Goal: Task Accomplishment & Management: Use online tool/utility

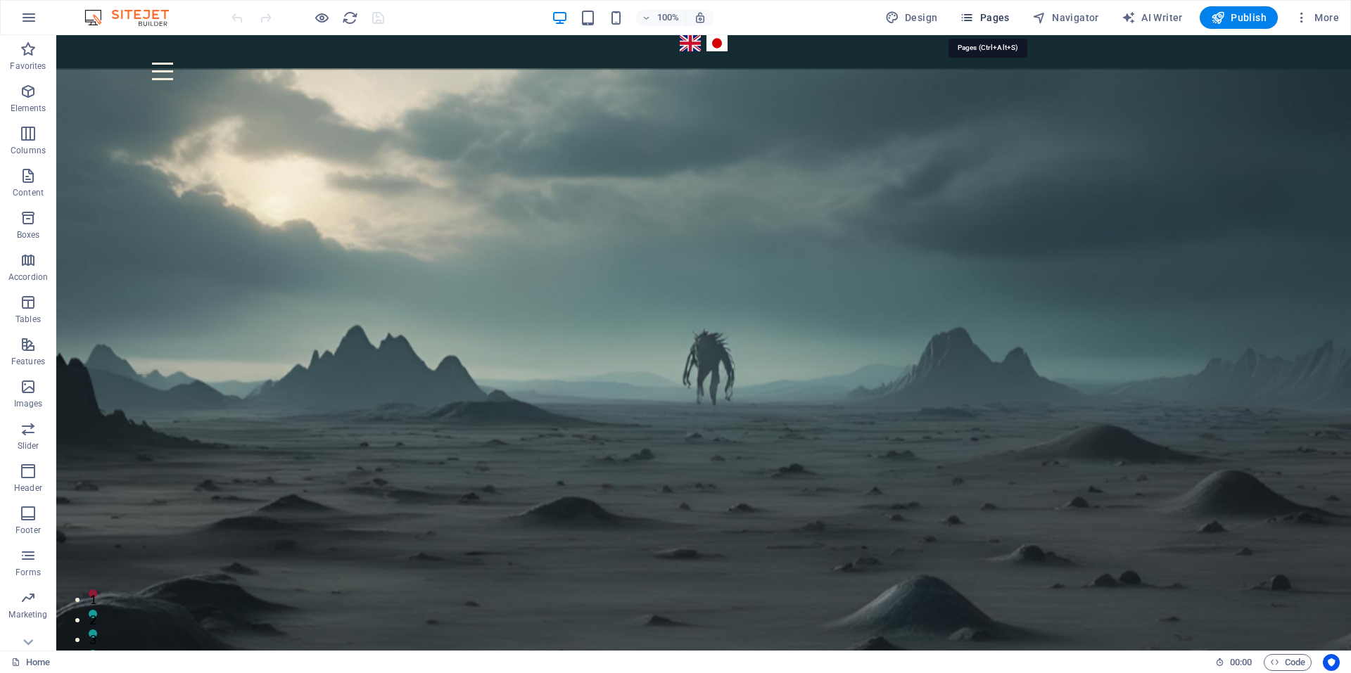
click at [988, 17] on span "Pages" at bounding box center [983, 18] width 49 height 14
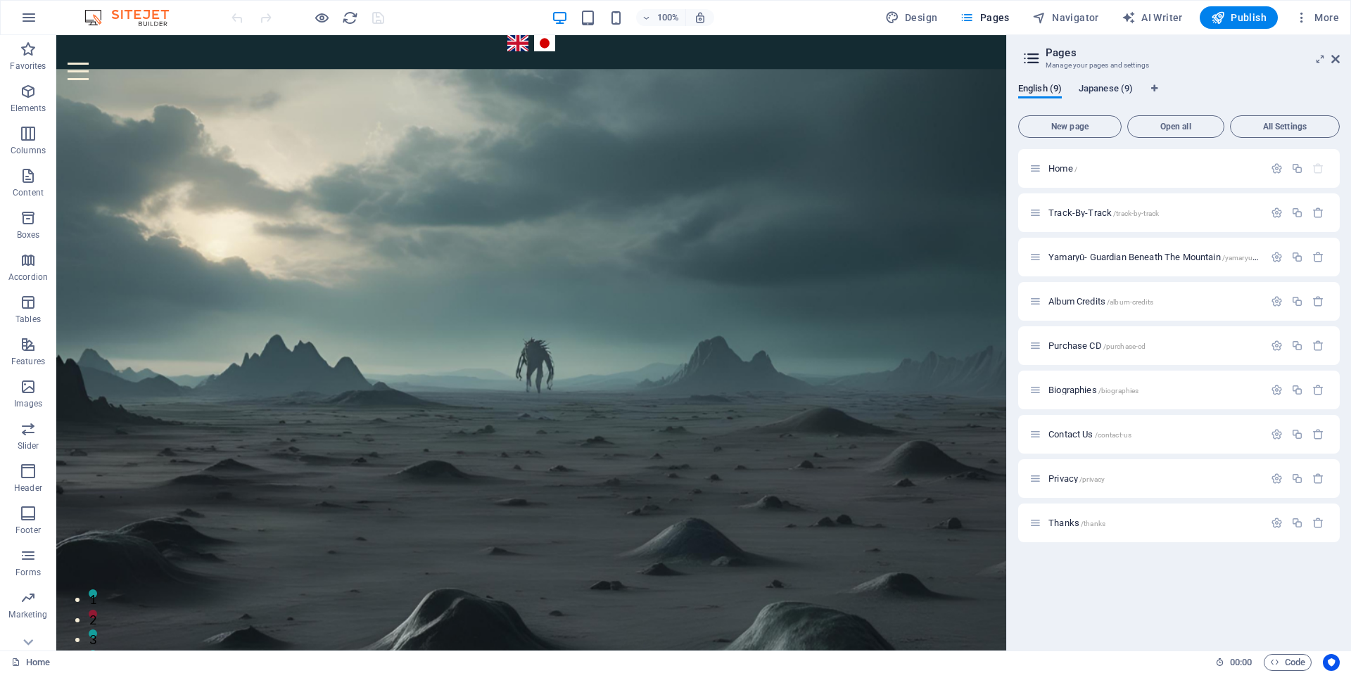
click at [1106, 88] on span "Japanese (9)" at bounding box center [1105, 90] width 54 height 20
click at [1071, 167] on span "家 (Home) /" at bounding box center [1071, 168] width 46 height 11
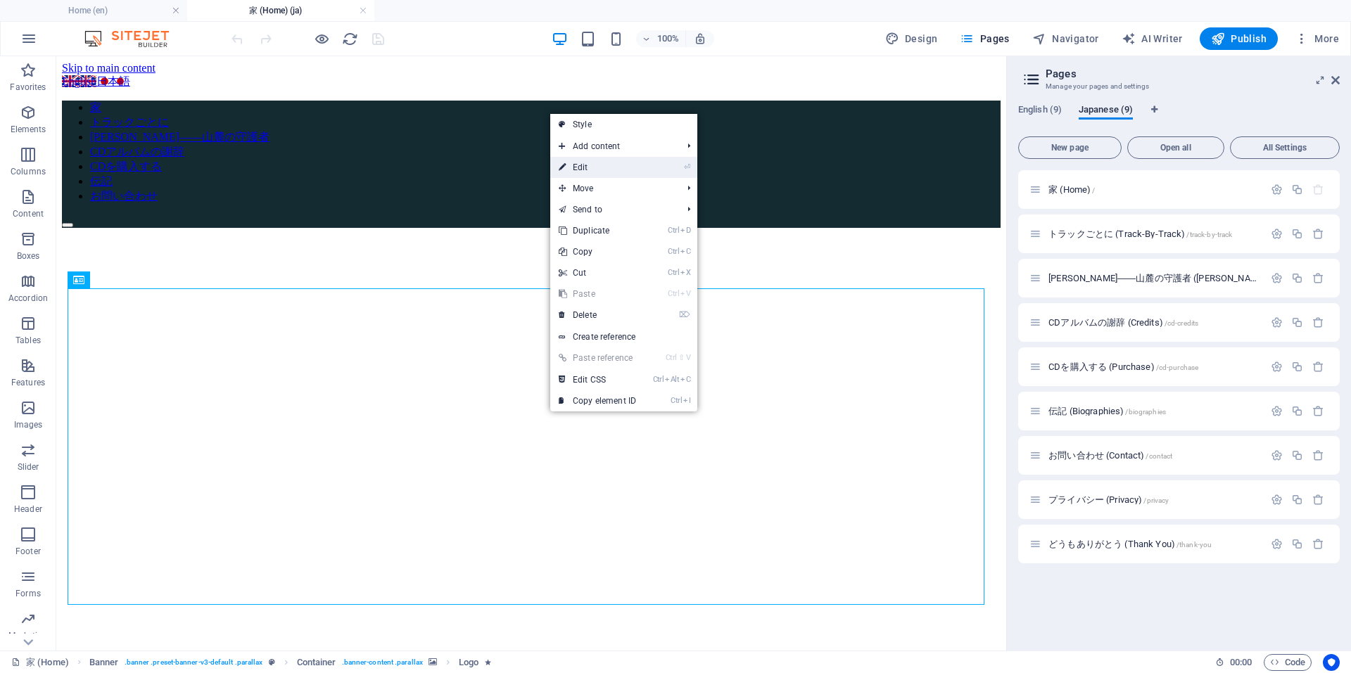
click at [588, 167] on link "⏎ Edit" at bounding box center [597, 167] width 94 height 21
select select "px"
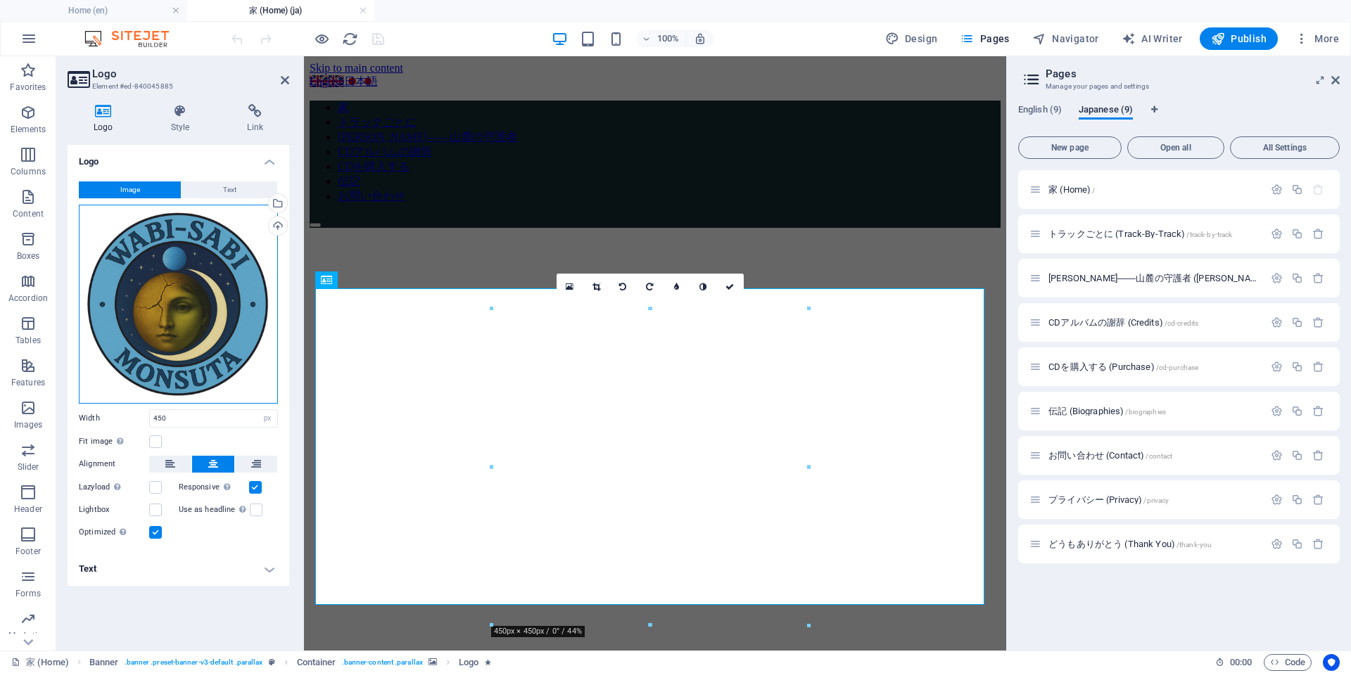
click at [186, 274] on div "Drag files here, click to choose files or select files from Files or our free s…" at bounding box center [178, 304] width 199 height 199
click at [186, 274] on body "[DOMAIN_NAME] Home (en) 家 (Home) (ja) Favorites Elements Columns Content Boxes …" at bounding box center [675, 336] width 1351 height 673
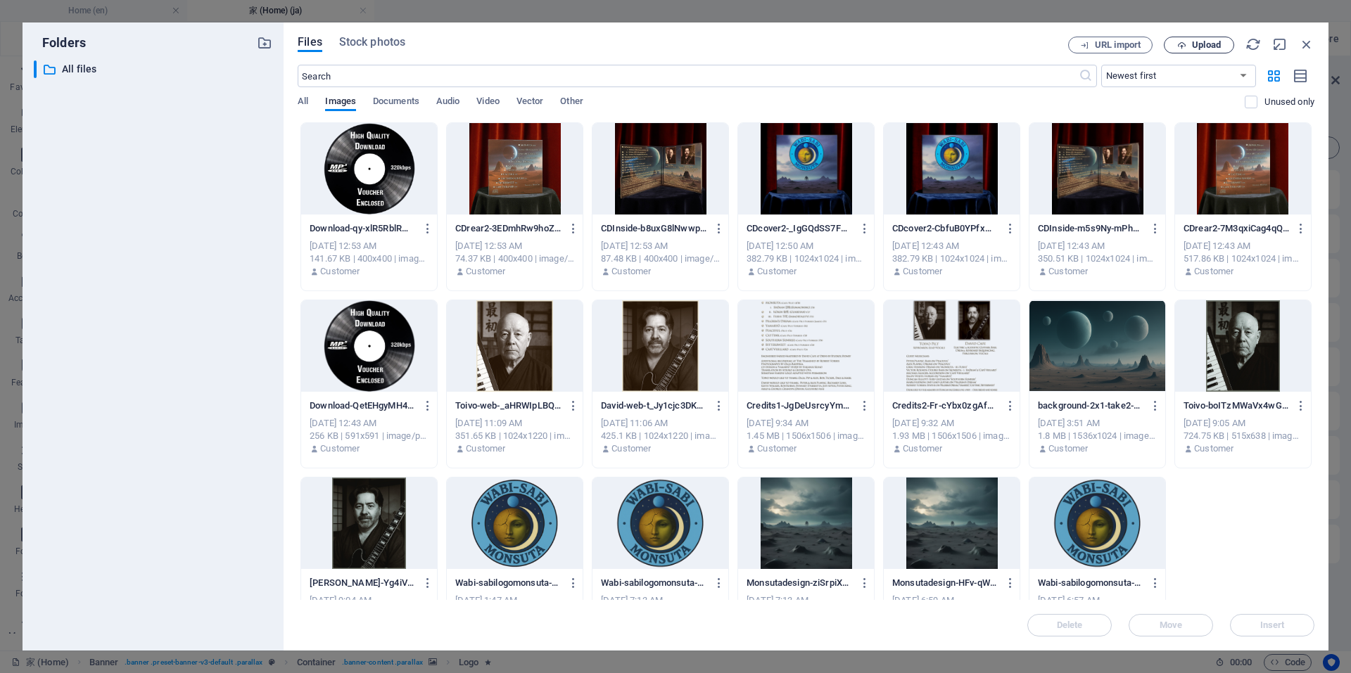
click at [1205, 44] on span "Upload" at bounding box center [1206, 45] width 29 height 8
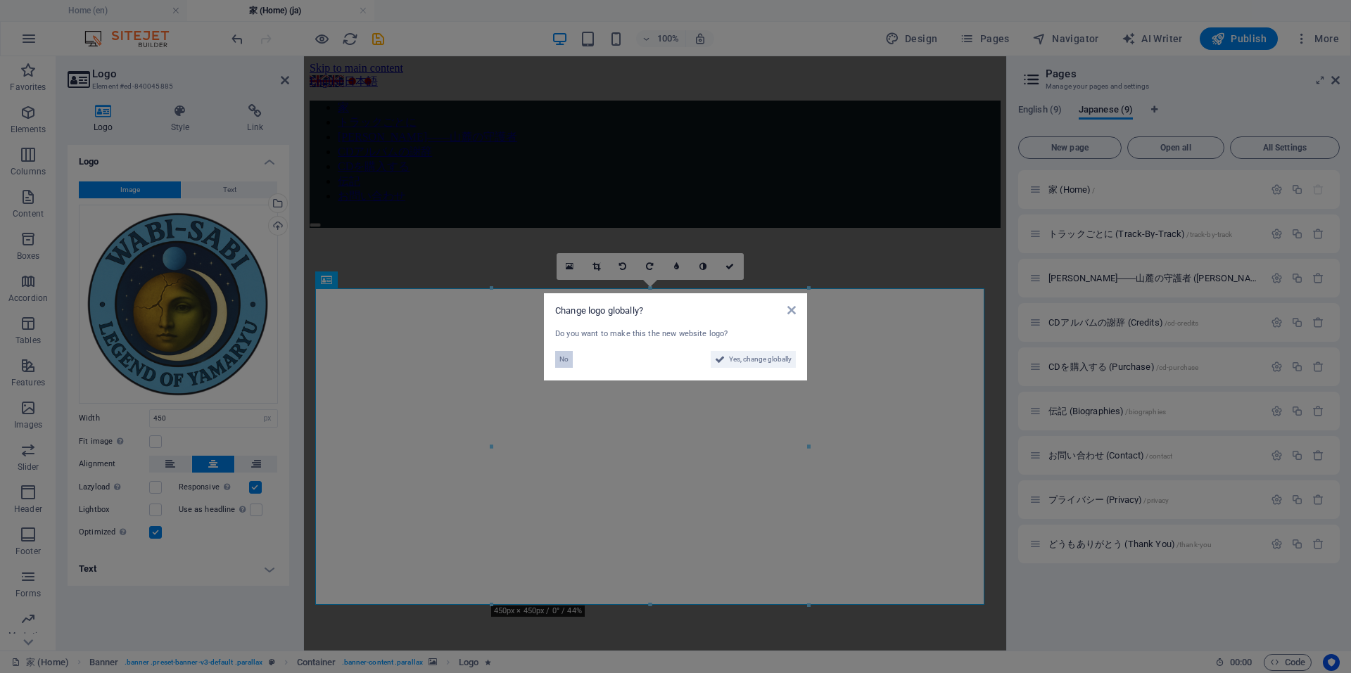
click at [568, 362] on span "No" at bounding box center [563, 359] width 9 height 17
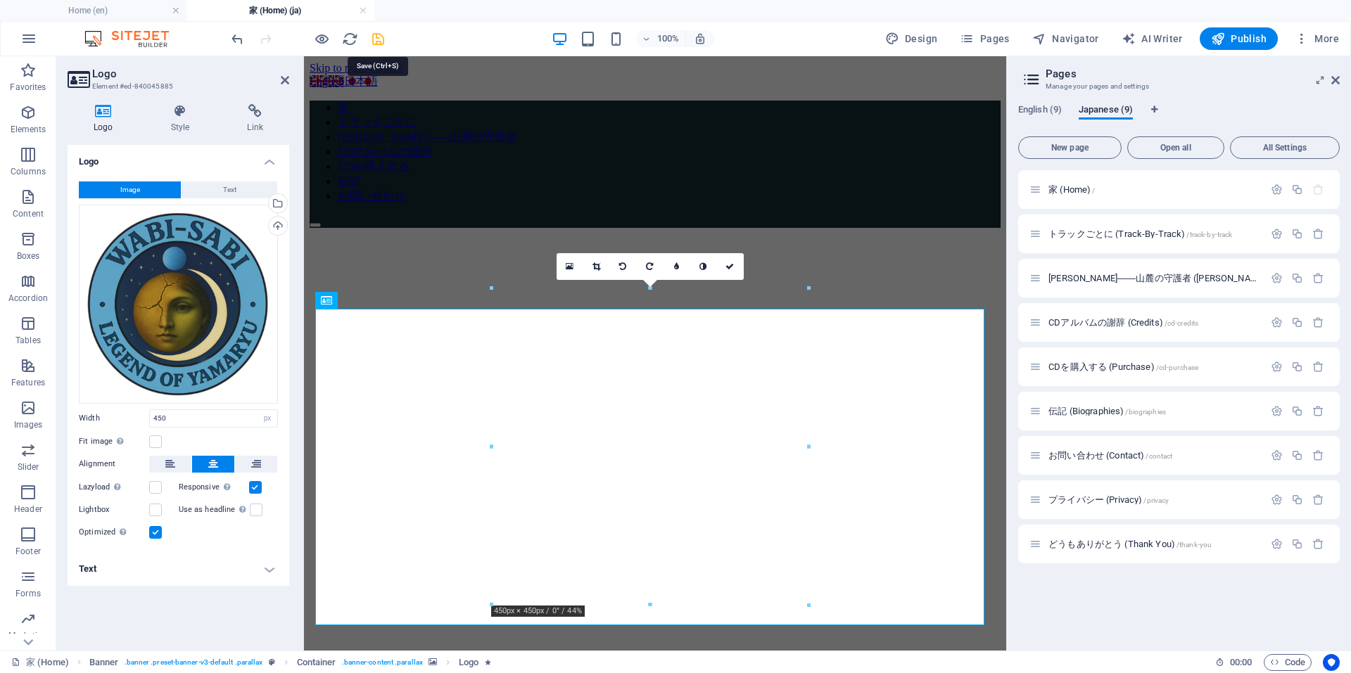
click at [380, 37] on icon "save" at bounding box center [378, 39] width 16 height 16
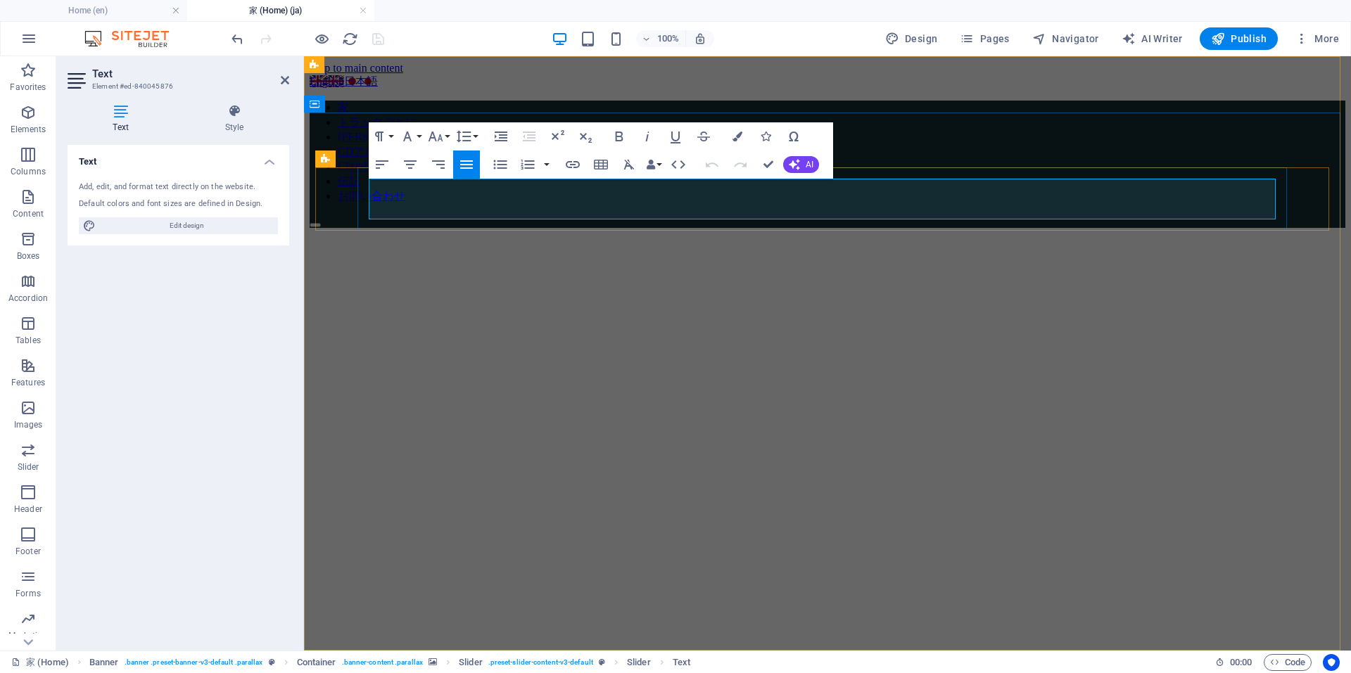
drag, startPoint x: 751, startPoint y: 191, endPoint x: 701, endPoint y: 186, distance: 50.9
click at [1069, 205] on figure at bounding box center [826, 205] width 1035 height 0
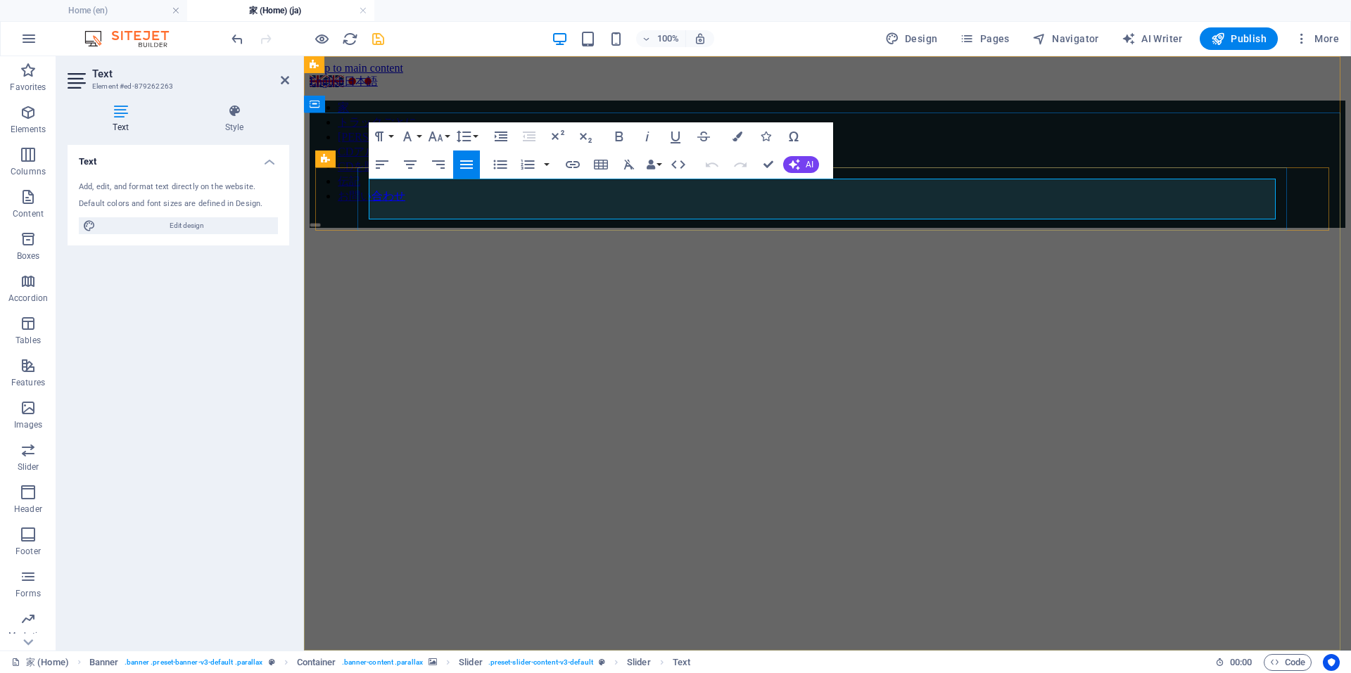
drag, startPoint x: 396, startPoint y: 204, endPoint x: 371, endPoint y: 192, distance: 27.4
copy p "[DATE]、あなたの美しい音楽コラボレーションを拝見しました。まさに傑作です。曲調、アレンジ、そしてプロダクション、どれも本当に素晴らしいです。"
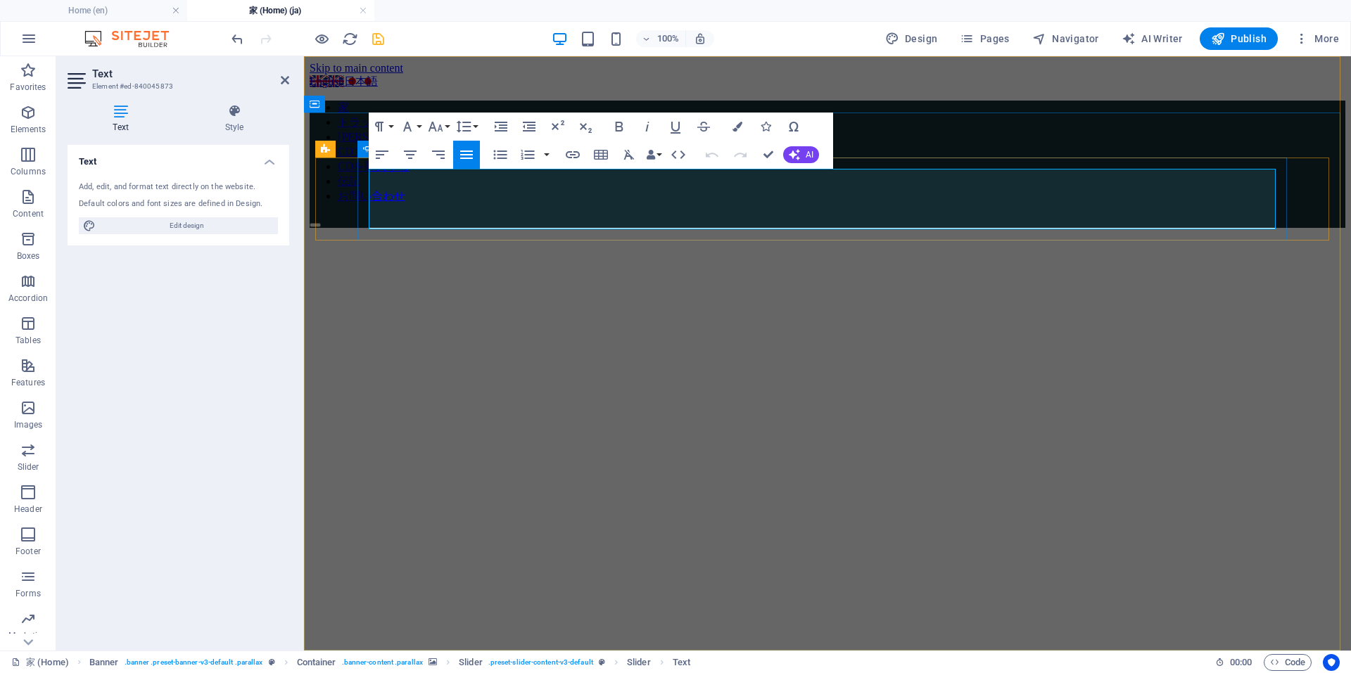
drag, startPoint x: 613, startPoint y: 219, endPoint x: 365, endPoint y: 172, distance: 252.0
copy p "友人であり[PERSON_NAME]のコラボレーターでもある[PERSON_NAME]がWabiなのかSabiなのかは分かりませんが、それはさておき、彼と[P…"
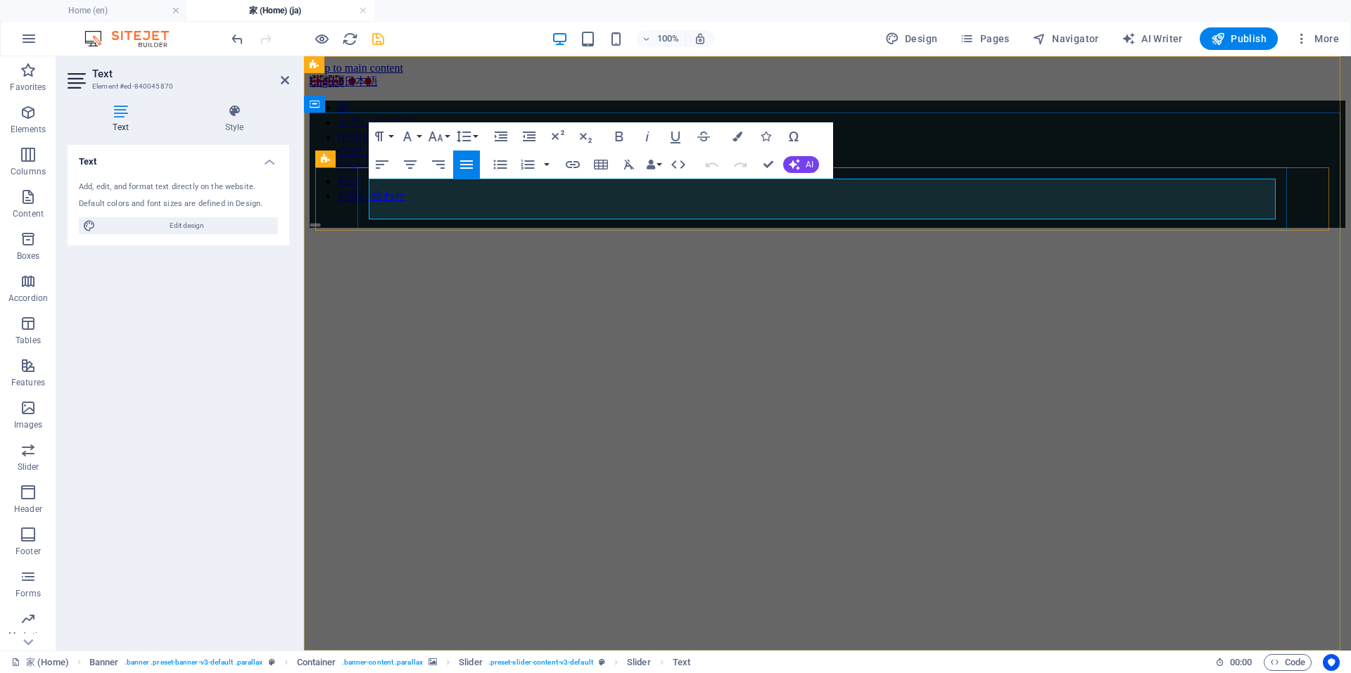
drag, startPoint x: 470, startPoint y: 190, endPoint x: 416, endPoint y: 186, distance: 54.3
drag, startPoint x: 1010, startPoint y: 207, endPoint x: 377, endPoint y: 183, distance: 633.5
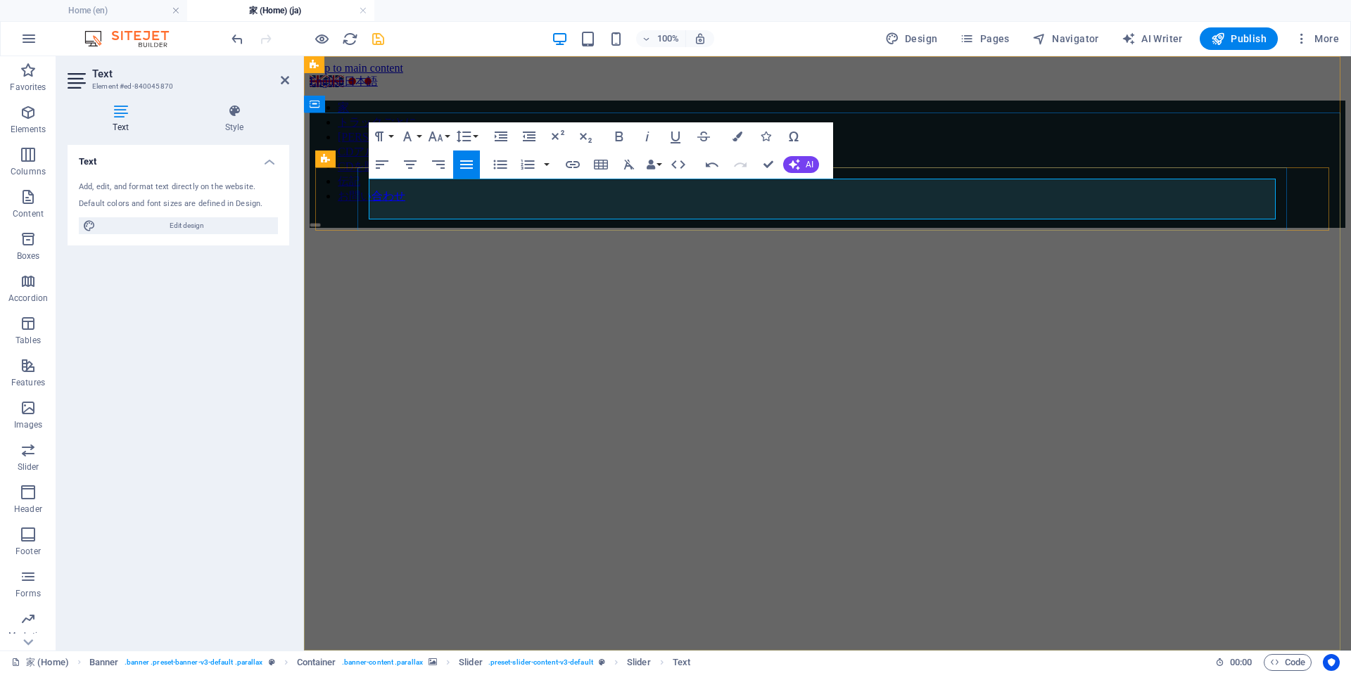
copy p "「[PERSON_NAME]の伝説 は、日本の[DEMOGRAPHIC_DATA]とワイドスクリーンロックの両方を巡る、陶然とした旅です。二人の巨匠による、ま…"
click at [479, 30] on div "100% Design Pages Navigator AI Writer Publish More" at bounding box center [787, 38] width 1116 height 23
click at [373, 36] on icon "save" at bounding box center [378, 39] width 16 height 16
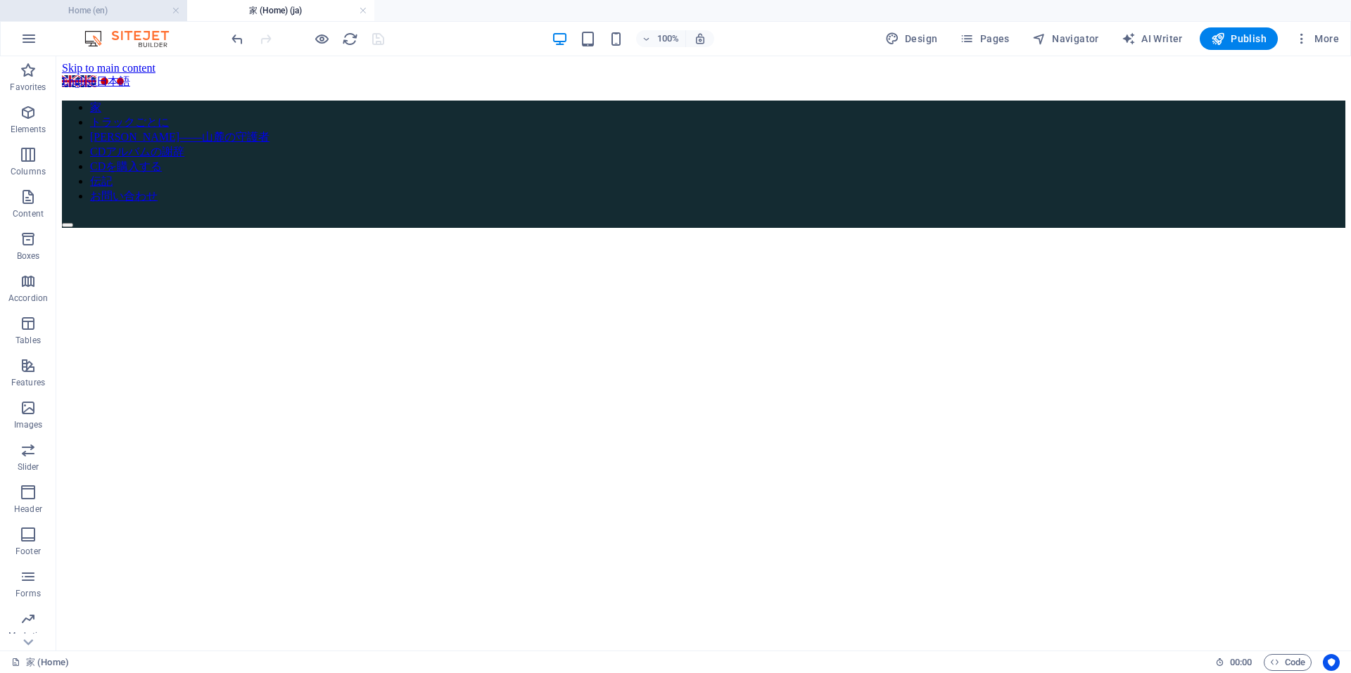
click at [115, 7] on h4 "Home (en)" at bounding box center [93, 10] width 187 height 15
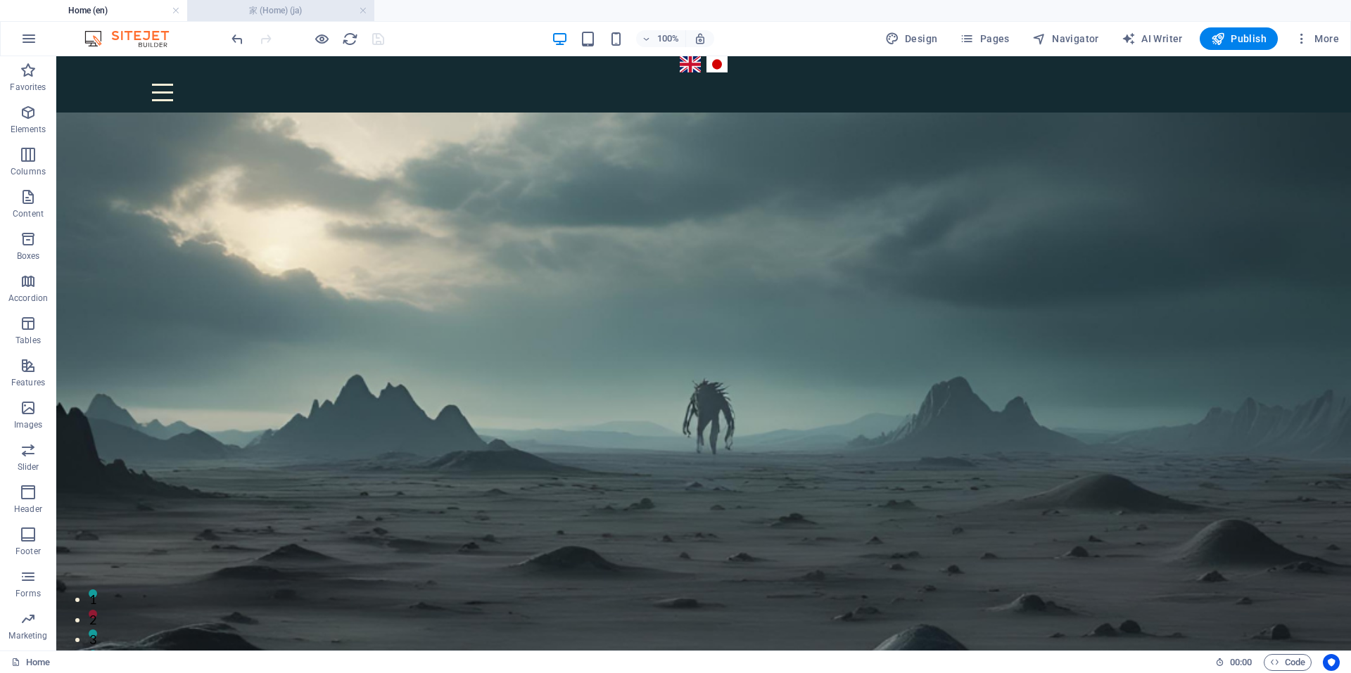
click at [286, 11] on h4 "家 (Home) (ja)" at bounding box center [280, 10] width 187 height 15
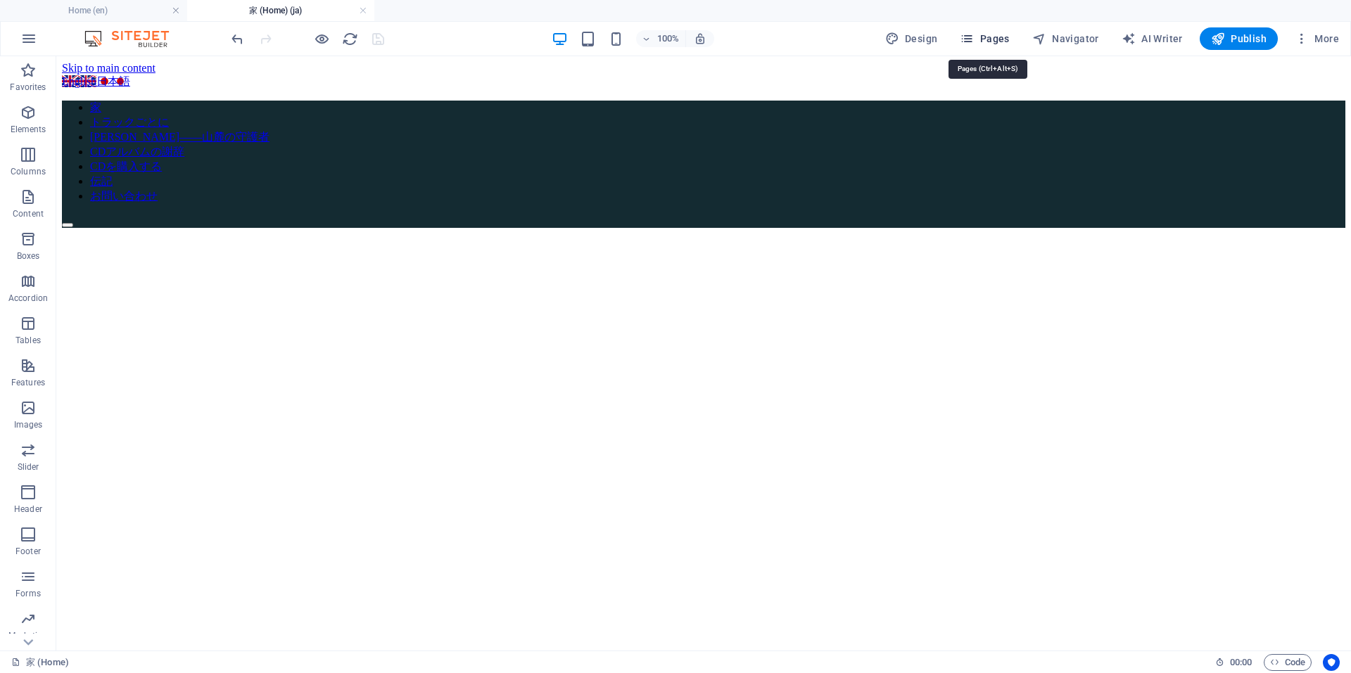
click at [993, 38] on span "Pages" at bounding box center [983, 39] width 49 height 14
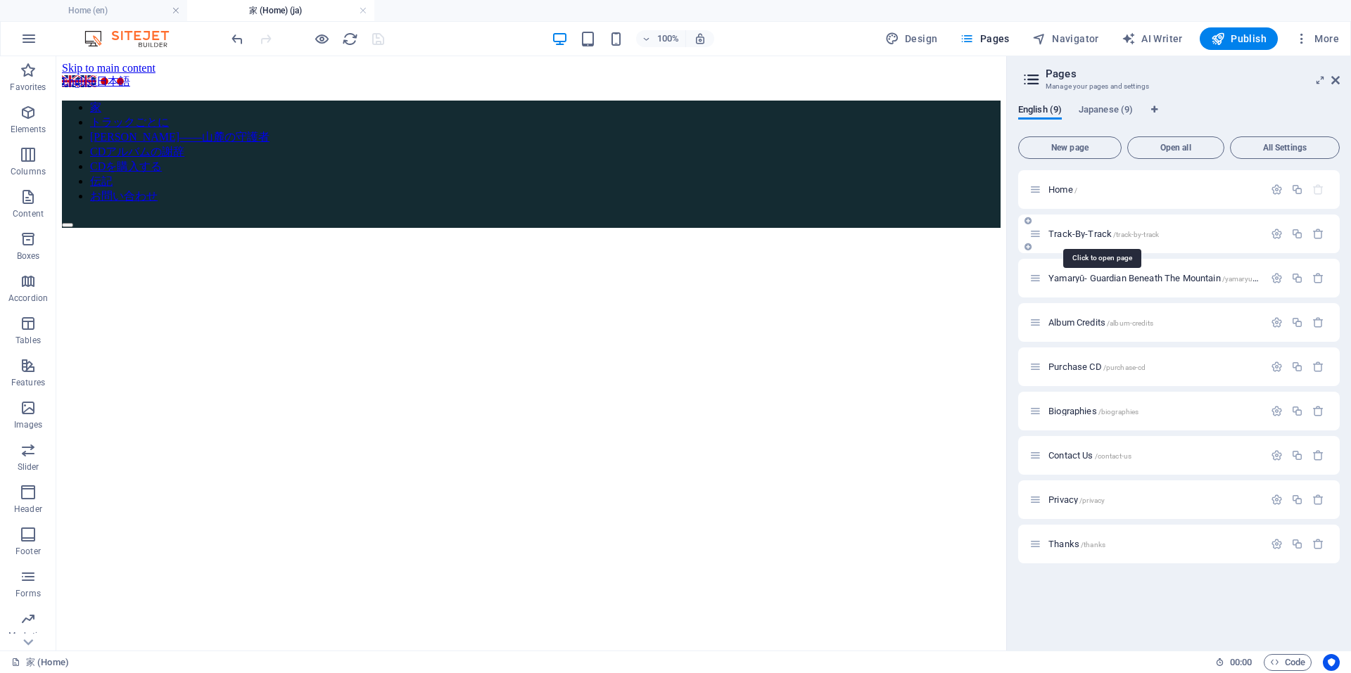
click at [1101, 229] on span "Track-By-Track /track-by-track" at bounding box center [1103, 234] width 110 height 11
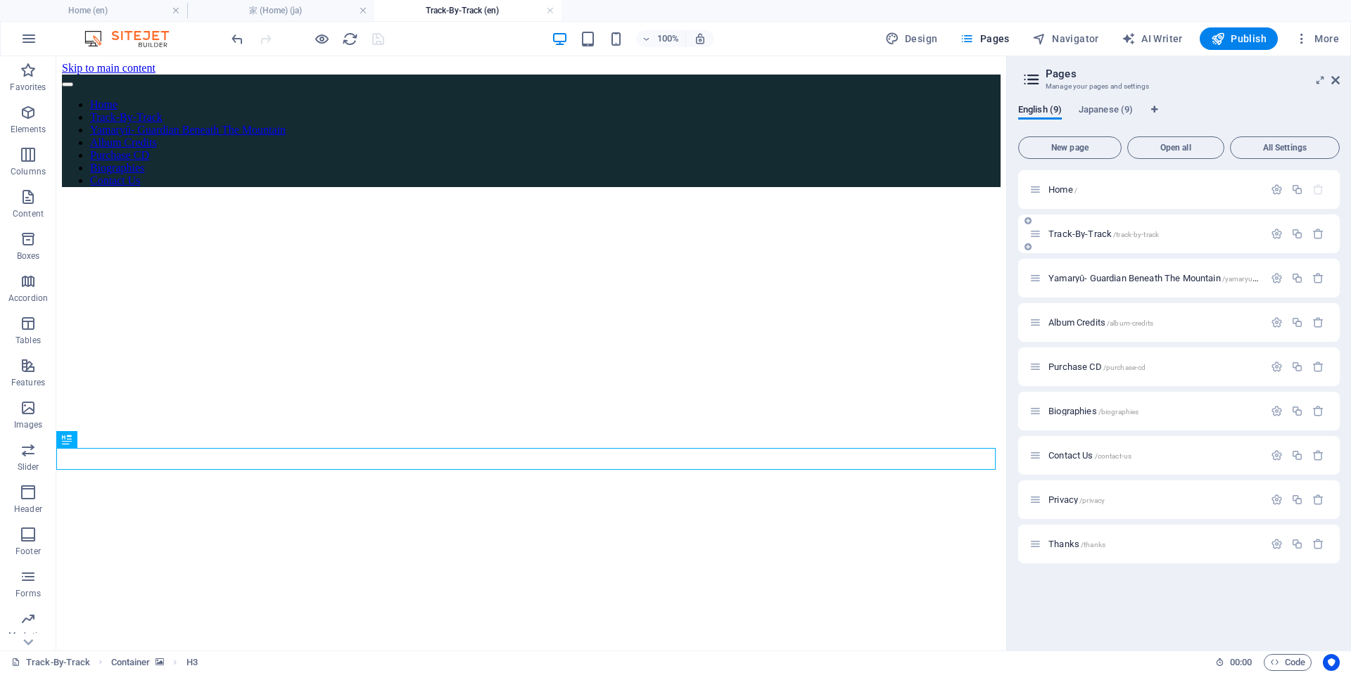
scroll to position [0, 0]
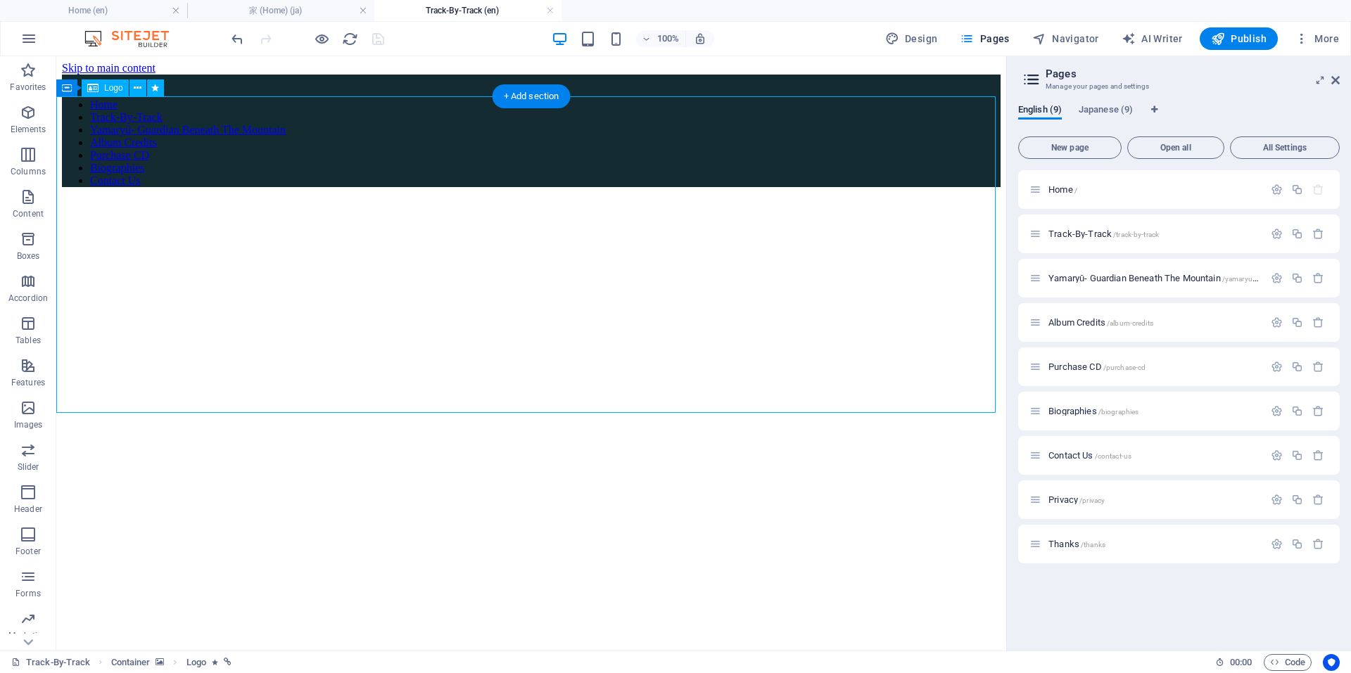
select select "px"
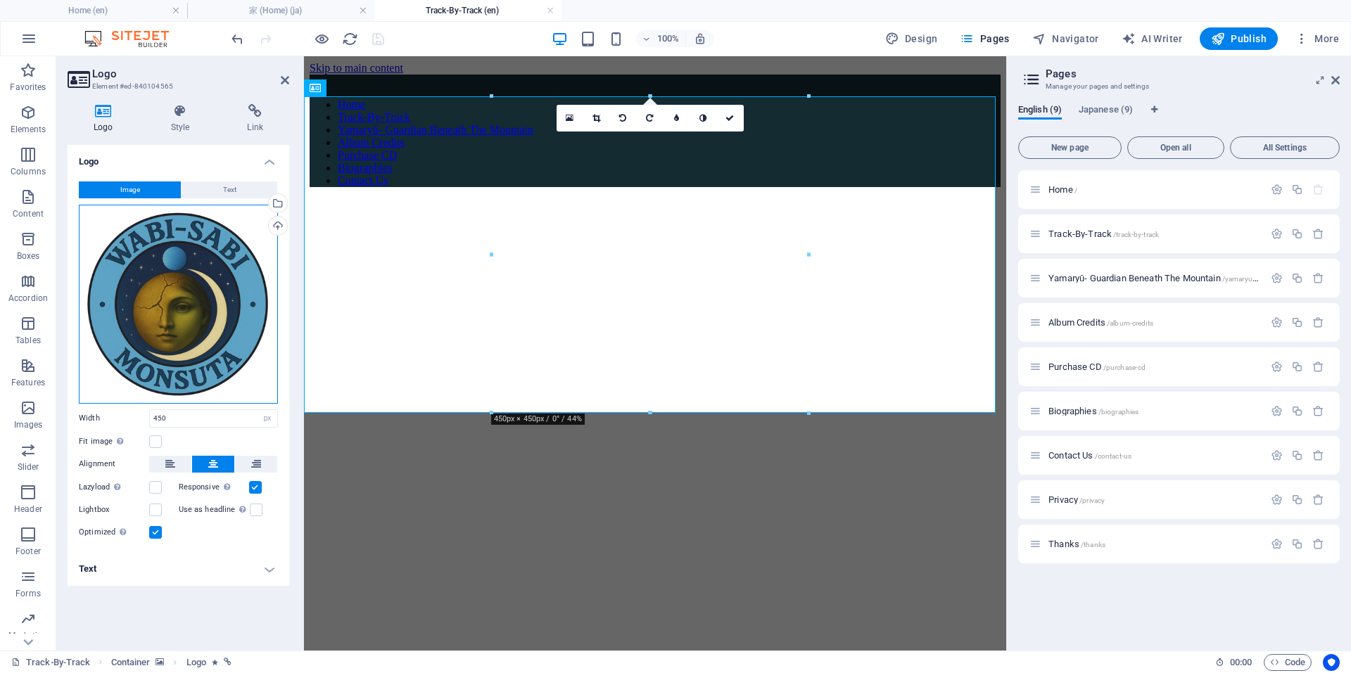
click at [177, 331] on div "Drag files here, click to choose files or select files from Files or our free s…" at bounding box center [178, 304] width 199 height 199
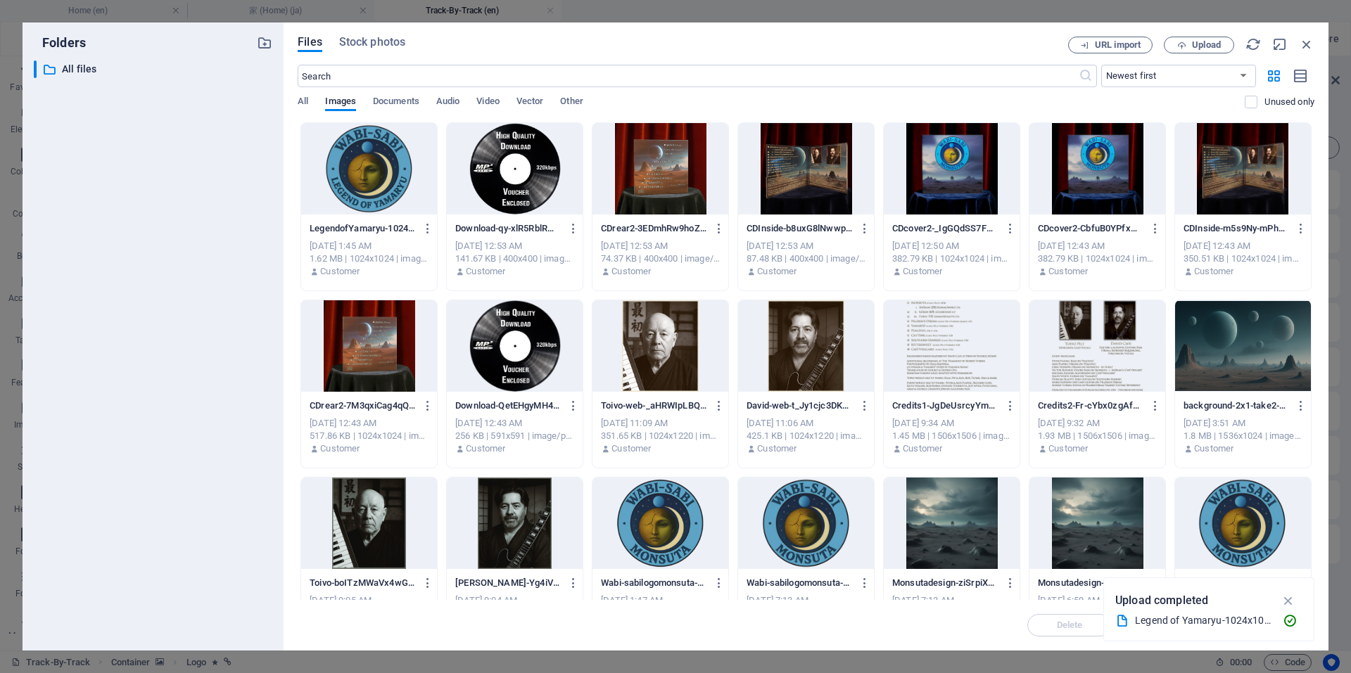
click at [381, 161] on div at bounding box center [369, 168] width 136 height 91
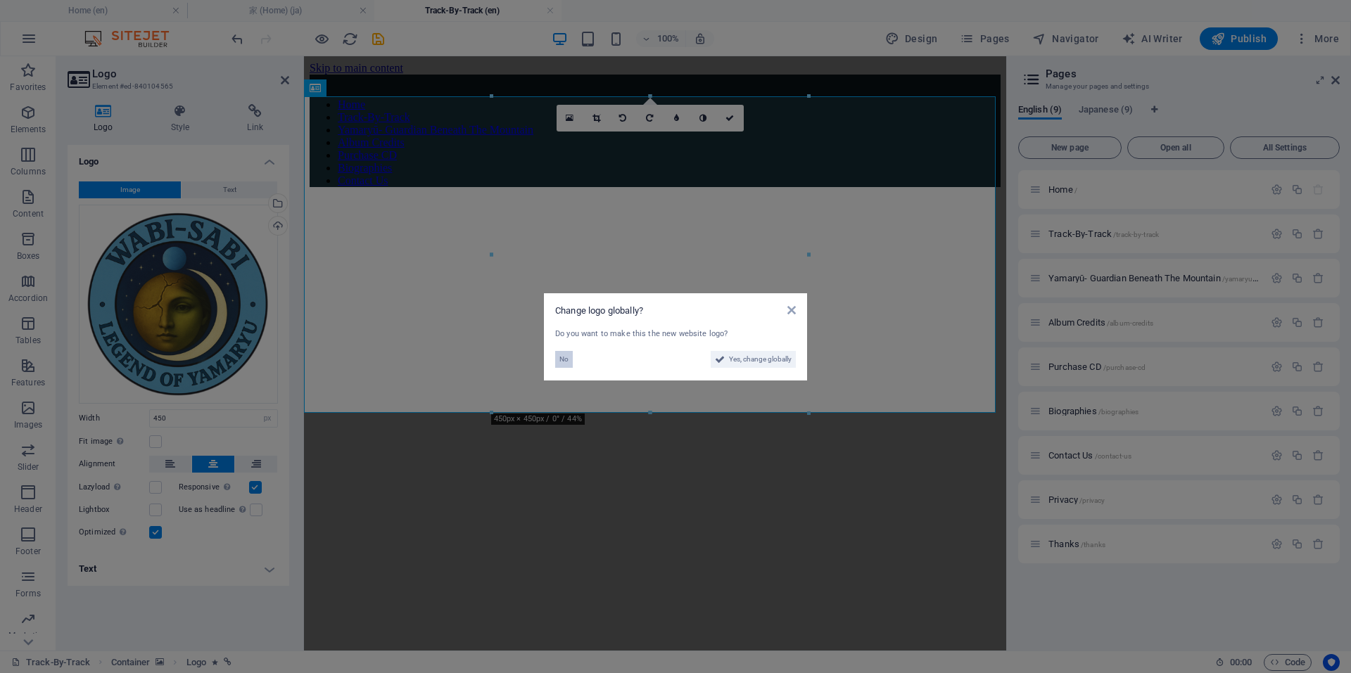
click at [568, 357] on span "No" at bounding box center [563, 359] width 9 height 17
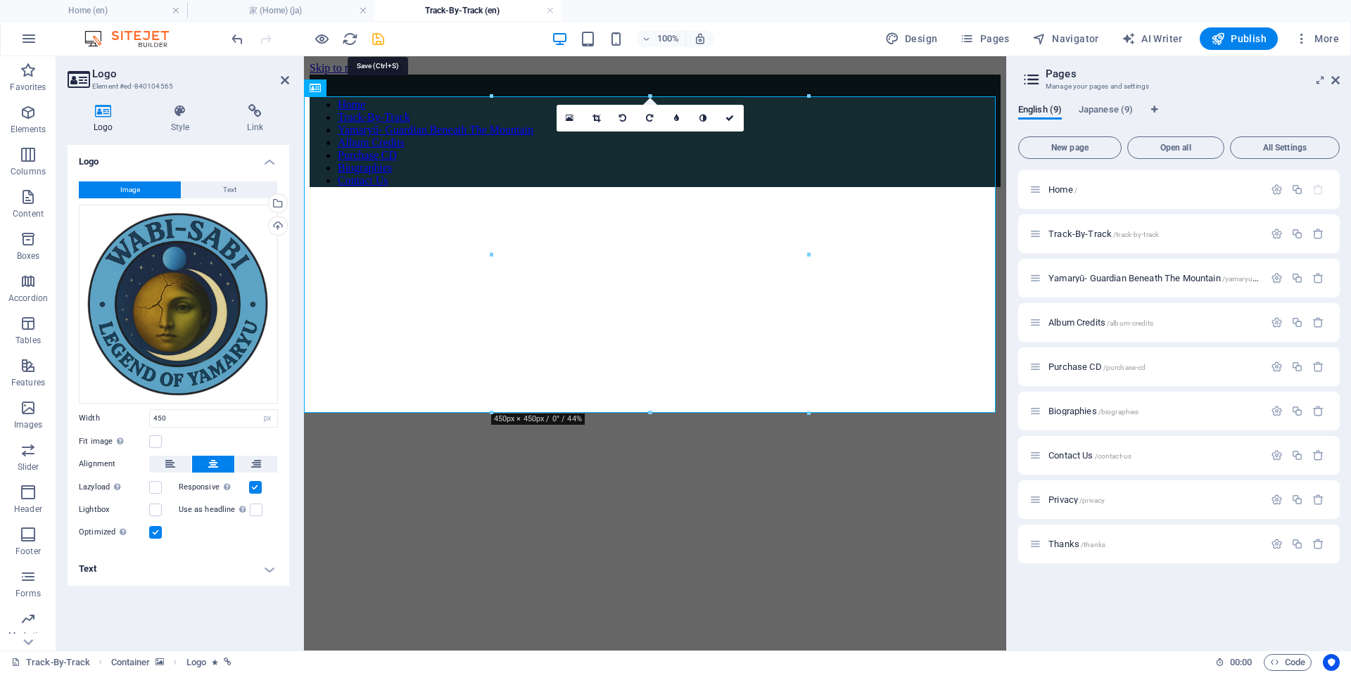
click at [385, 40] on icon "save" at bounding box center [378, 39] width 16 height 16
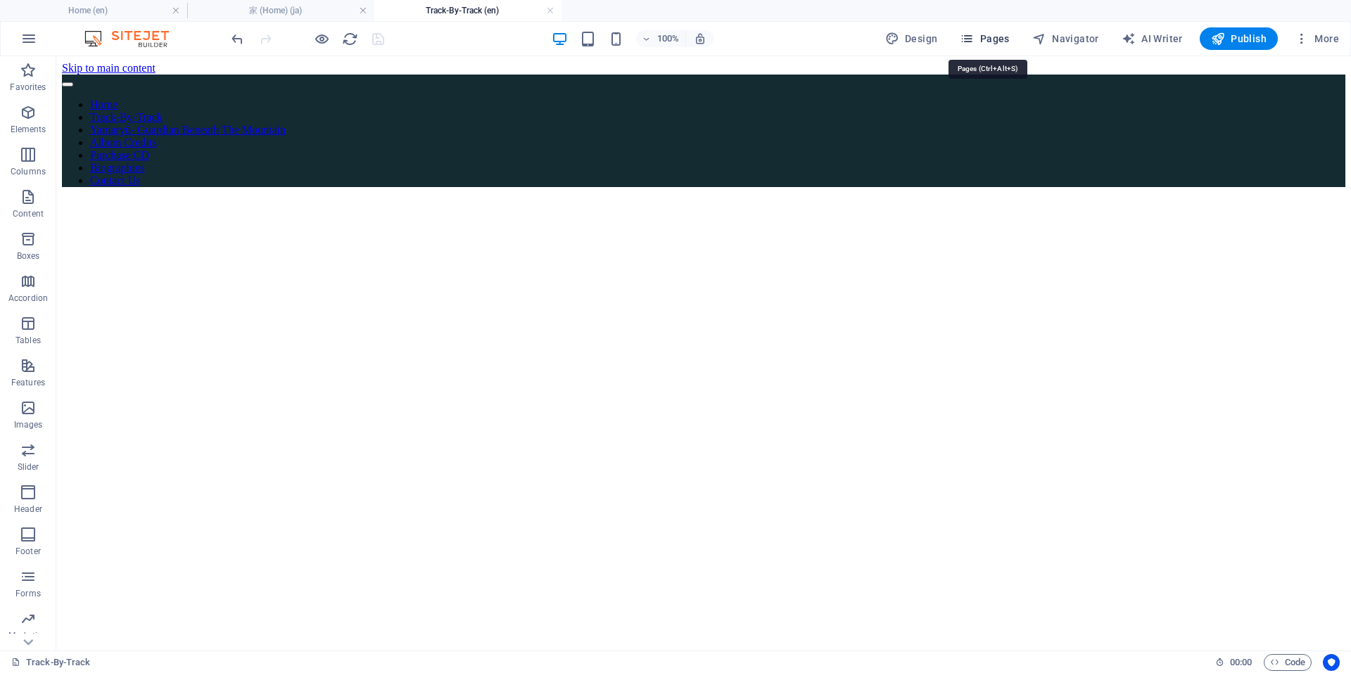
click at [1001, 37] on span "Pages" at bounding box center [983, 39] width 49 height 14
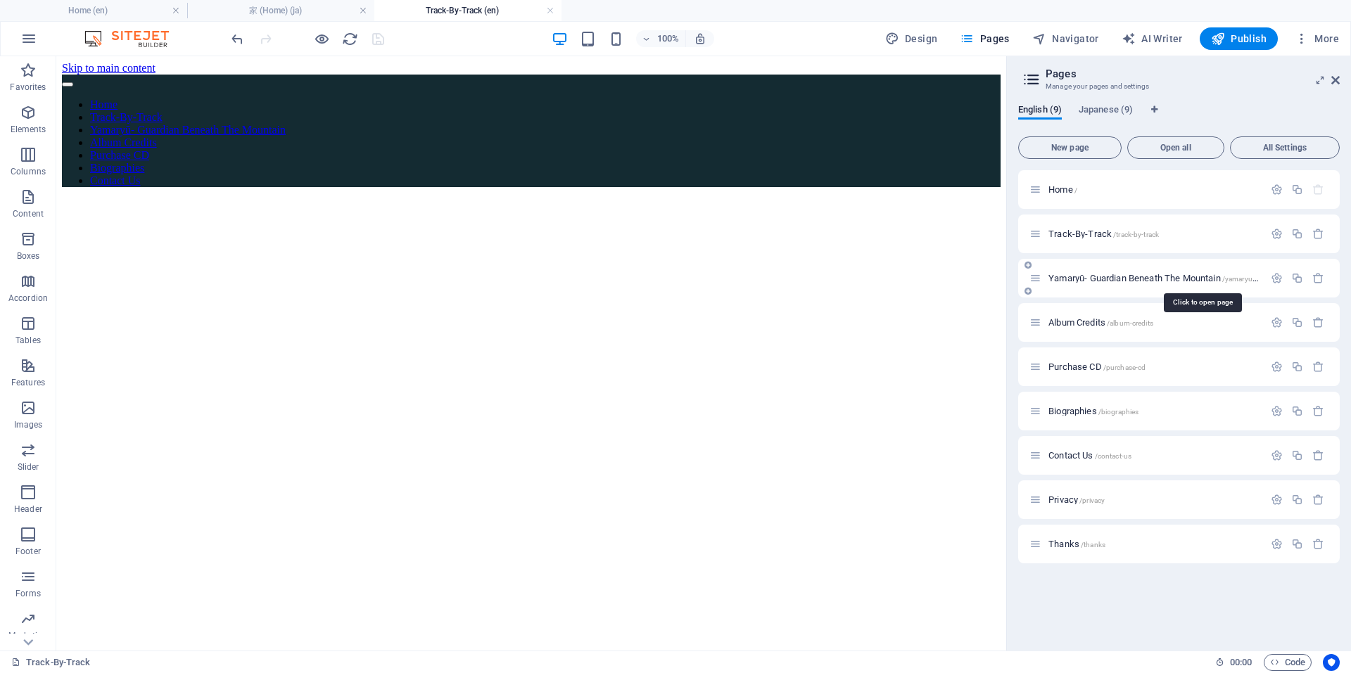
click at [1068, 275] on span "Yamaryū- Guardian Beneath The Mountain /yamaryu-guardian-beneath-the-mountain" at bounding box center [1202, 278] width 308 height 11
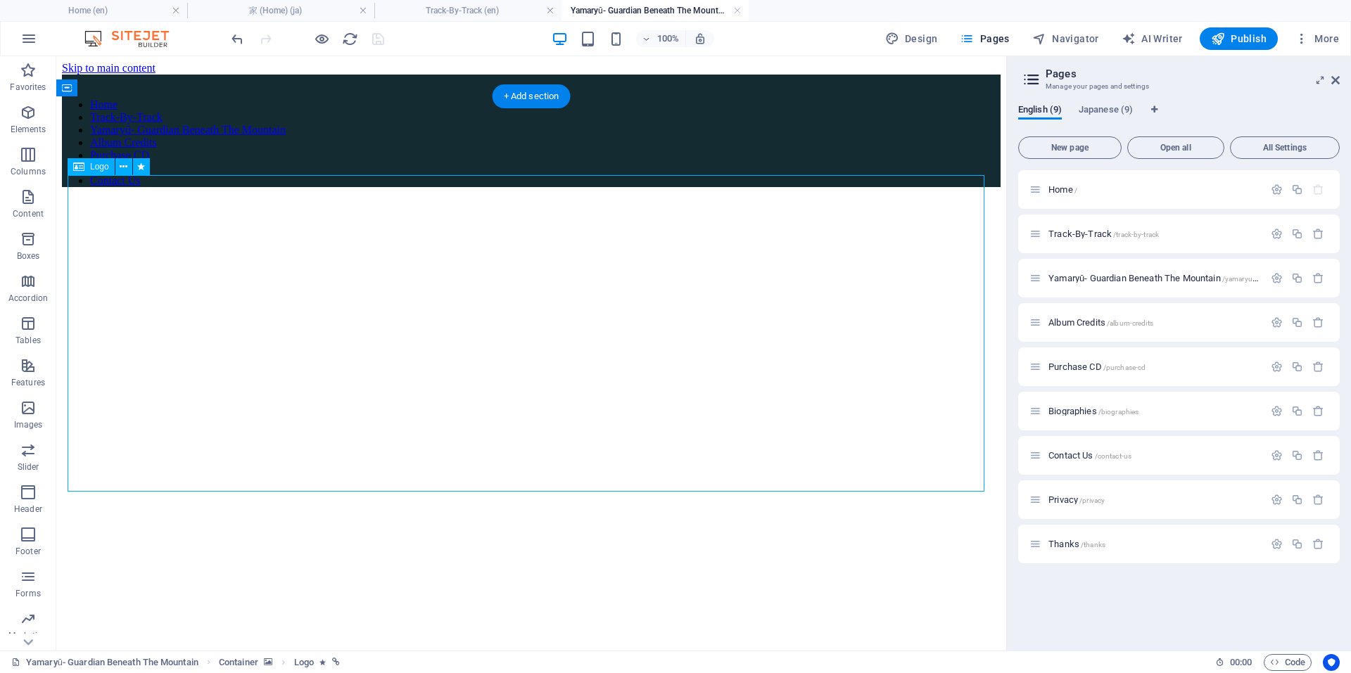
select select "px"
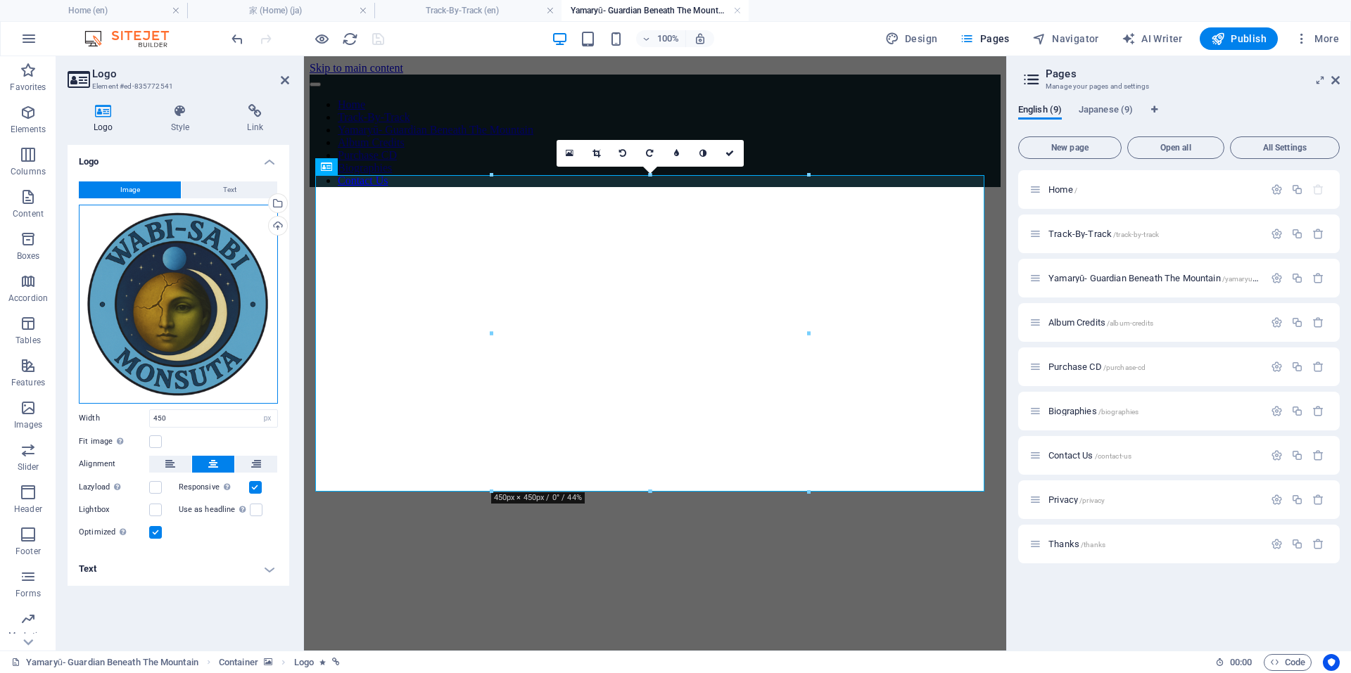
click at [170, 279] on div "Drag files here, click to choose files or select files from Files or our free s…" at bounding box center [178, 304] width 199 height 199
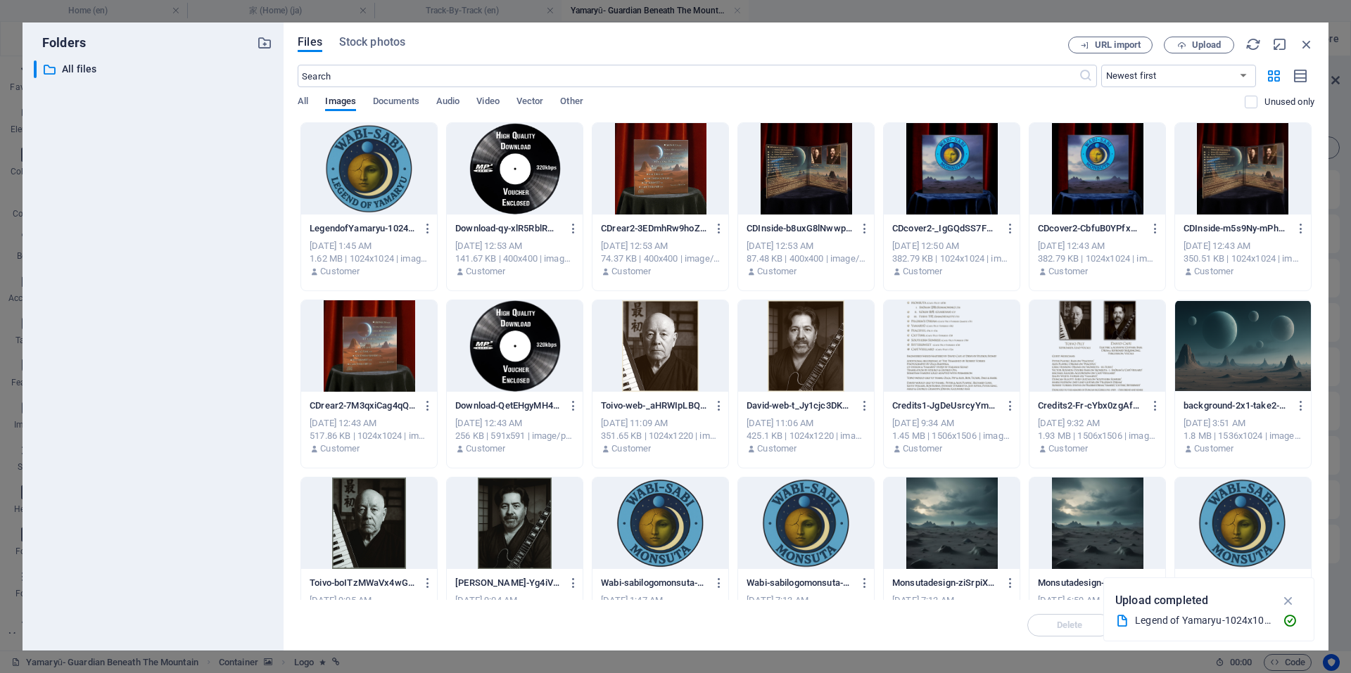
click at [350, 179] on div at bounding box center [369, 168] width 136 height 91
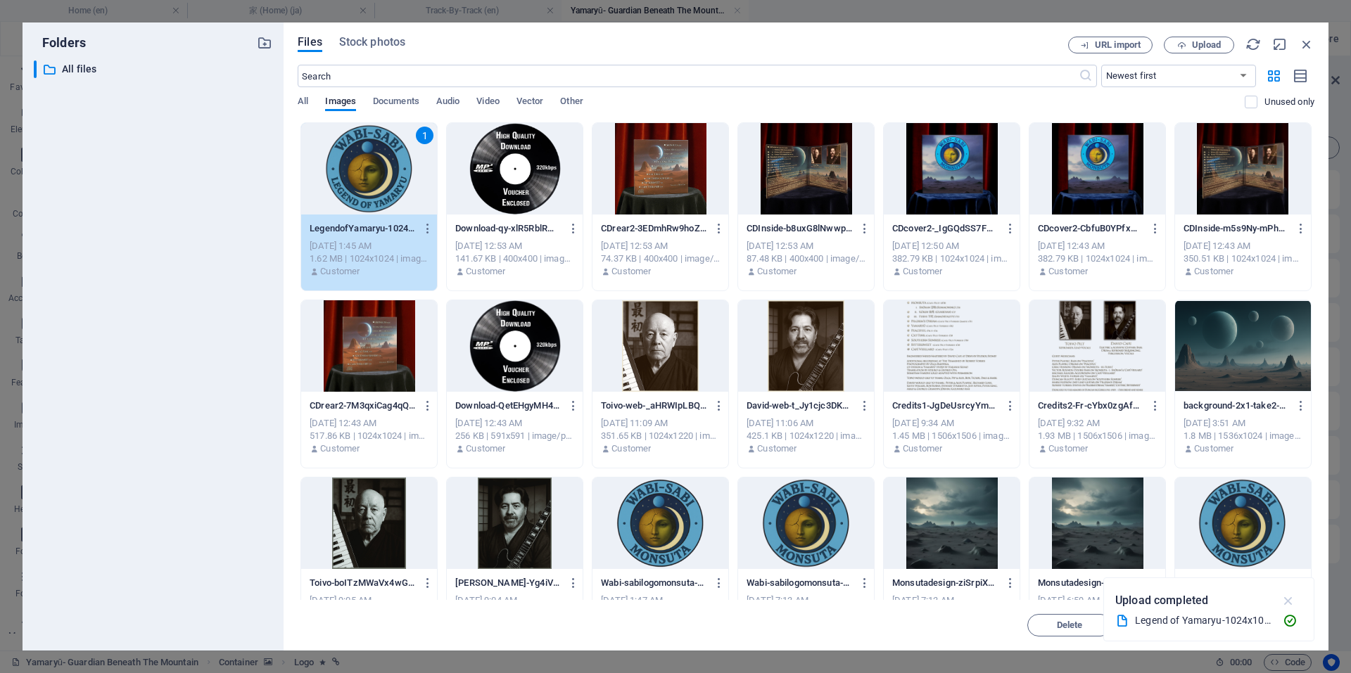
click at [1290, 601] on icon "button" at bounding box center [1288, 600] width 16 height 15
click at [1264, 621] on span "Insert" at bounding box center [1272, 625] width 25 height 8
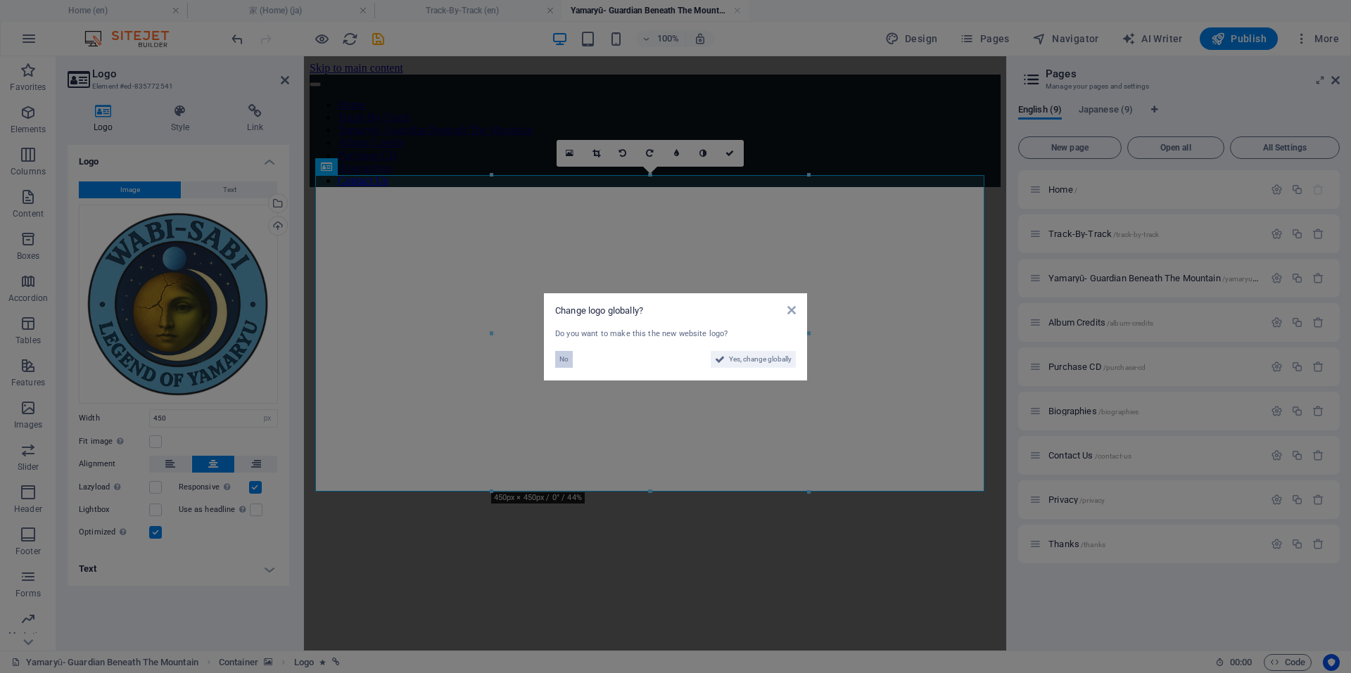
click at [568, 359] on button "No" at bounding box center [564, 359] width 18 height 17
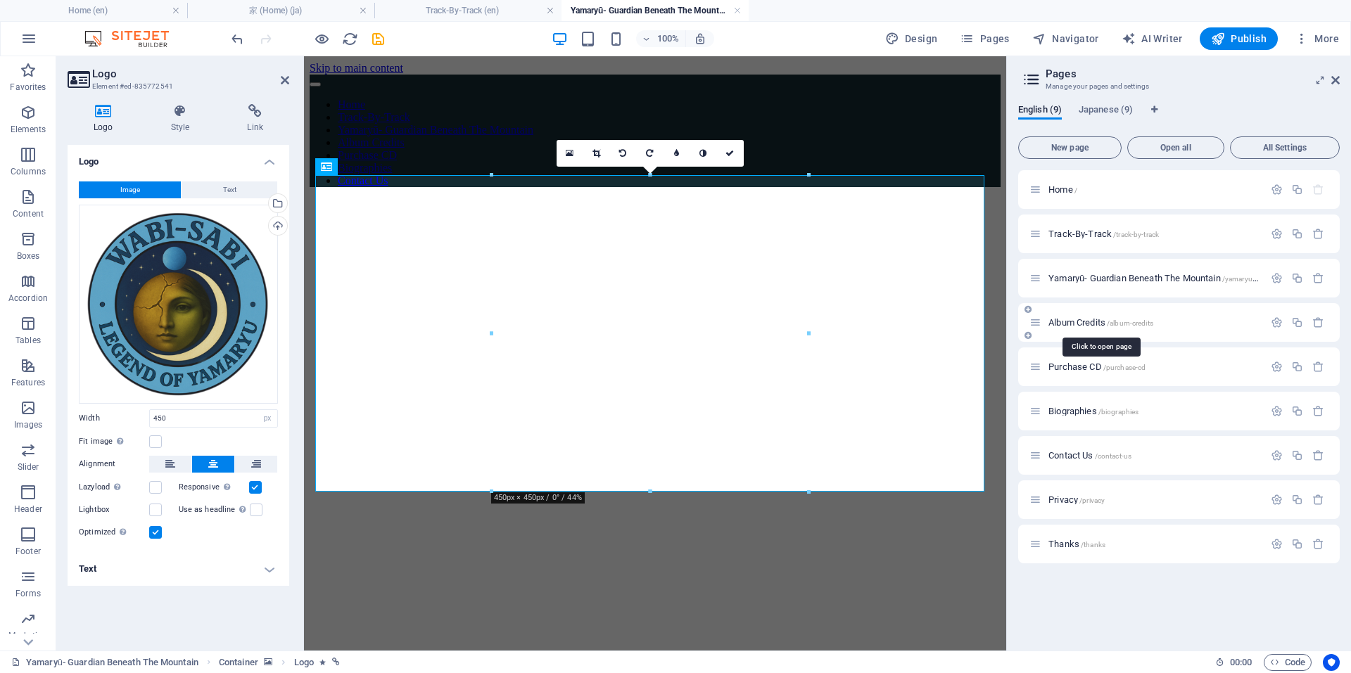
click at [1087, 321] on span "Album Credits /album-credits" at bounding box center [1100, 322] width 105 height 11
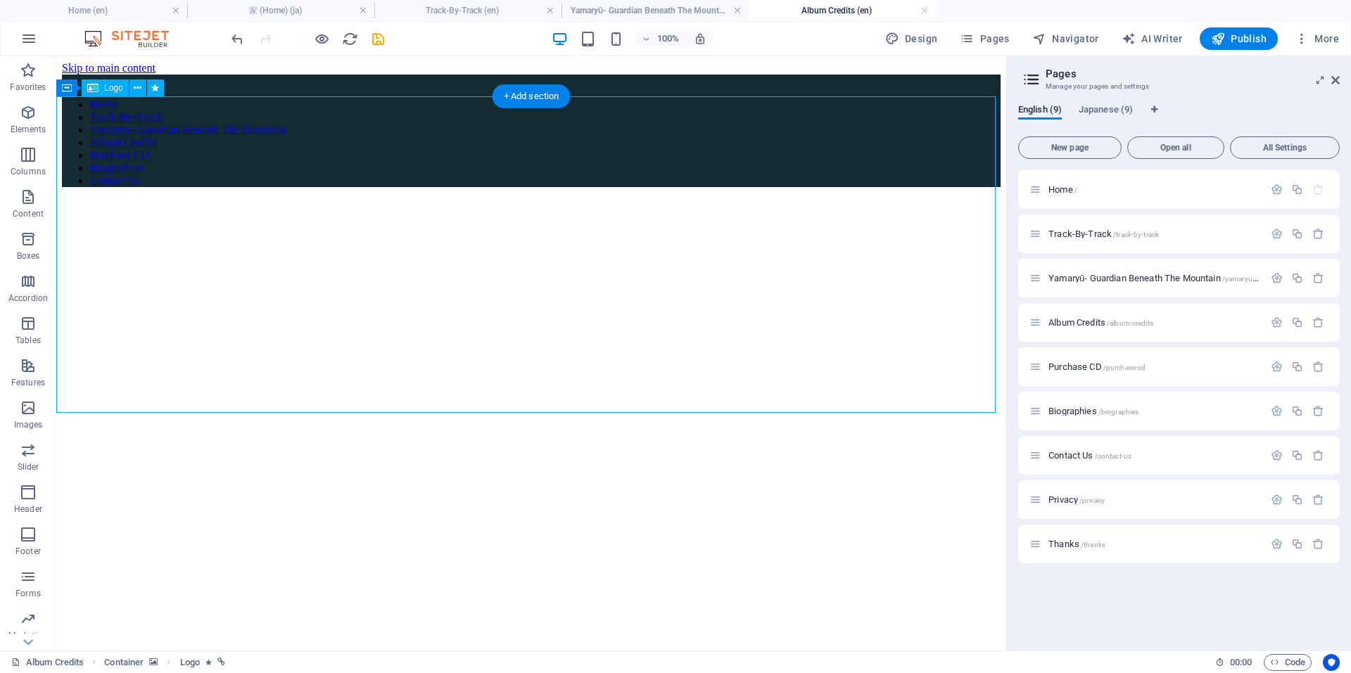
select select "px"
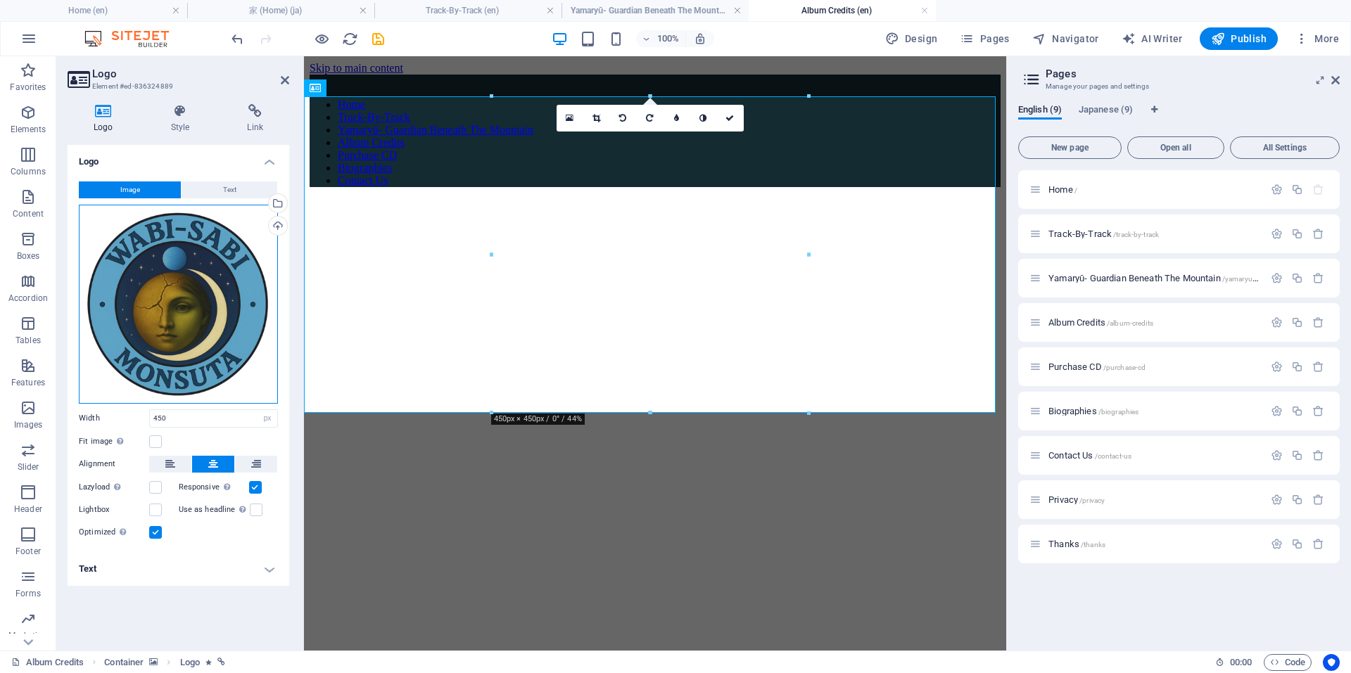
click at [177, 292] on div "Drag files here, click to choose files or select files from Files or our free s…" at bounding box center [178, 304] width 199 height 199
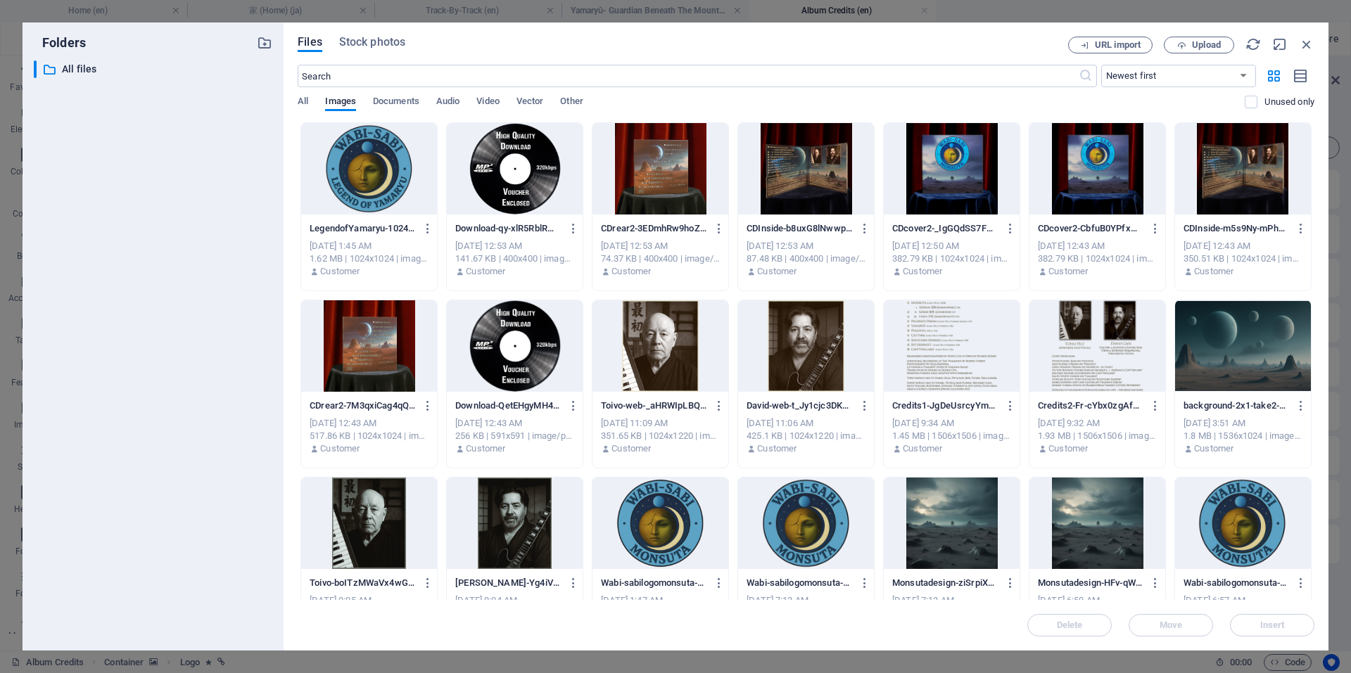
click at [356, 180] on div at bounding box center [369, 168] width 136 height 91
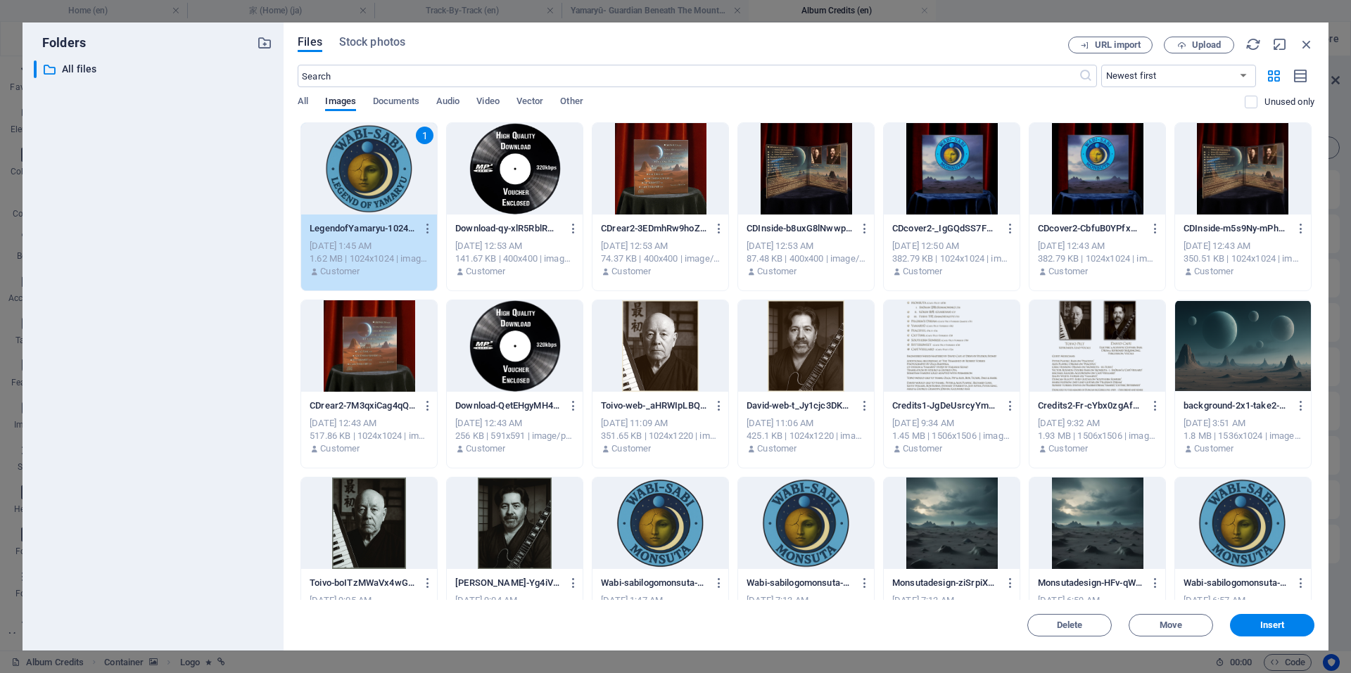
click at [357, 180] on div "1" at bounding box center [369, 168] width 136 height 91
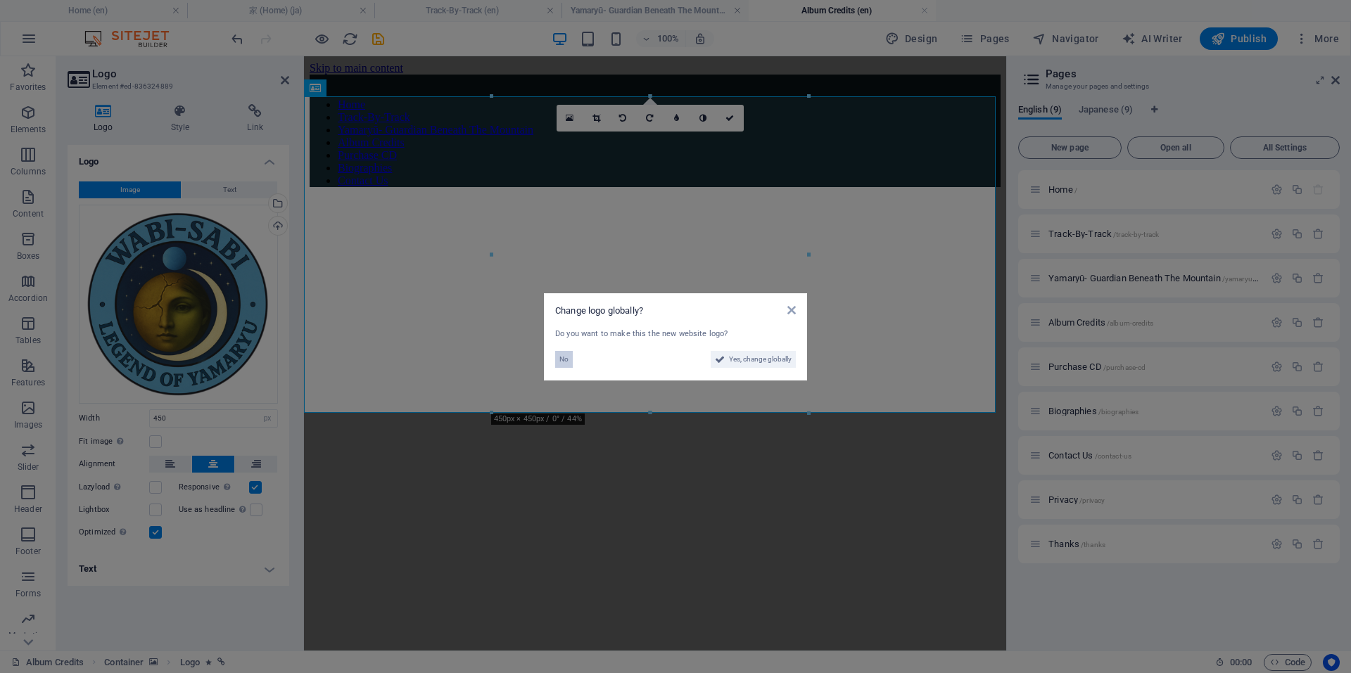
click at [565, 357] on span "No" at bounding box center [563, 359] width 9 height 17
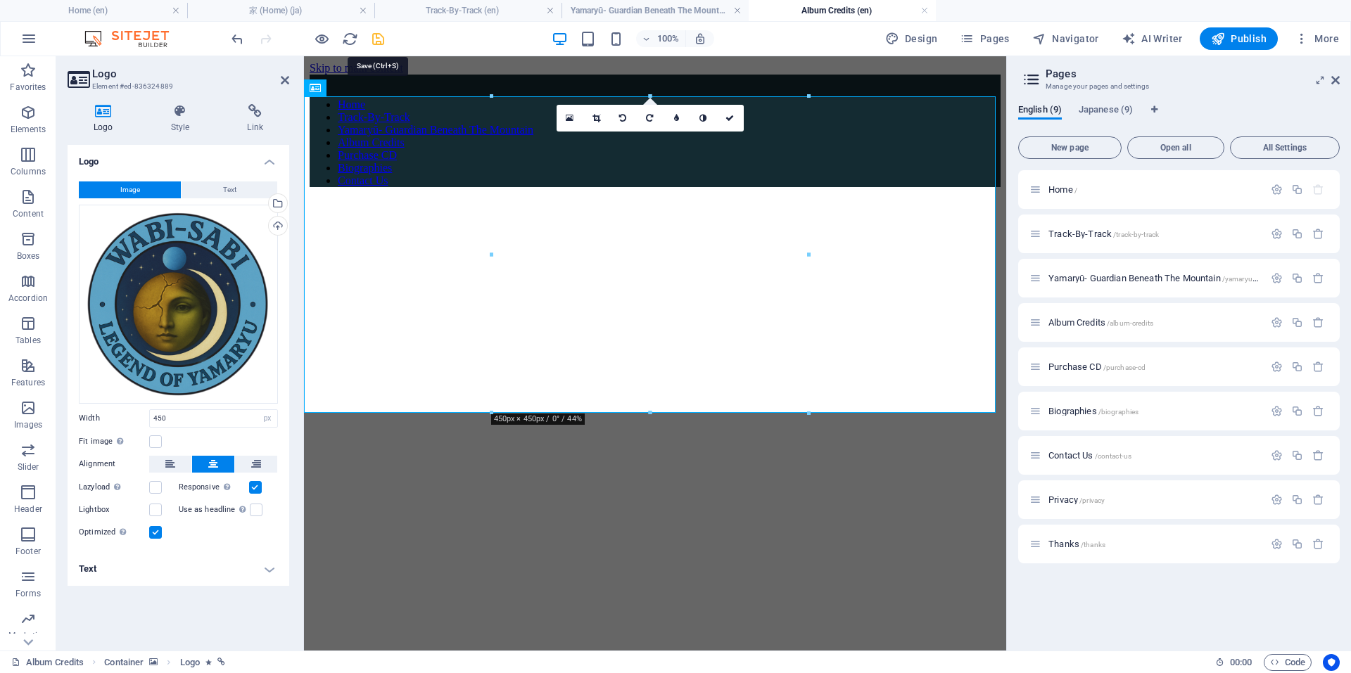
click at [378, 39] on icon "save" at bounding box center [378, 39] width 16 height 16
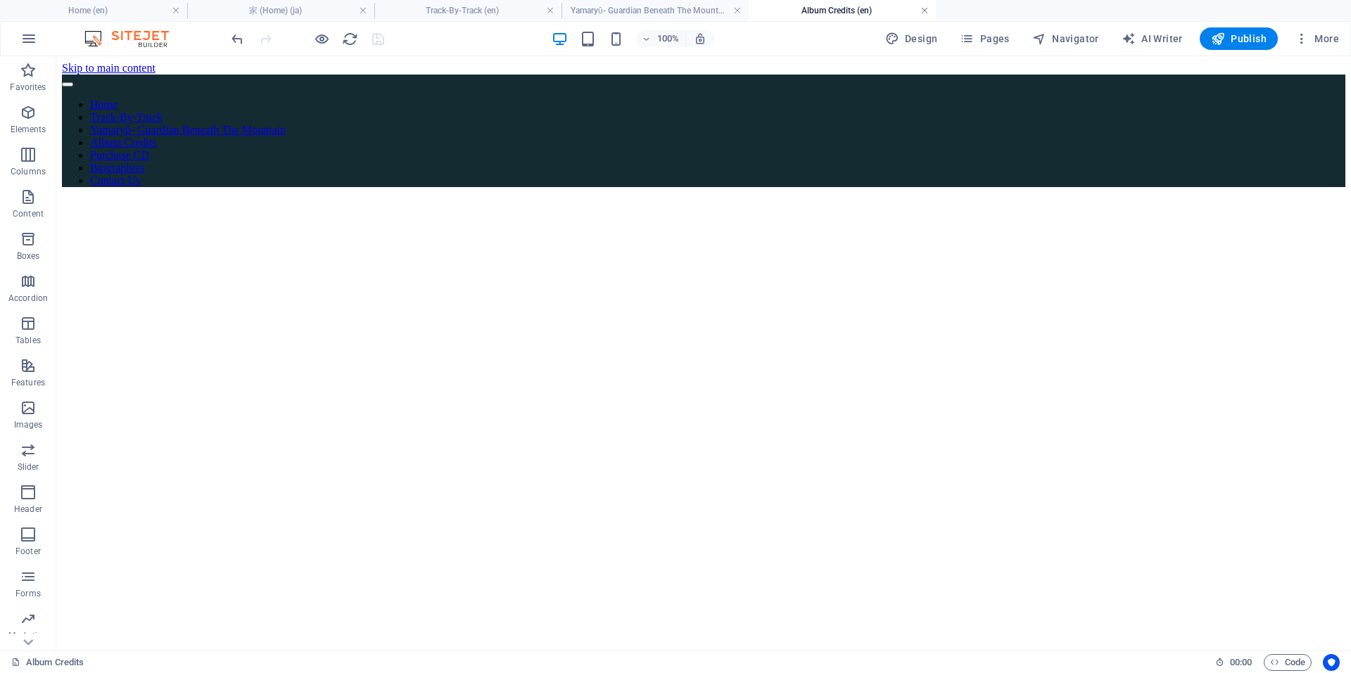
click at [923, 8] on link at bounding box center [924, 10] width 8 height 13
click at [450, 6] on h4 "Track-By-Track (en)" at bounding box center [467, 10] width 187 height 15
click at [303, 11] on h4 "家 (Home) (ja)" at bounding box center [280, 10] width 187 height 15
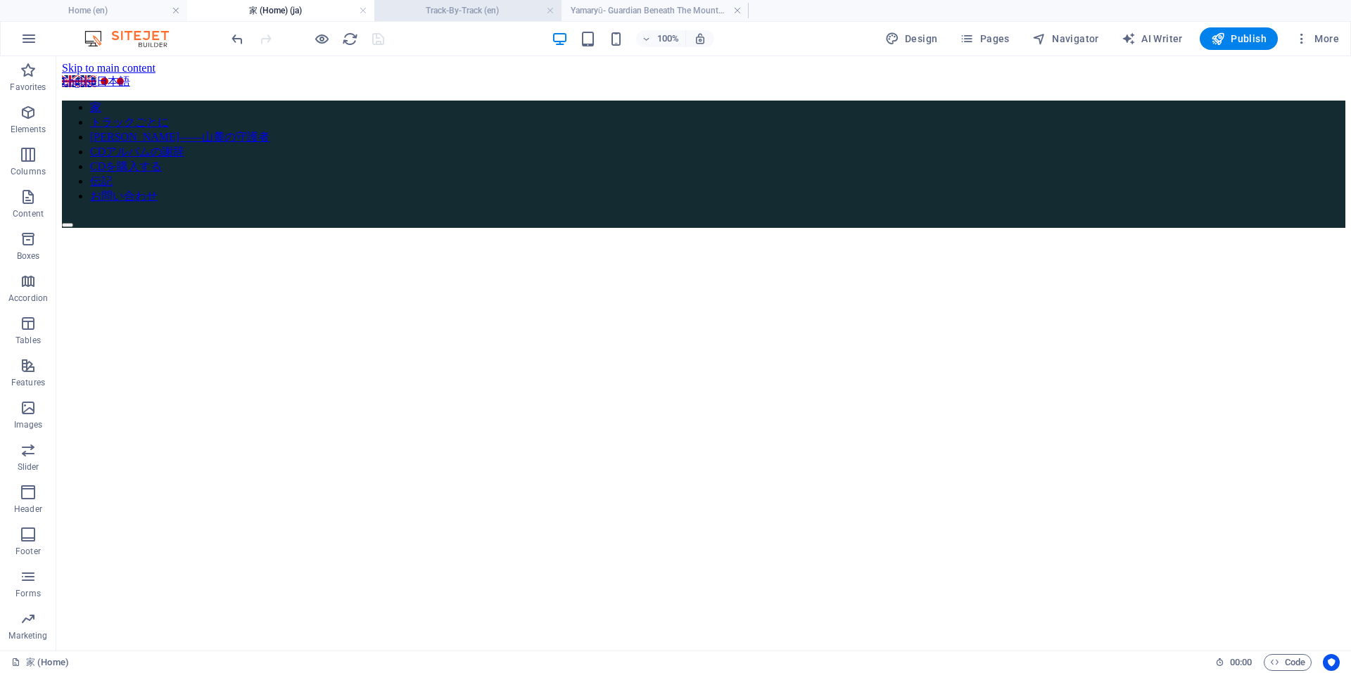
click at [451, 8] on h4 "Track-By-Track (en)" at bounding box center [467, 10] width 187 height 15
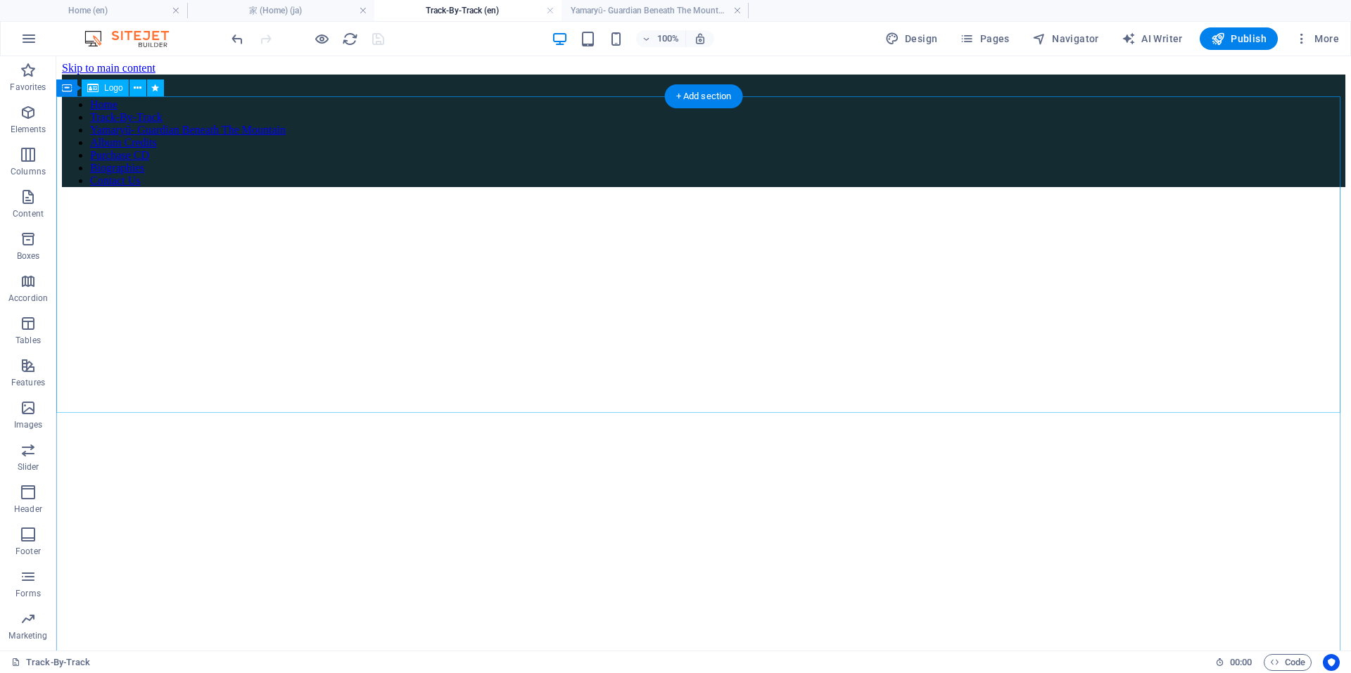
select select "px"
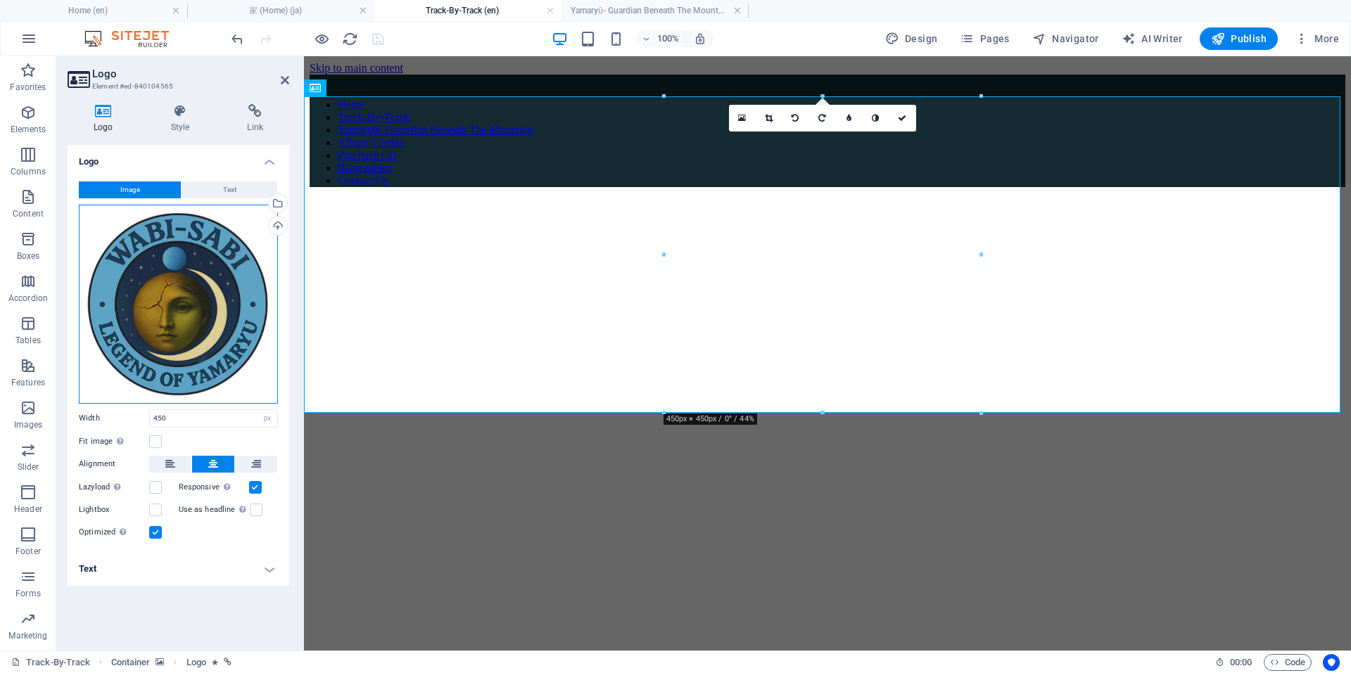
click at [186, 318] on div "Drag files here, click to choose files or select files from Files or our free s…" at bounding box center [178, 304] width 199 height 199
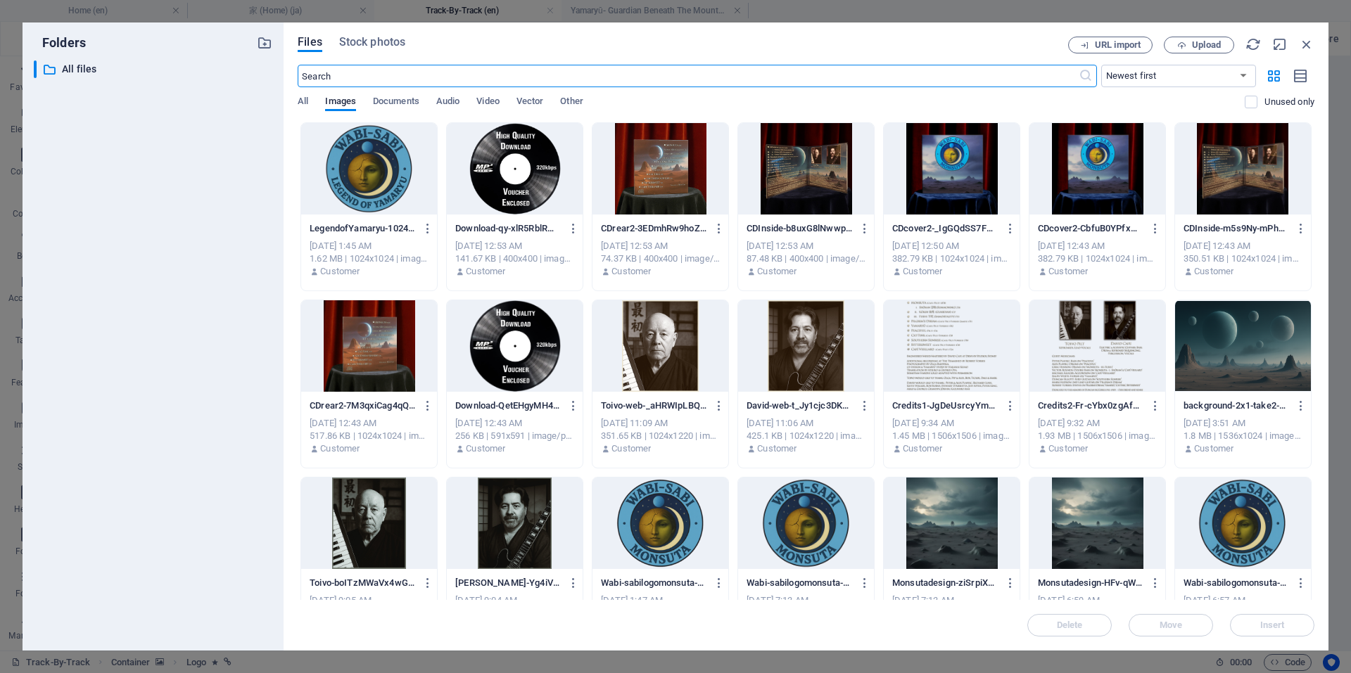
click at [1239, 520] on div at bounding box center [1243, 523] width 136 height 91
click at [1239, 520] on div "1" at bounding box center [1243, 523] width 136 height 91
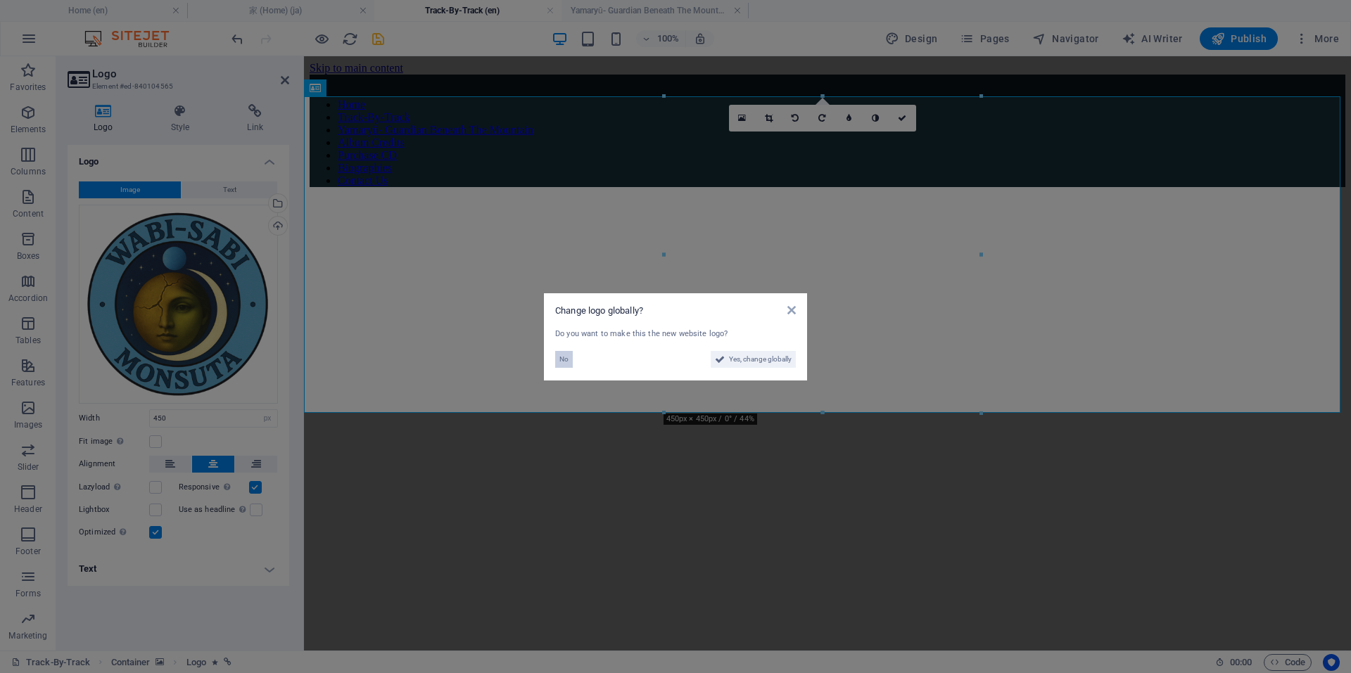
click at [566, 362] on span "No" at bounding box center [563, 359] width 9 height 17
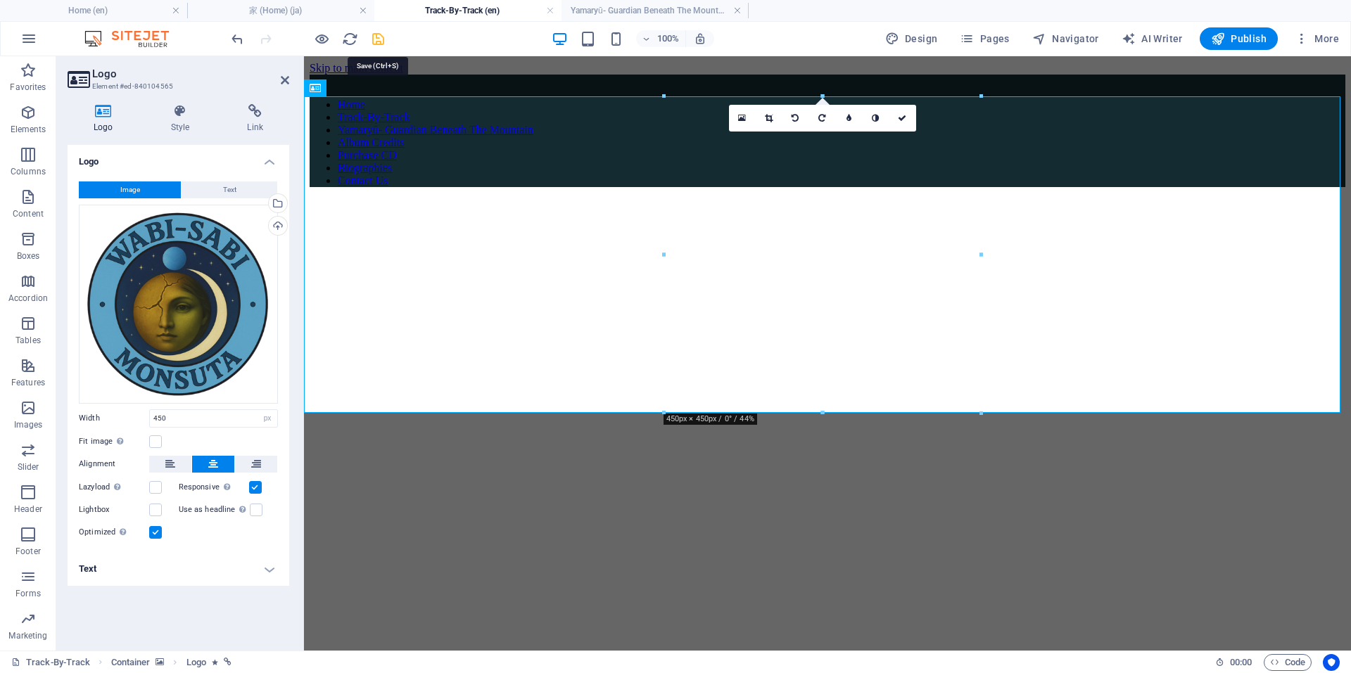
click at [373, 39] on icon "save" at bounding box center [378, 39] width 16 height 16
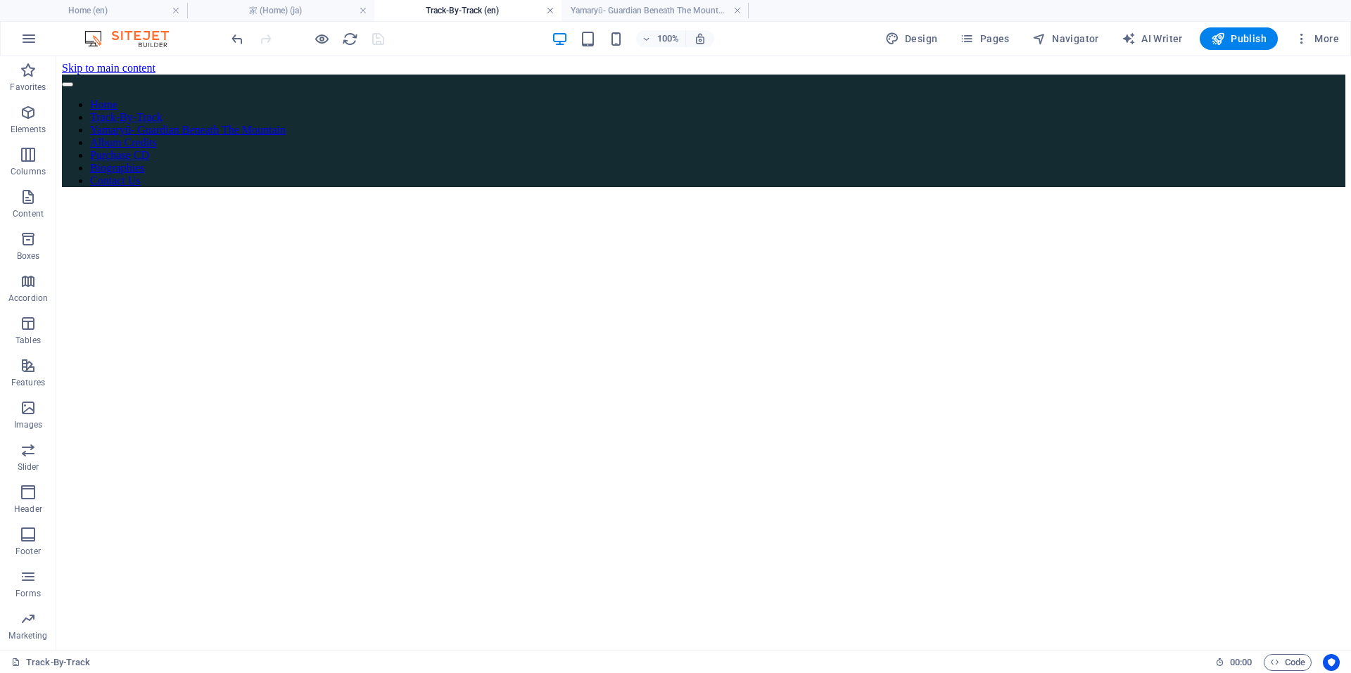
click at [552, 13] on link at bounding box center [550, 10] width 8 height 13
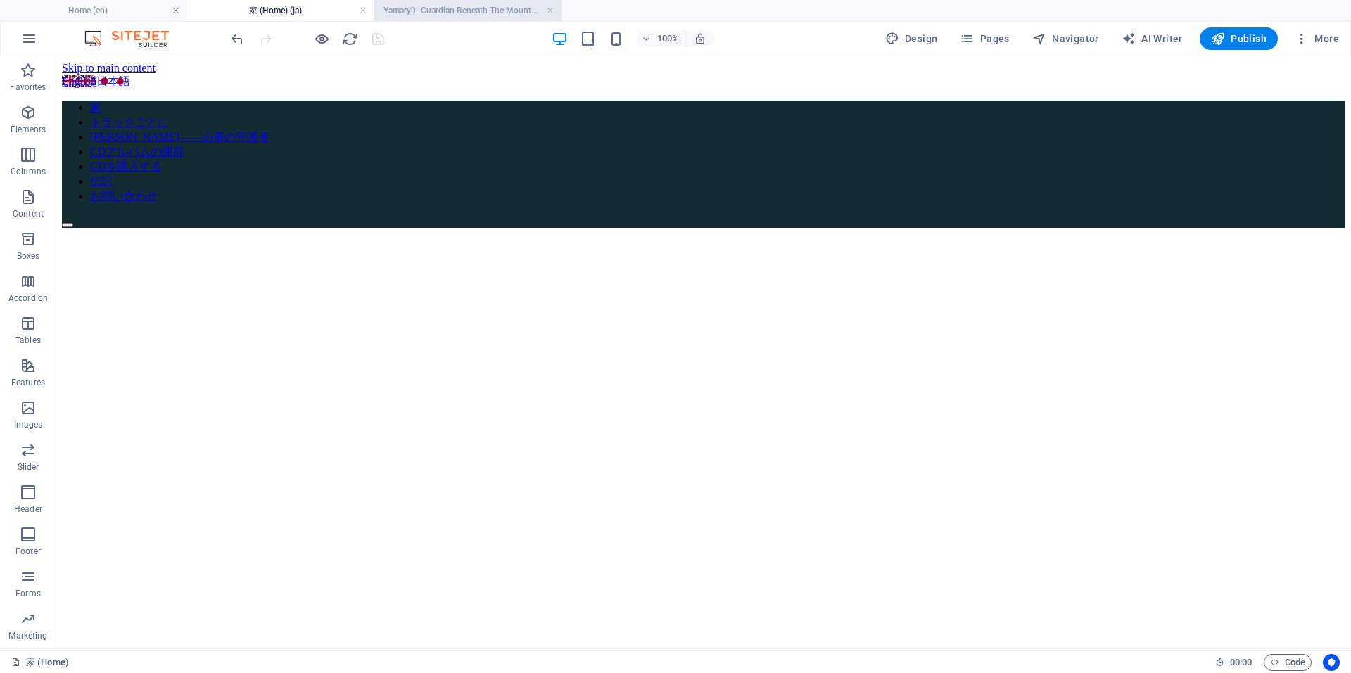
click at [520, 13] on h4 "Yamaryū- Guardian Beneath The Mountain (en)" at bounding box center [467, 10] width 187 height 15
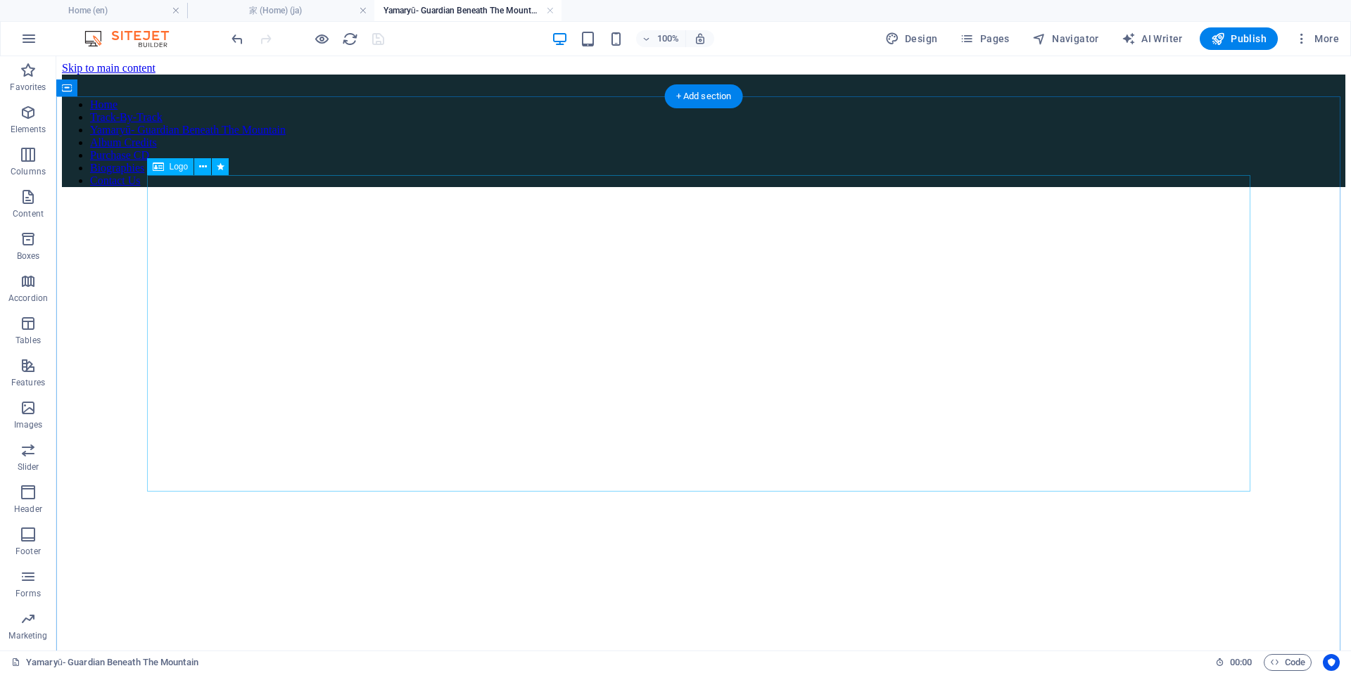
select select "px"
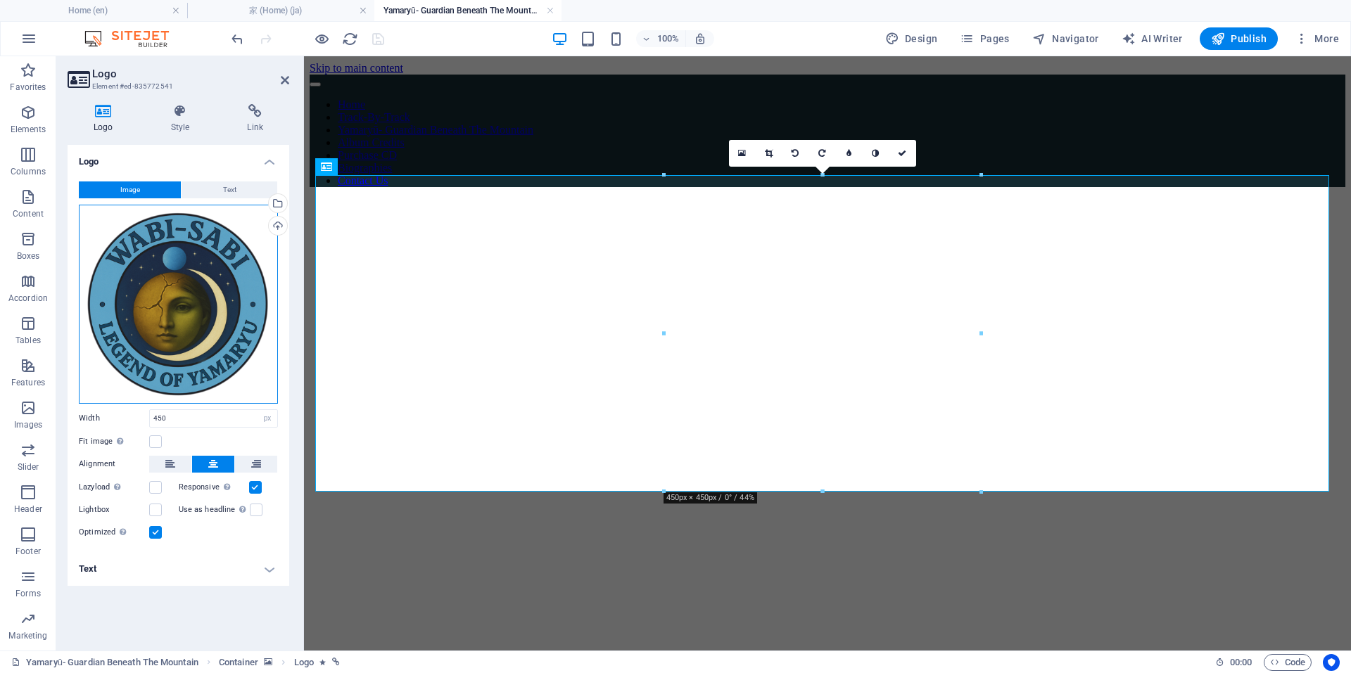
click at [183, 322] on div "Drag files here, click to choose files or select files from Files or our free s…" at bounding box center [178, 304] width 199 height 199
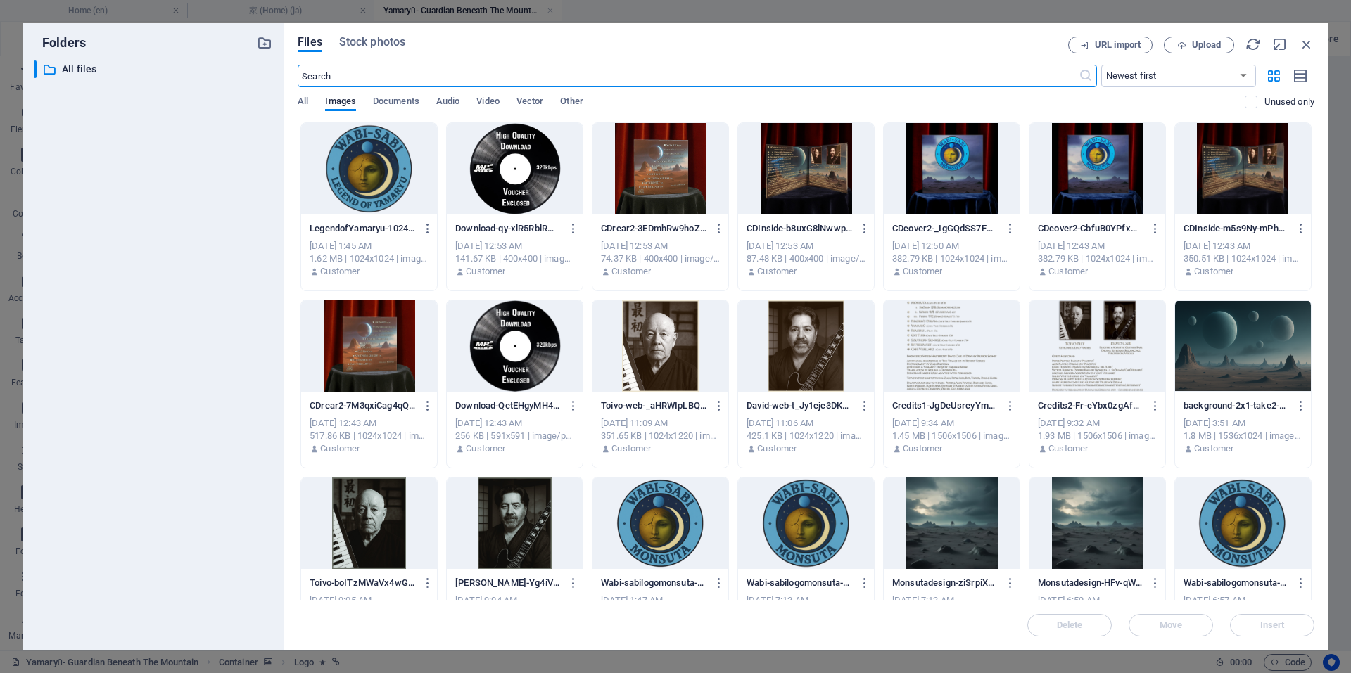
click at [1232, 520] on div at bounding box center [1243, 523] width 136 height 91
click at [1232, 520] on div "1" at bounding box center [1243, 523] width 136 height 91
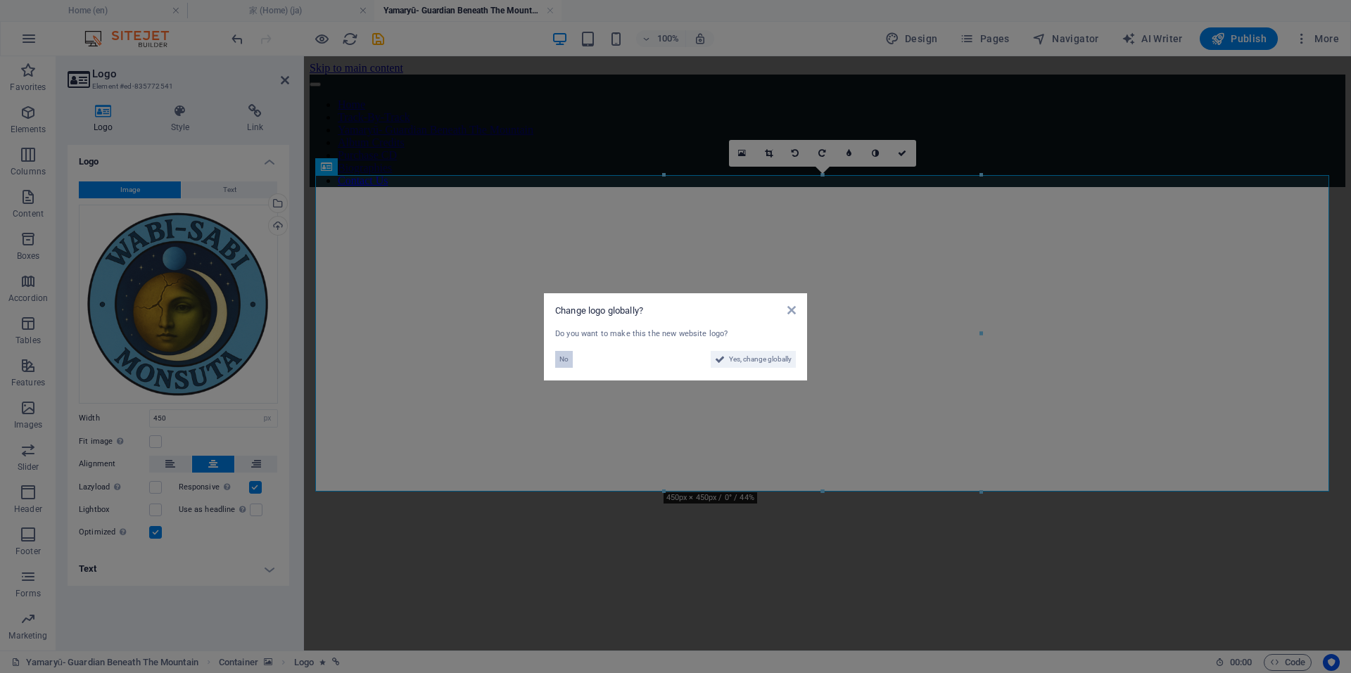
click at [569, 361] on button "No" at bounding box center [564, 359] width 18 height 17
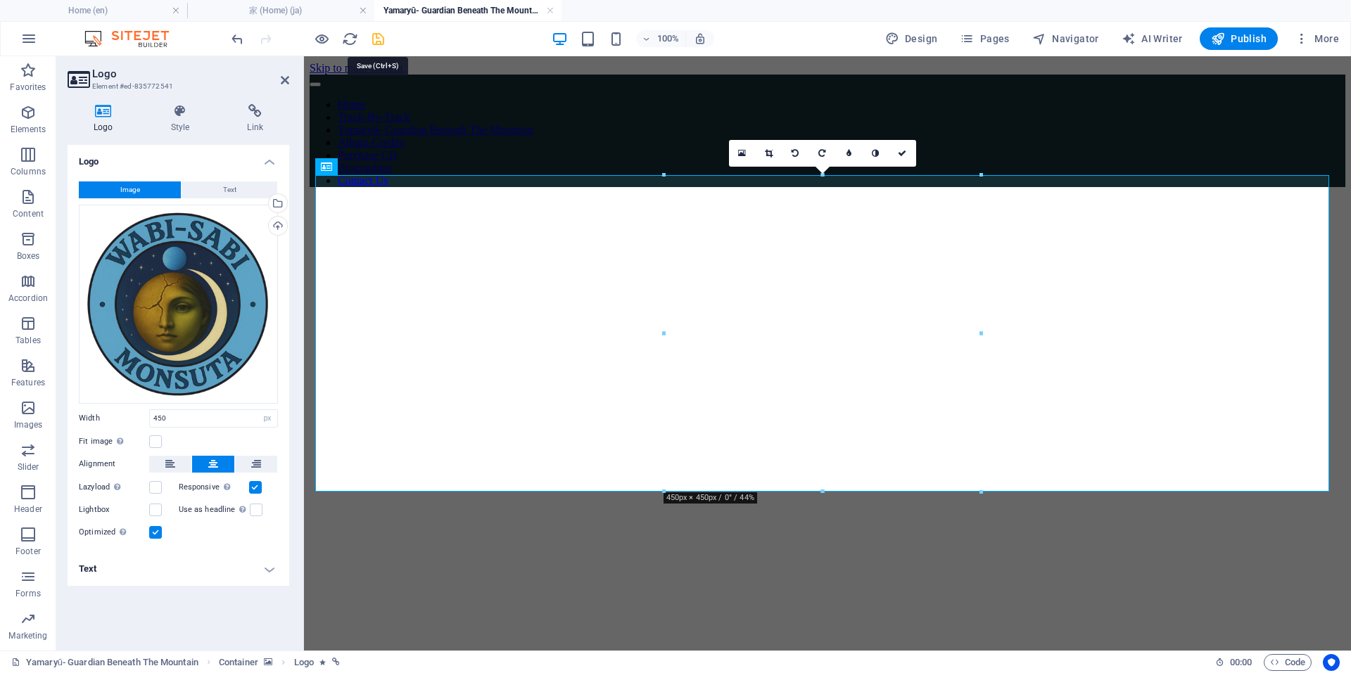
click at [378, 37] on icon "save" at bounding box center [378, 39] width 16 height 16
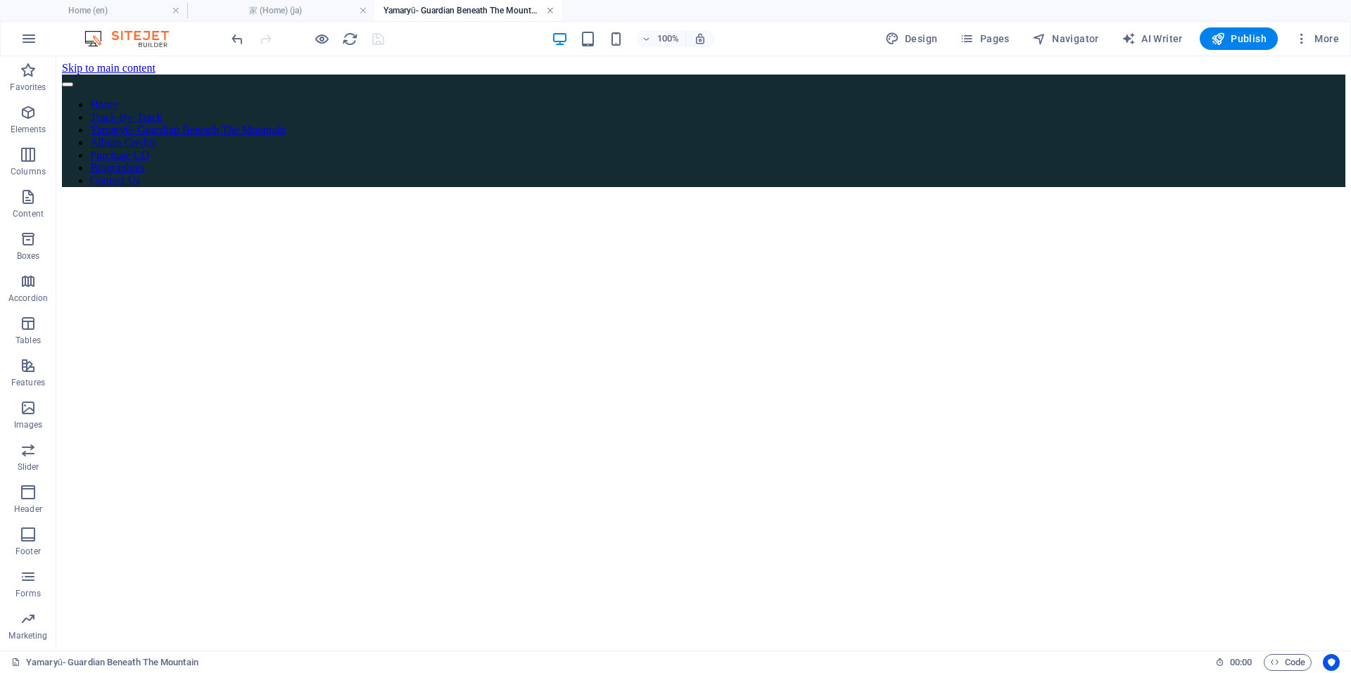
click at [550, 9] on link at bounding box center [550, 10] width 8 height 13
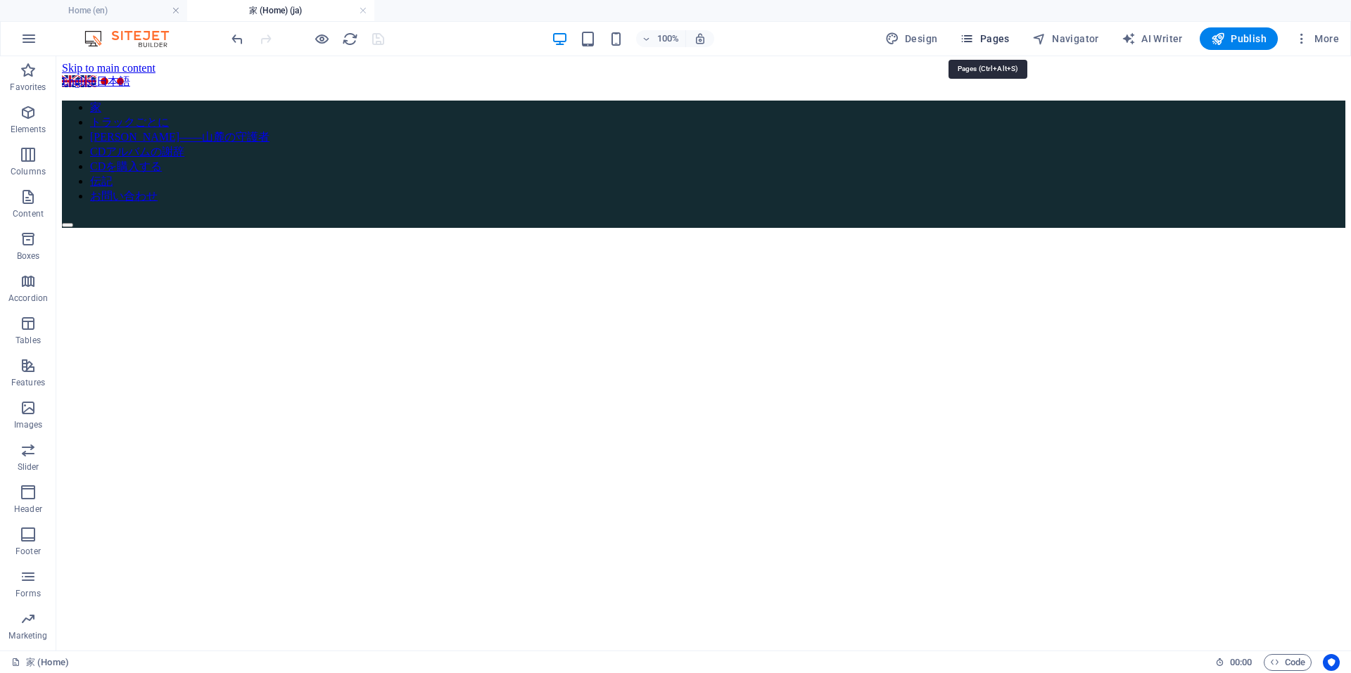
click at [998, 35] on span "Pages" at bounding box center [983, 39] width 49 height 14
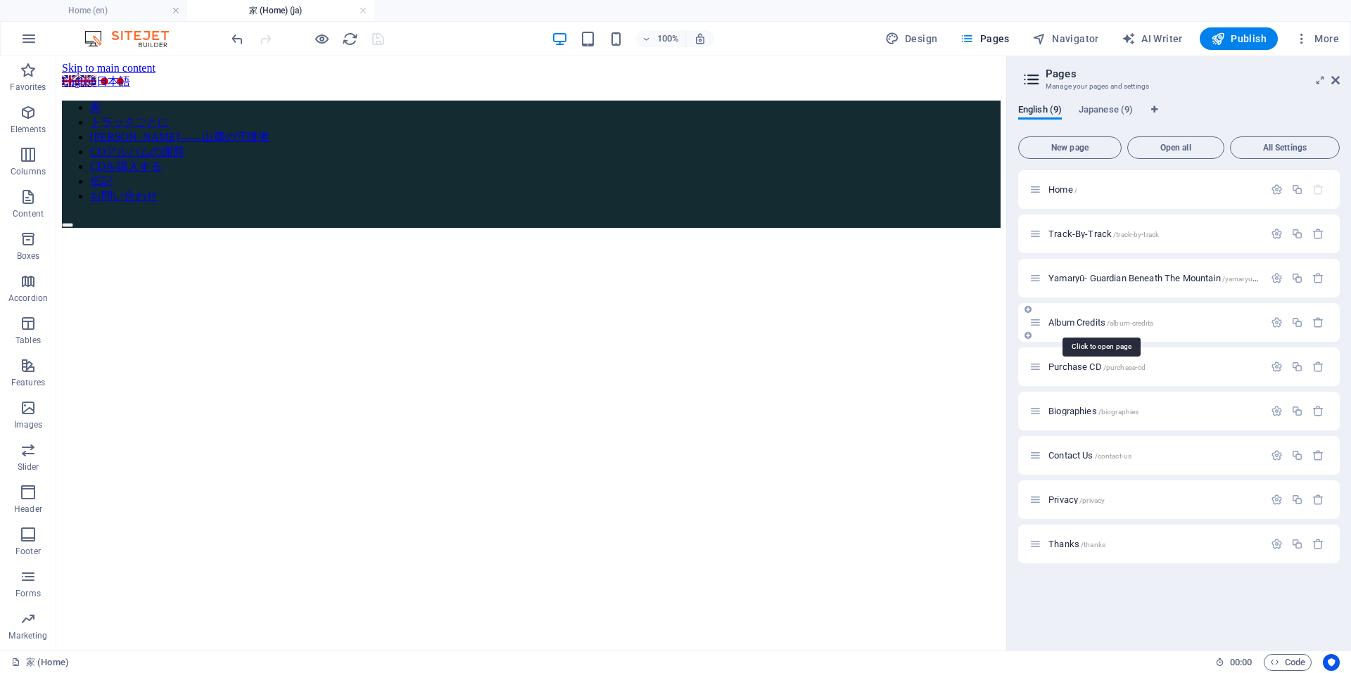
click at [1088, 324] on span "Album Credits /album-credits" at bounding box center [1100, 322] width 105 height 11
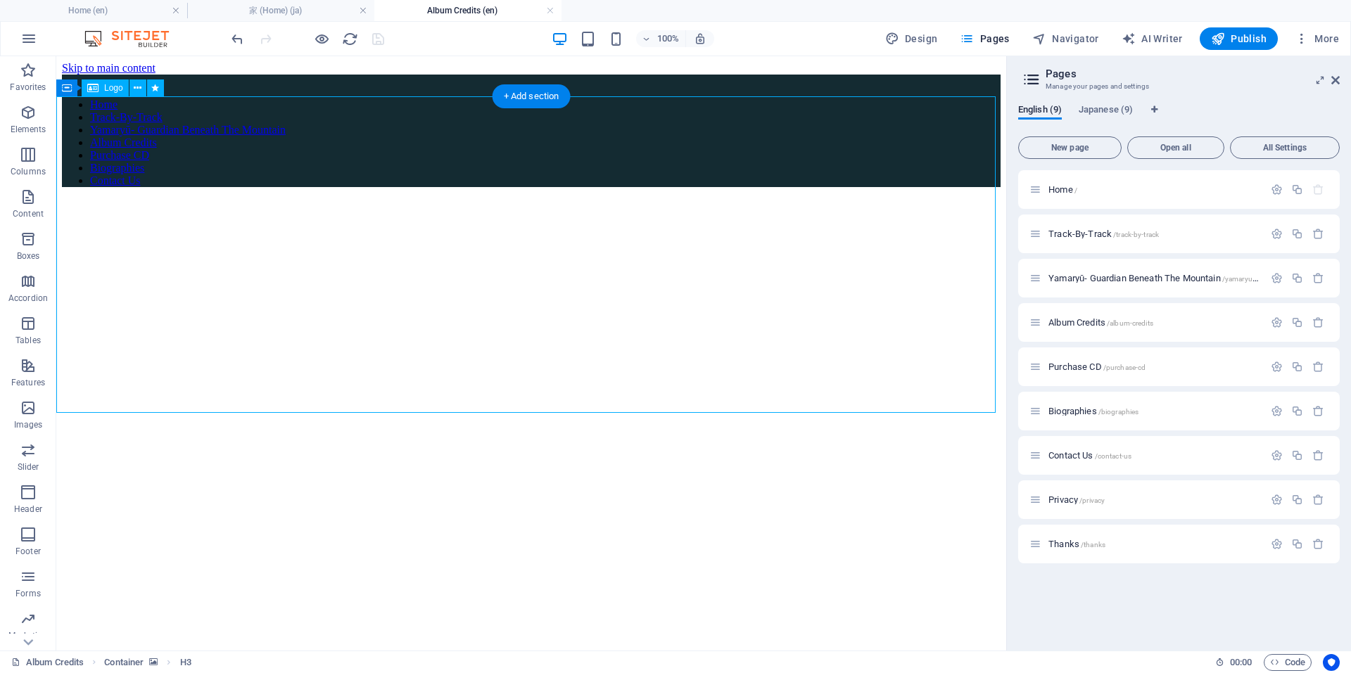
select select "px"
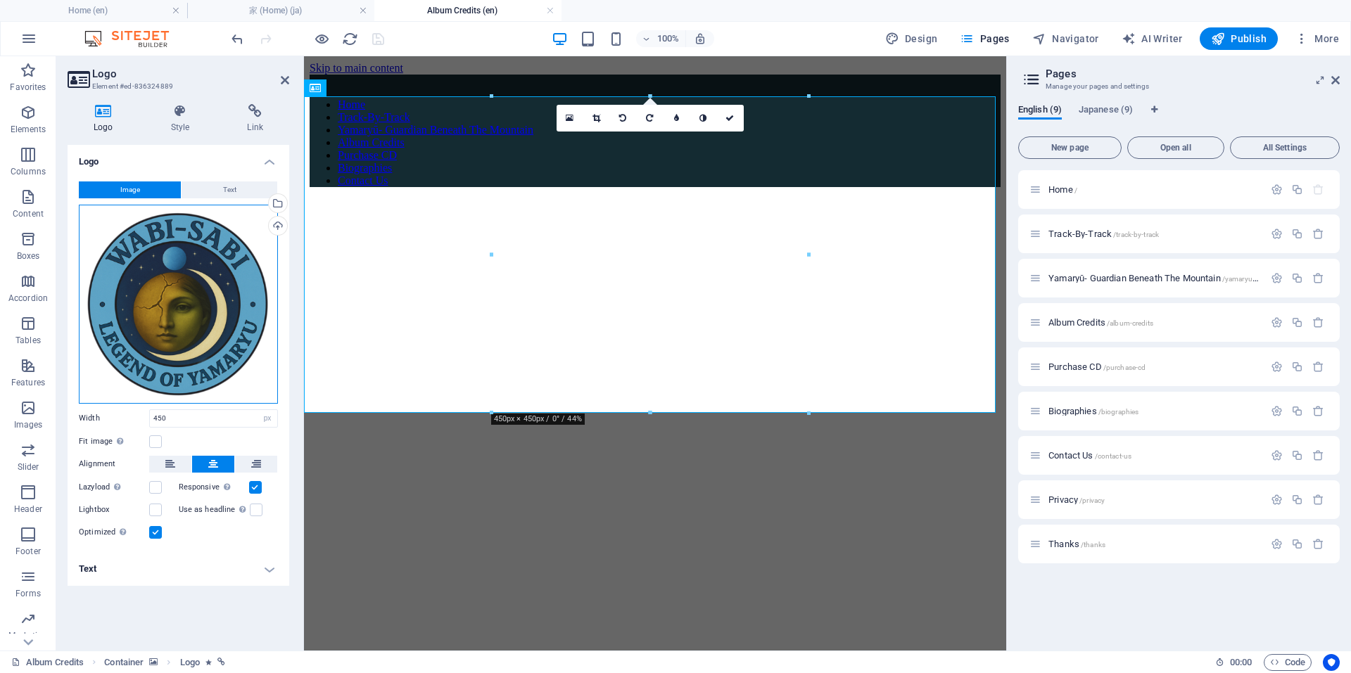
click at [173, 322] on div "Drag files here, click to choose files or select files from Files or our free s…" at bounding box center [178, 304] width 199 height 199
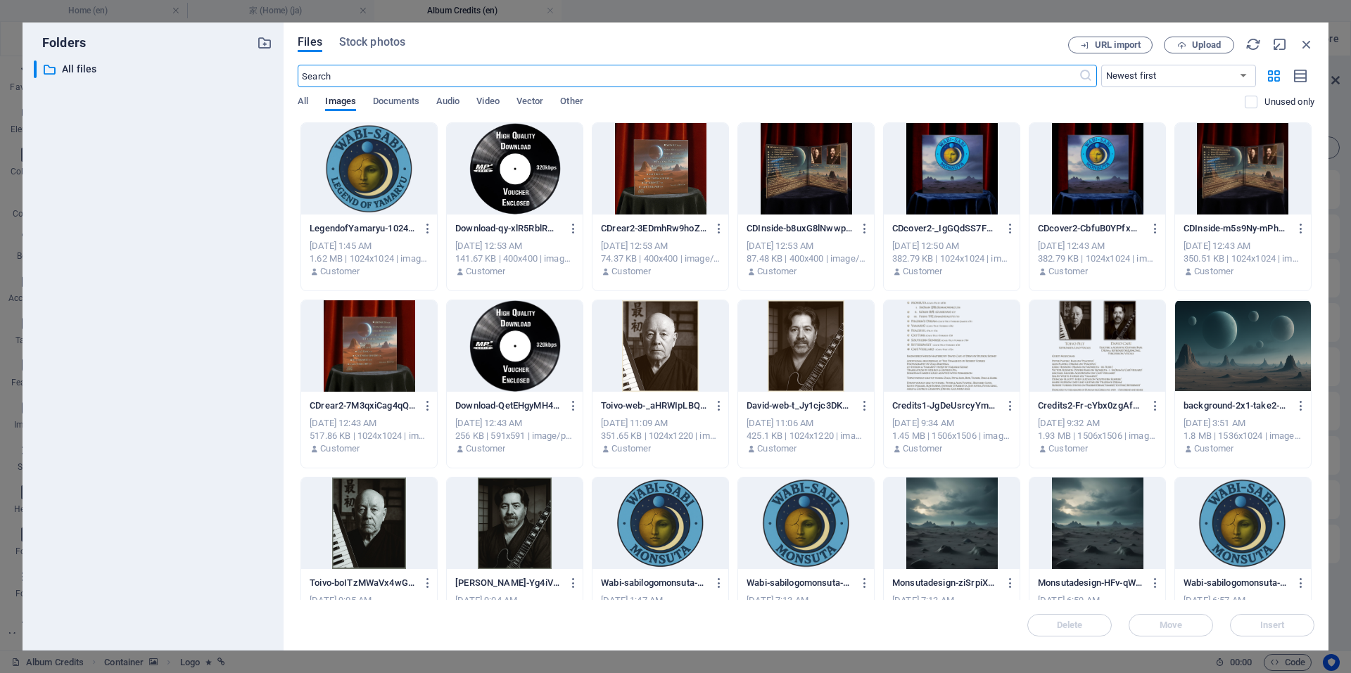
click at [1243, 530] on div at bounding box center [1243, 523] width 136 height 91
click at [1243, 530] on div "1" at bounding box center [1243, 523] width 136 height 91
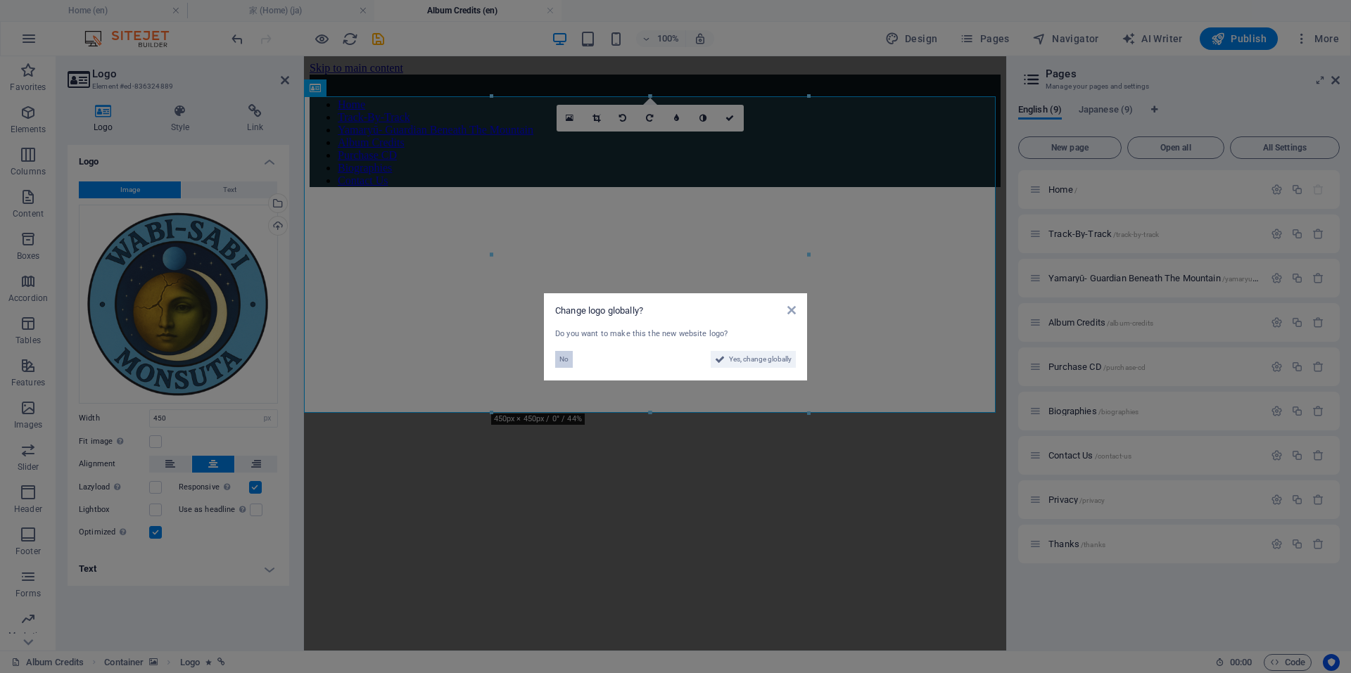
click at [565, 357] on span "No" at bounding box center [563, 359] width 9 height 17
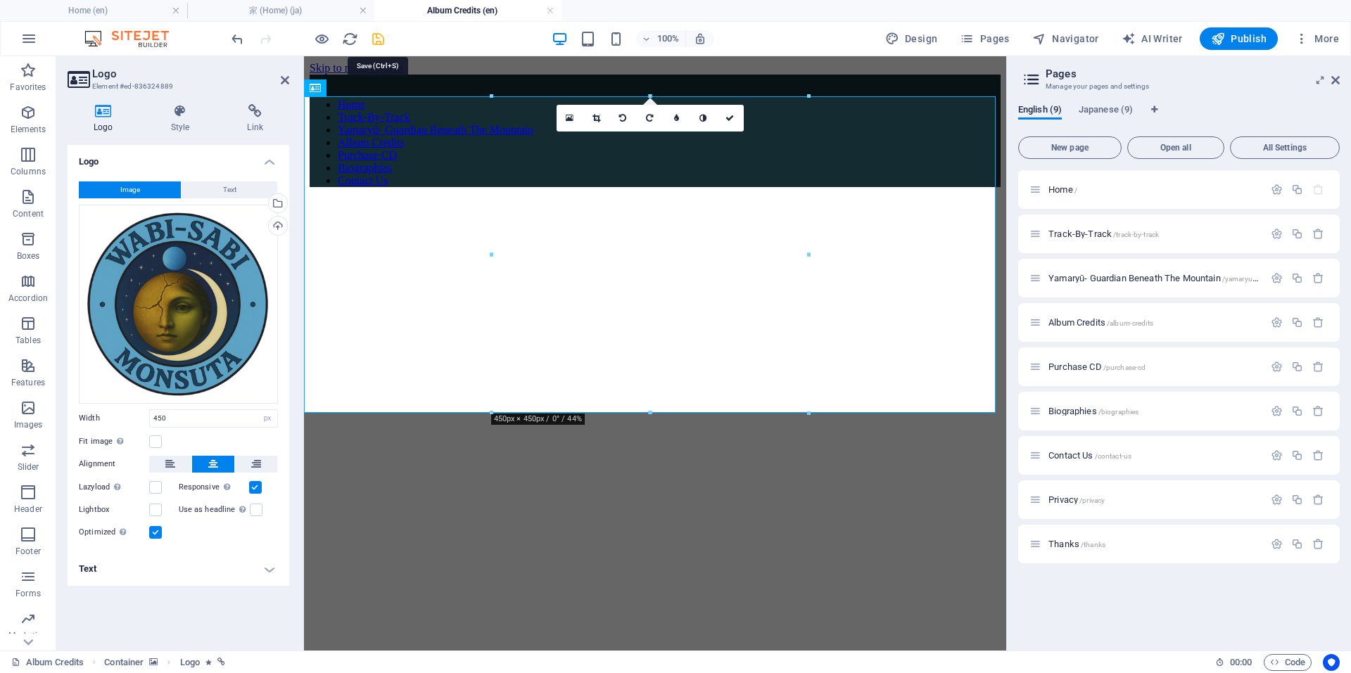
click at [380, 37] on icon "save" at bounding box center [378, 39] width 16 height 16
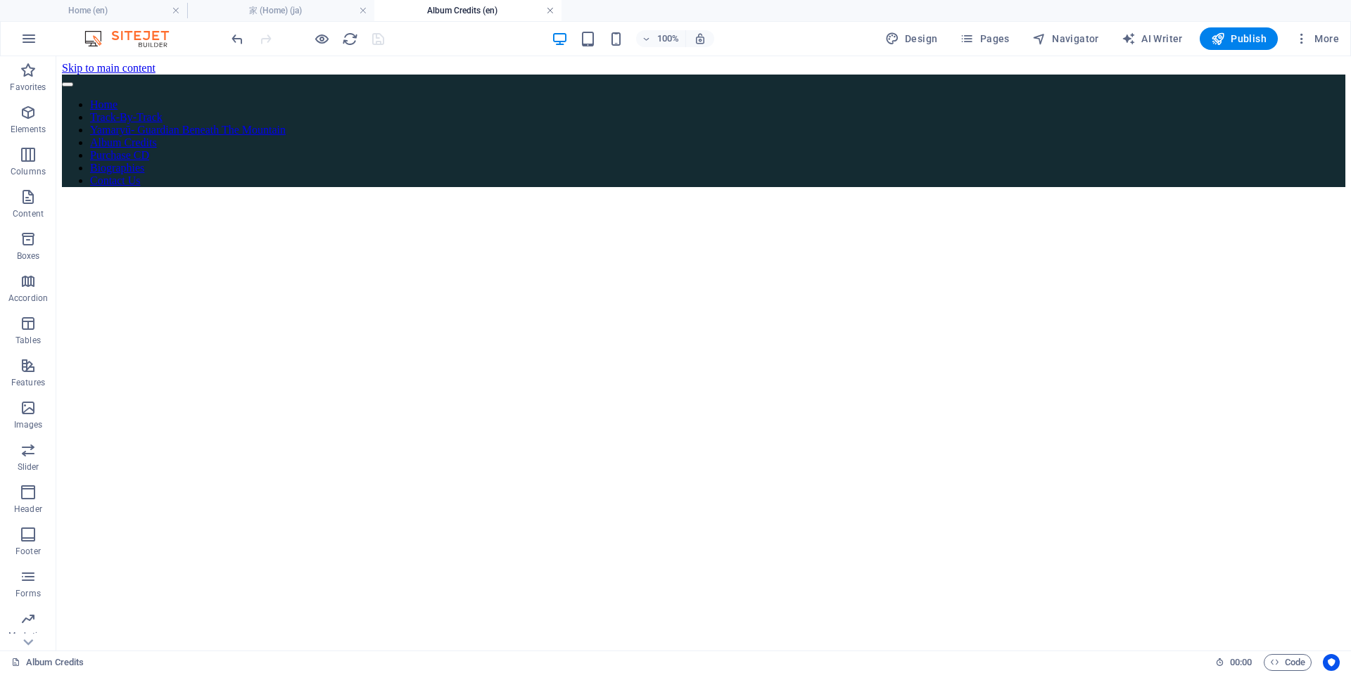
click at [550, 12] on link at bounding box center [550, 10] width 8 height 13
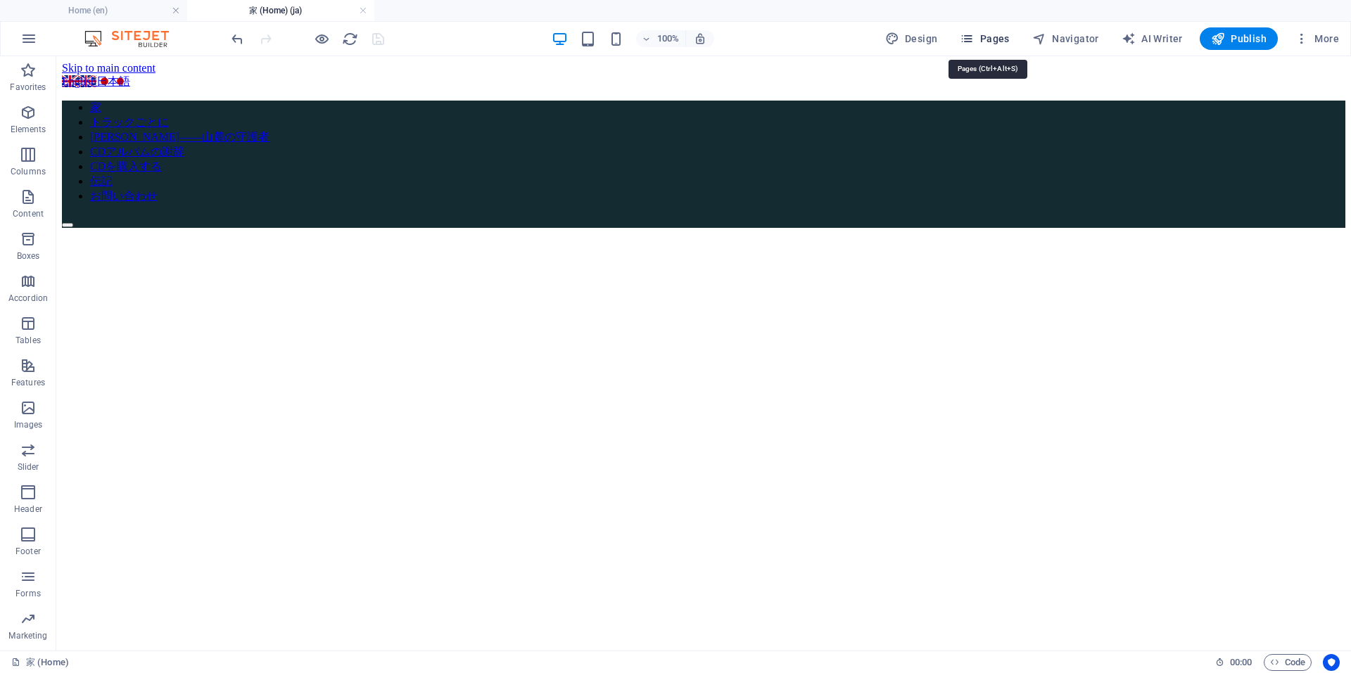
click at [1007, 43] on span "Pages" at bounding box center [983, 39] width 49 height 14
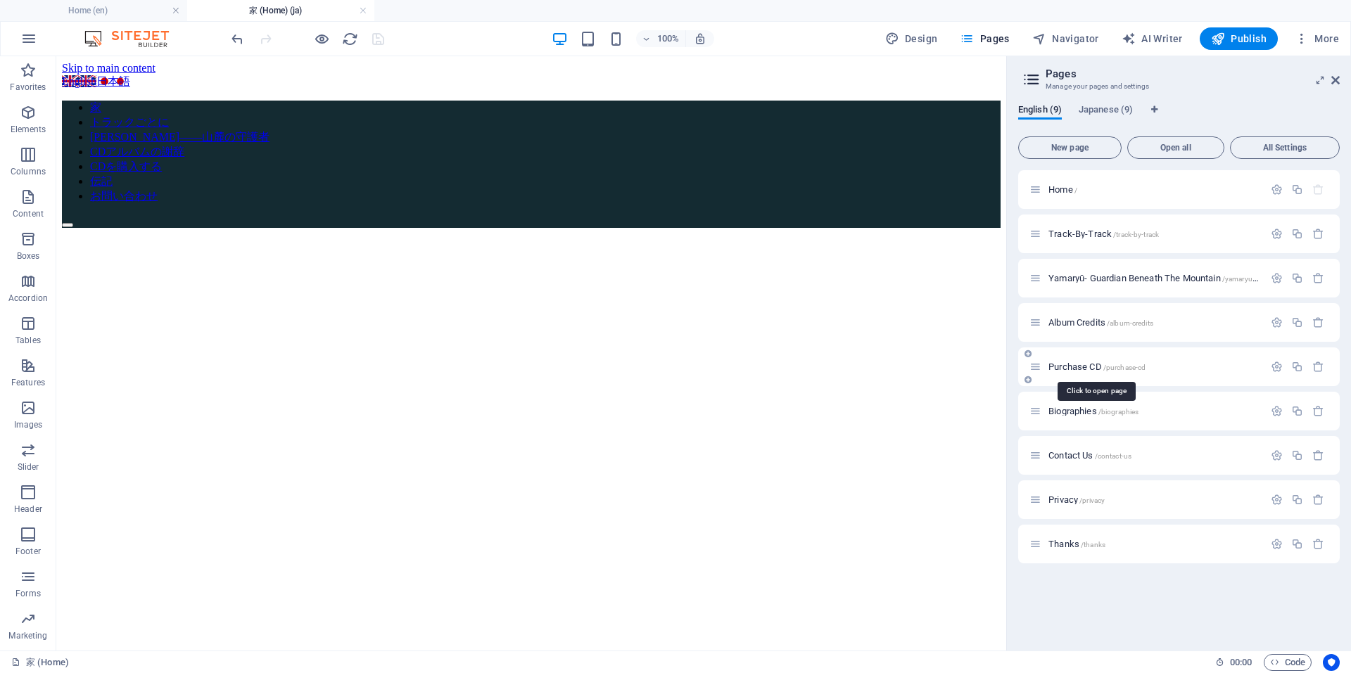
click at [1078, 365] on span "Purchase CD /purchase-cd" at bounding box center [1096, 367] width 97 height 11
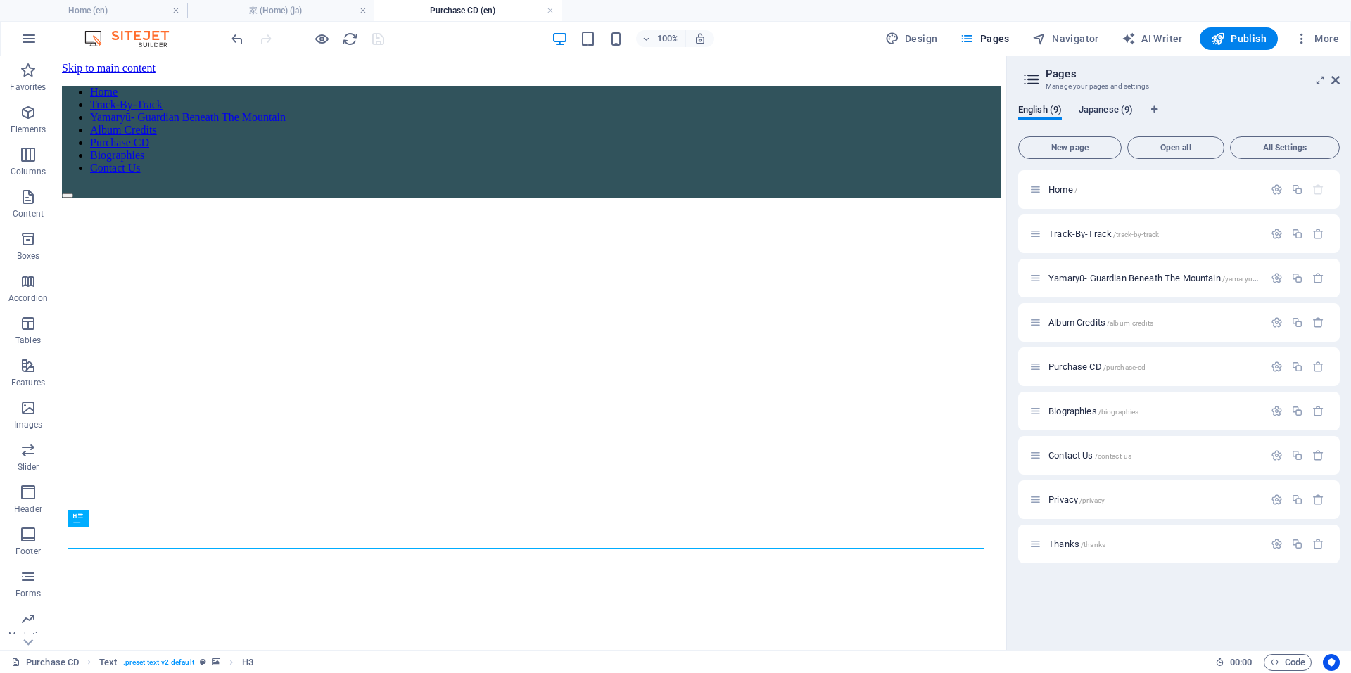
click at [1102, 108] on span "Japanese (9)" at bounding box center [1105, 111] width 54 height 20
click at [1107, 236] on span "トラックごとに (Track-By-Track) /track-by-track" at bounding box center [1140, 234] width 184 height 11
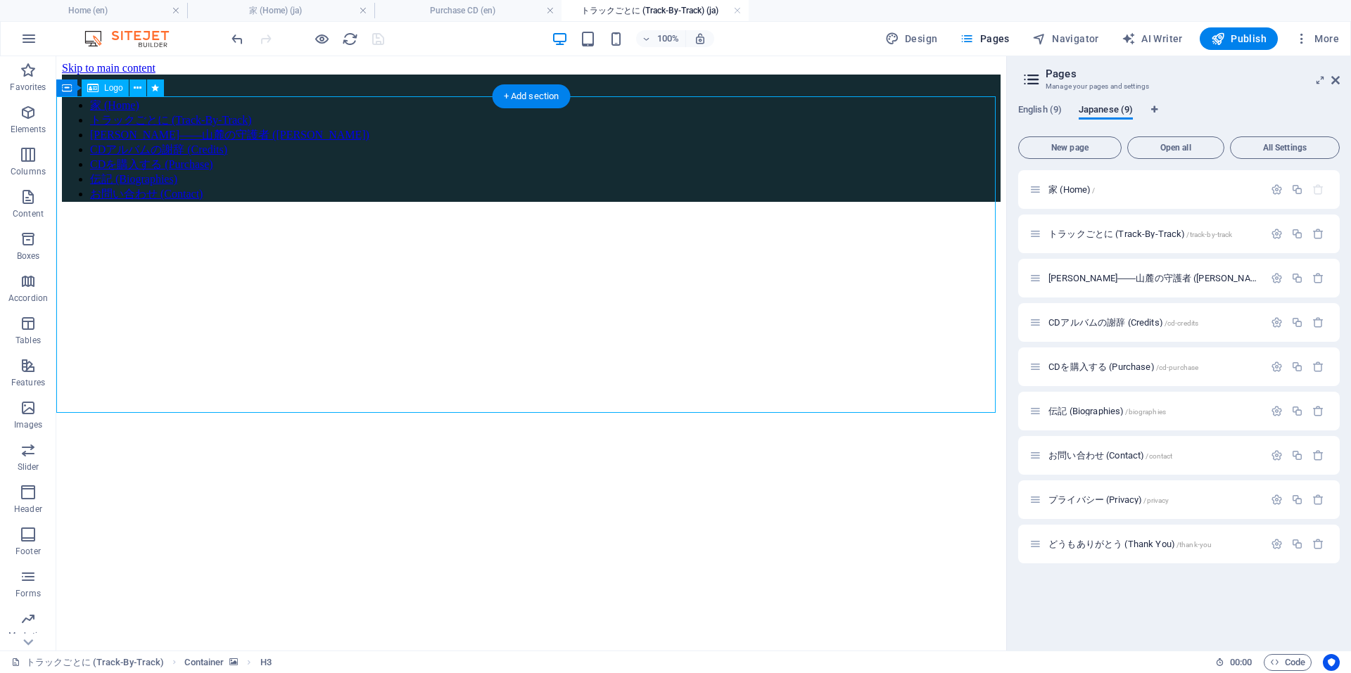
select select "px"
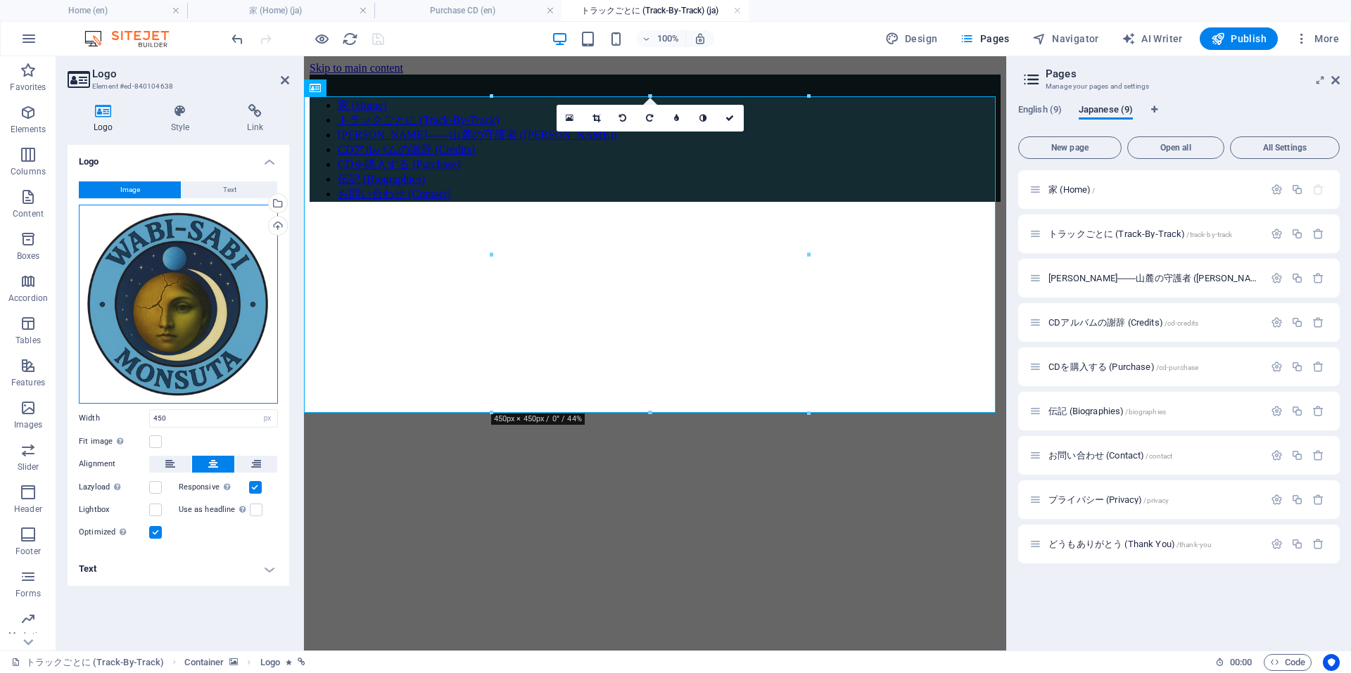
click at [176, 290] on div "Drag files here, click to choose files or select files from Files or our free s…" at bounding box center [178, 304] width 199 height 199
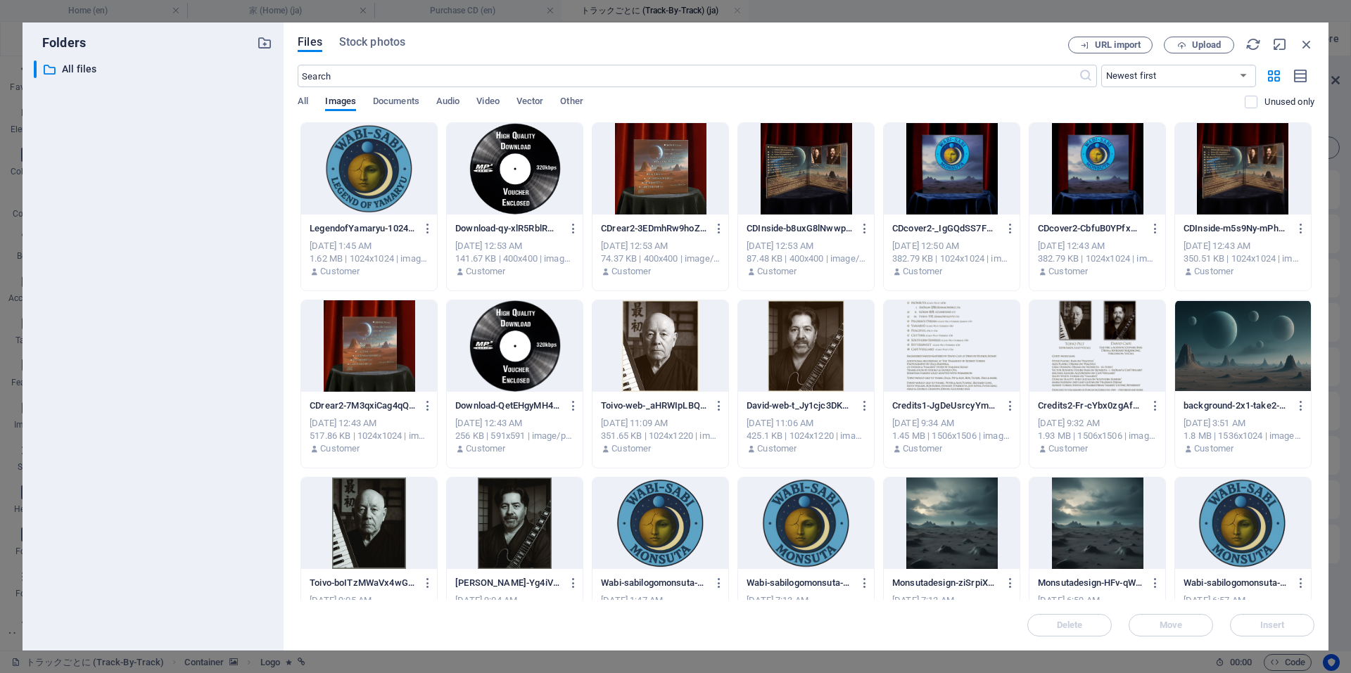
click at [373, 174] on div at bounding box center [369, 168] width 136 height 91
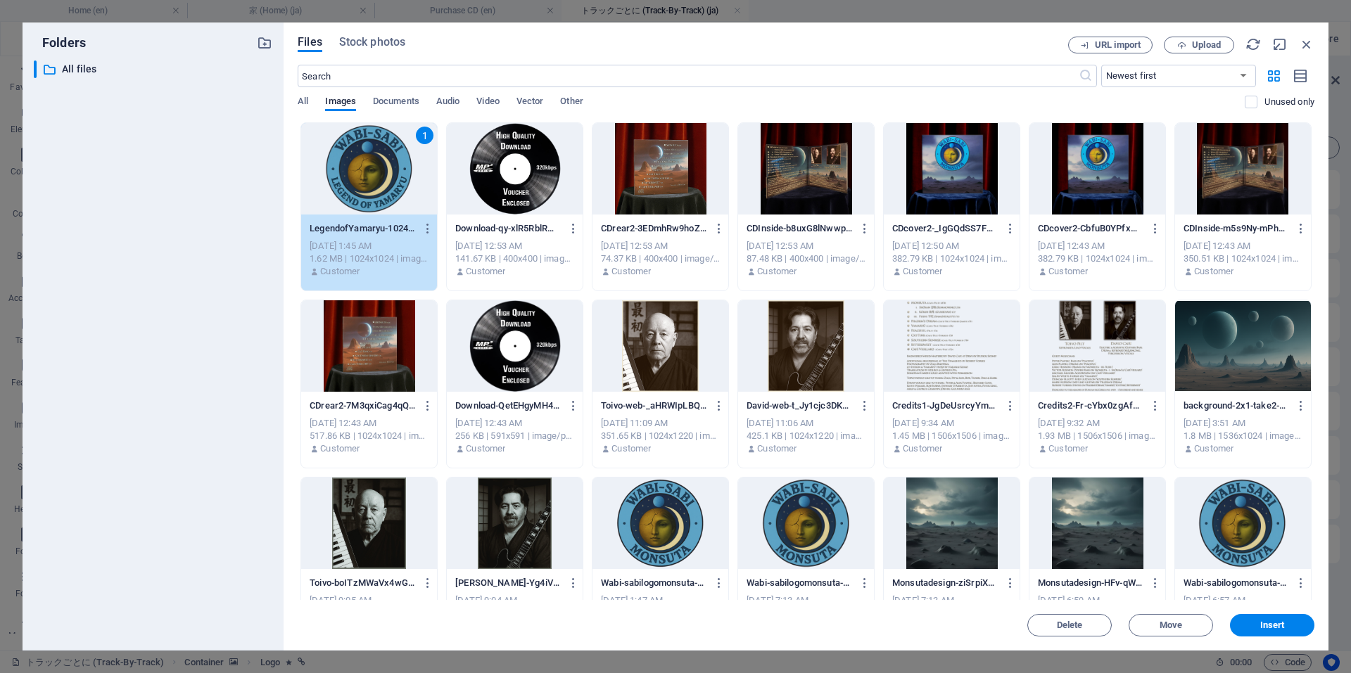
click at [373, 174] on div "1" at bounding box center [369, 168] width 136 height 91
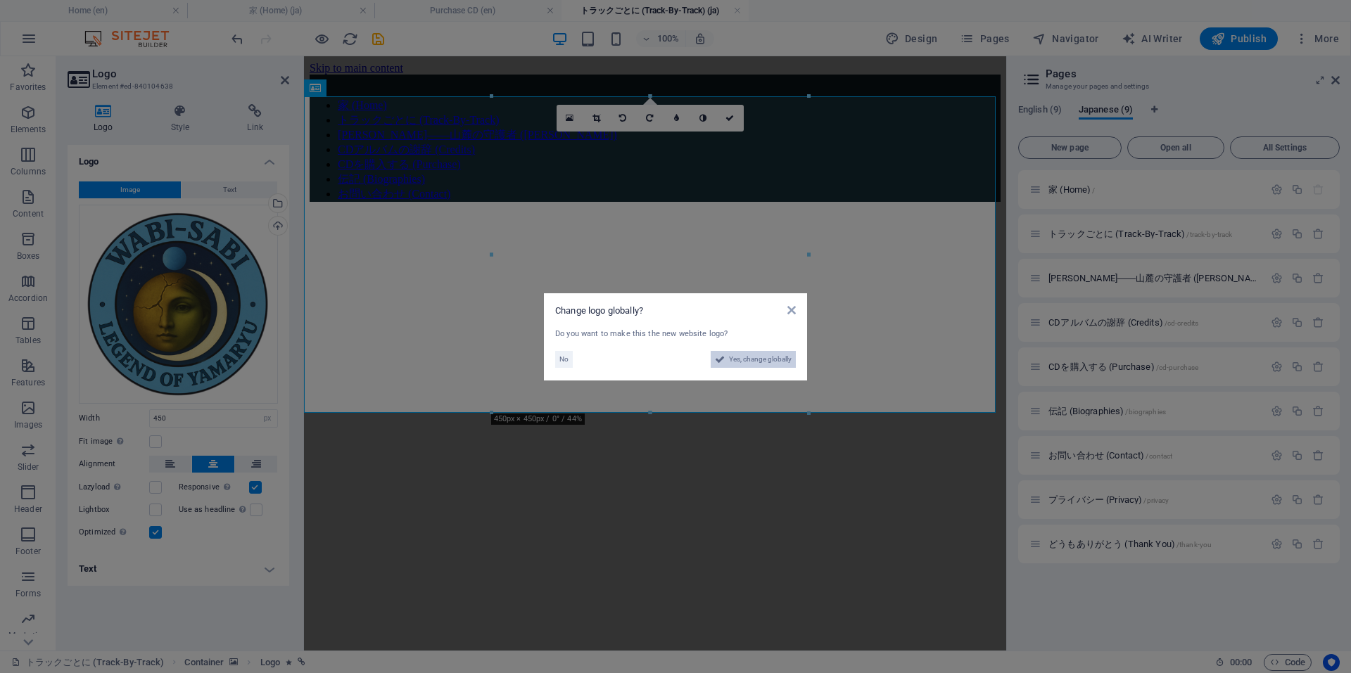
click at [741, 357] on span "Yes, change globally" at bounding box center [760, 359] width 63 height 17
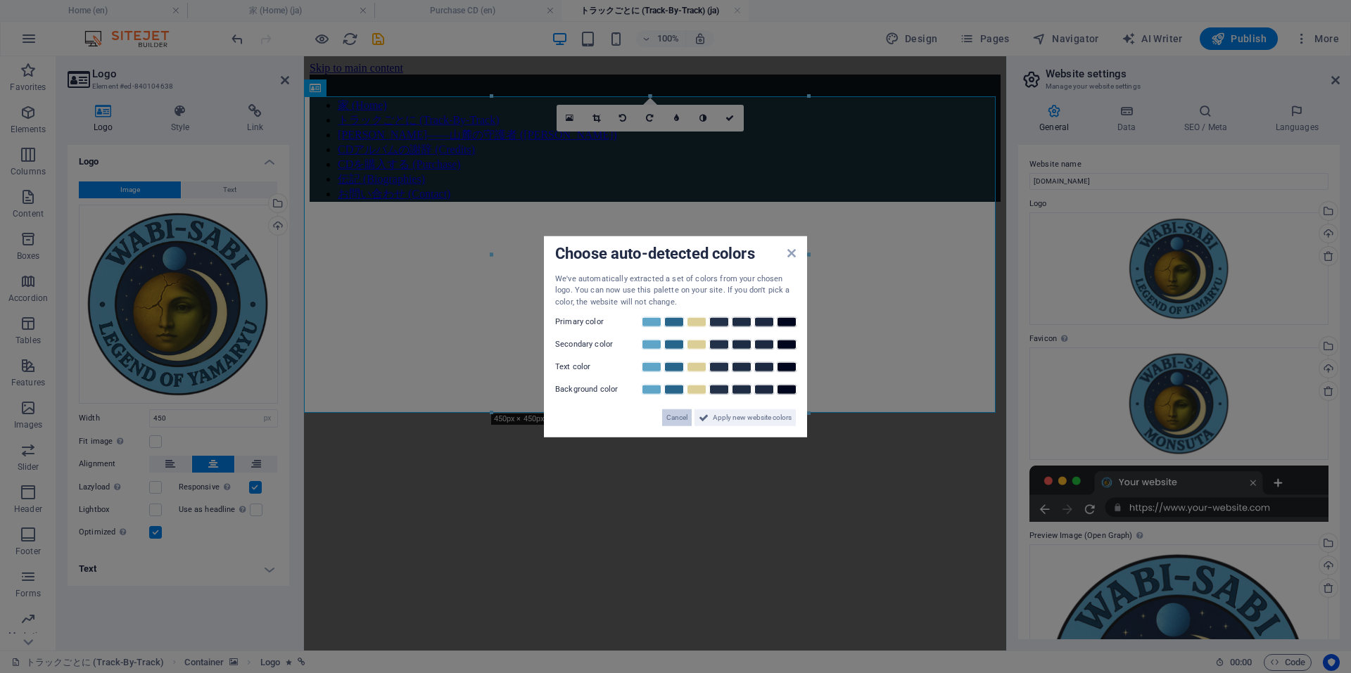
click at [681, 412] on span "Cancel" at bounding box center [676, 417] width 21 height 17
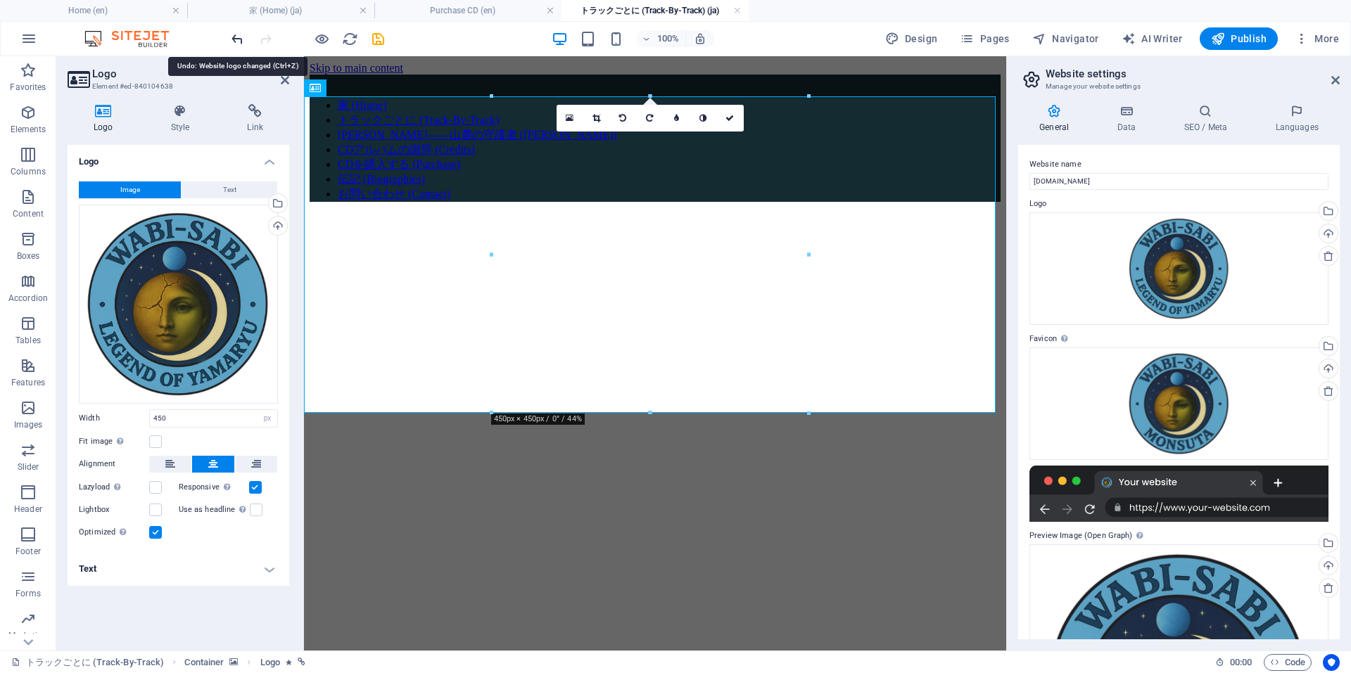
click at [234, 37] on icon "undo" at bounding box center [237, 39] width 16 height 16
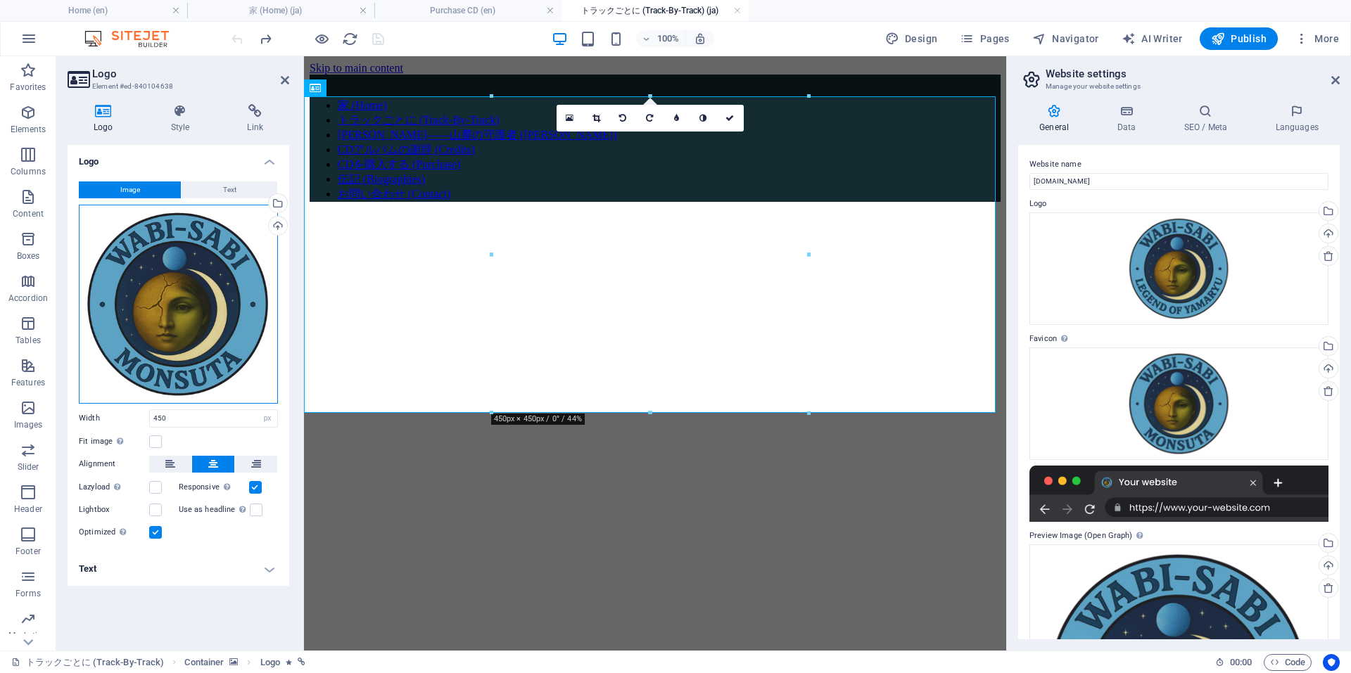
click at [191, 305] on div "Drag files here, click to choose files or select files from Files or our free s…" at bounding box center [178, 304] width 199 height 199
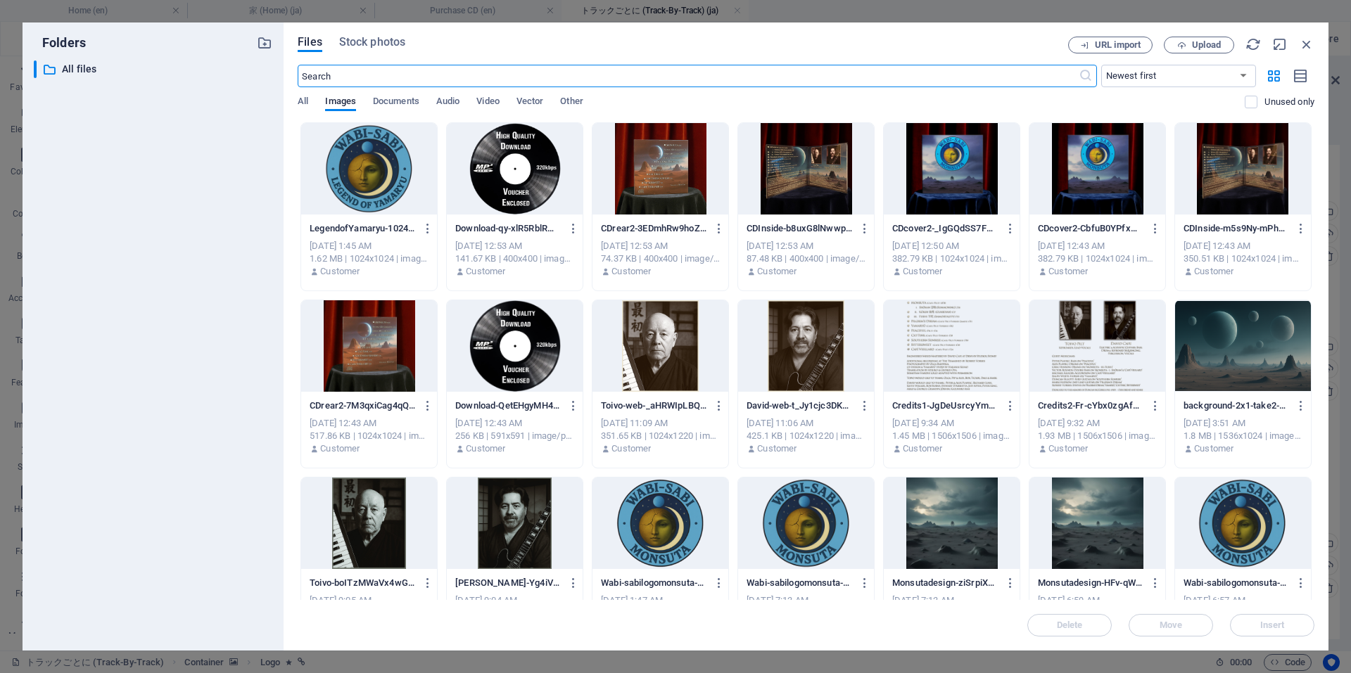
click at [364, 175] on div at bounding box center [369, 168] width 136 height 91
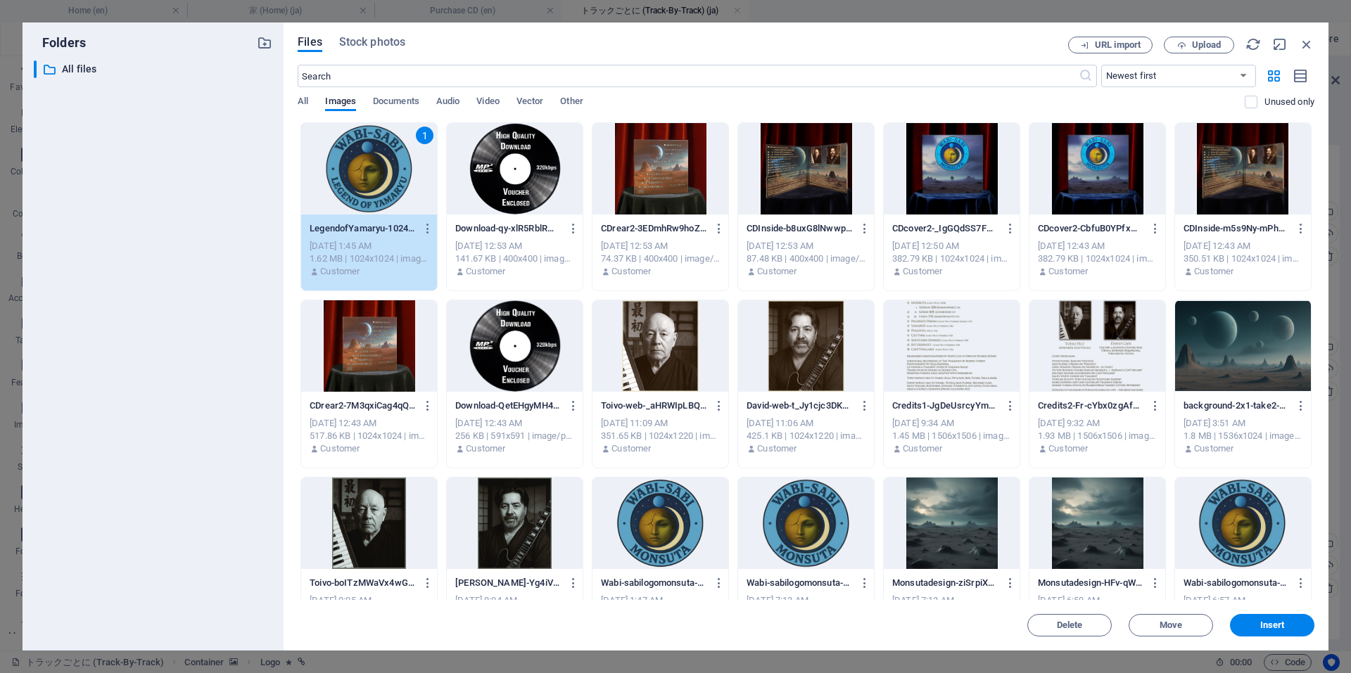
click at [364, 175] on div "1" at bounding box center [369, 168] width 136 height 91
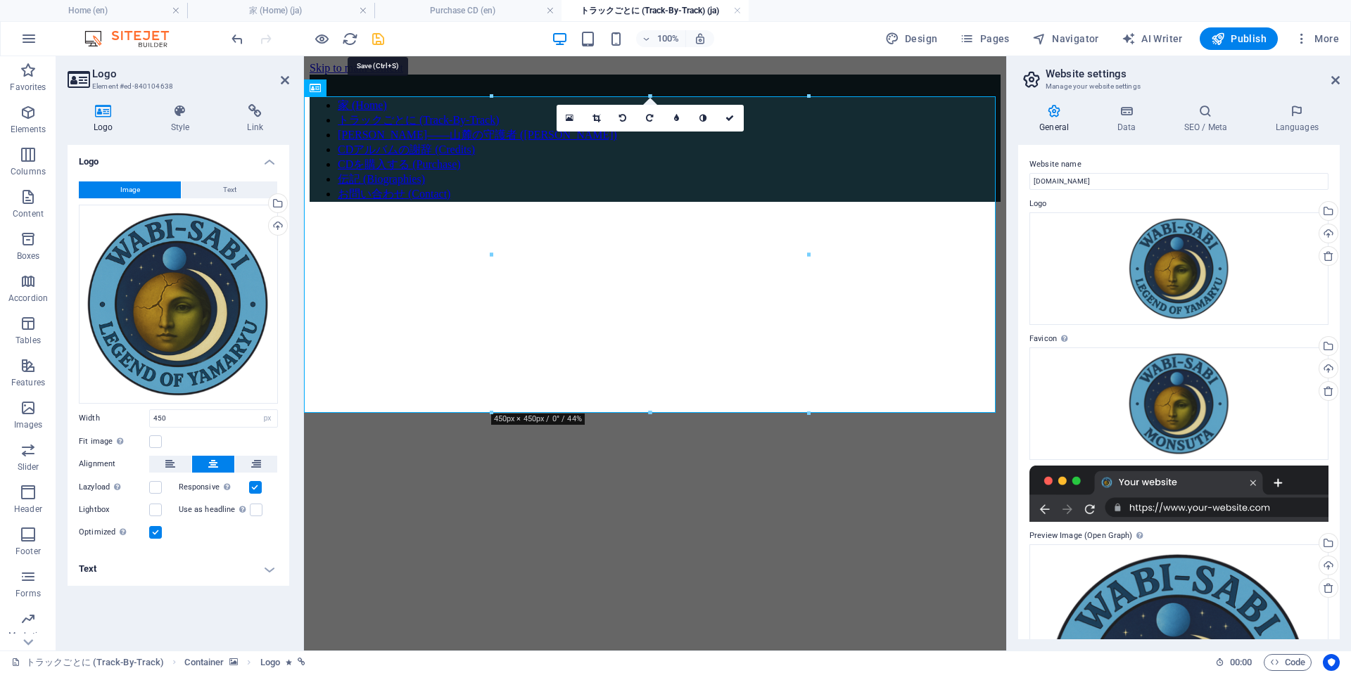
click at [377, 37] on icon "save" at bounding box center [378, 39] width 16 height 16
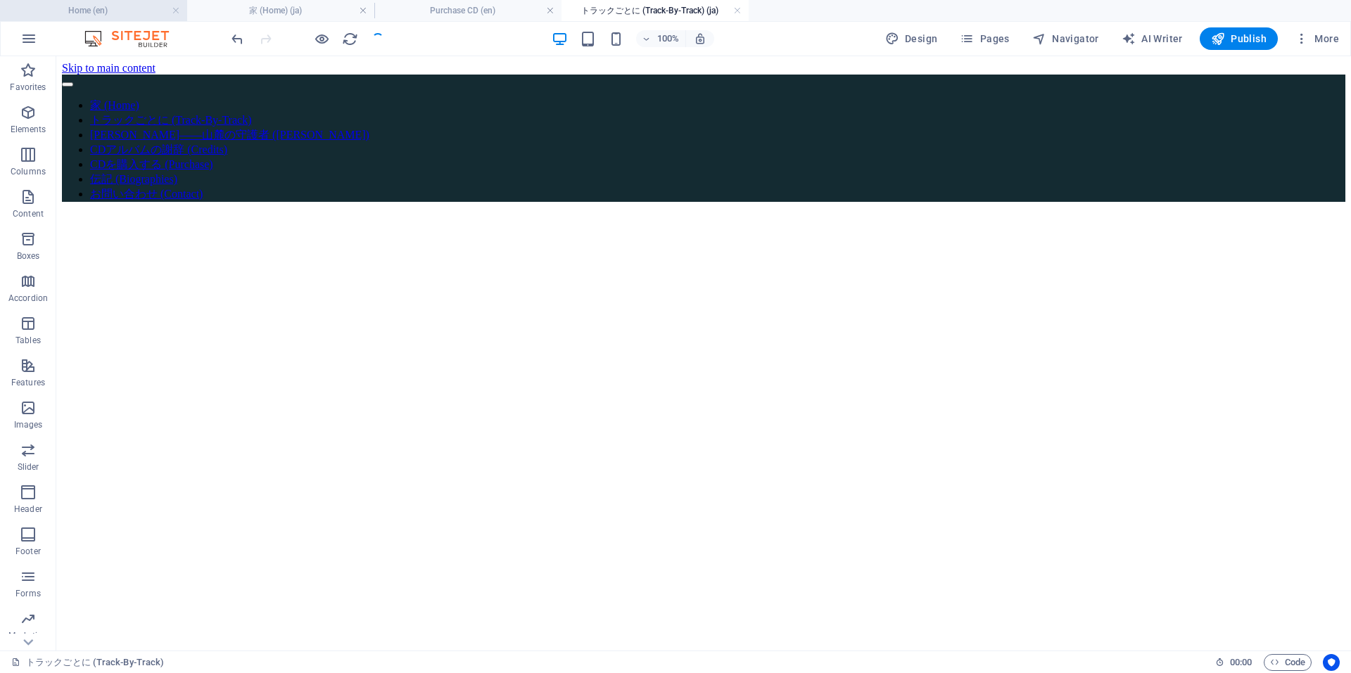
click at [133, 15] on h4 "Home (en)" at bounding box center [93, 10] width 187 height 15
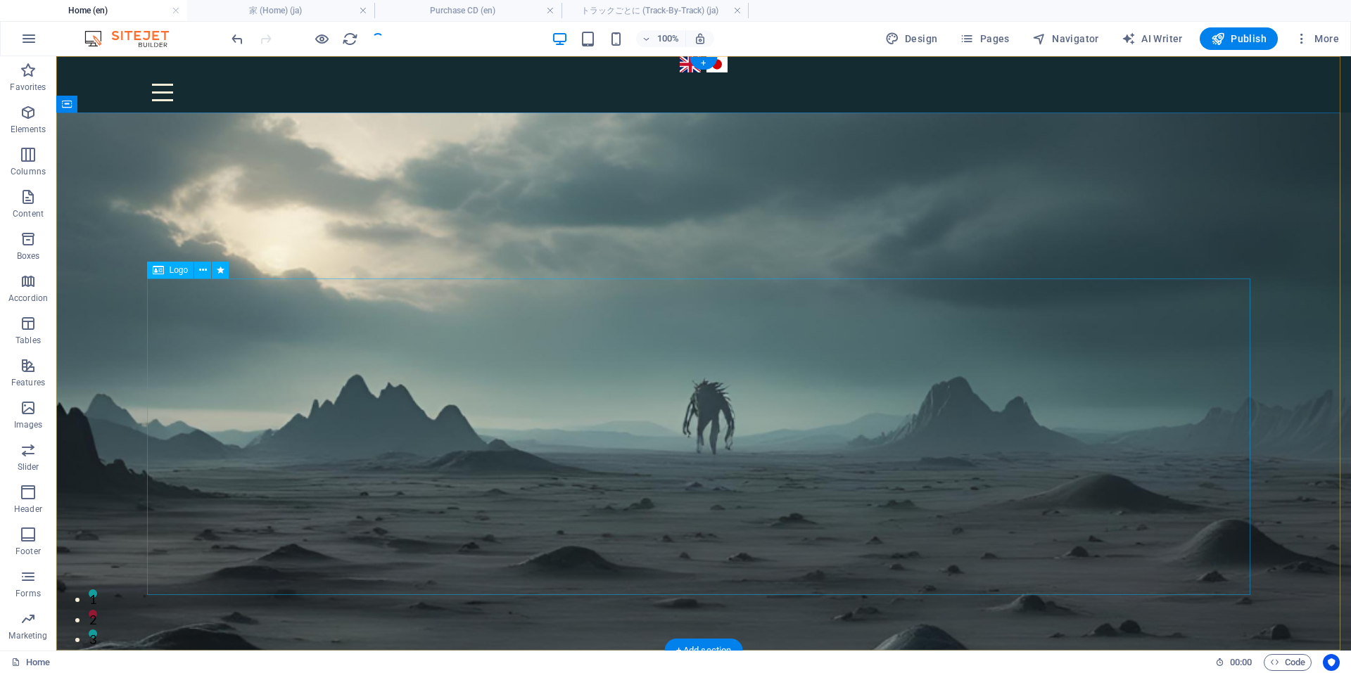
select select "px"
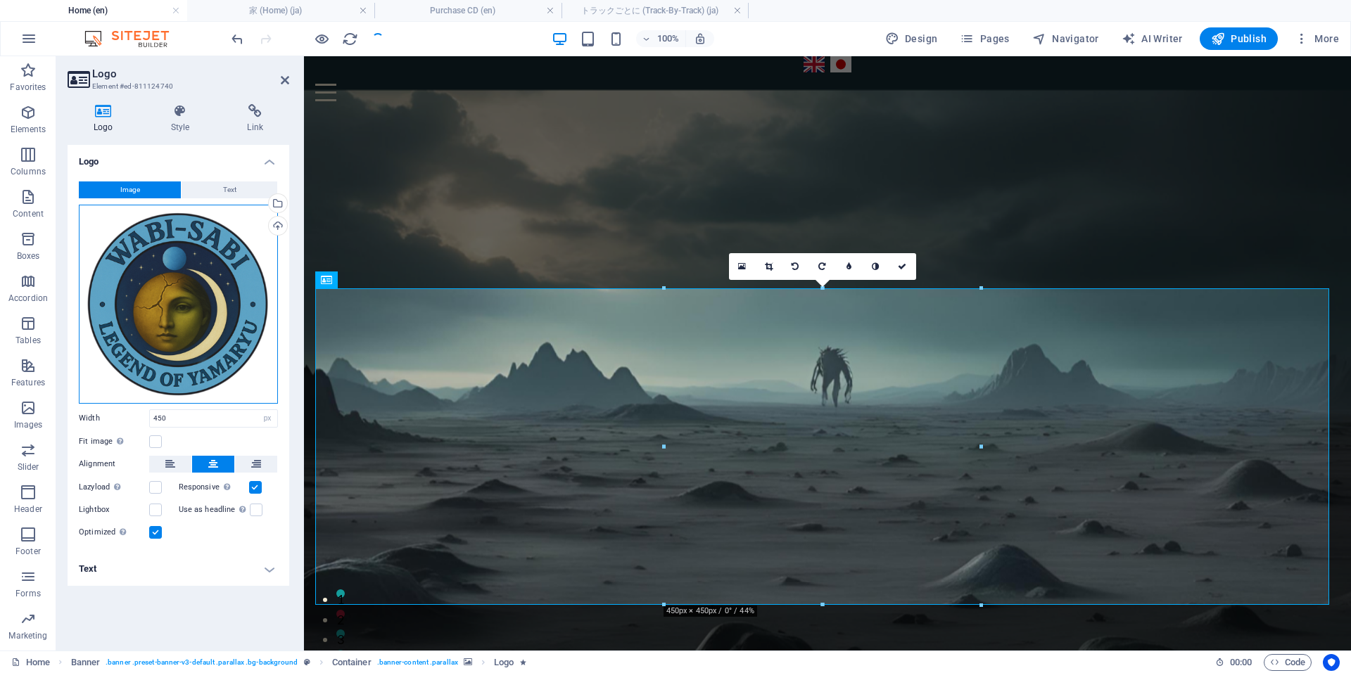
click at [167, 309] on div "Drag files here, click to choose files or select files from Files or our free s…" at bounding box center [178, 304] width 199 height 199
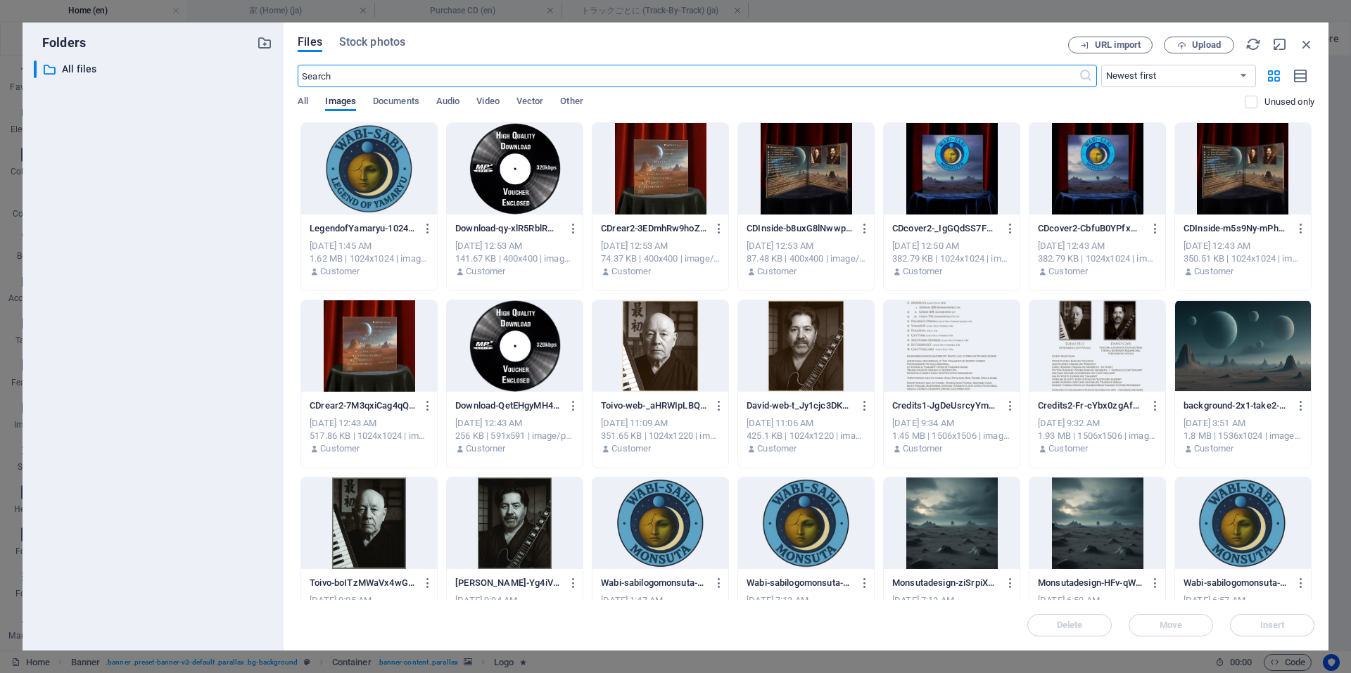
click at [1241, 528] on div at bounding box center [1243, 523] width 136 height 91
click at [1241, 528] on div "1" at bounding box center [1243, 523] width 136 height 91
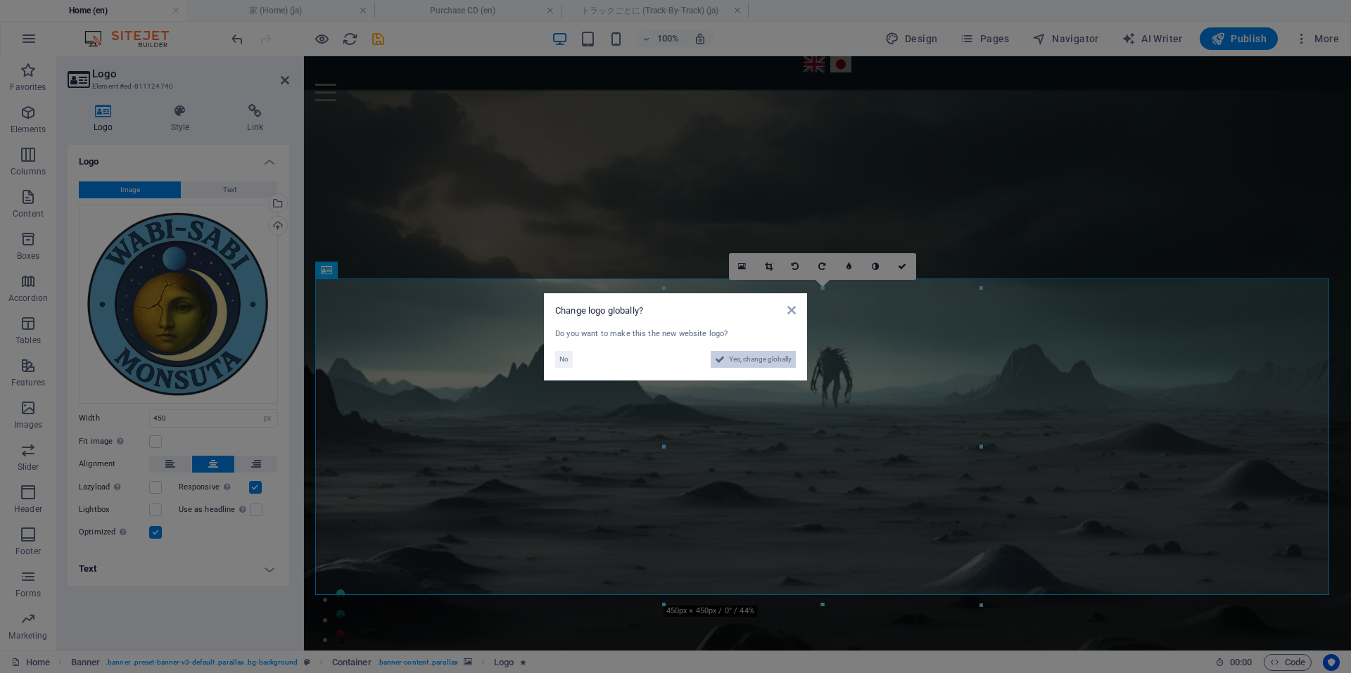
click at [752, 359] on span "Yes, change globally" at bounding box center [760, 359] width 63 height 17
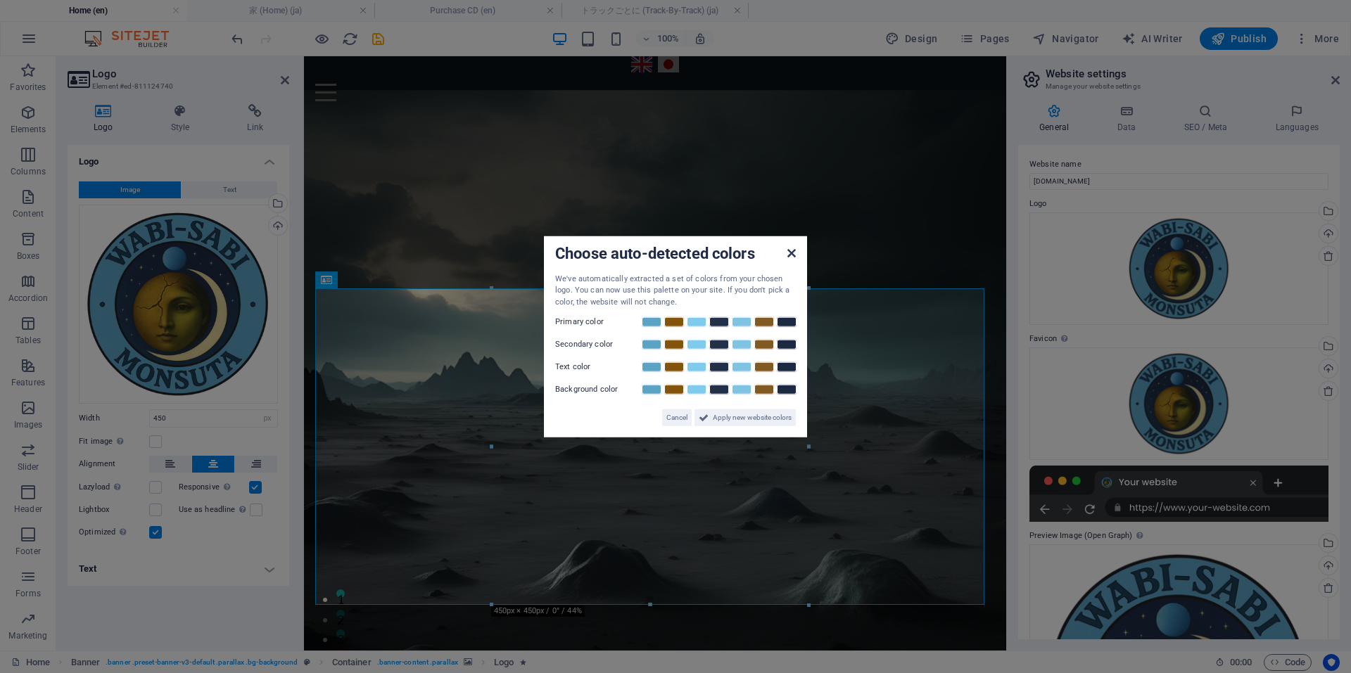
click at [791, 259] on link at bounding box center [791, 253] width 8 height 12
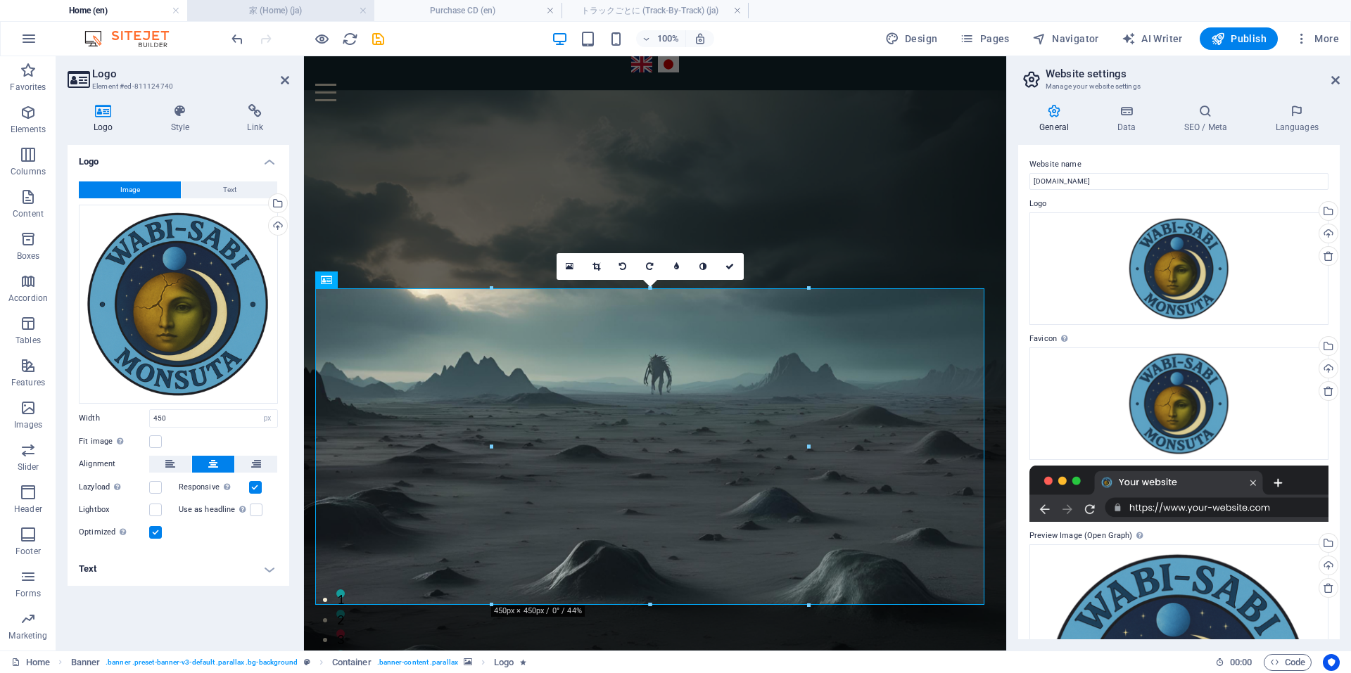
click at [320, 13] on h4 "家 (Home) (ja)" at bounding box center [280, 10] width 187 height 15
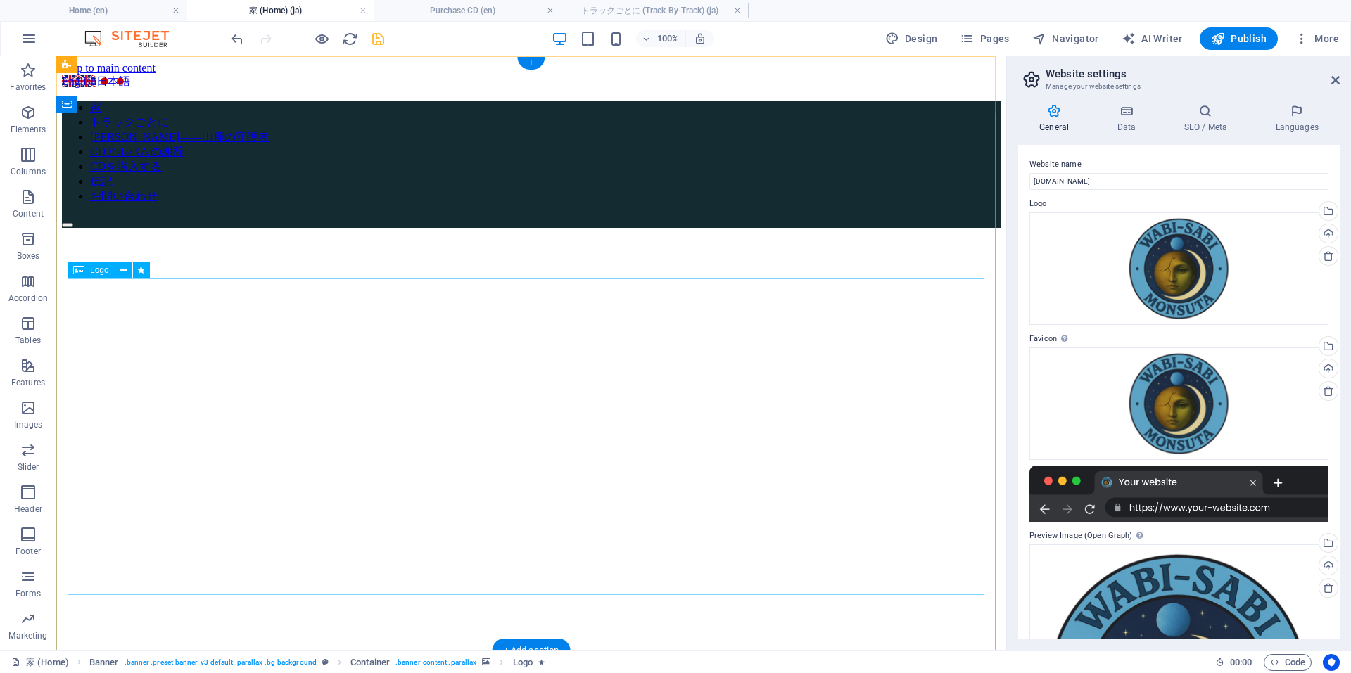
select select "px"
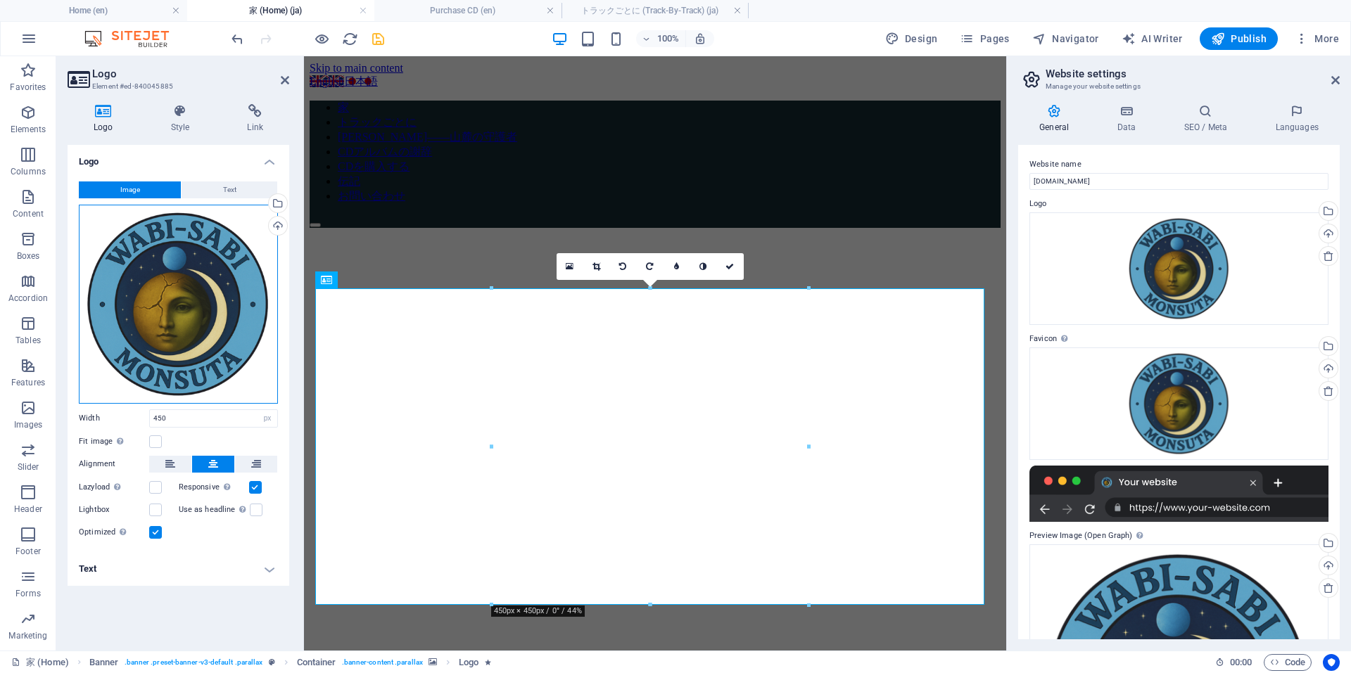
click at [212, 300] on div "Drag files here, click to choose files or select files from Files or our free s…" at bounding box center [178, 304] width 199 height 199
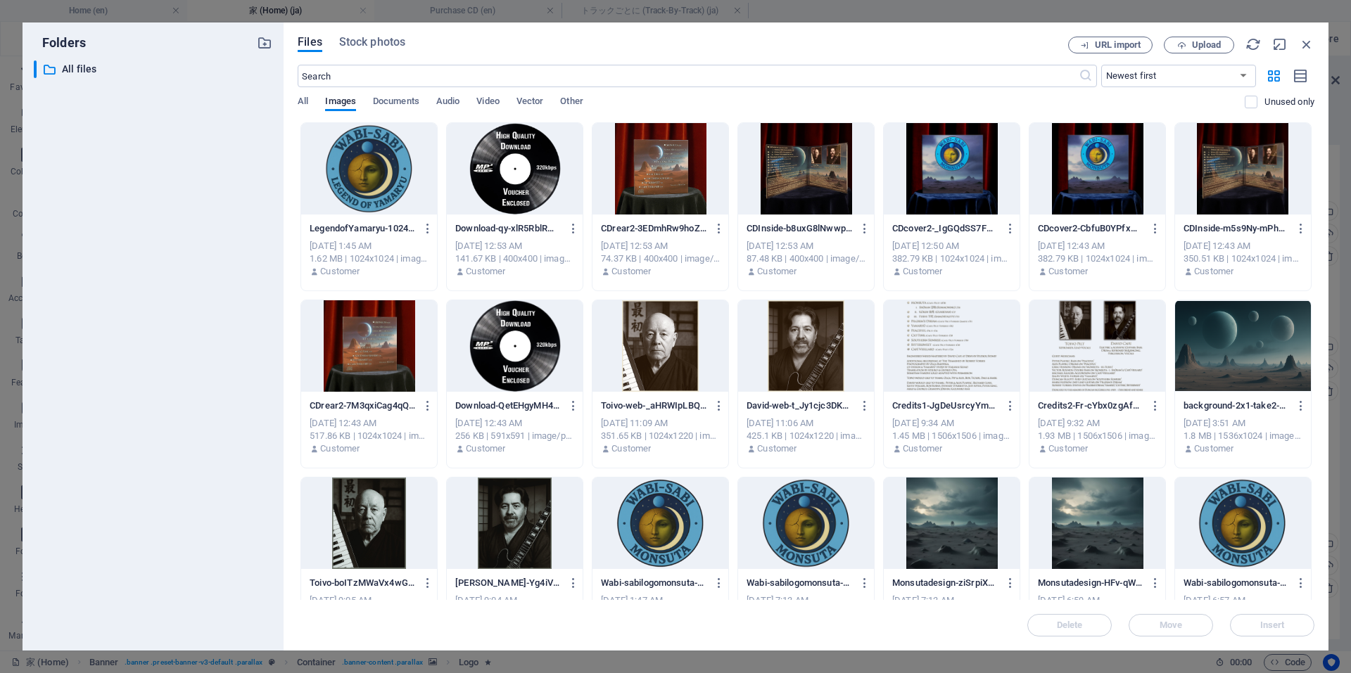
click at [386, 181] on div at bounding box center [369, 168] width 136 height 91
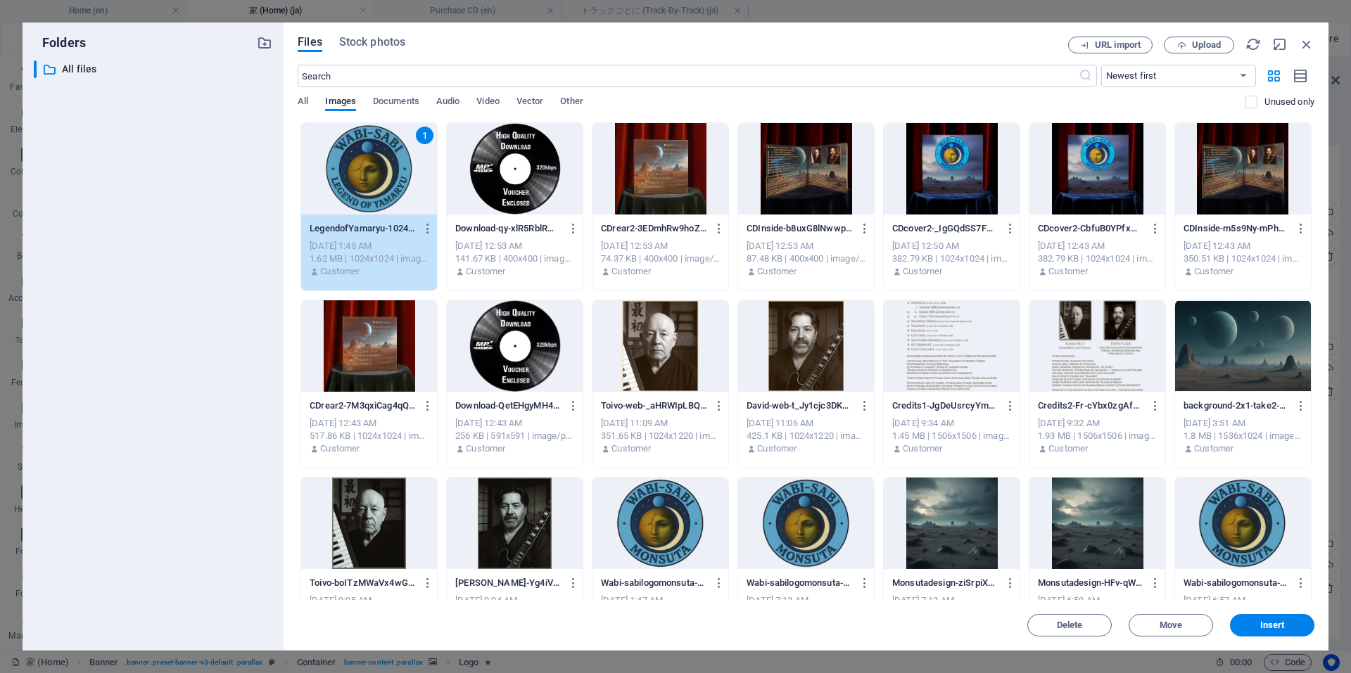
click at [386, 181] on div "1" at bounding box center [369, 168] width 136 height 91
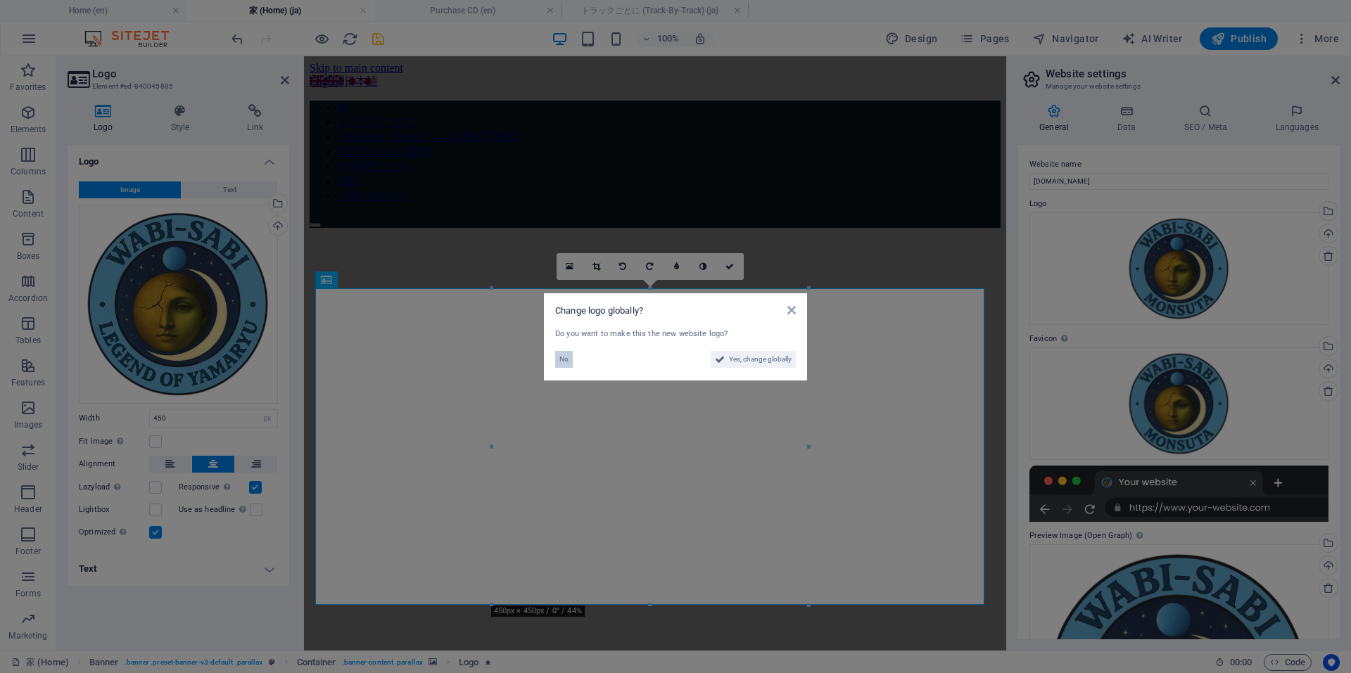
click at [566, 359] on span "No" at bounding box center [563, 359] width 9 height 17
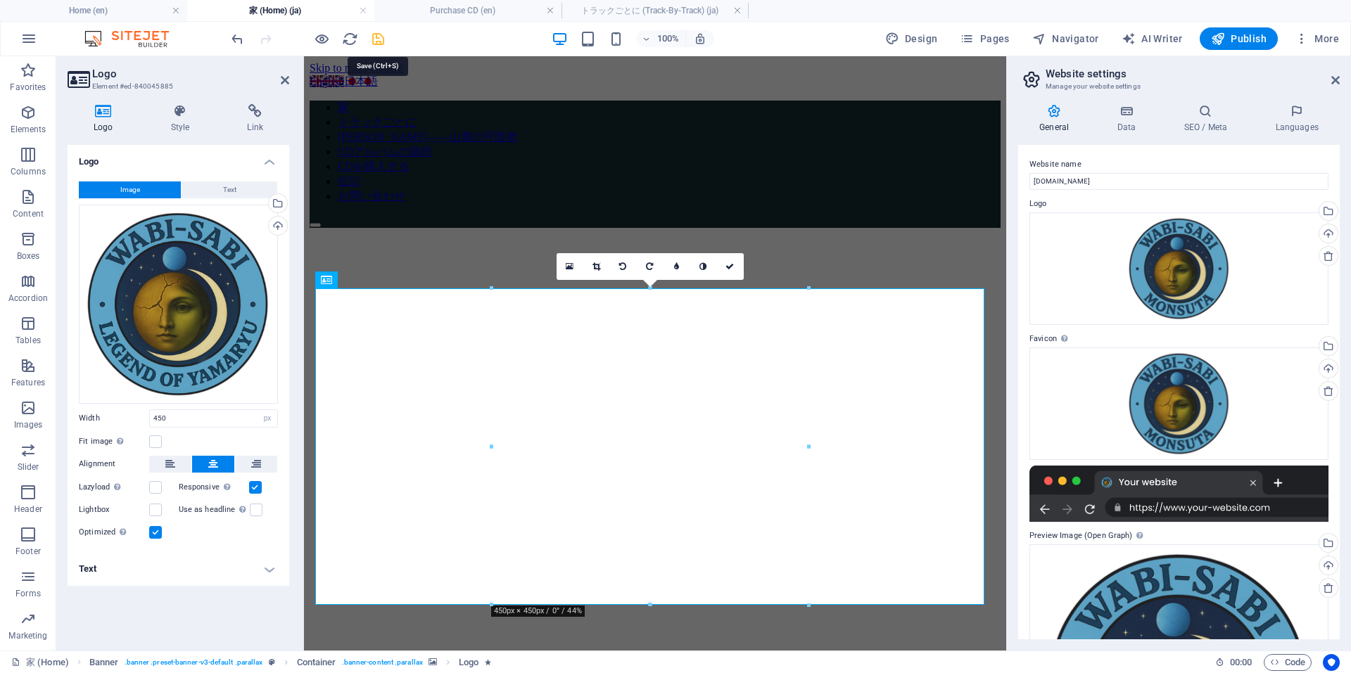
click at [376, 37] on icon "save" at bounding box center [378, 39] width 16 height 16
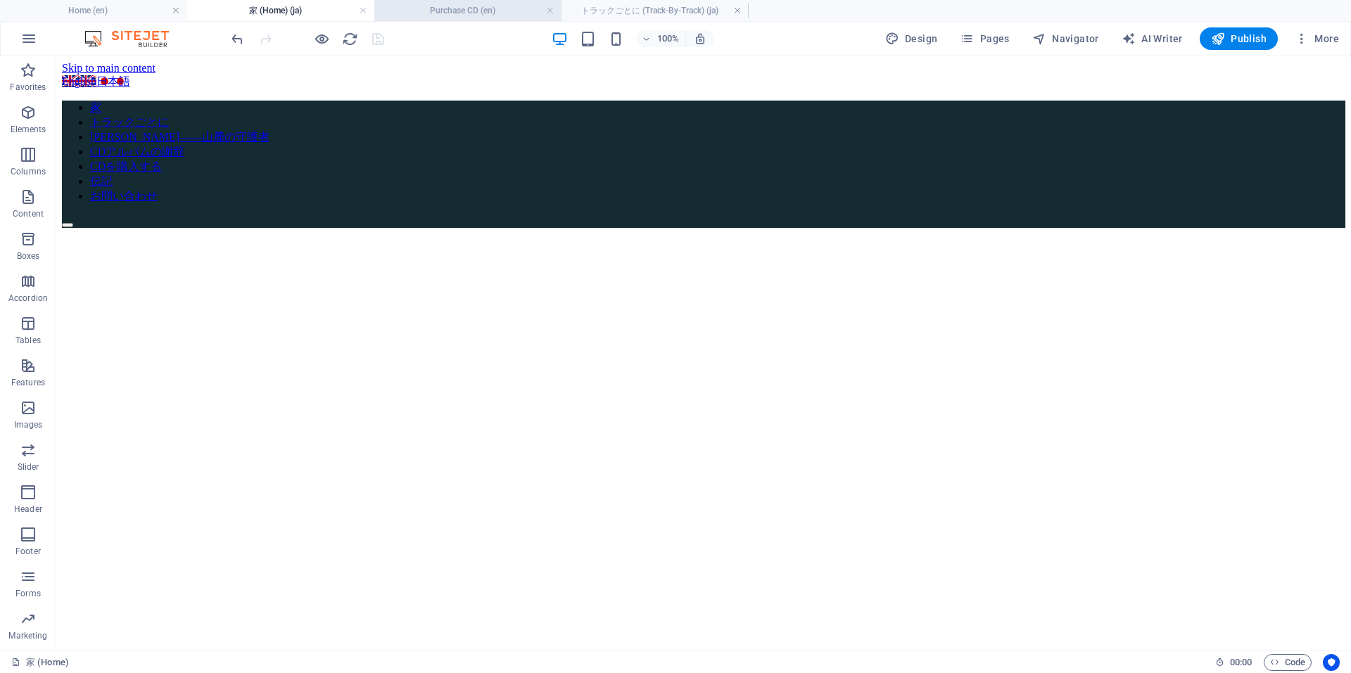
click at [522, 9] on h4 "Purchase CD (en)" at bounding box center [467, 10] width 187 height 15
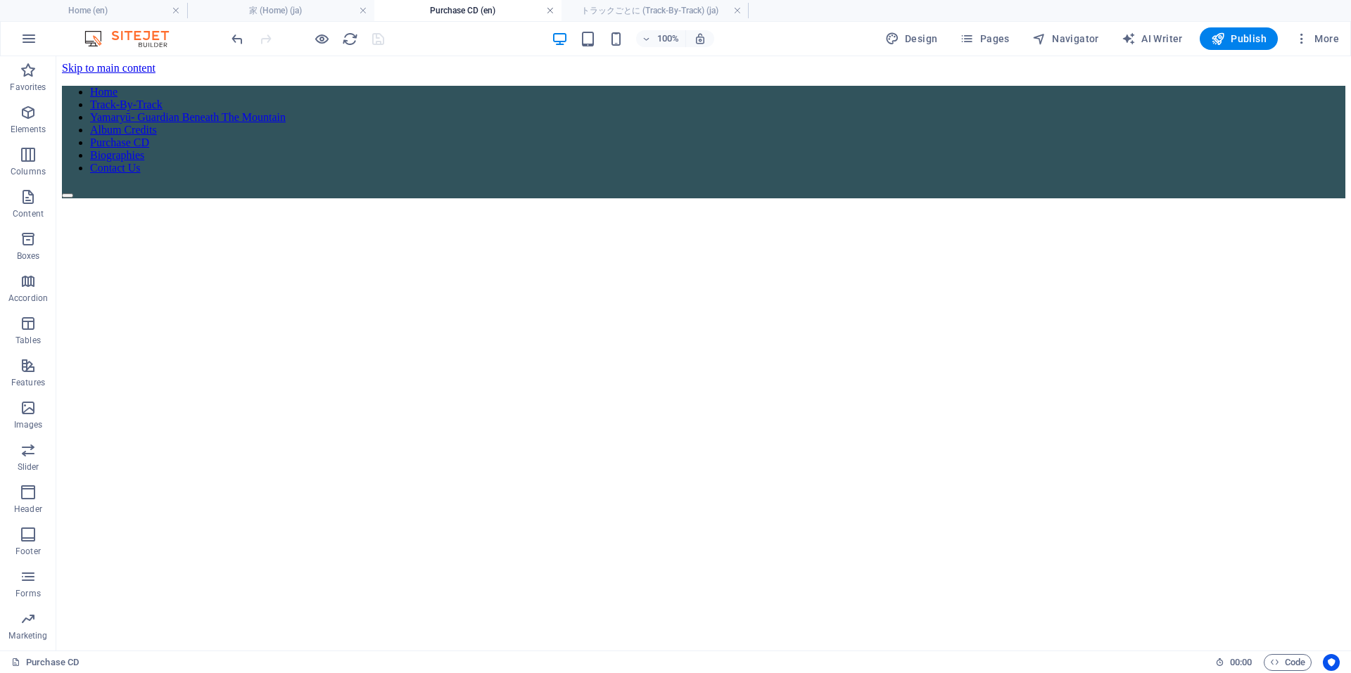
click at [549, 11] on link at bounding box center [550, 10] width 8 height 13
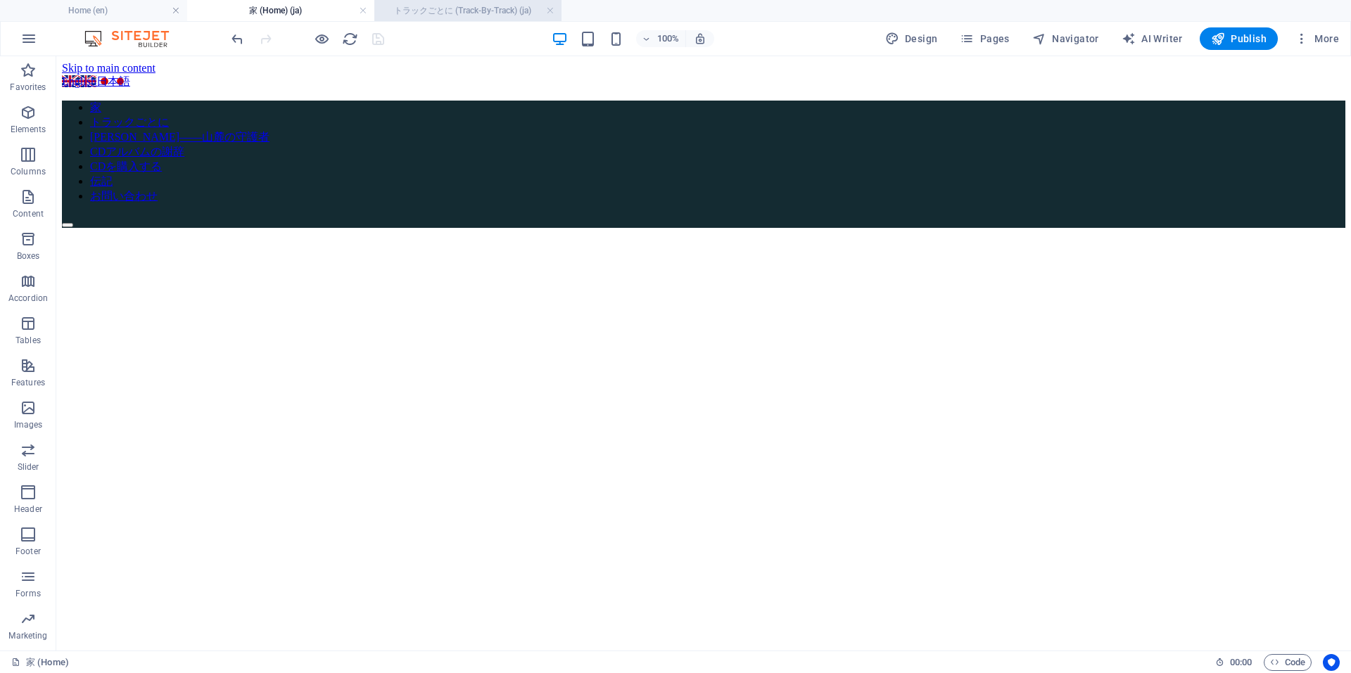
click at [505, 9] on h4 "トラックごとに (Track-By-Track) (ja)" at bounding box center [467, 10] width 187 height 15
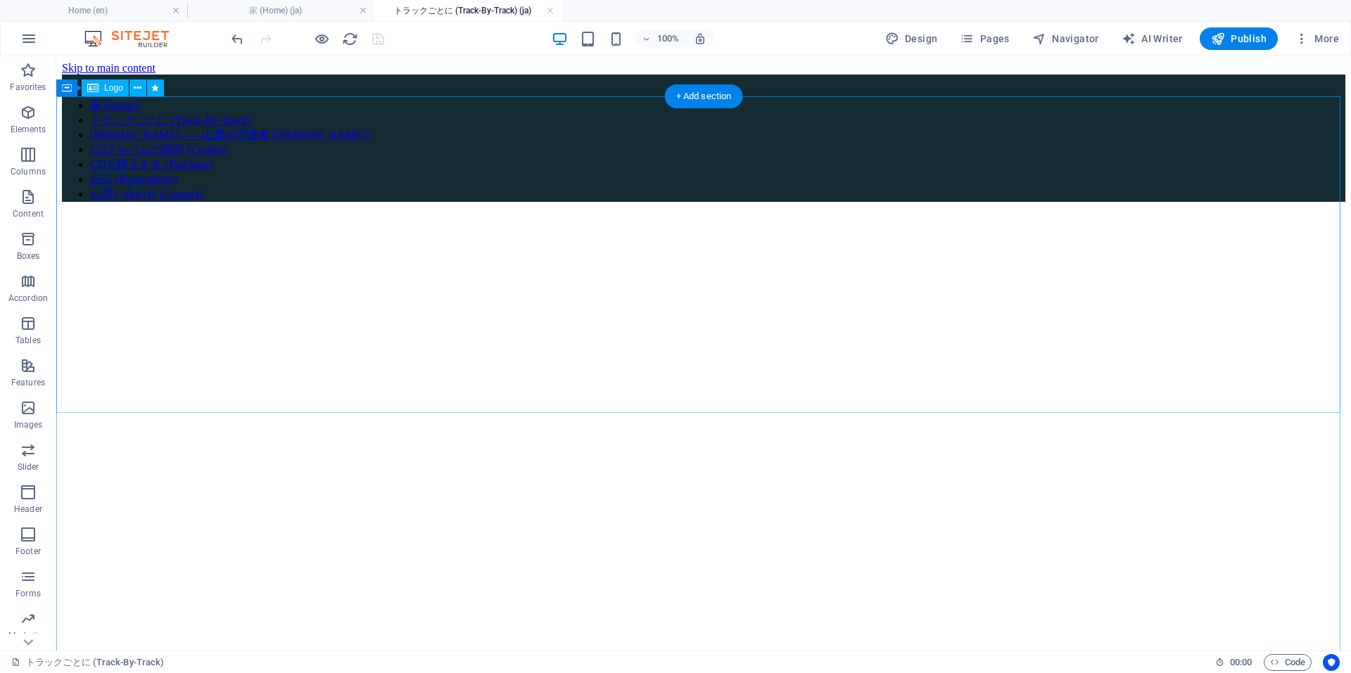
select select "px"
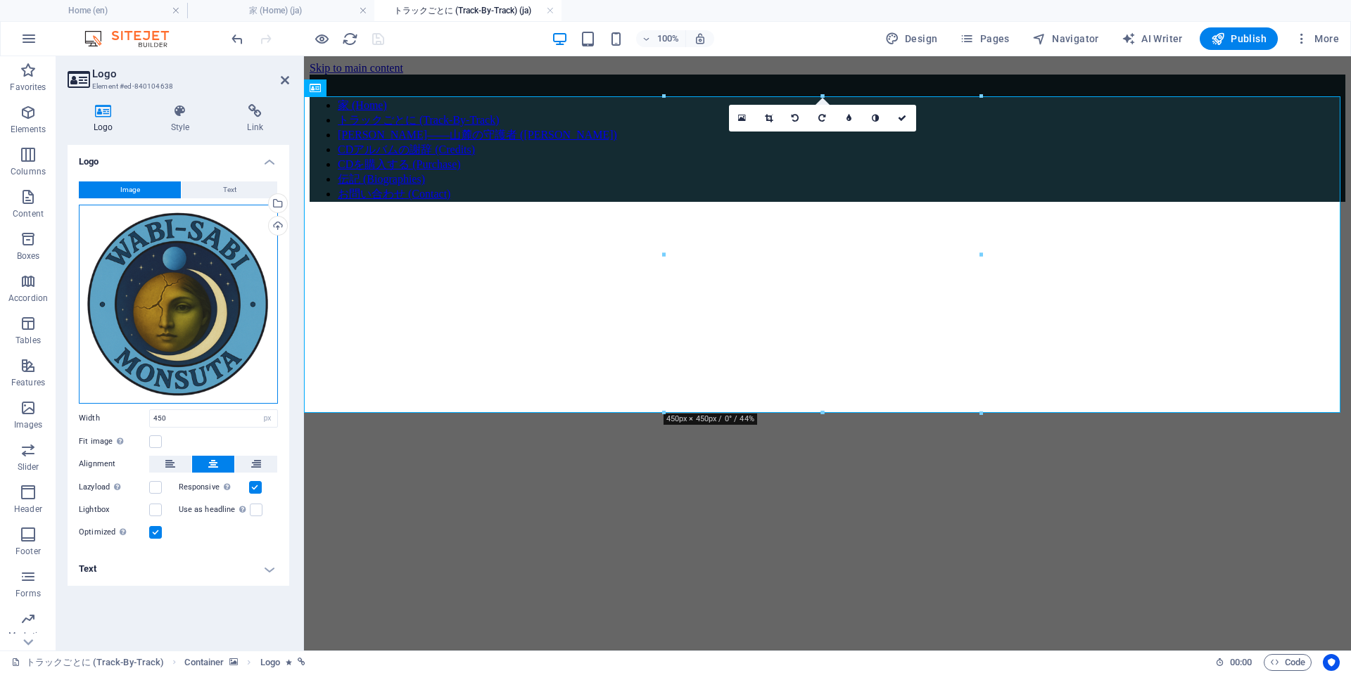
click at [208, 304] on div "Drag files here, click to choose files or select files from Files or our free s…" at bounding box center [178, 304] width 199 height 199
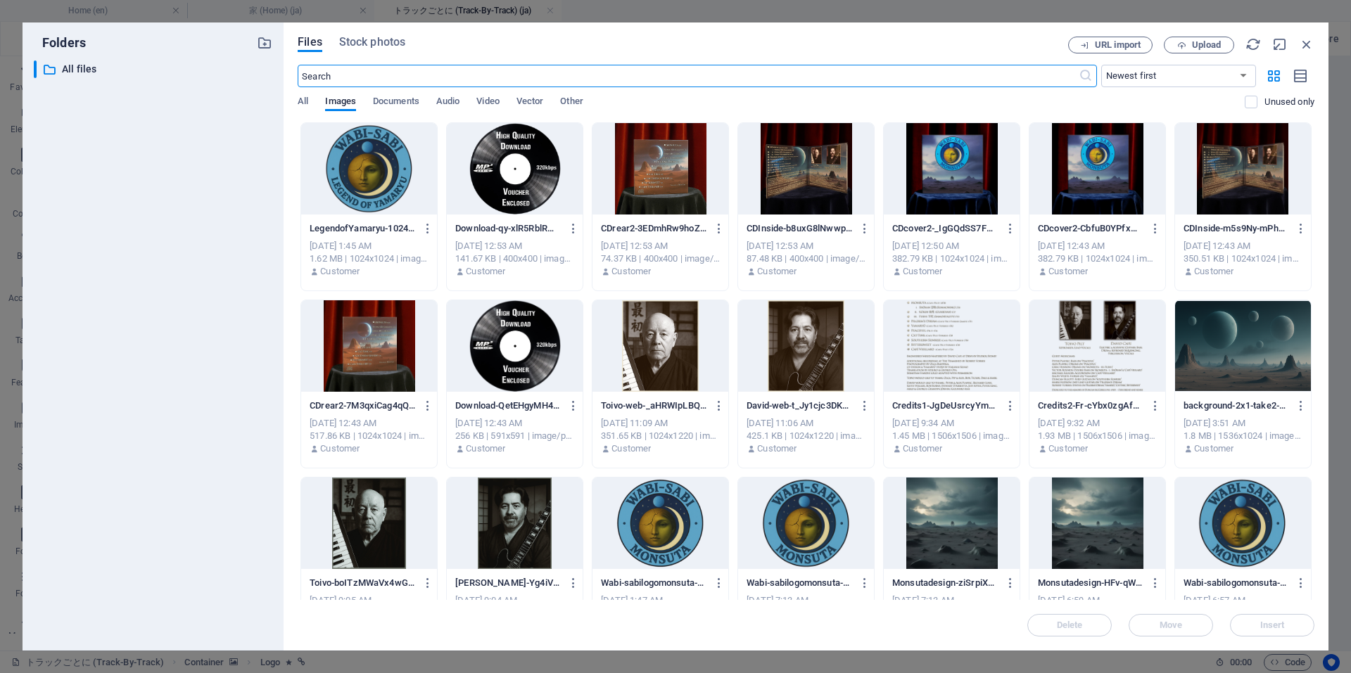
click at [390, 161] on div at bounding box center [369, 168] width 136 height 91
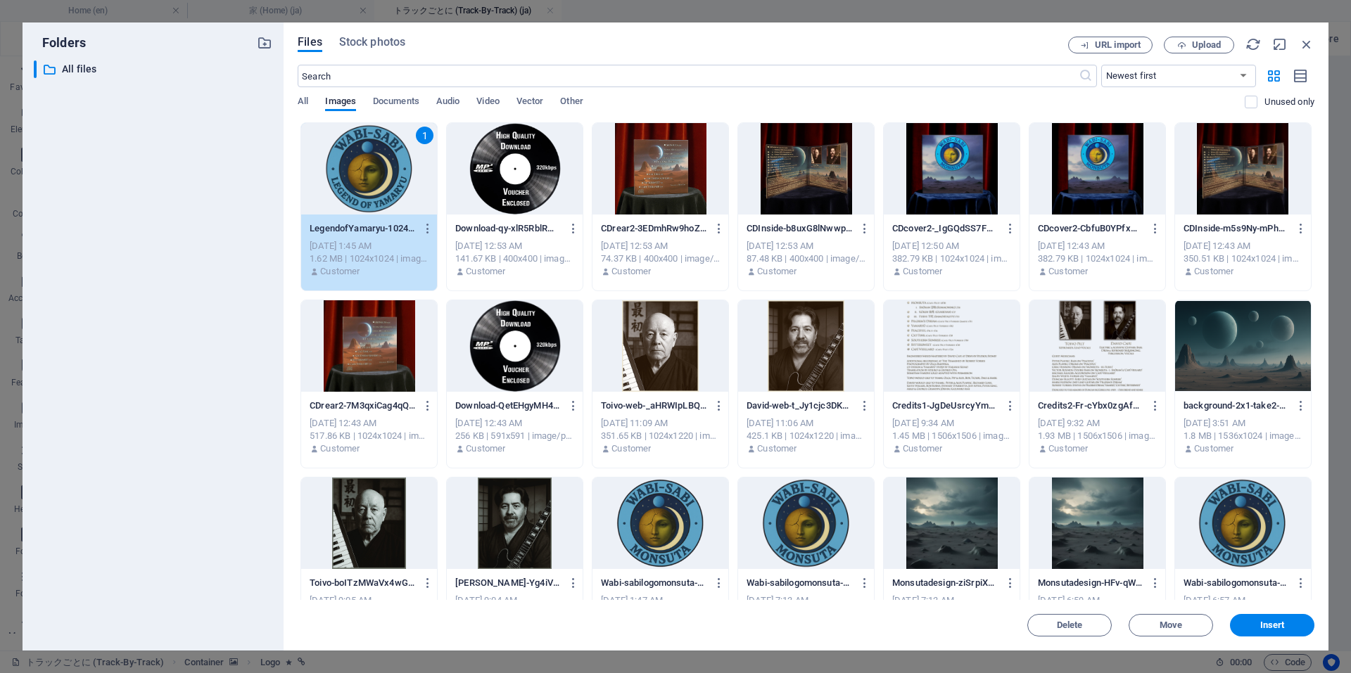
click at [390, 161] on div "1" at bounding box center [369, 168] width 136 height 91
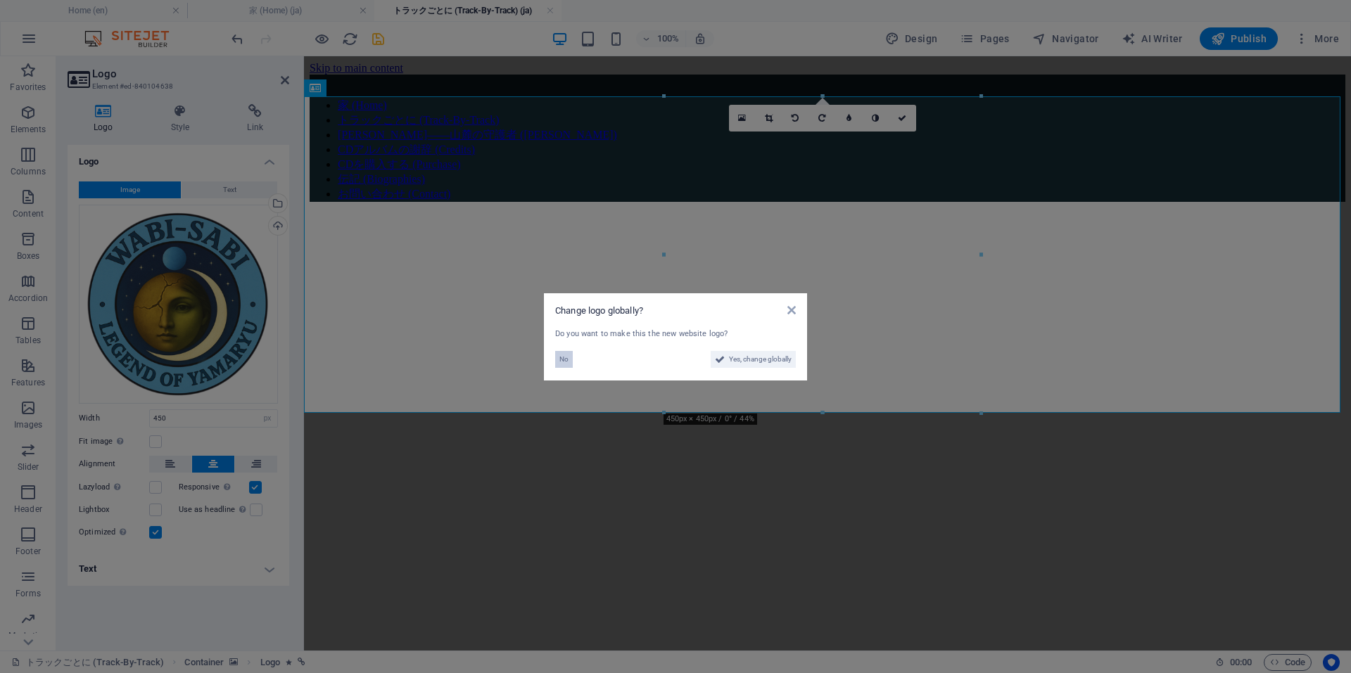
click at [567, 359] on span "No" at bounding box center [563, 359] width 9 height 17
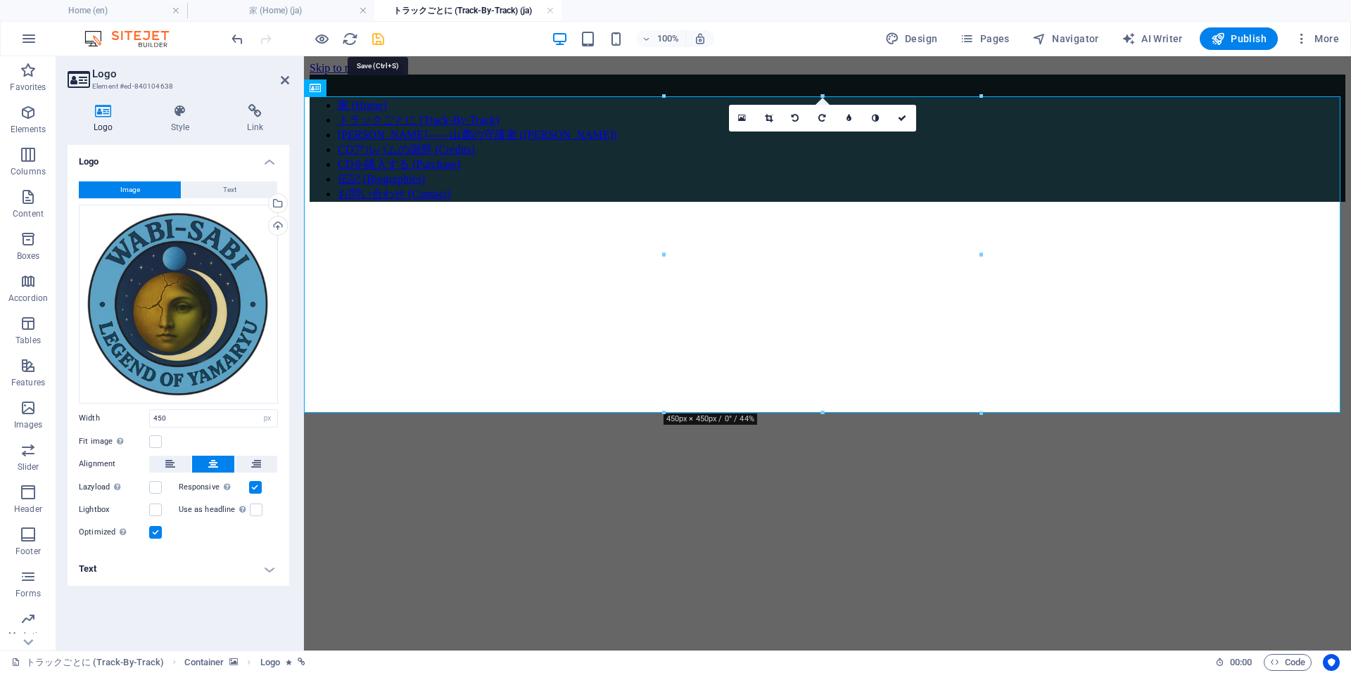
click at [383, 37] on icon "save" at bounding box center [378, 39] width 16 height 16
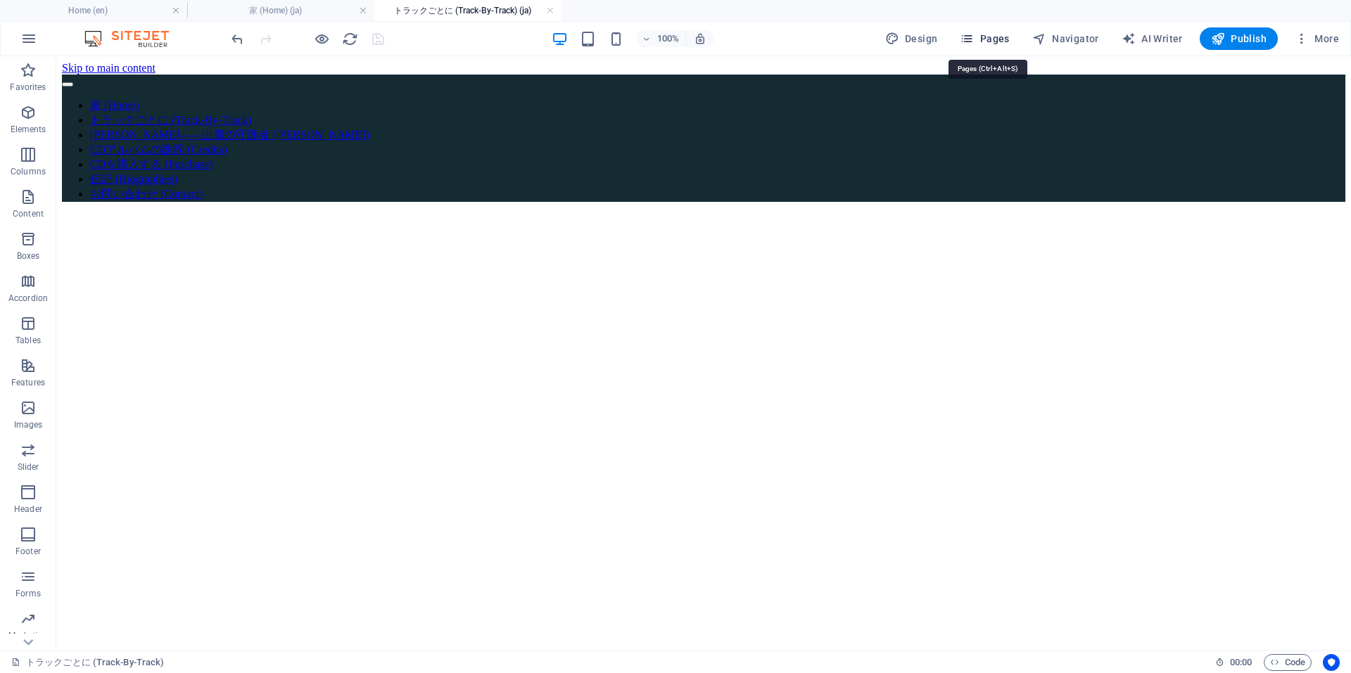
click at [995, 37] on span "Pages" at bounding box center [983, 39] width 49 height 14
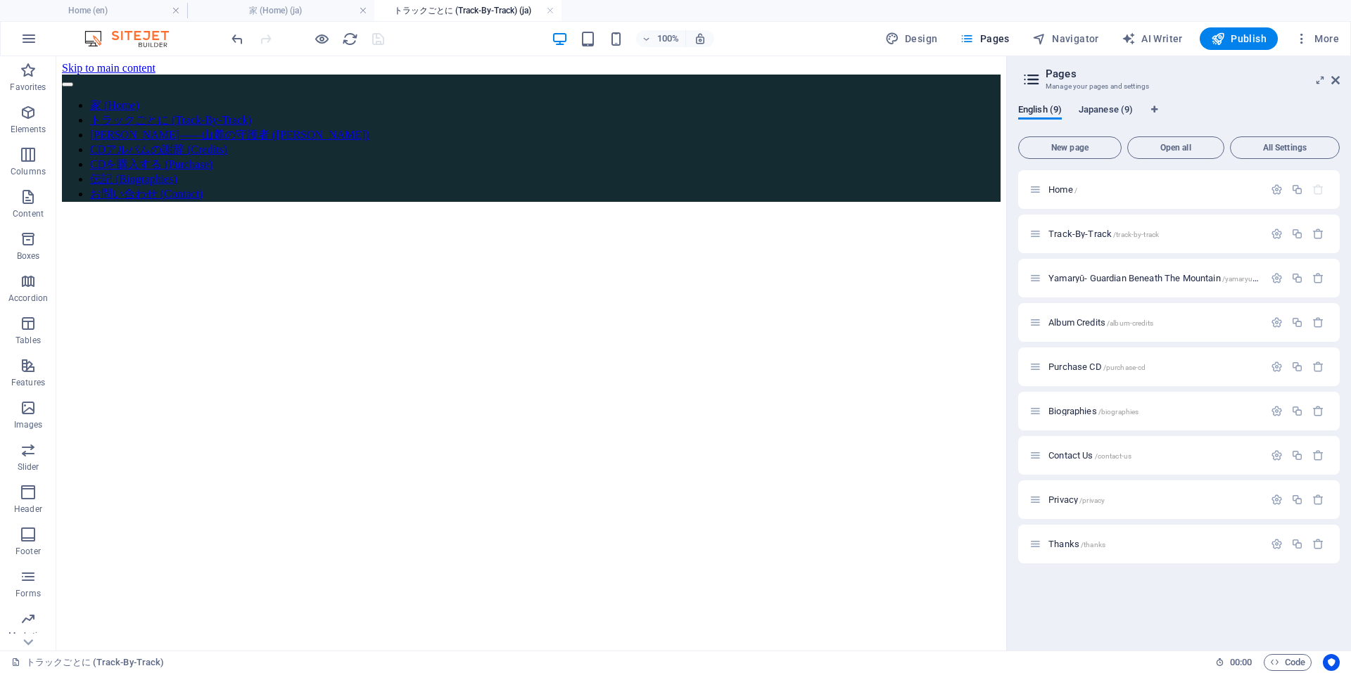
click at [1113, 108] on span "Japanese (9)" at bounding box center [1105, 111] width 54 height 20
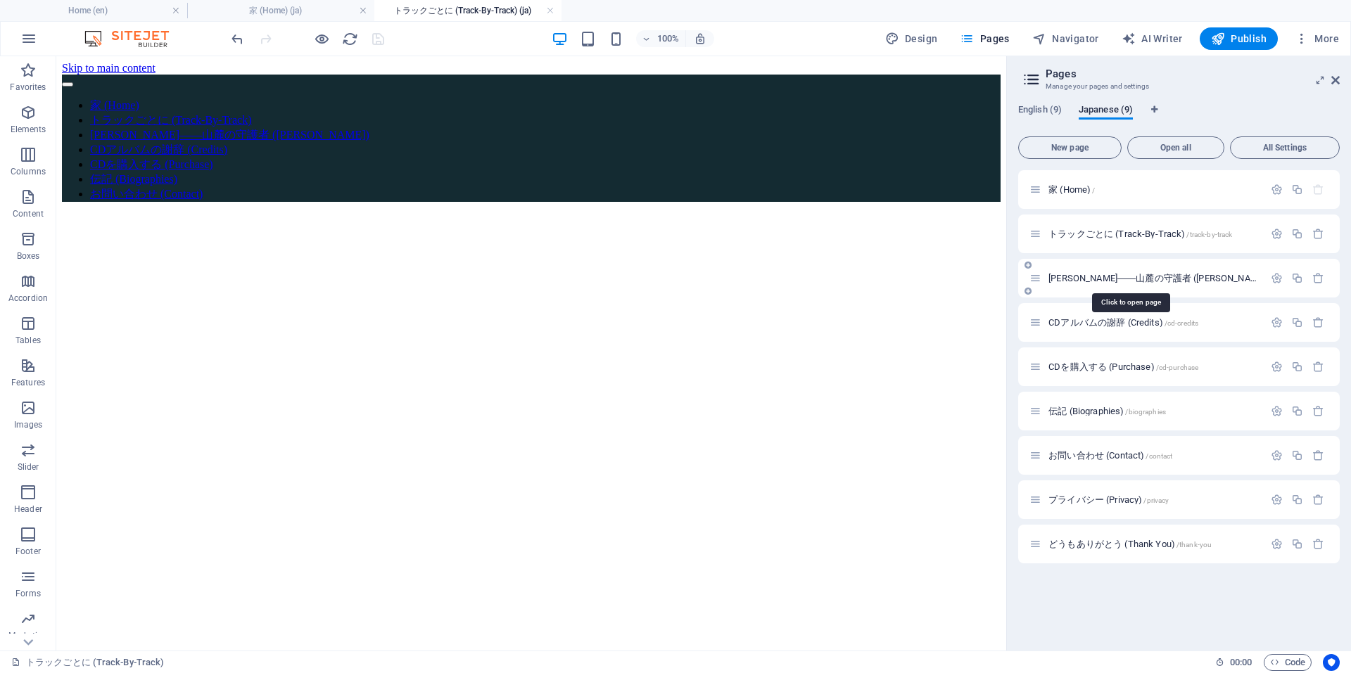
click at [1116, 277] on span "[PERSON_NAME]――山麓の守護者 ([PERSON_NAME]) /yamaryu" at bounding box center [1174, 278] width 252 height 11
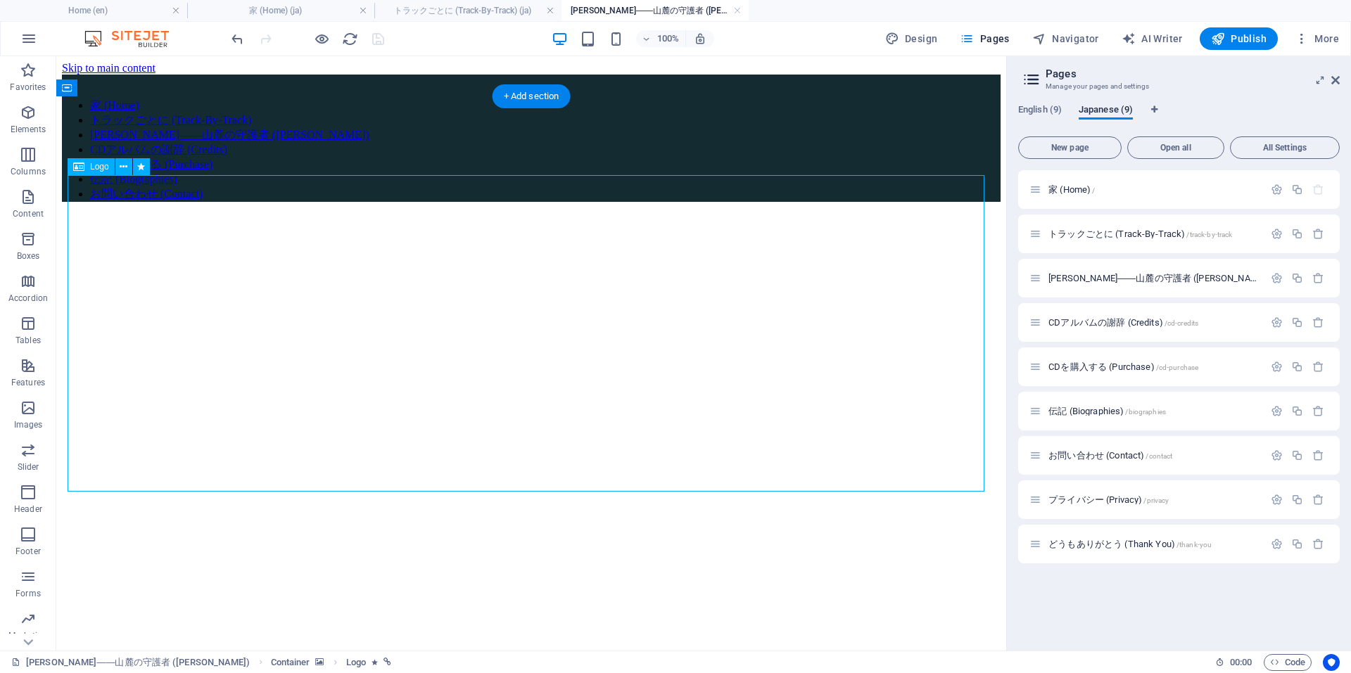
select select "px"
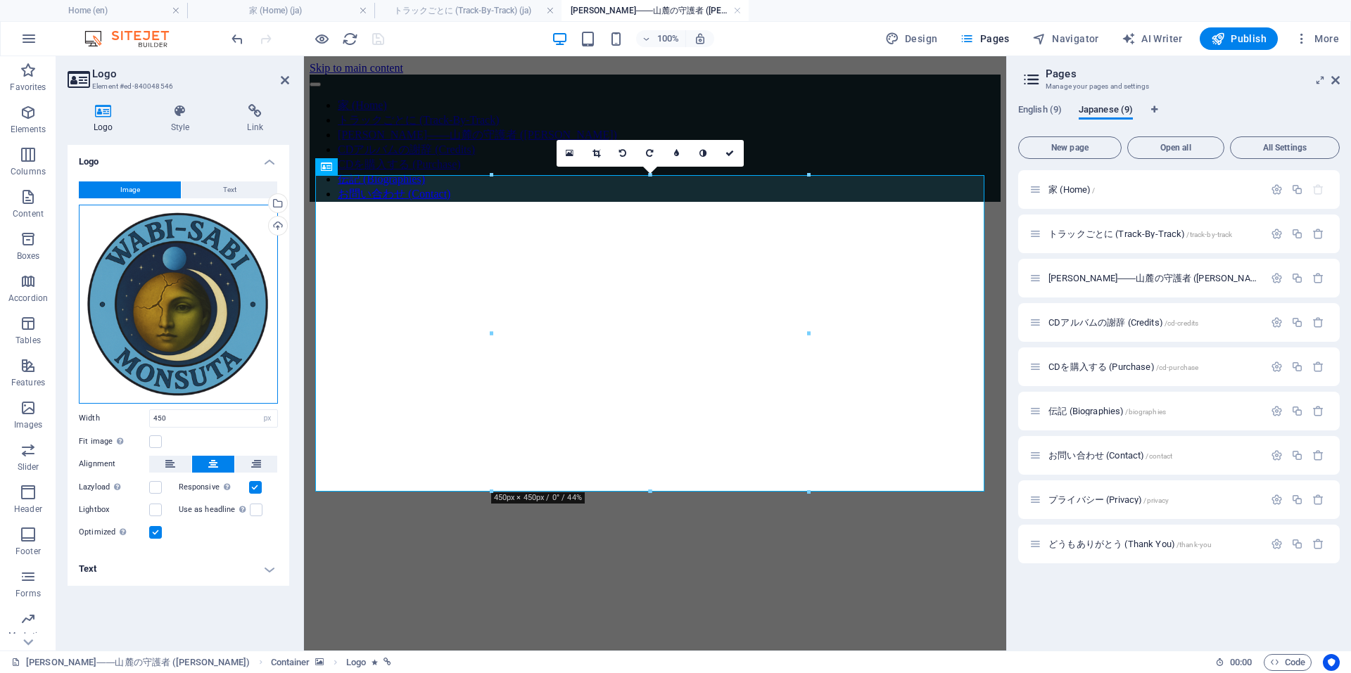
click at [151, 295] on div "Drag files here, click to choose files or select files from Files or our free s…" at bounding box center [178, 304] width 199 height 199
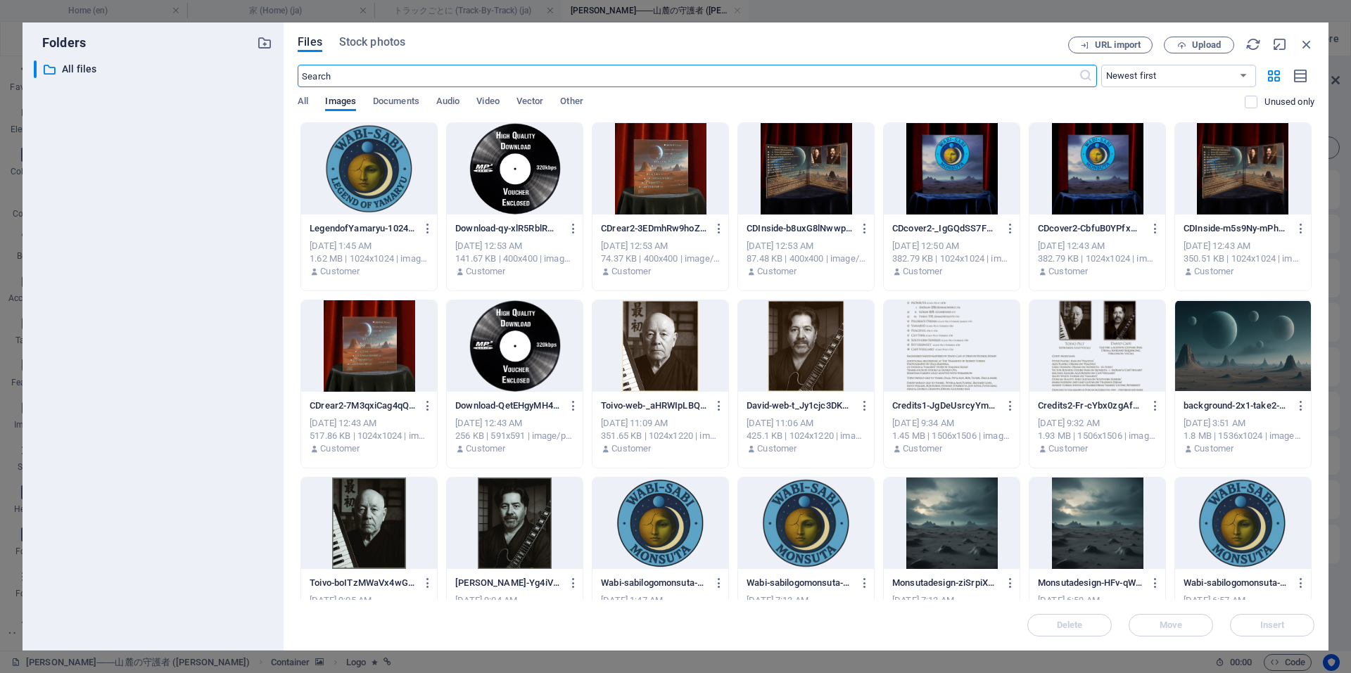
click at [342, 179] on div at bounding box center [369, 168] width 136 height 91
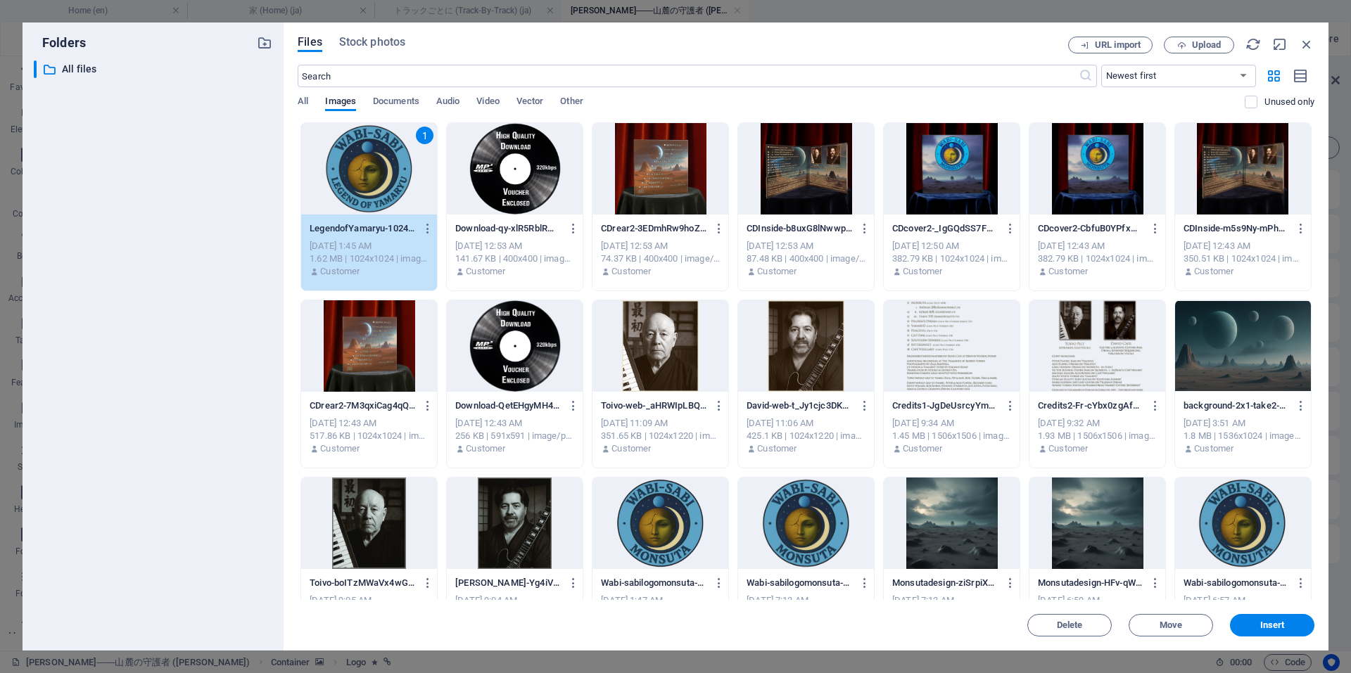
click at [342, 179] on div "1" at bounding box center [369, 168] width 136 height 91
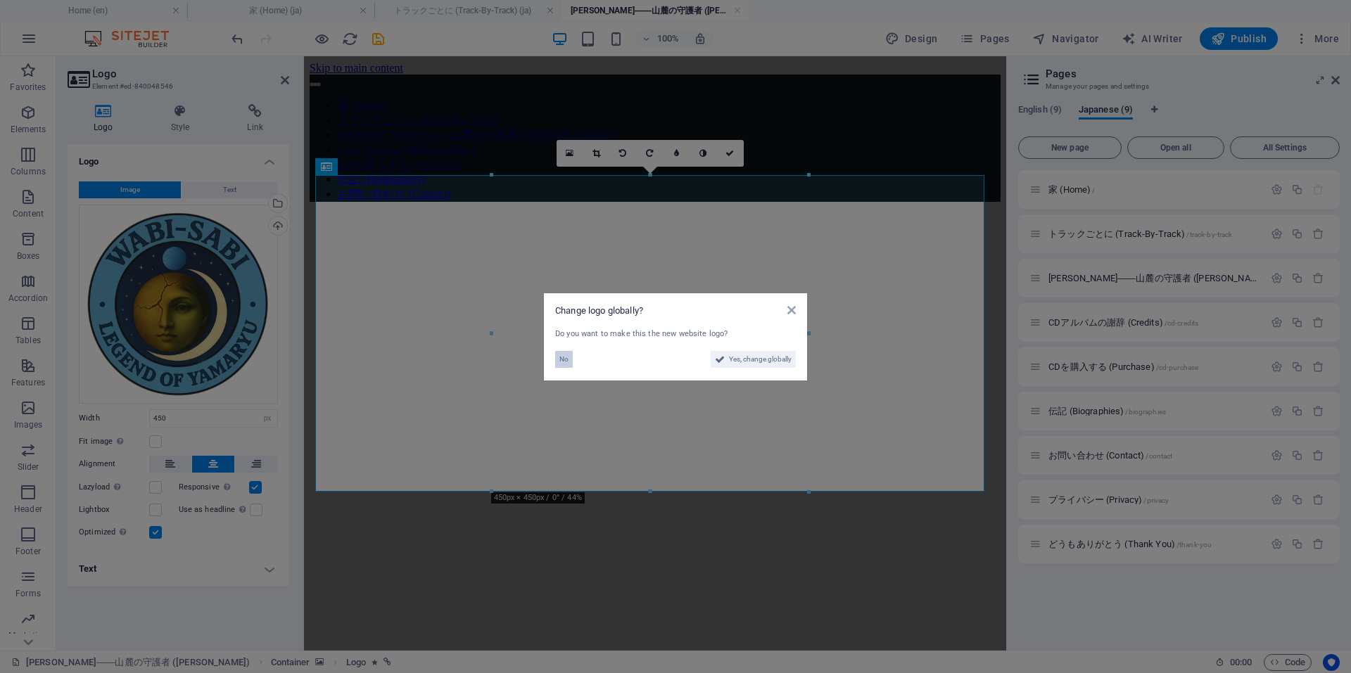
click at [558, 357] on button "No" at bounding box center [564, 359] width 18 height 17
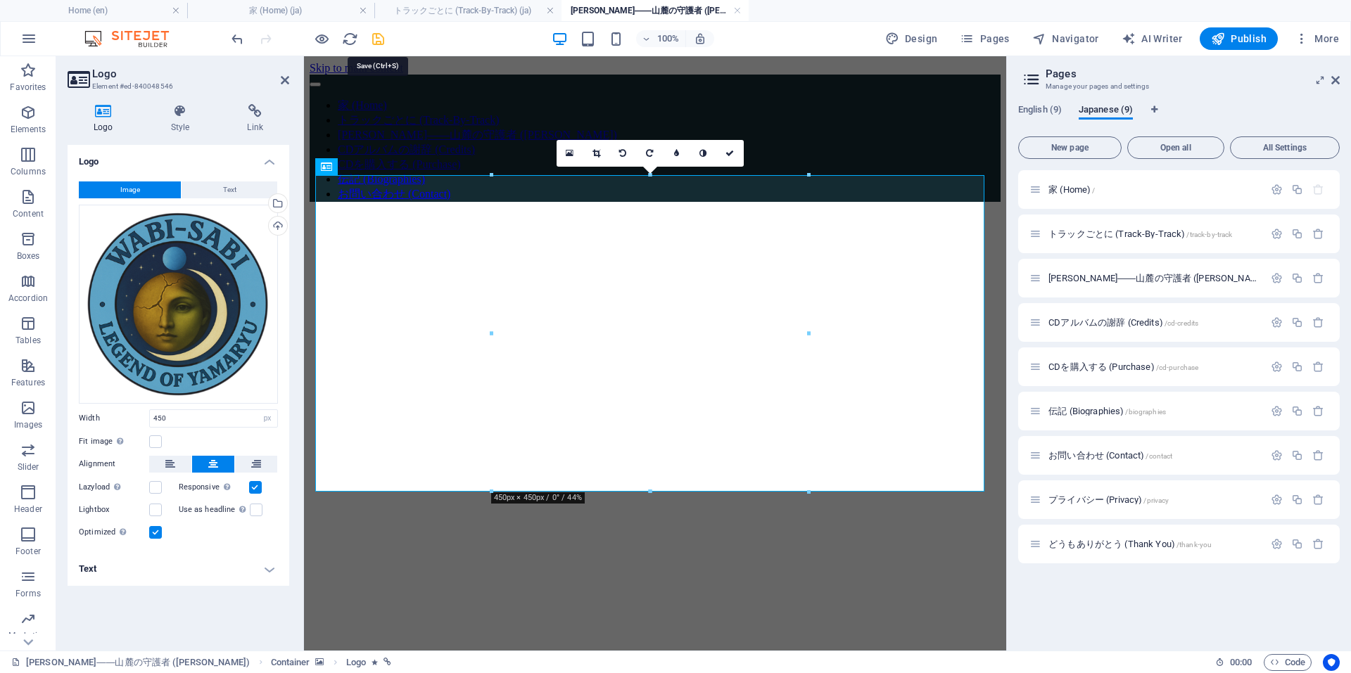
click at [376, 35] on icon "save" at bounding box center [378, 39] width 16 height 16
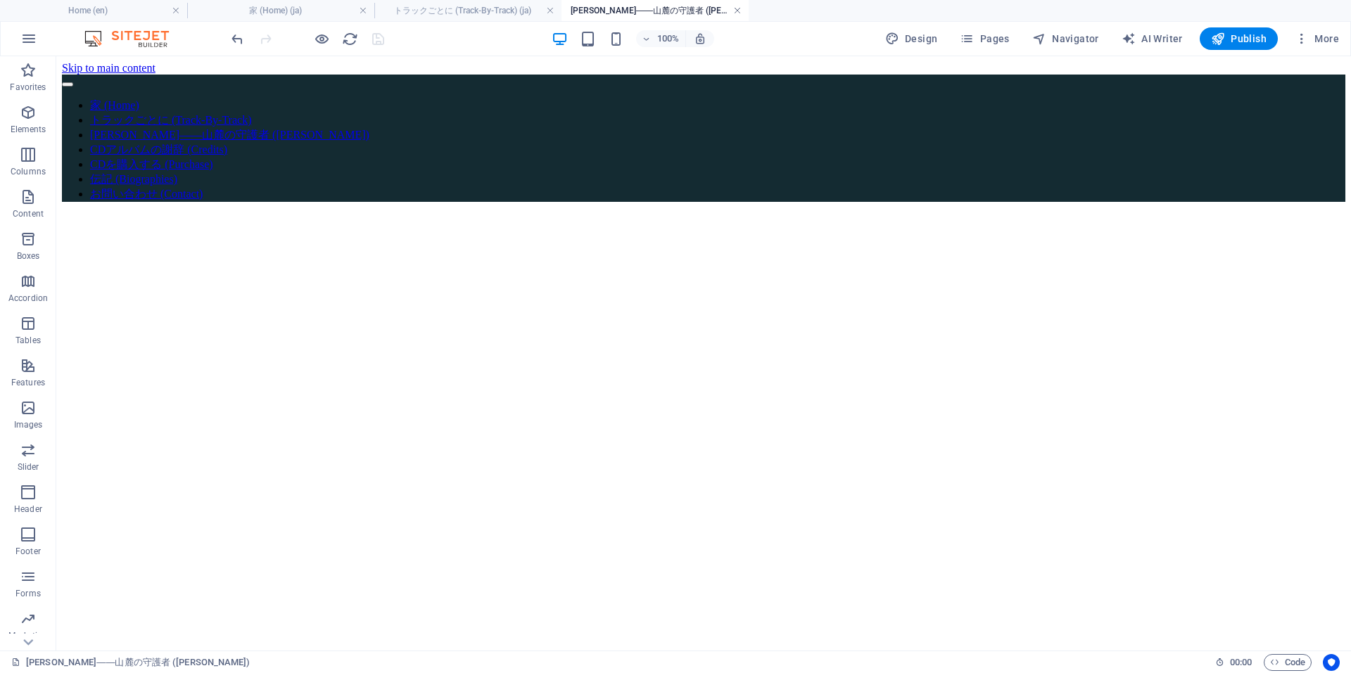
click at [733, 10] on link at bounding box center [737, 10] width 8 height 13
click at [986, 34] on span "Pages" at bounding box center [983, 39] width 49 height 14
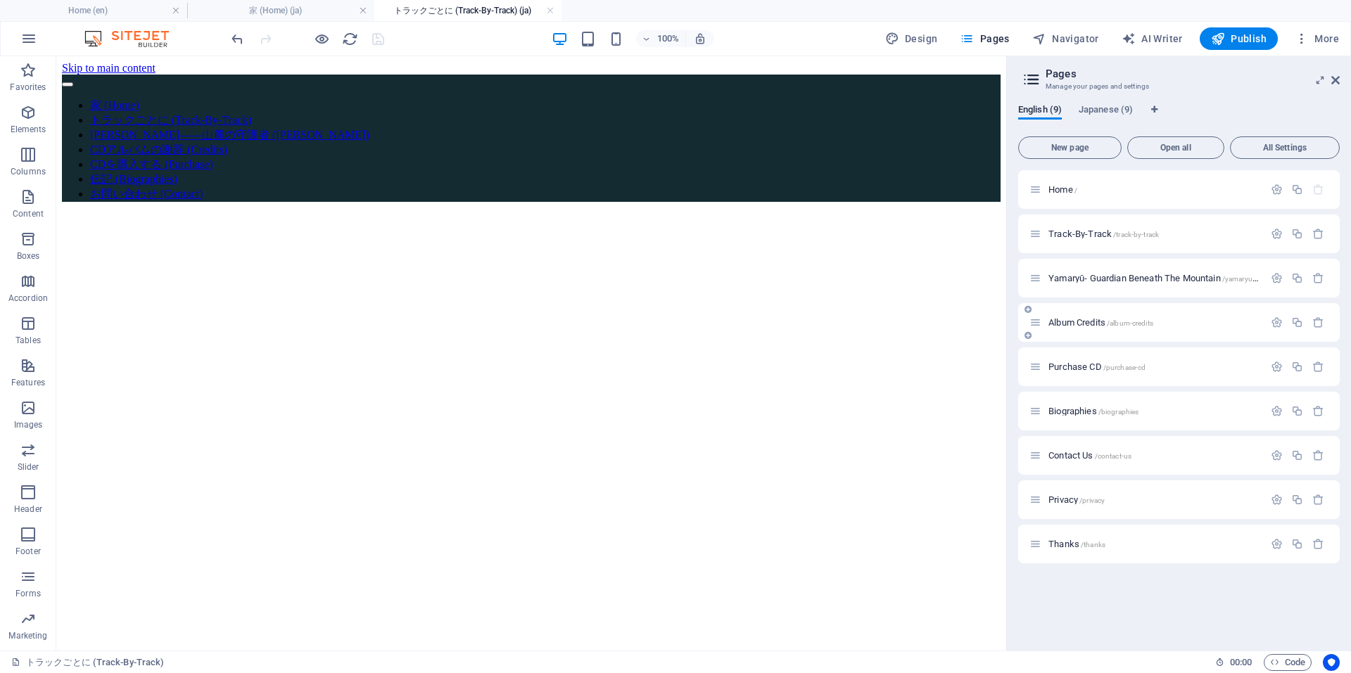
click at [1102, 324] on span "Album Credits /album-credits" at bounding box center [1100, 322] width 105 height 11
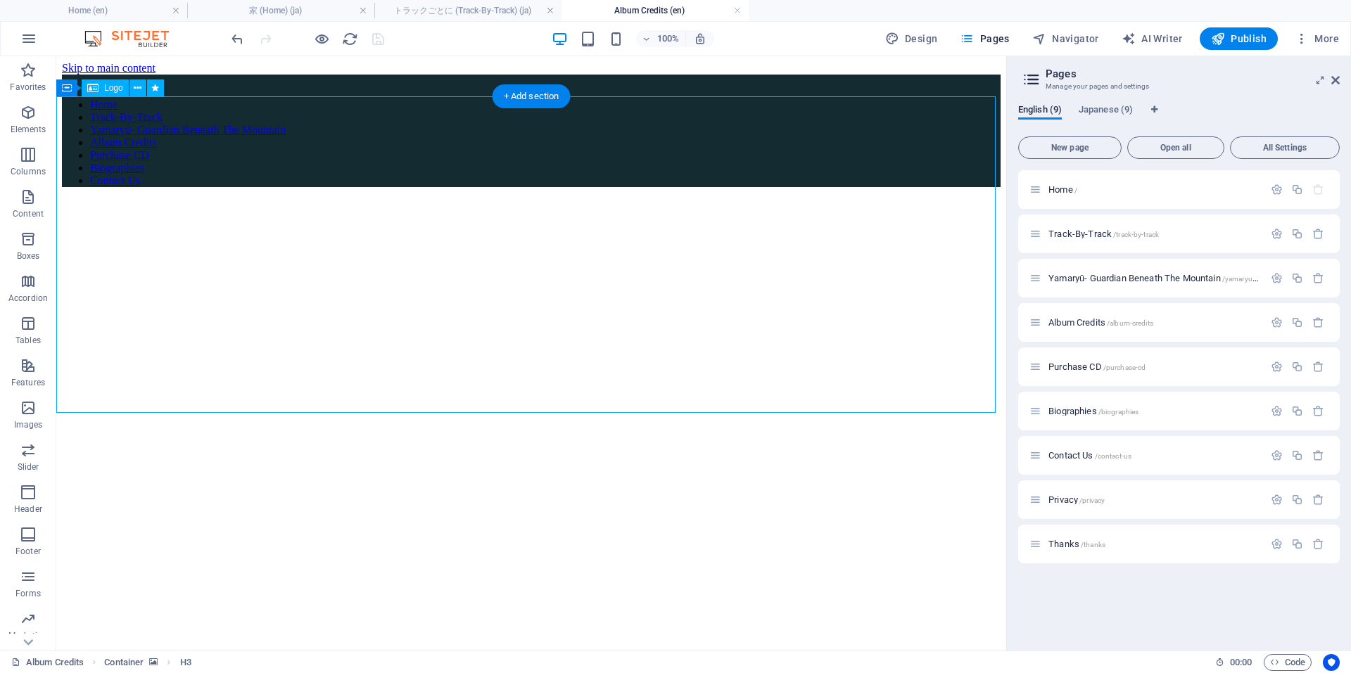
select select "px"
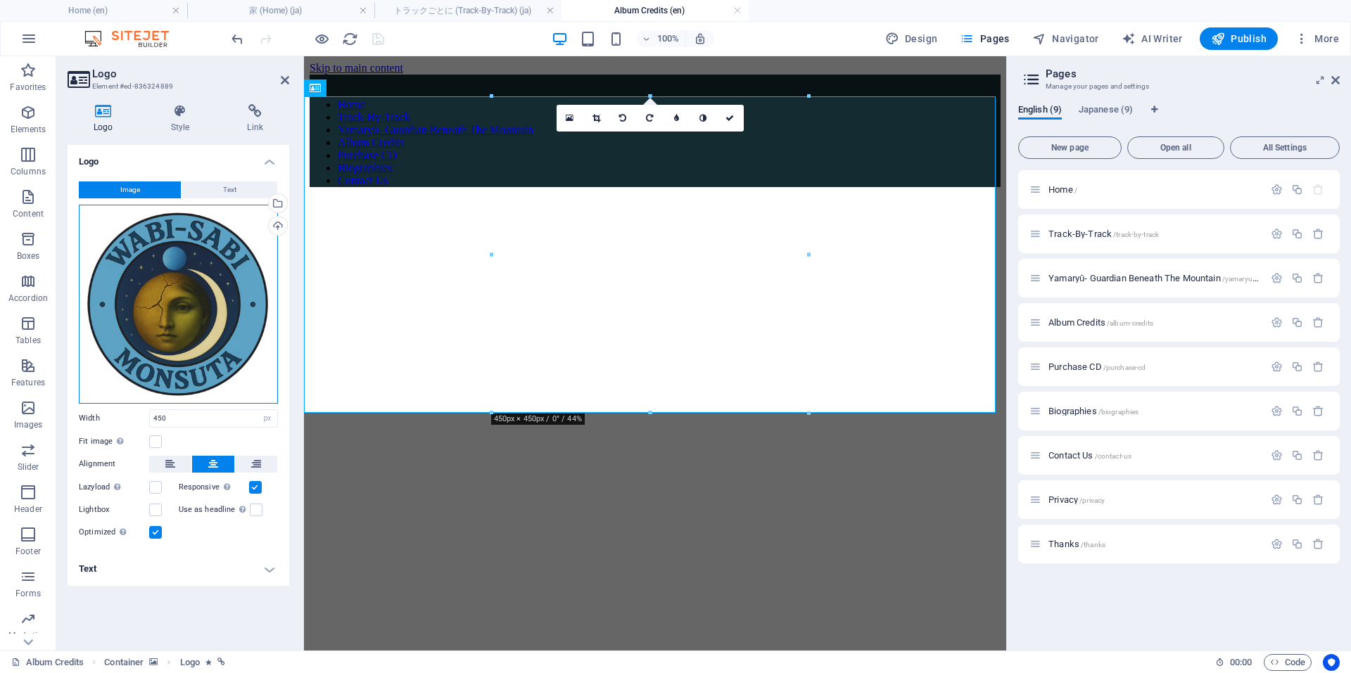
click at [179, 322] on div "Drag files here, click to choose files or select files from Files or our free s…" at bounding box center [178, 304] width 199 height 199
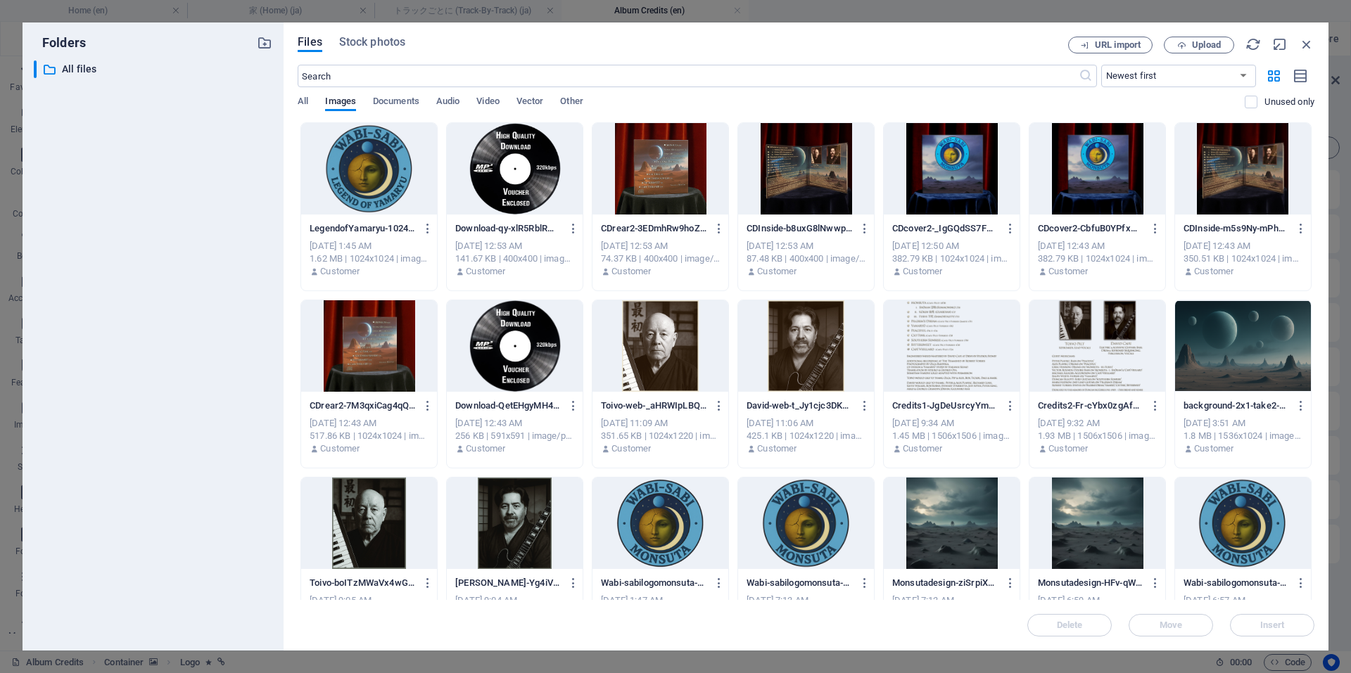
click at [380, 189] on div at bounding box center [369, 168] width 136 height 91
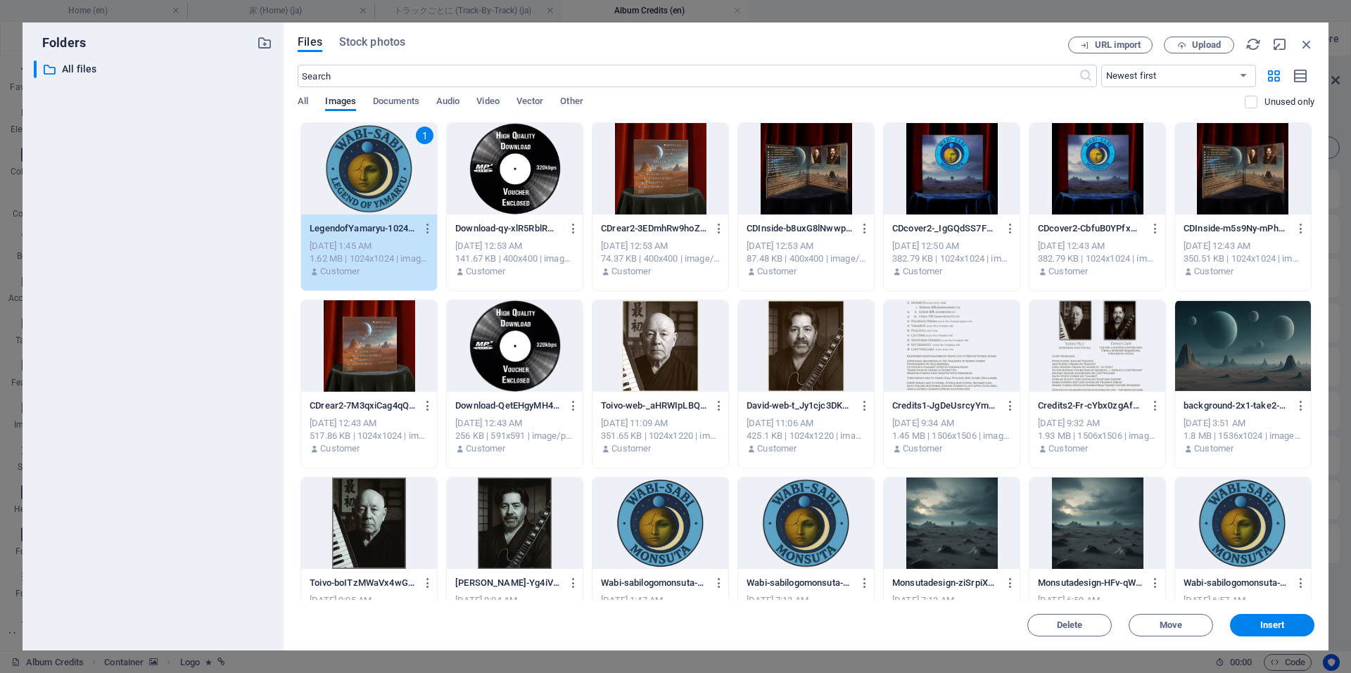
click at [380, 189] on div "1" at bounding box center [369, 168] width 136 height 91
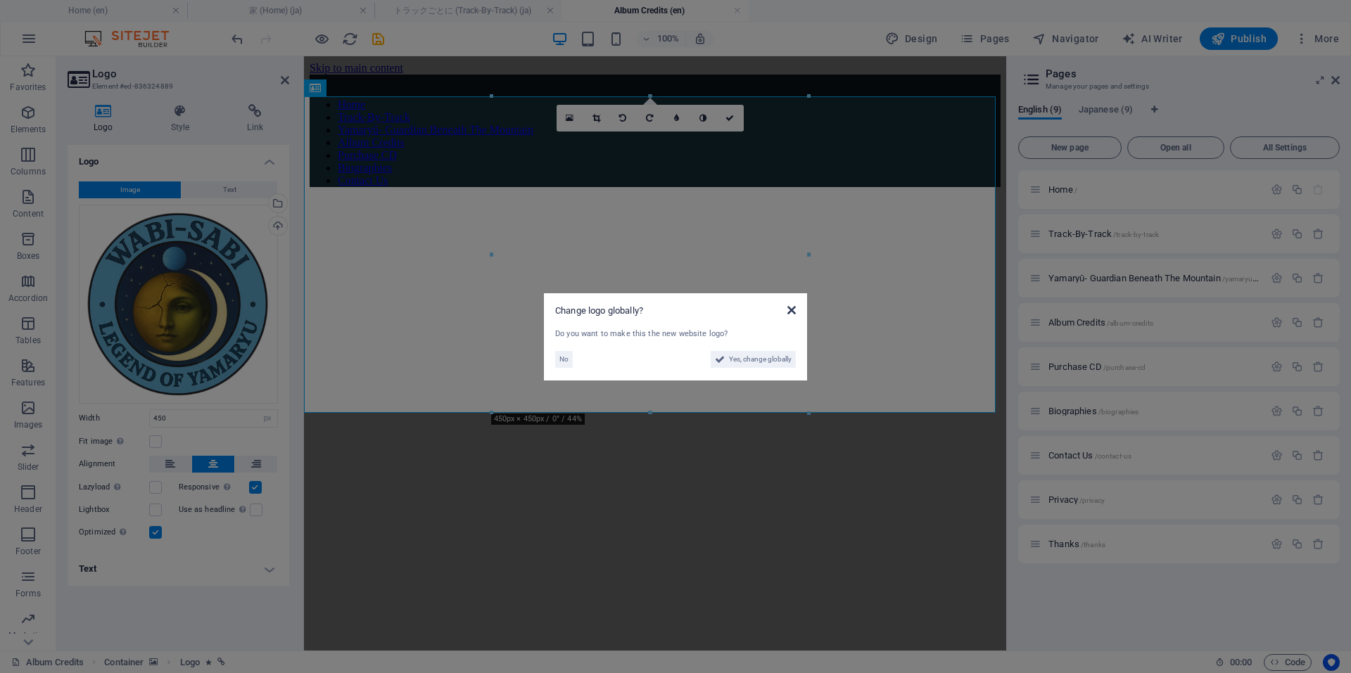
click at [793, 309] on icon at bounding box center [791, 310] width 8 height 11
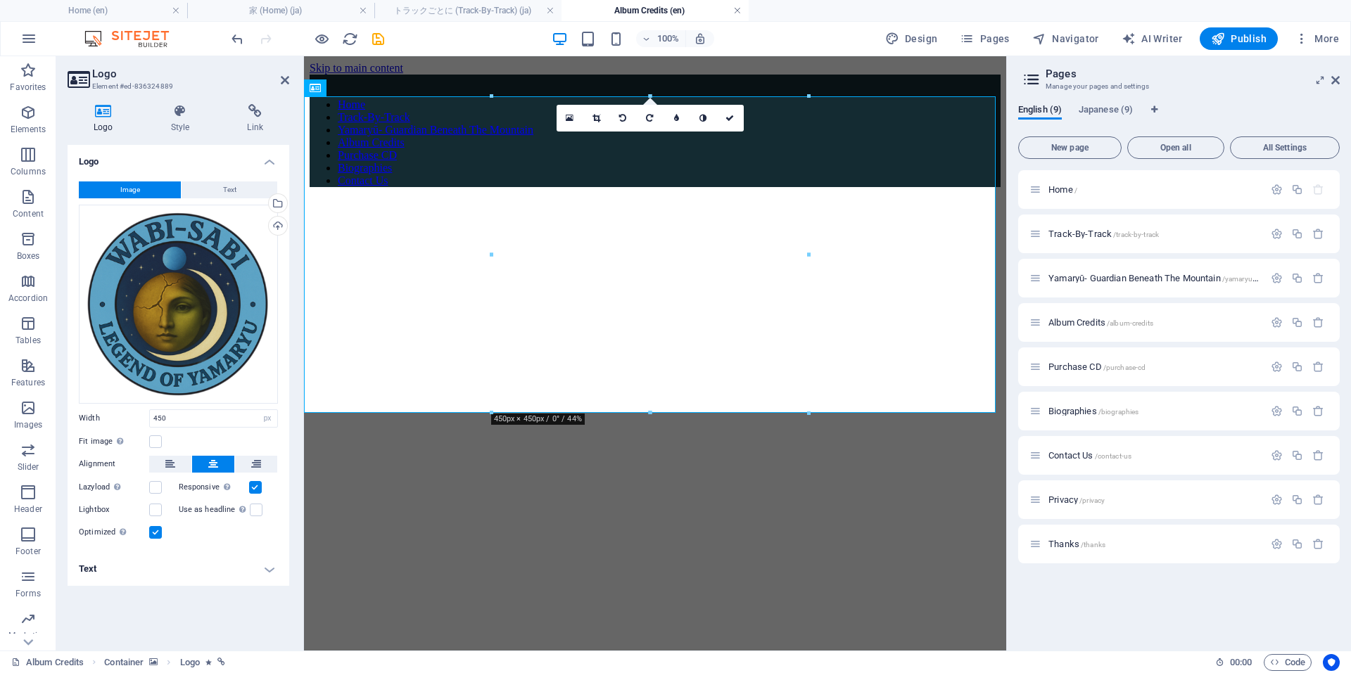
click at [736, 11] on link at bounding box center [737, 10] width 8 height 13
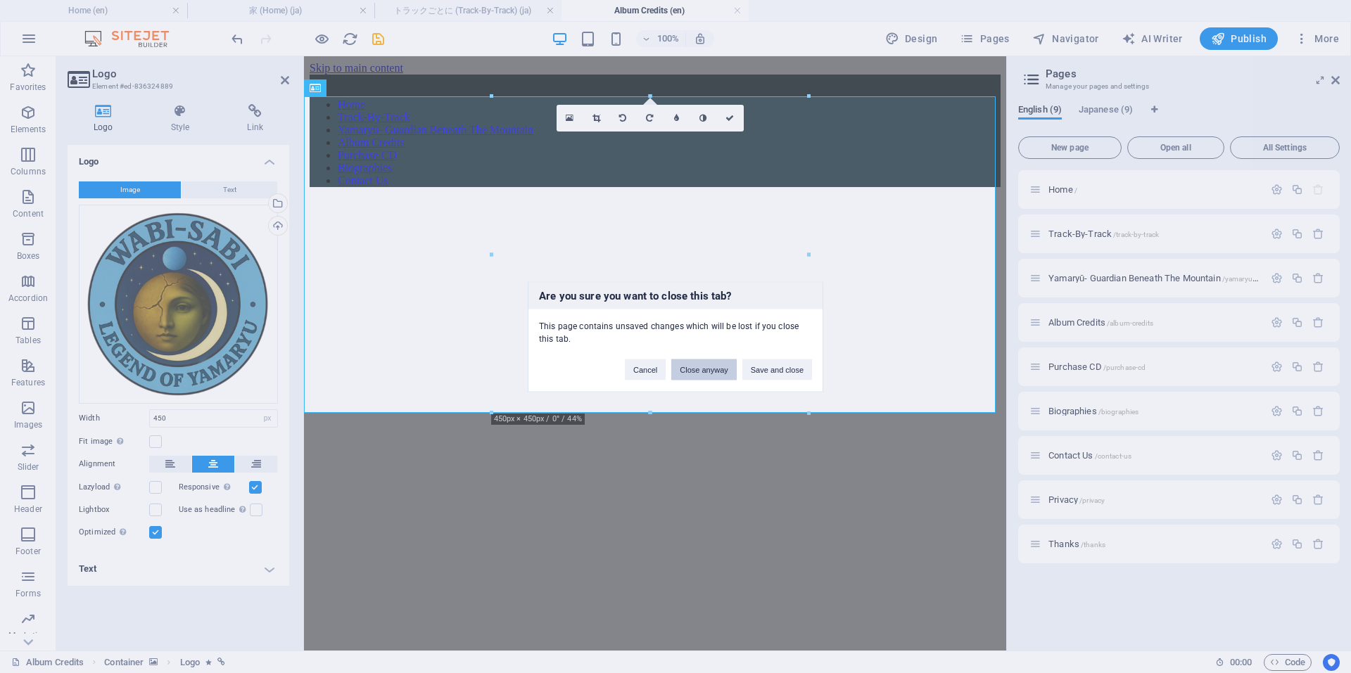
click at [691, 369] on button "Close anyway" at bounding box center [703, 369] width 65 height 21
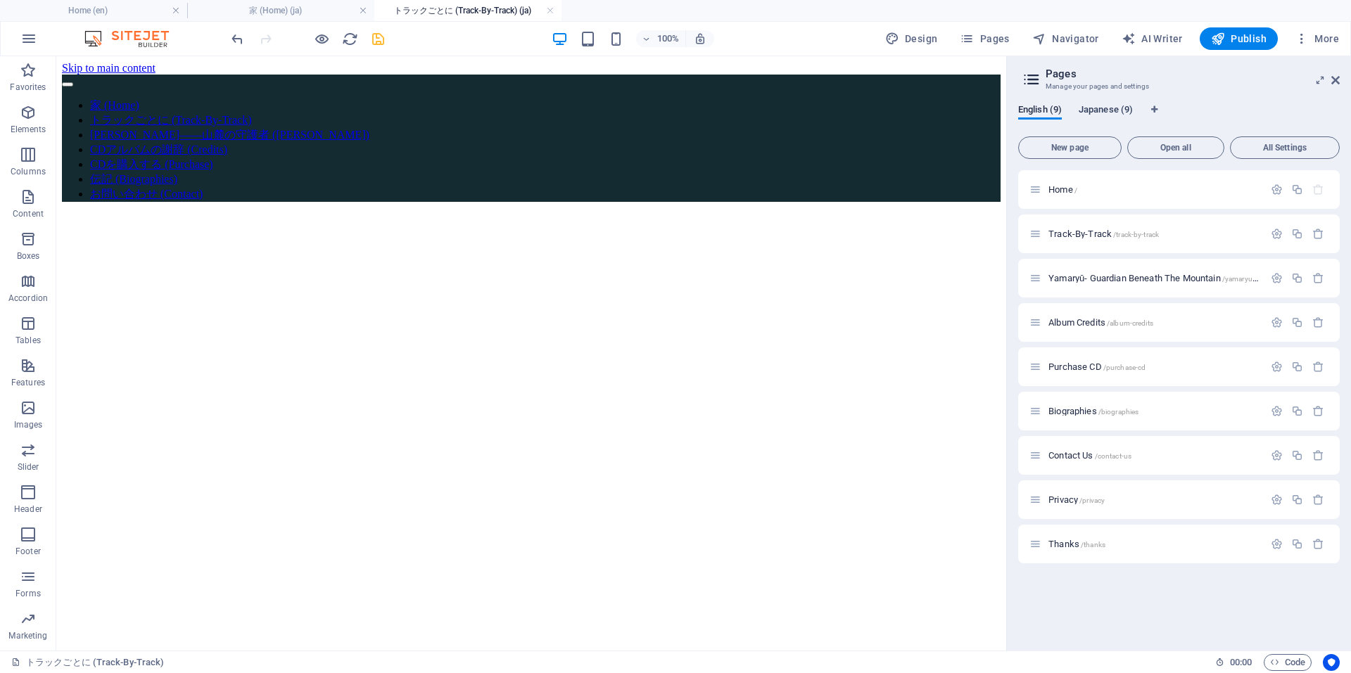
click at [1095, 110] on span "Japanese (9)" at bounding box center [1105, 111] width 54 height 20
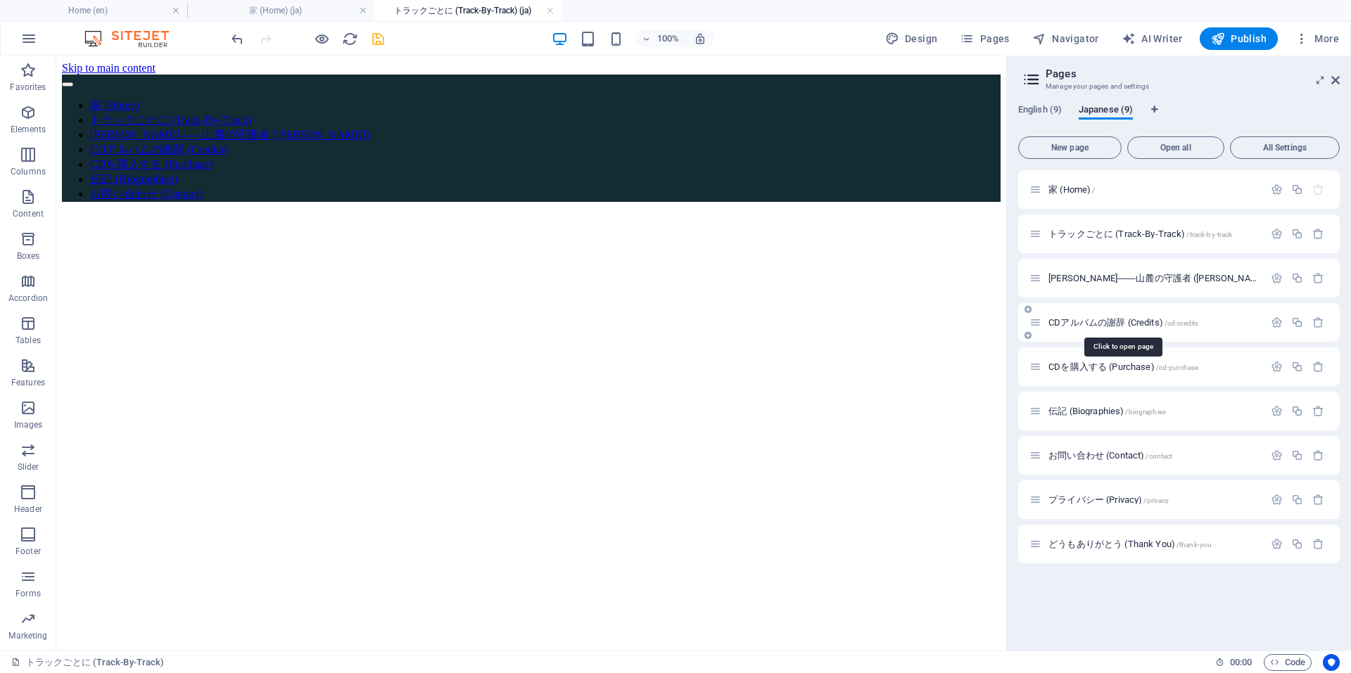
click at [1114, 321] on span "CDアルバムの謝辞 (Credits) /cd-credits" at bounding box center [1123, 322] width 150 height 11
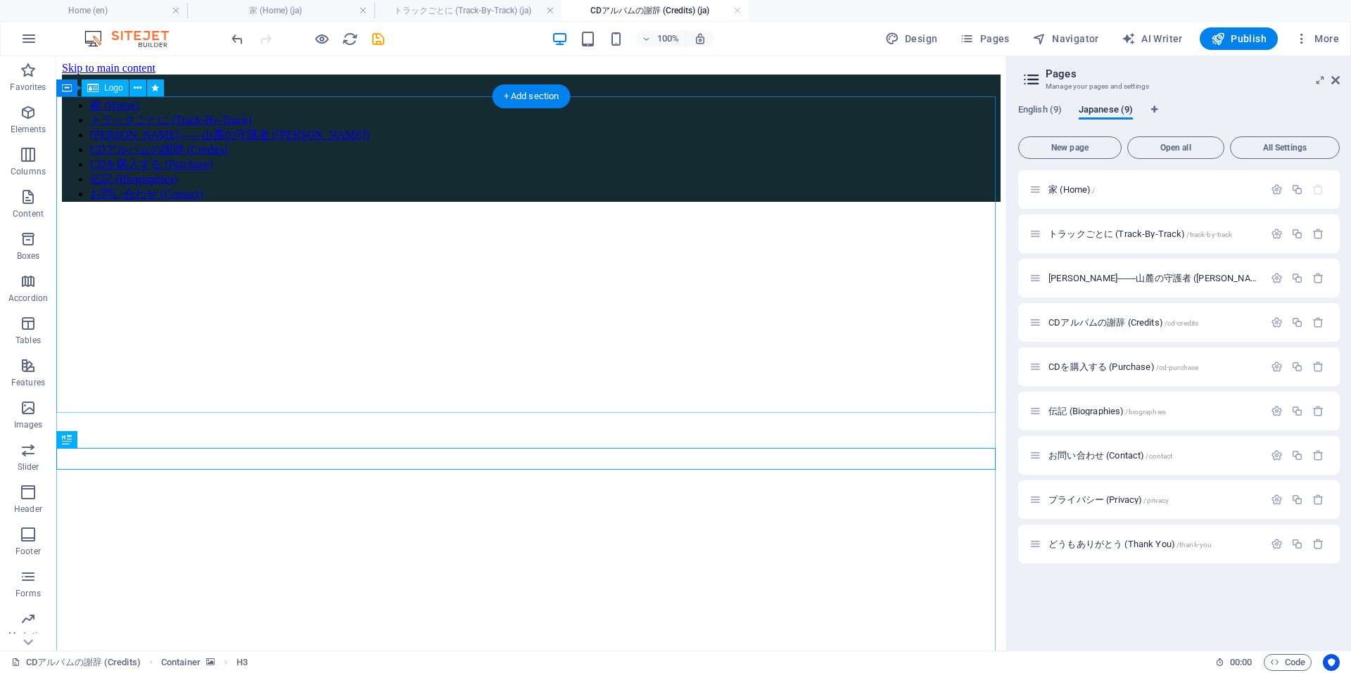
select select "px"
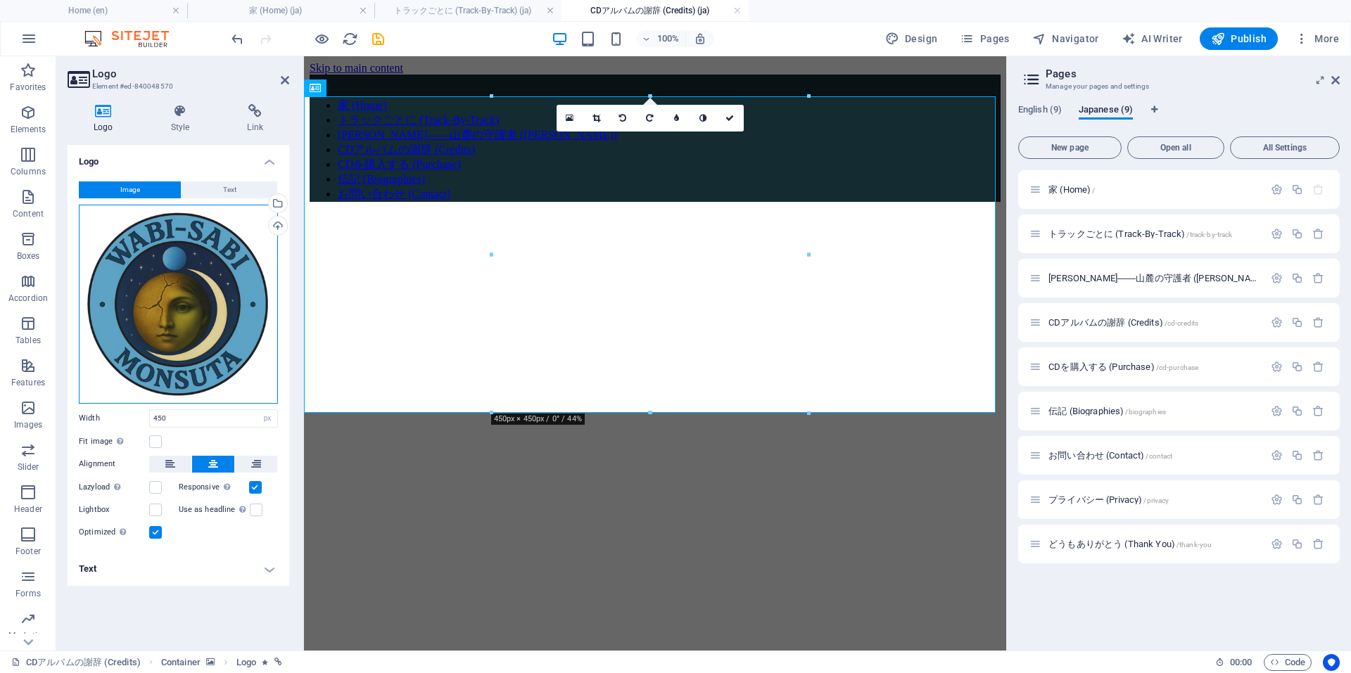
click at [167, 295] on div "Drag files here, click to choose files or select files from Files or our free s…" at bounding box center [178, 304] width 199 height 199
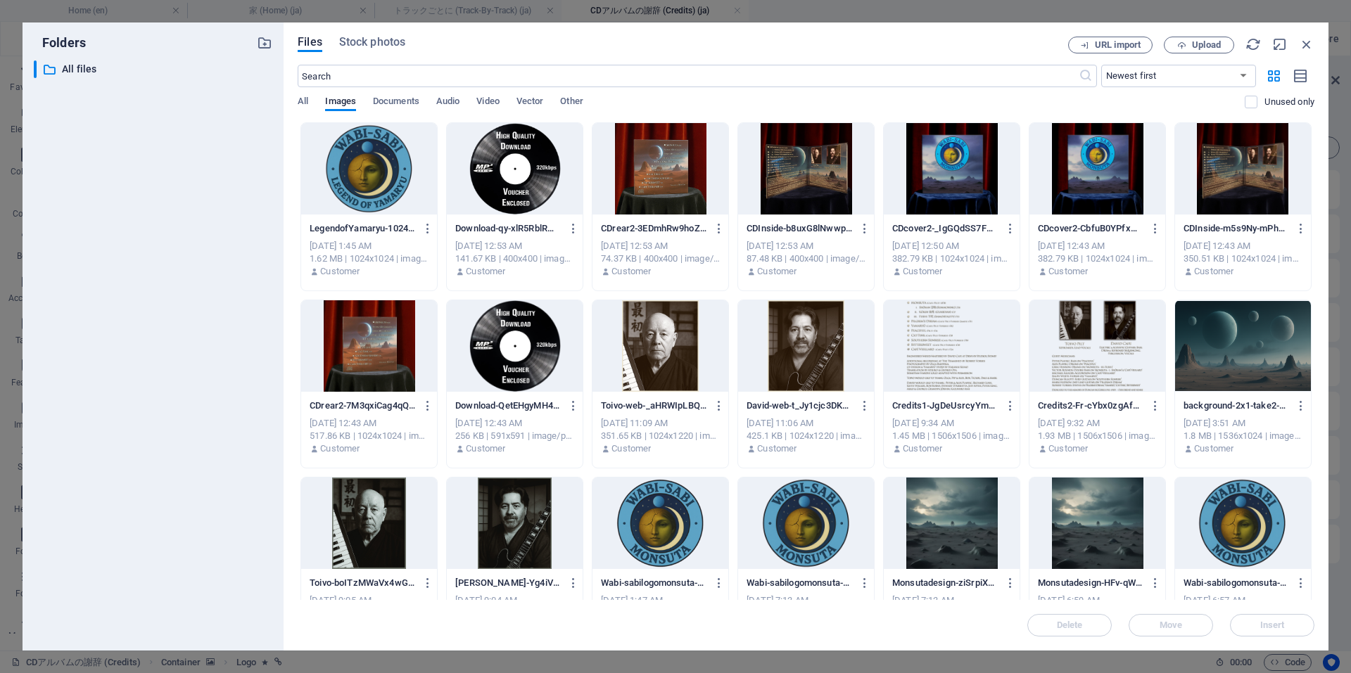
click at [371, 167] on div at bounding box center [369, 168] width 136 height 91
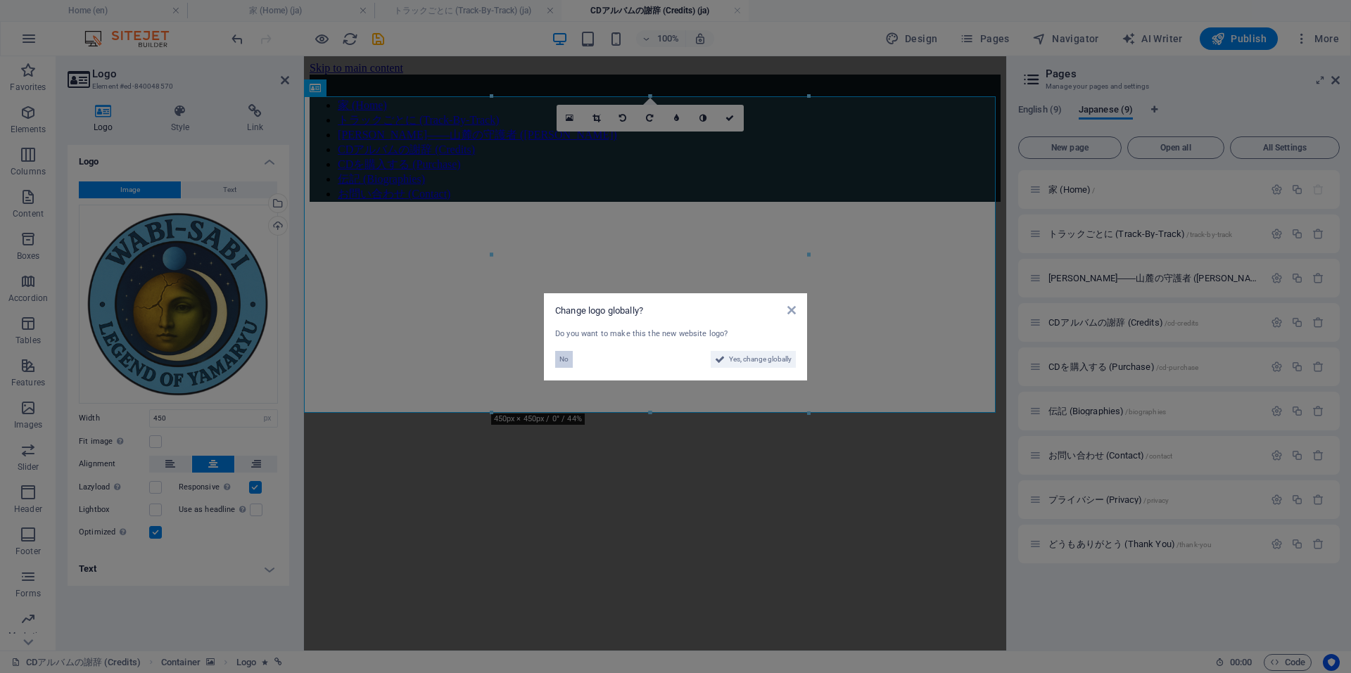
drag, startPoint x: 562, startPoint y: 356, endPoint x: 258, endPoint y: 299, distance: 309.2
click at [562, 356] on span "No" at bounding box center [563, 359] width 9 height 17
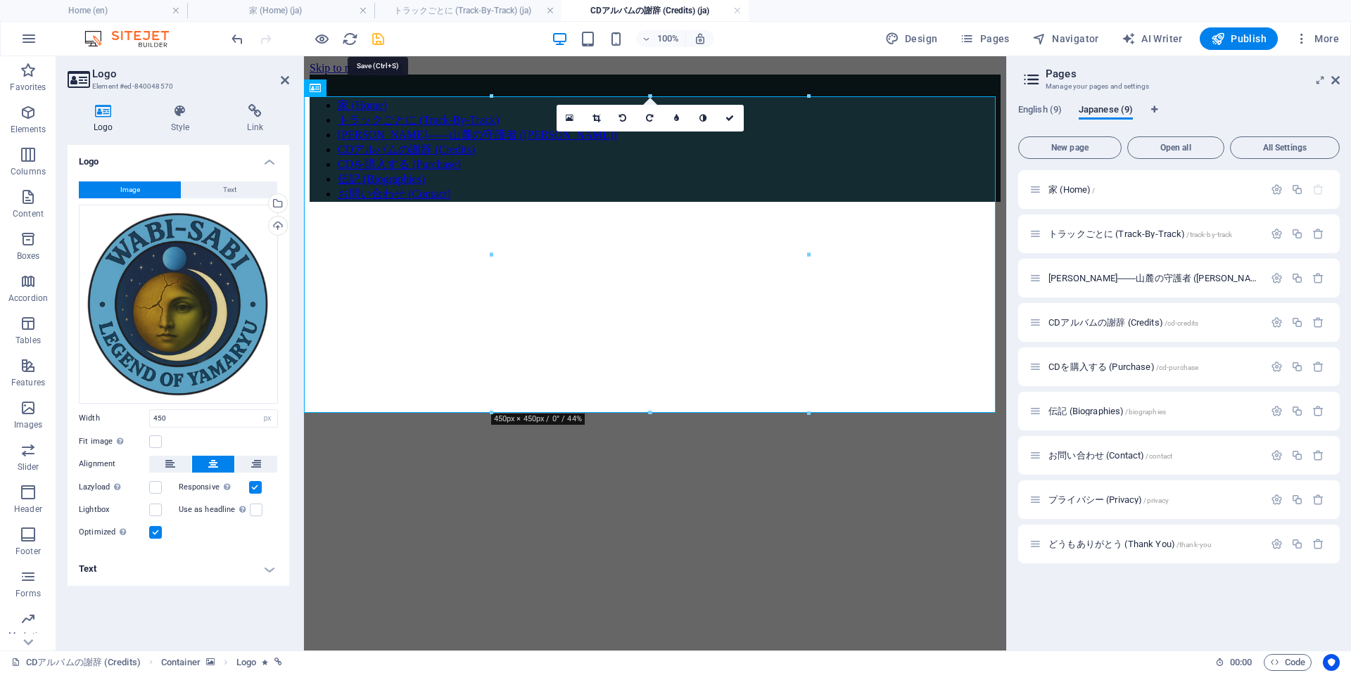
click at [376, 34] on icon "save" at bounding box center [378, 39] width 16 height 16
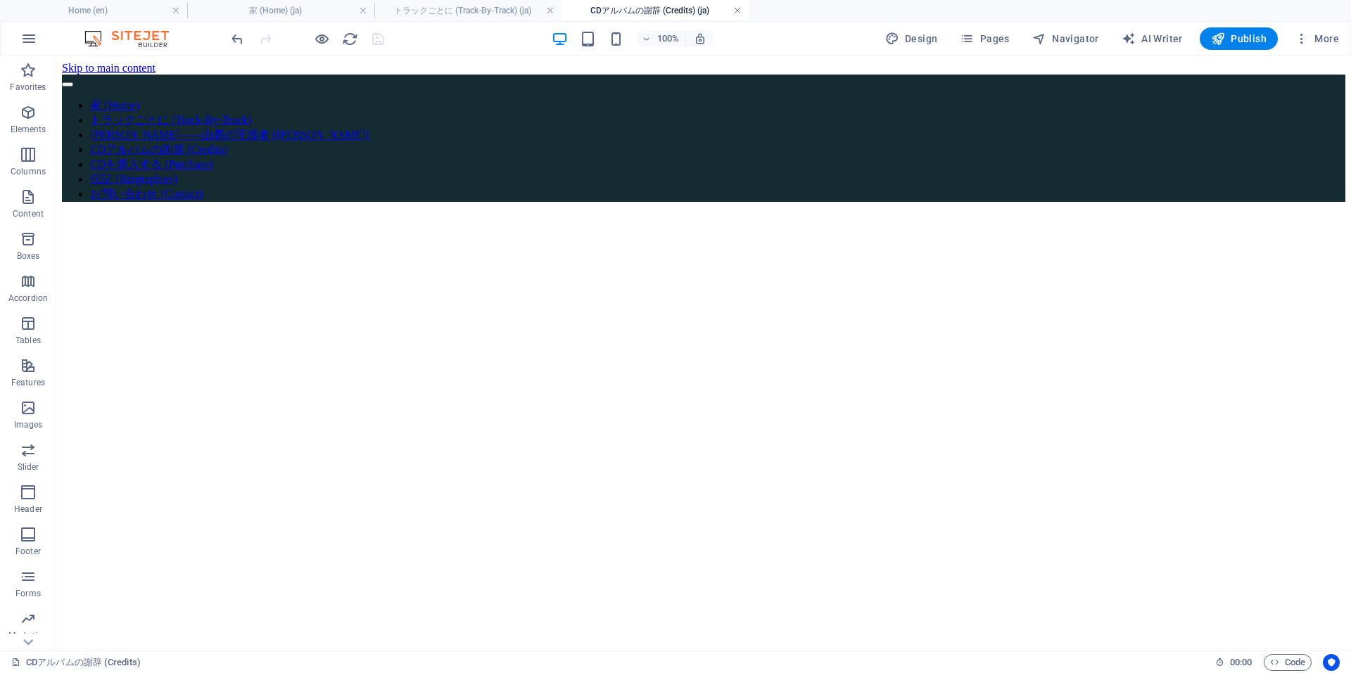
click at [735, 8] on link at bounding box center [737, 10] width 8 height 13
click at [1004, 39] on span "Pages" at bounding box center [983, 39] width 49 height 14
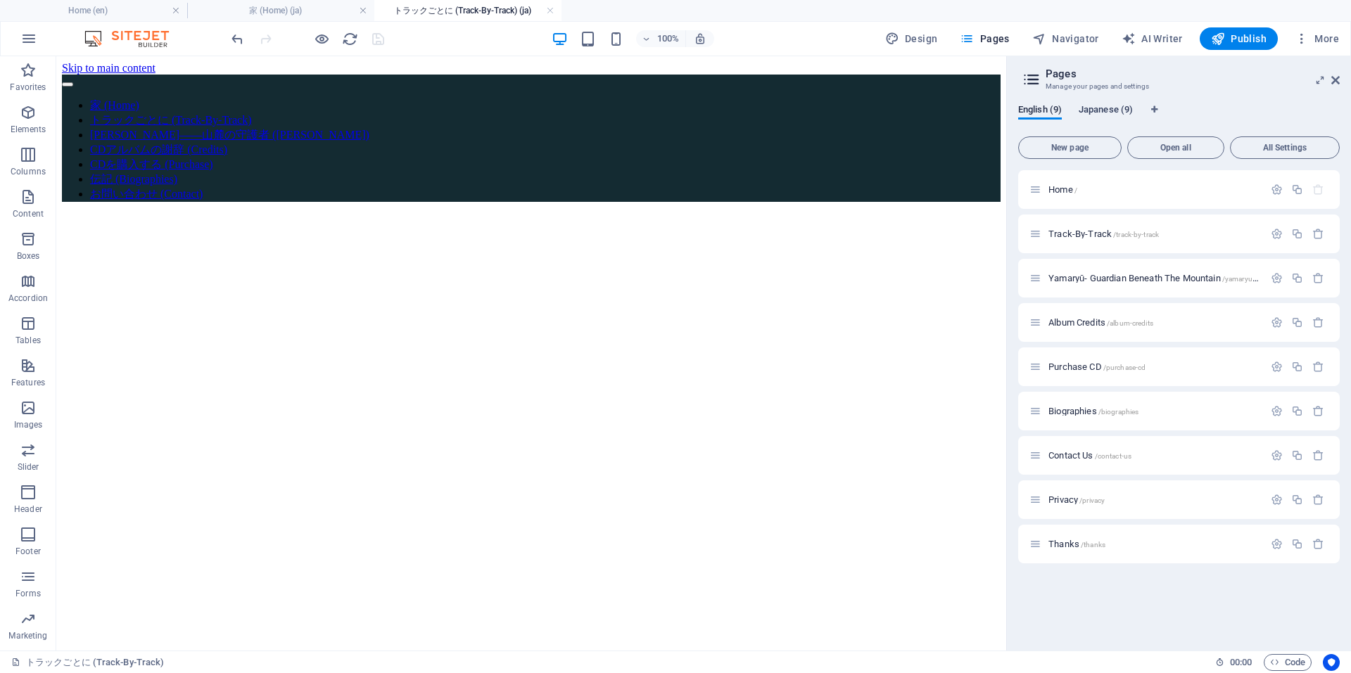
click at [1115, 106] on span "Japanese (9)" at bounding box center [1105, 111] width 54 height 20
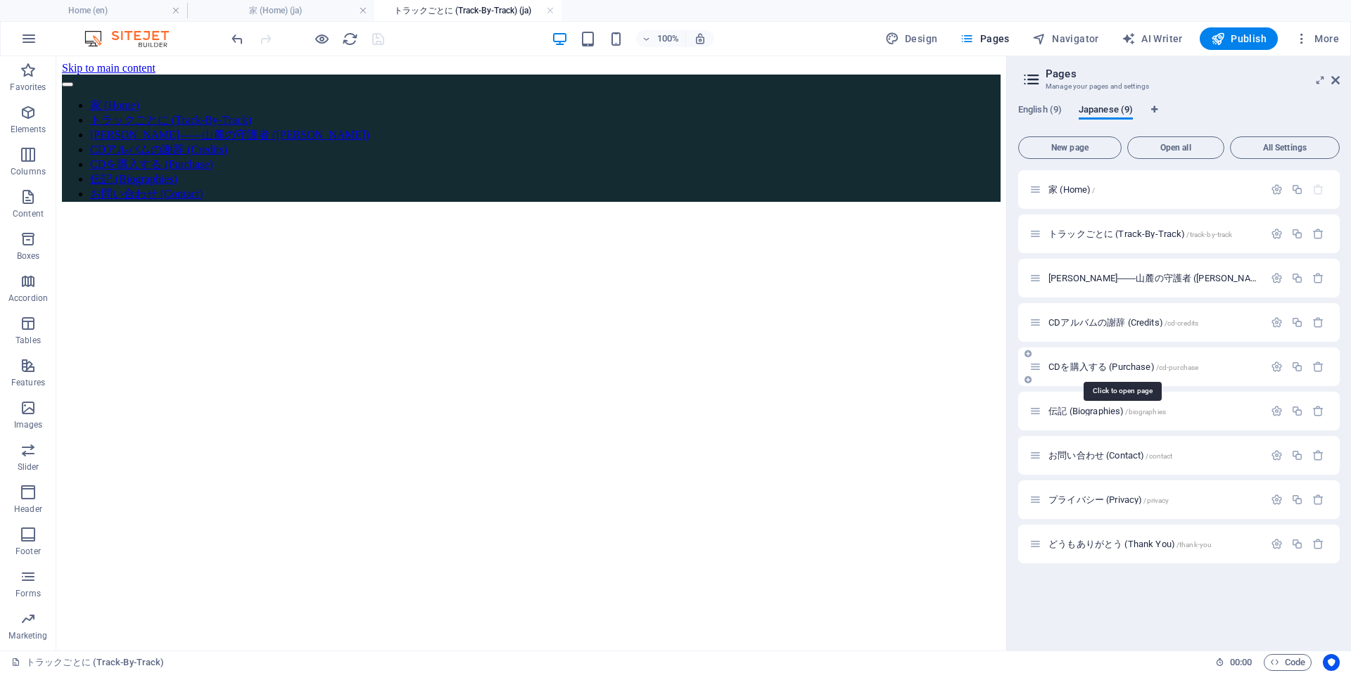
click at [1109, 366] on span "CDを購入する (Purchase) /cd-purchase" at bounding box center [1123, 367] width 150 height 11
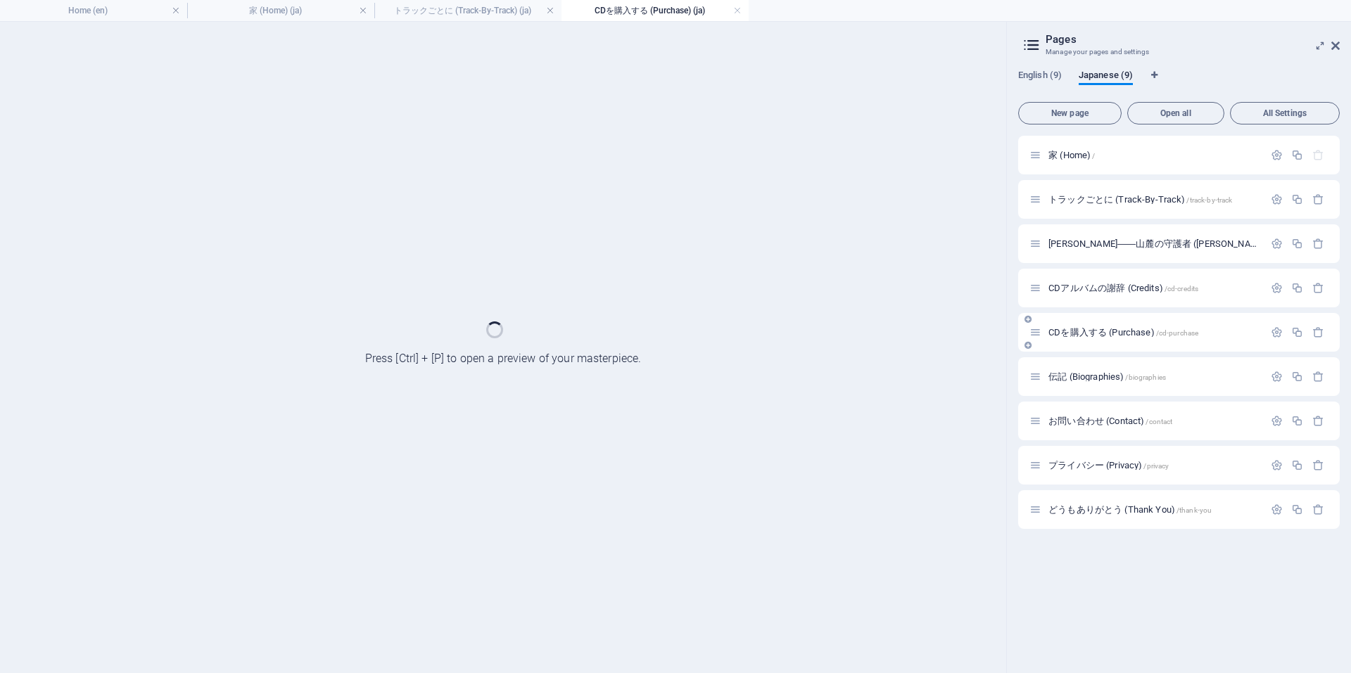
click at [1109, 366] on div "伝記 (Biographies) /biographies" at bounding box center [1178, 376] width 321 height 39
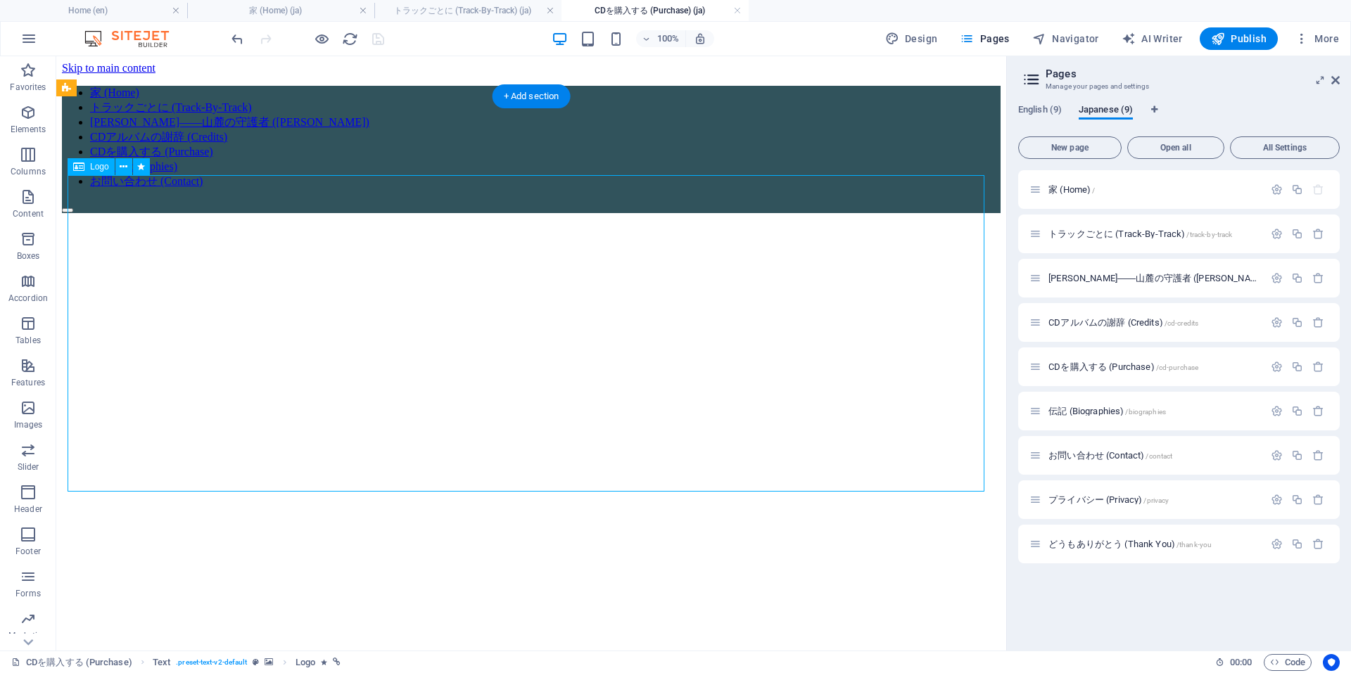
select select "px"
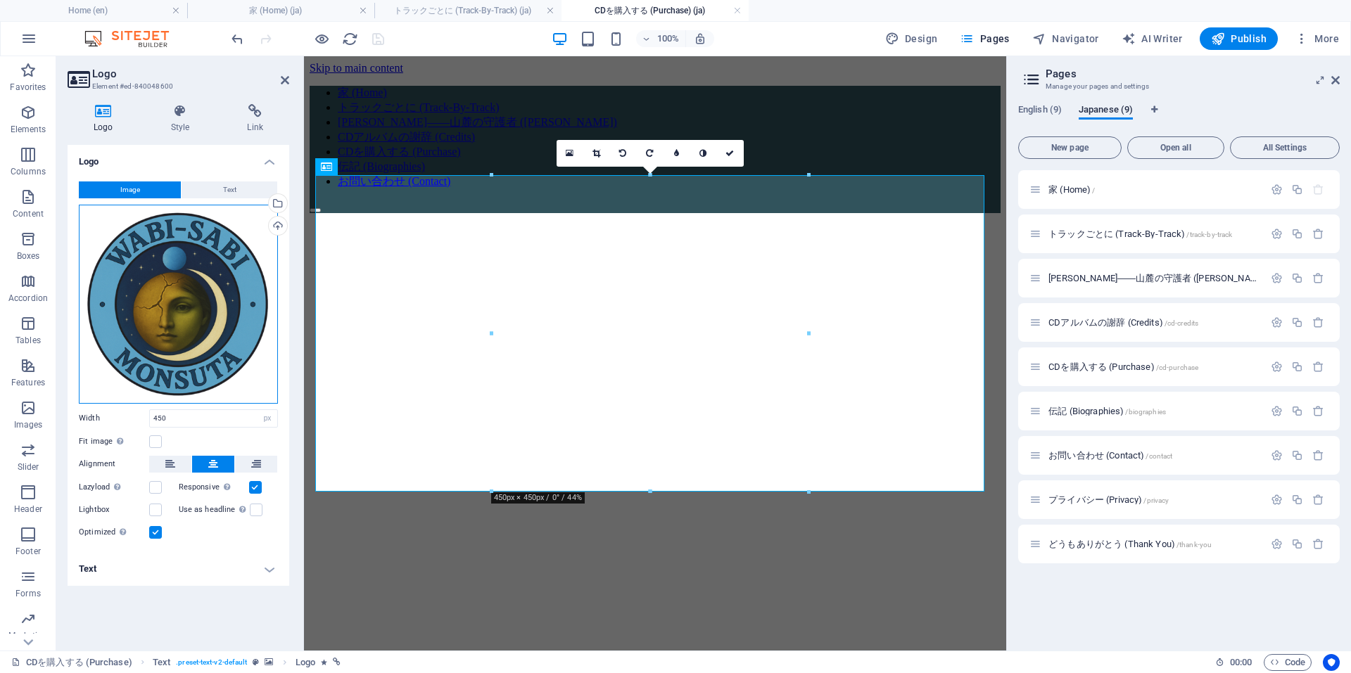
click at [163, 303] on div "Drag files here, click to choose files or select files from Files or our free s…" at bounding box center [178, 304] width 199 height 199
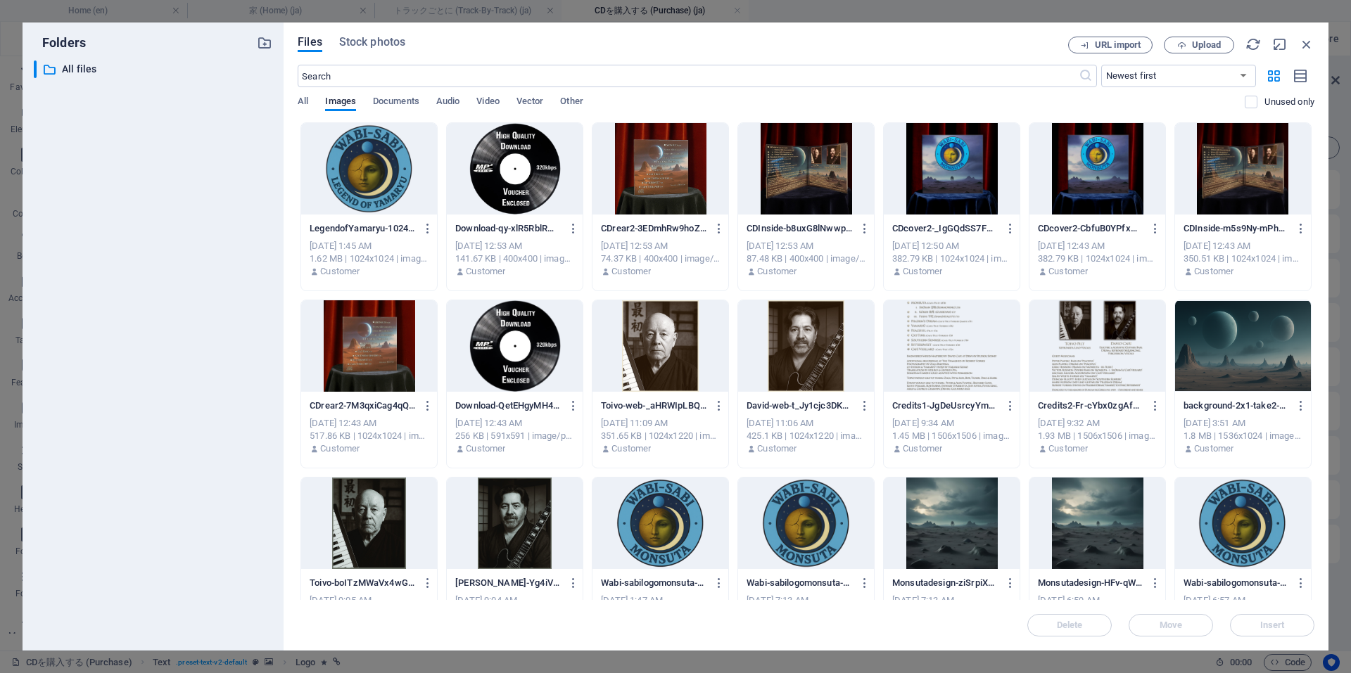
click at [359, 174] on div at bounding box center [369, 168] width 136 height 91
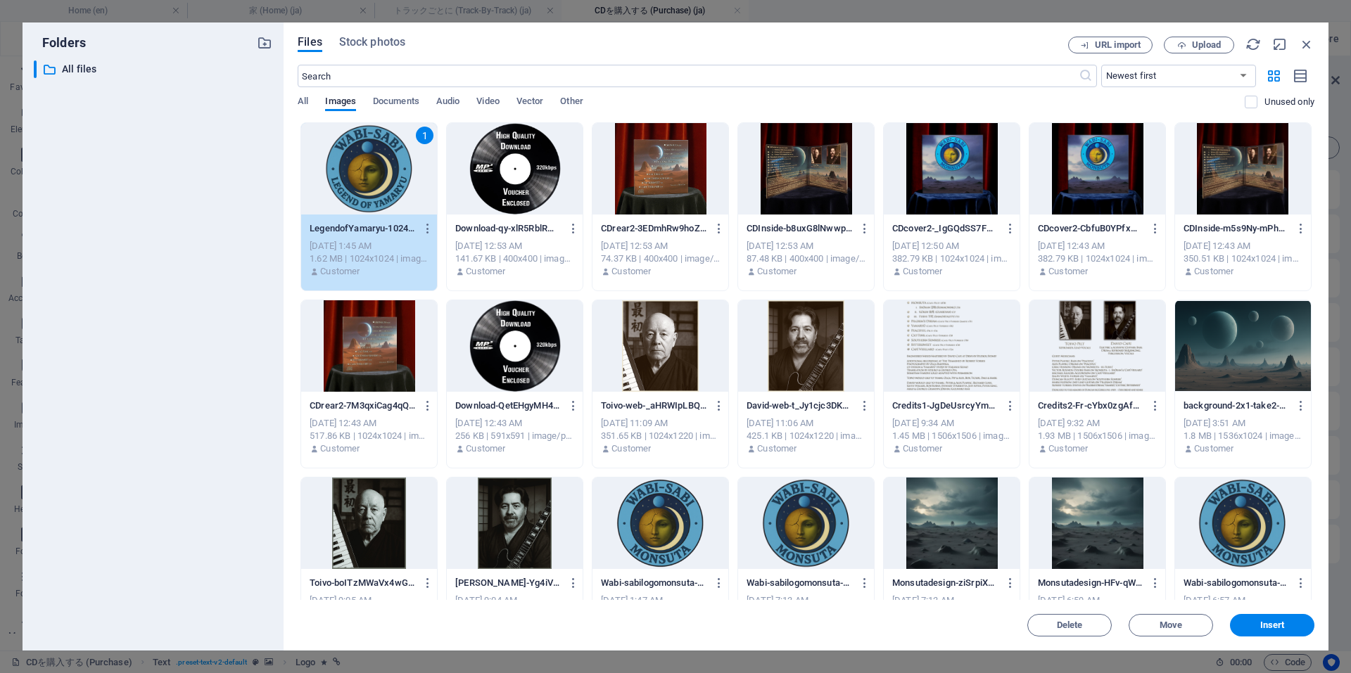
click at [359, 174] on div "1" at bounding box center [369, 168] width 136 height 91
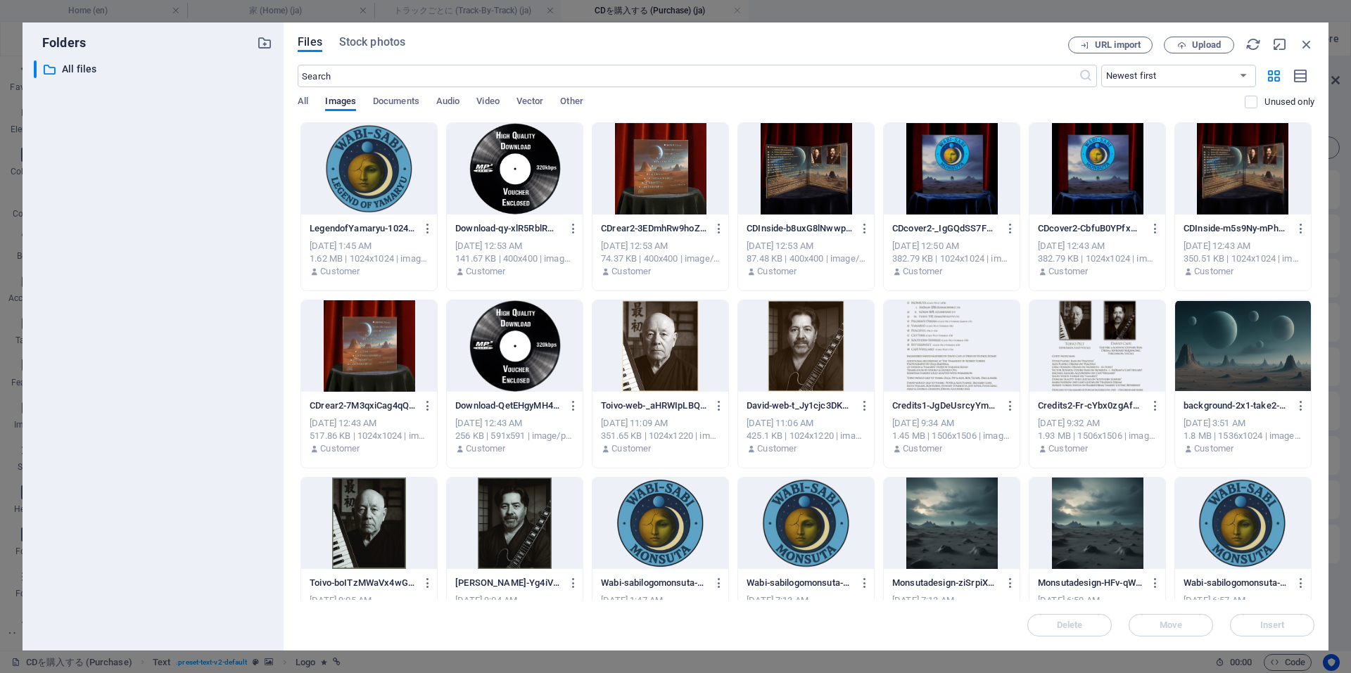
click at [359, 174] on div at bounding box center [369, 168] width 136 height 91
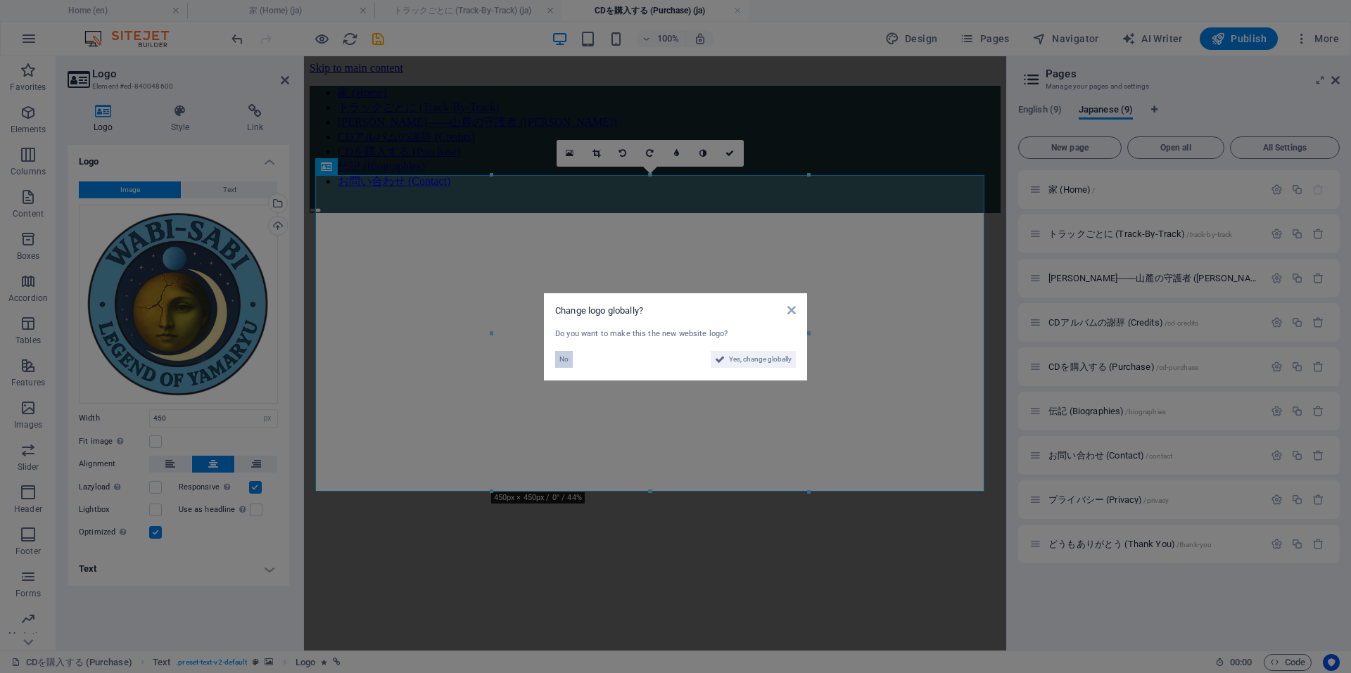
click at [561, 356] on span "No" at bounding box center [563, 359] width 9 height 17
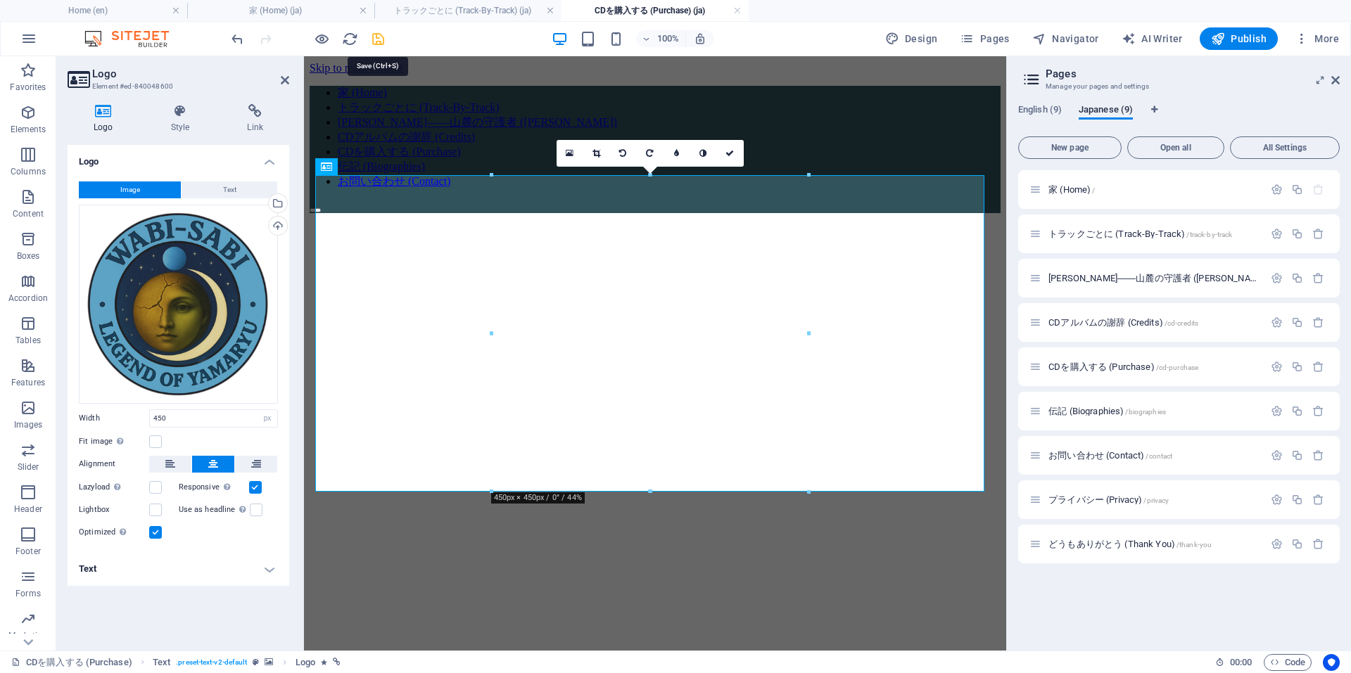
click at [380, 38] on icon "save" at bounding box center [378, 39] width 16 height 16
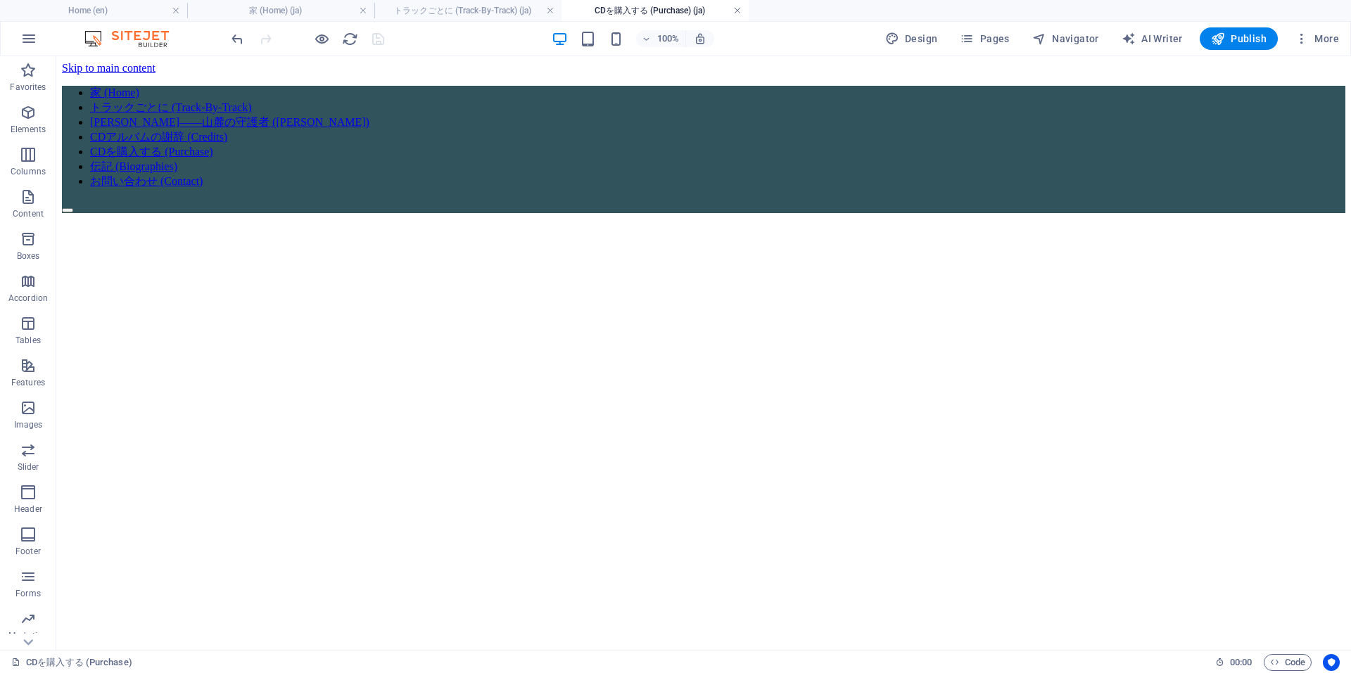
click at [736, 8] on link at bounding box center [737, 10] width 8 height 13
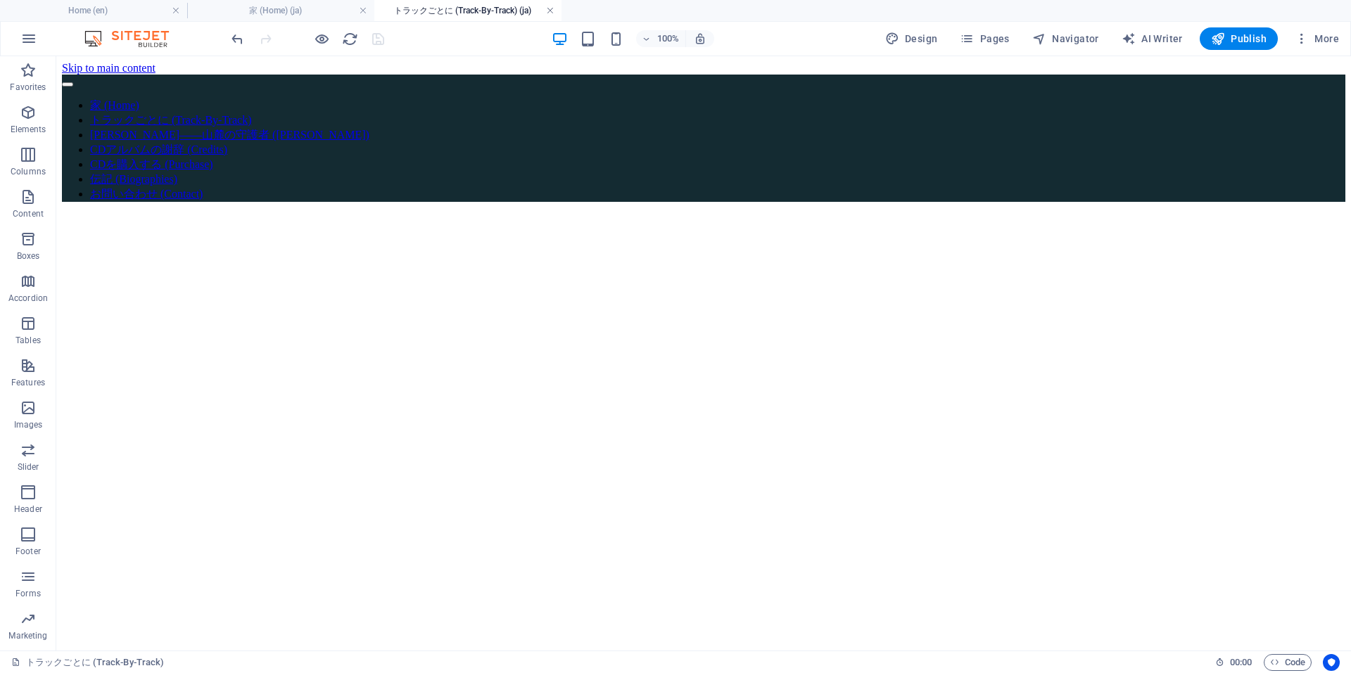
click at [550, 13] on link at bounding box center [550, 10] width 8 height 13
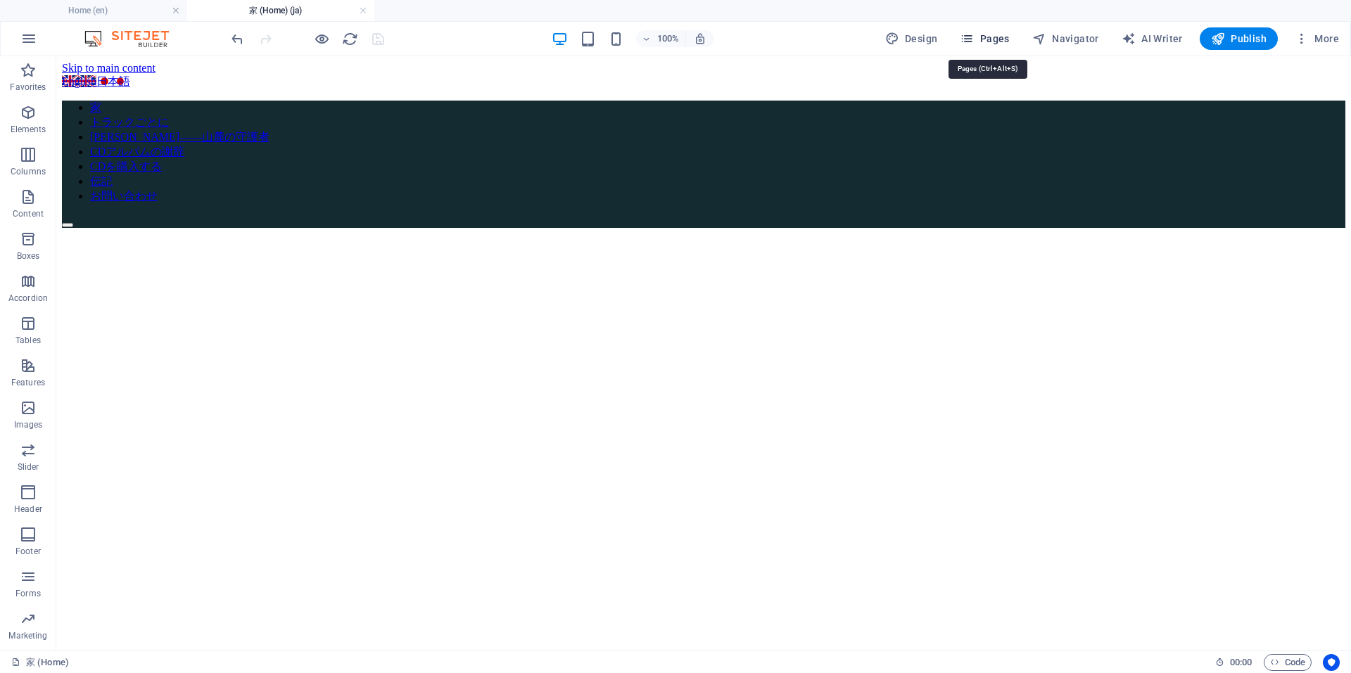
click at [1001, 40] on span "Pages" at bounding box center [983, 39] width 49 height 14
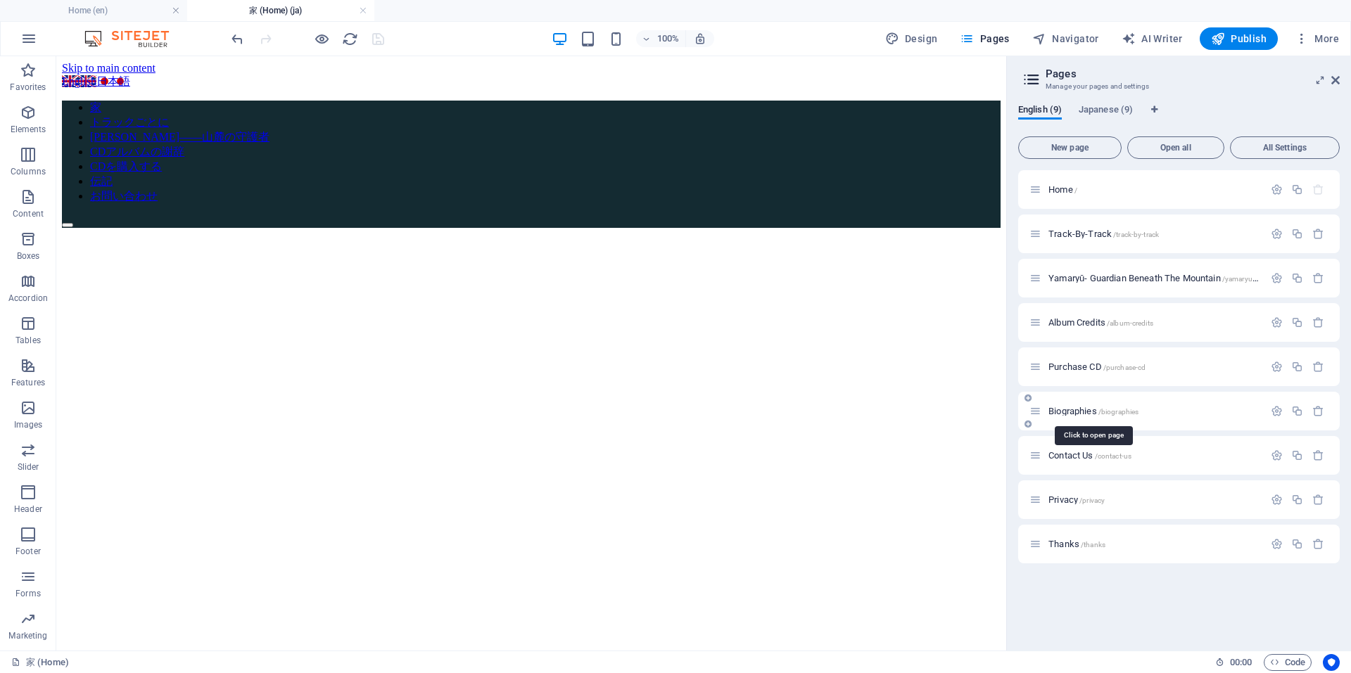
click at [1064, 411] on span "Biographies /biographies" at bounding box center [1093, 411] width 90 height 11
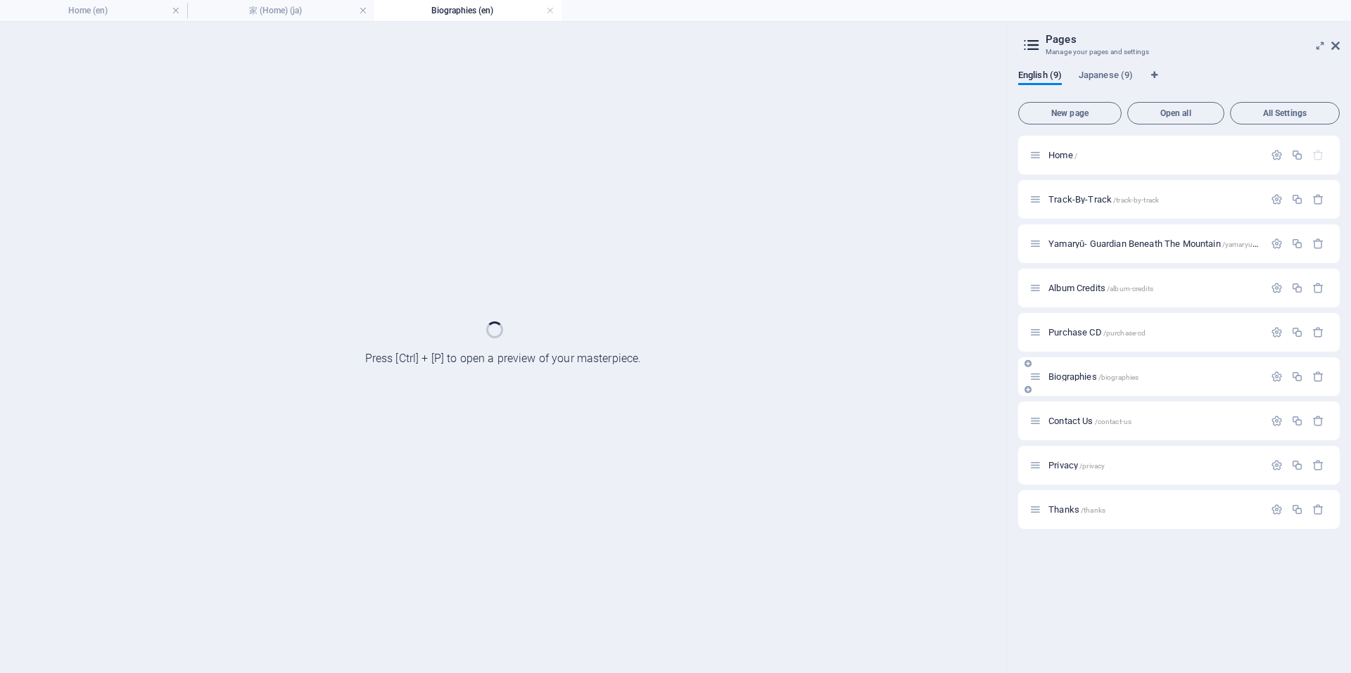
click at [1064, 411] on div "Contact Us /contact-us" at bounding box center [1178, 421] width 321 height 39
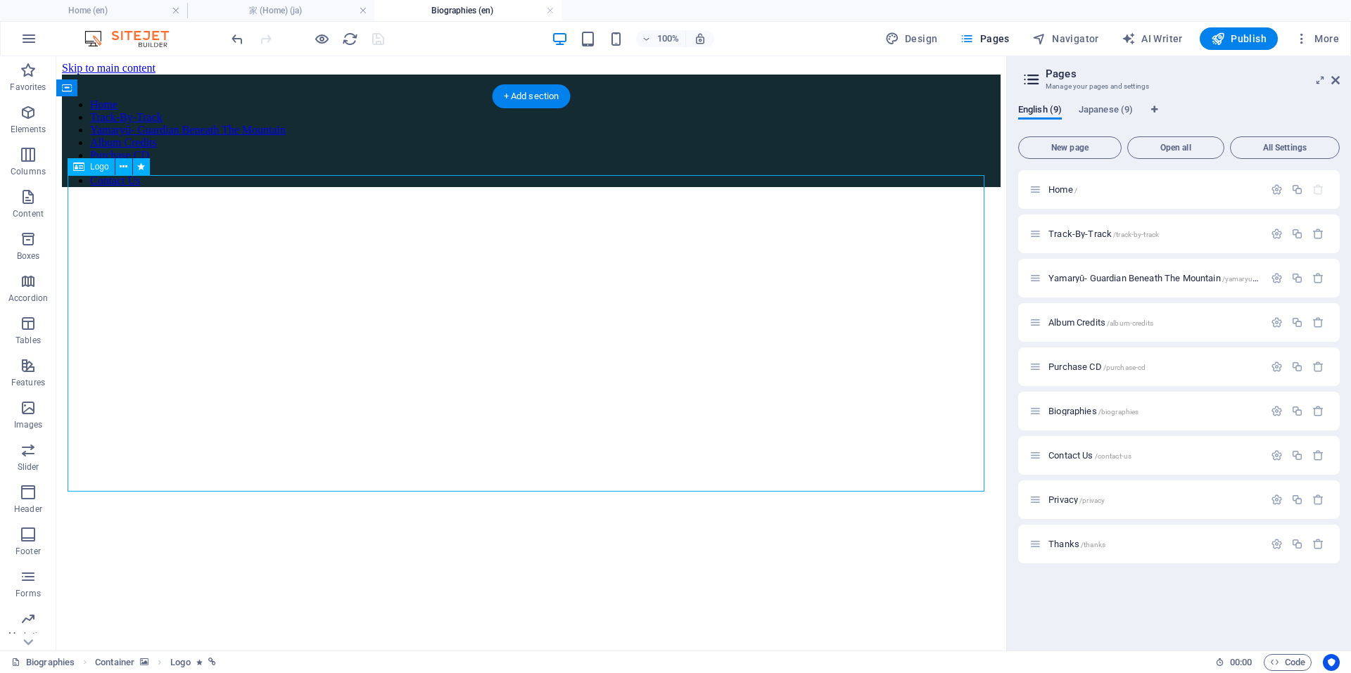
select select "px"
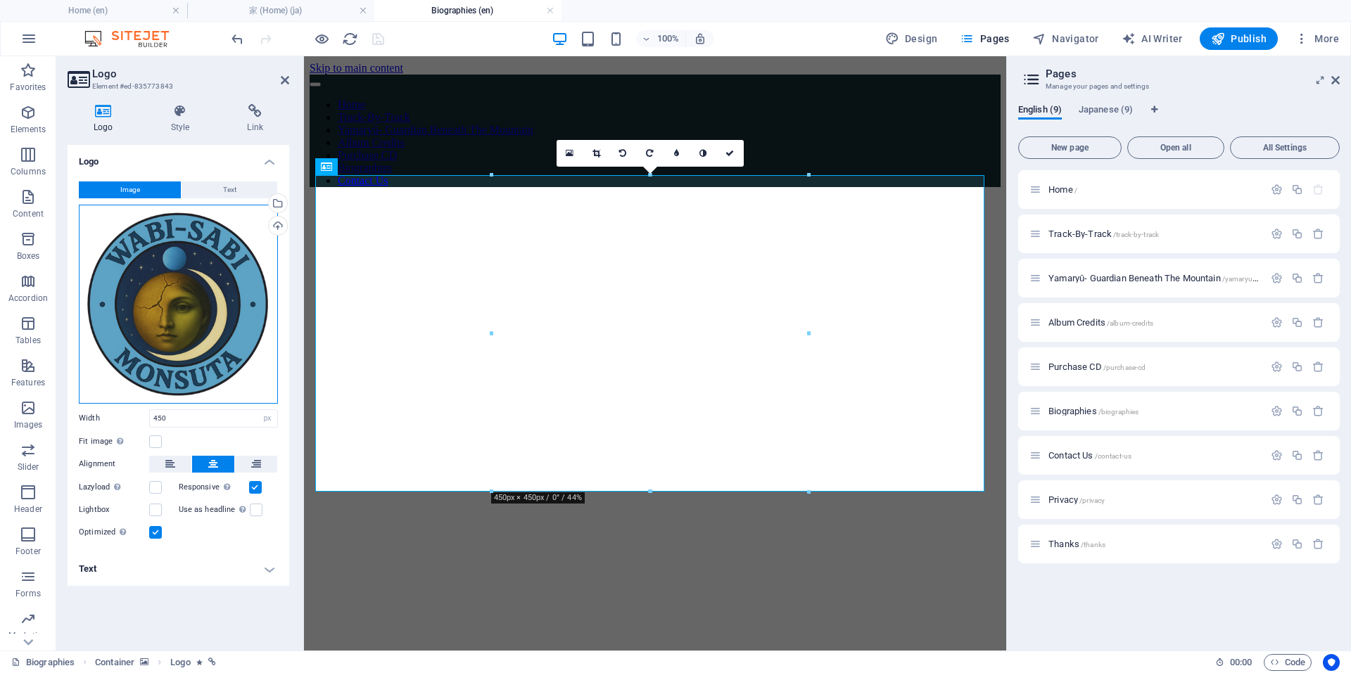
click at [193, 305] on div "Drag files here, click to choose files or select files from Files or our free s…" at bounding box center [178, 304] width 199 height 199
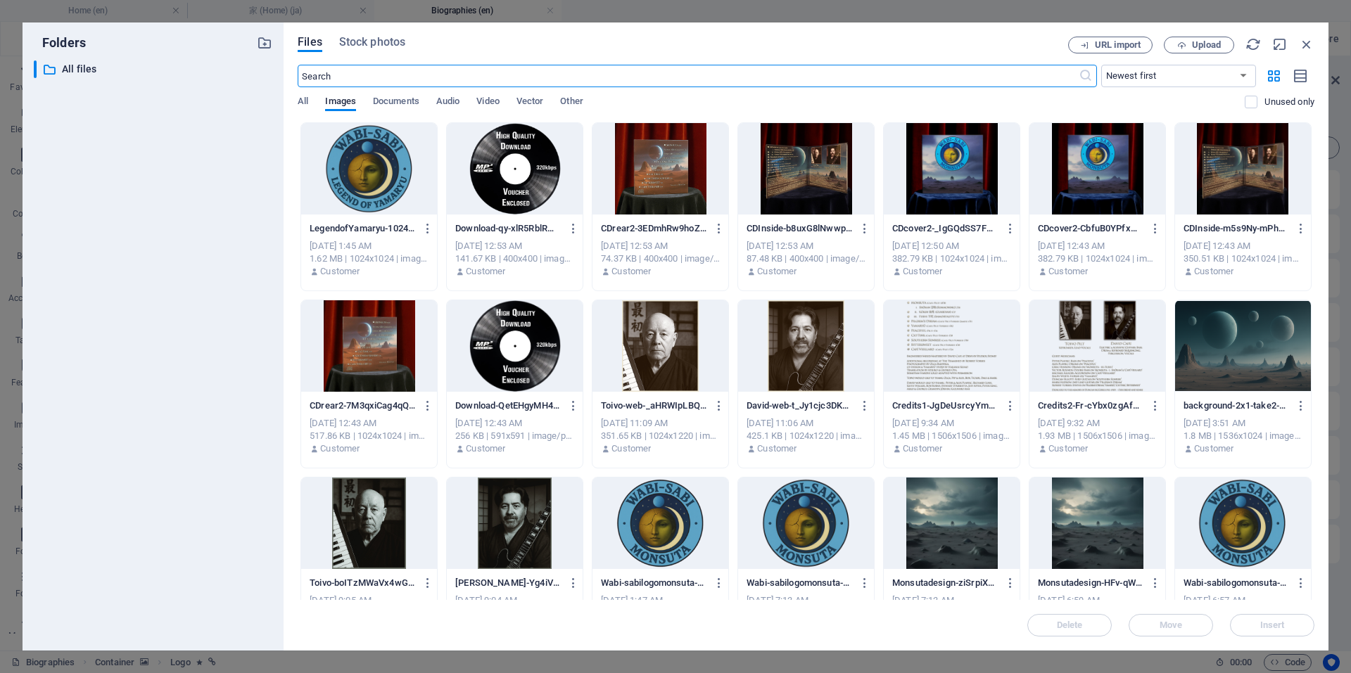
click at [369, 172] on div at bounding box center [369, 168] width 136 height 91
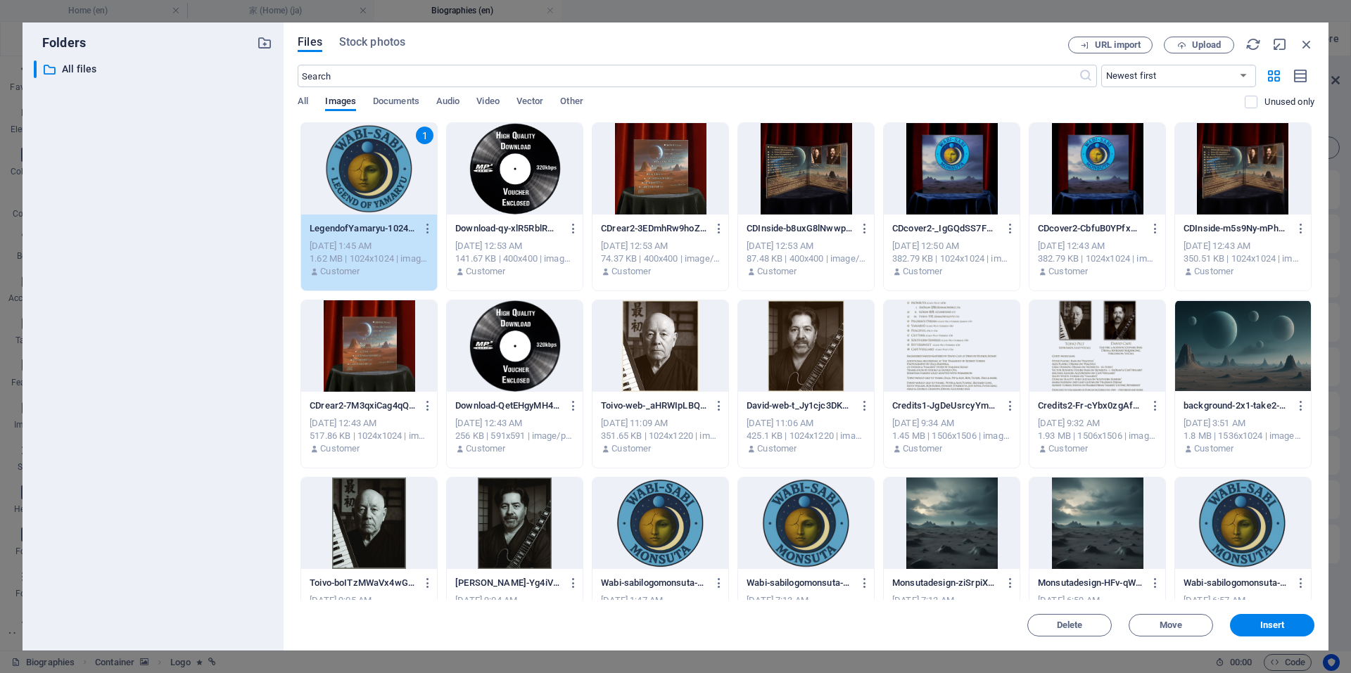
click at [369, 172] on div "1" at bounding box center [369, 168] width 136 height 91
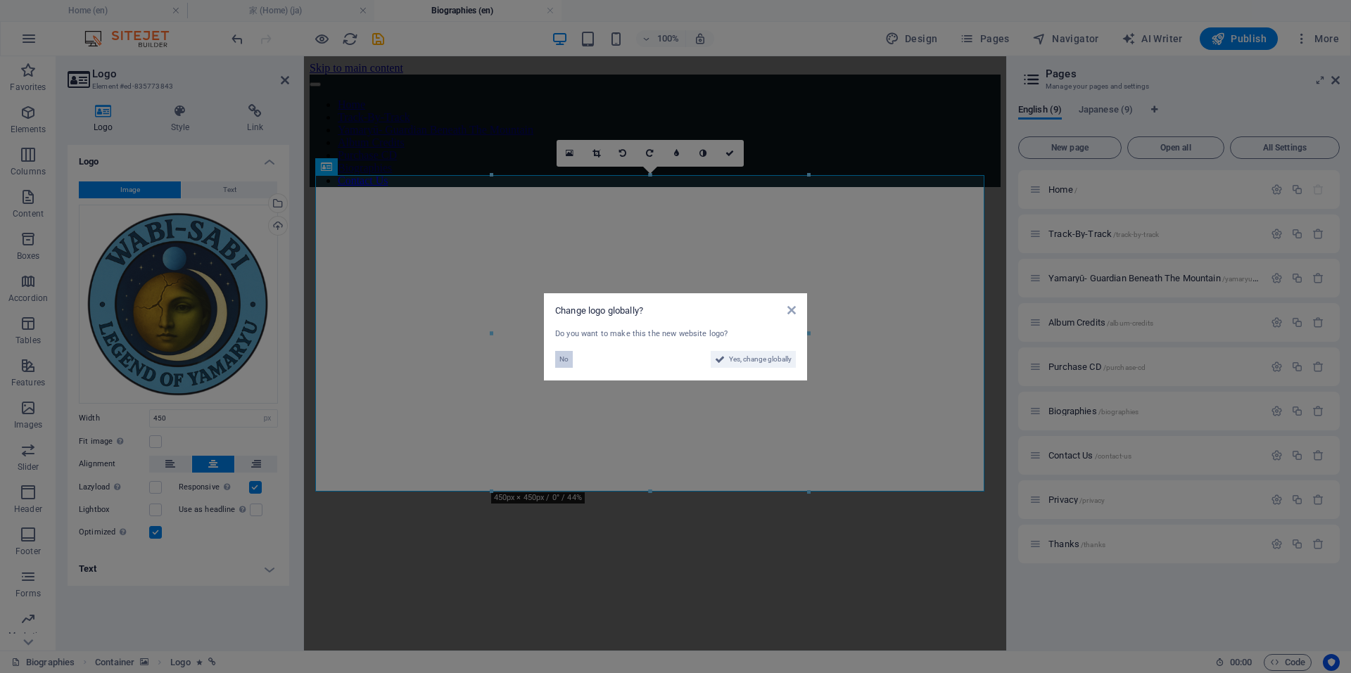
click at [565, 363] on span "No" at bounding box center [563, 359] width 9 height 17
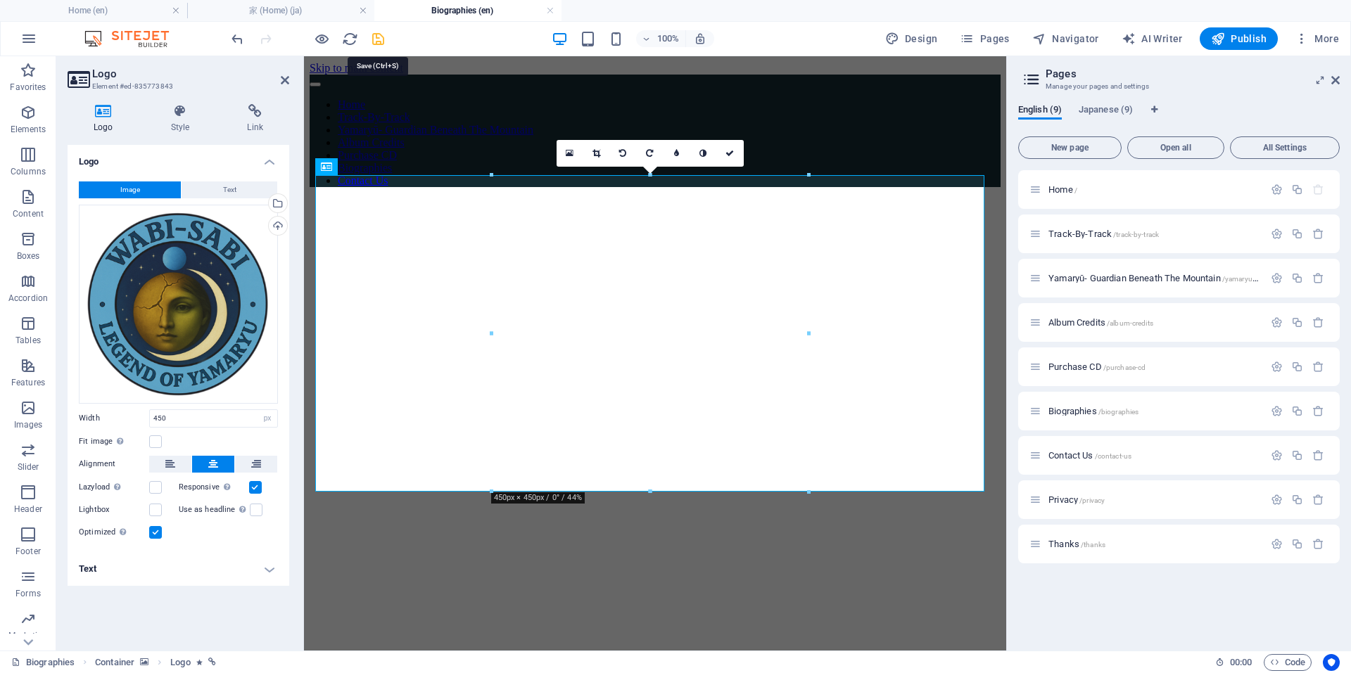
click at [383, 43] on icon "save" at bounding box center [378, 39] width 16 height 16
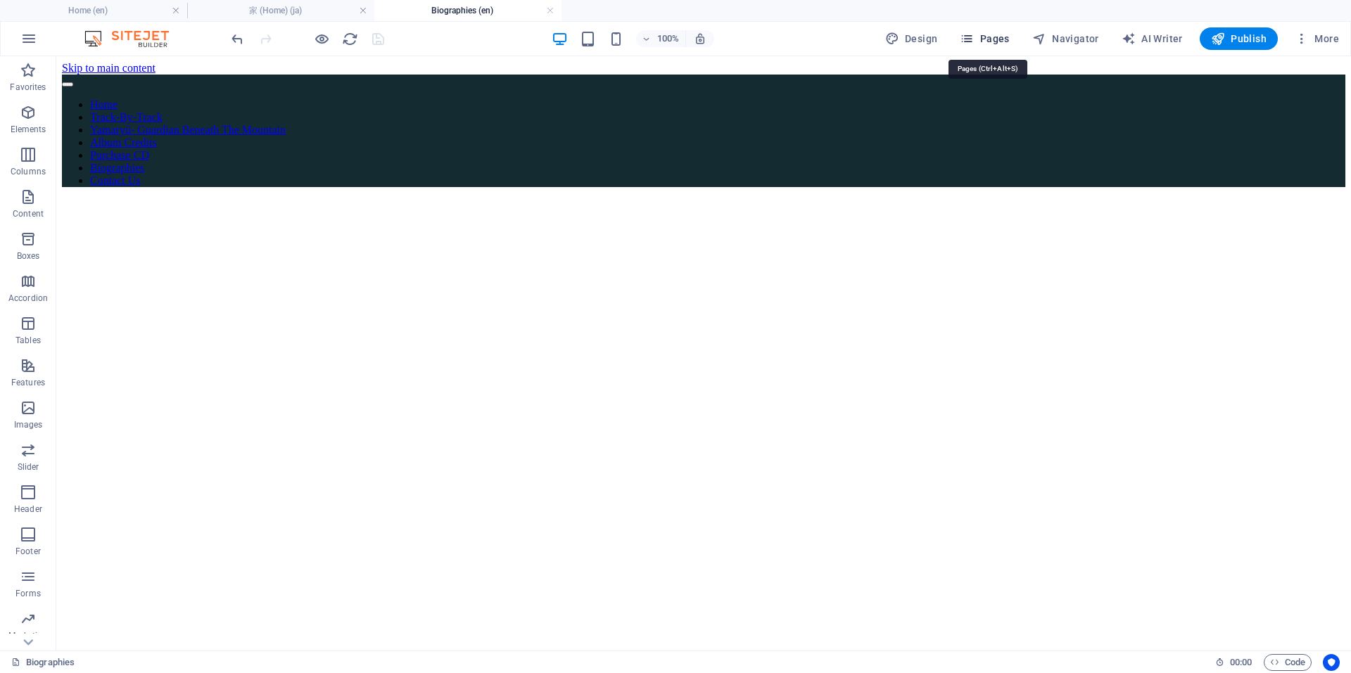
click at [1009, 36] on span "Pages" at bounding box center [983, 39] width 49 height 14
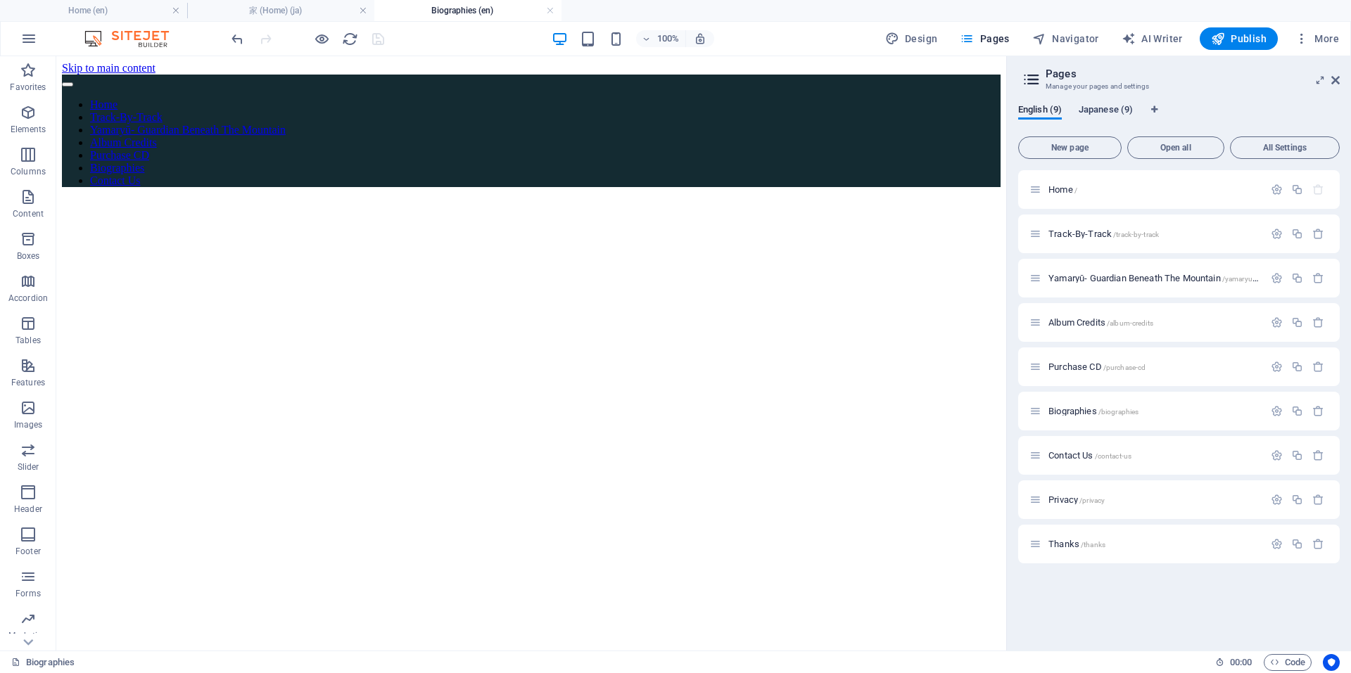
click at [1110, 107] on span "Japanese (9)" at bounding box center [1105, 111] width 54 height 20
click at [1082, 452] on span "お問い合わせ (Contact) /contact" at bounding box center [1110, 455] width 124 height 11
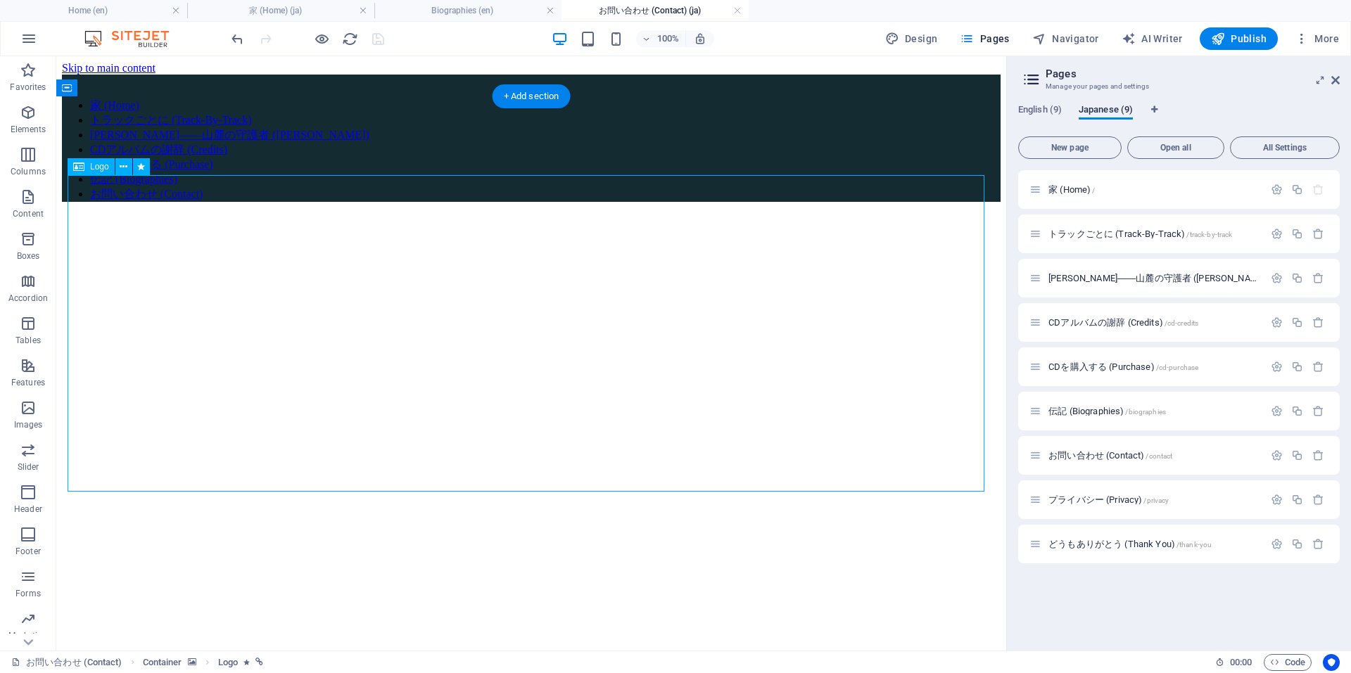
select select "px"
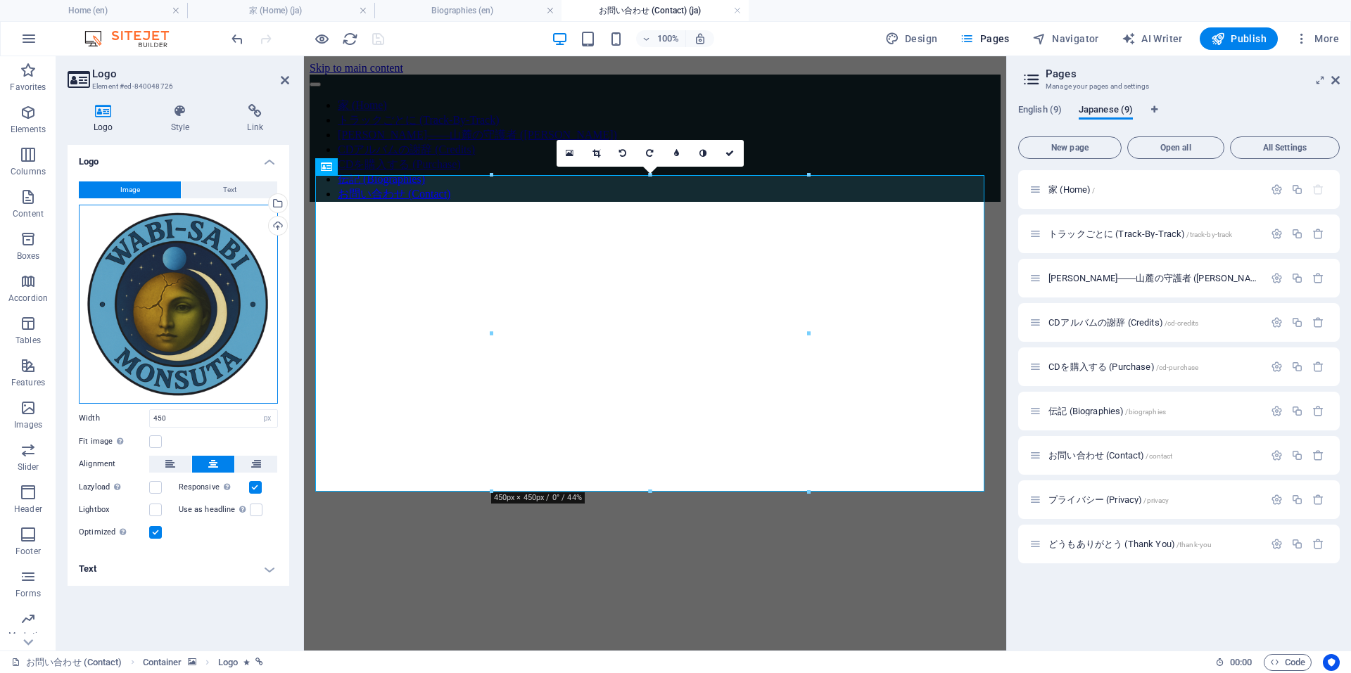
click at [195, 314] on div "Drag files here, click to choose files or select files from Files or our free s…" at bounding box center [178, 304] width 199 height 199
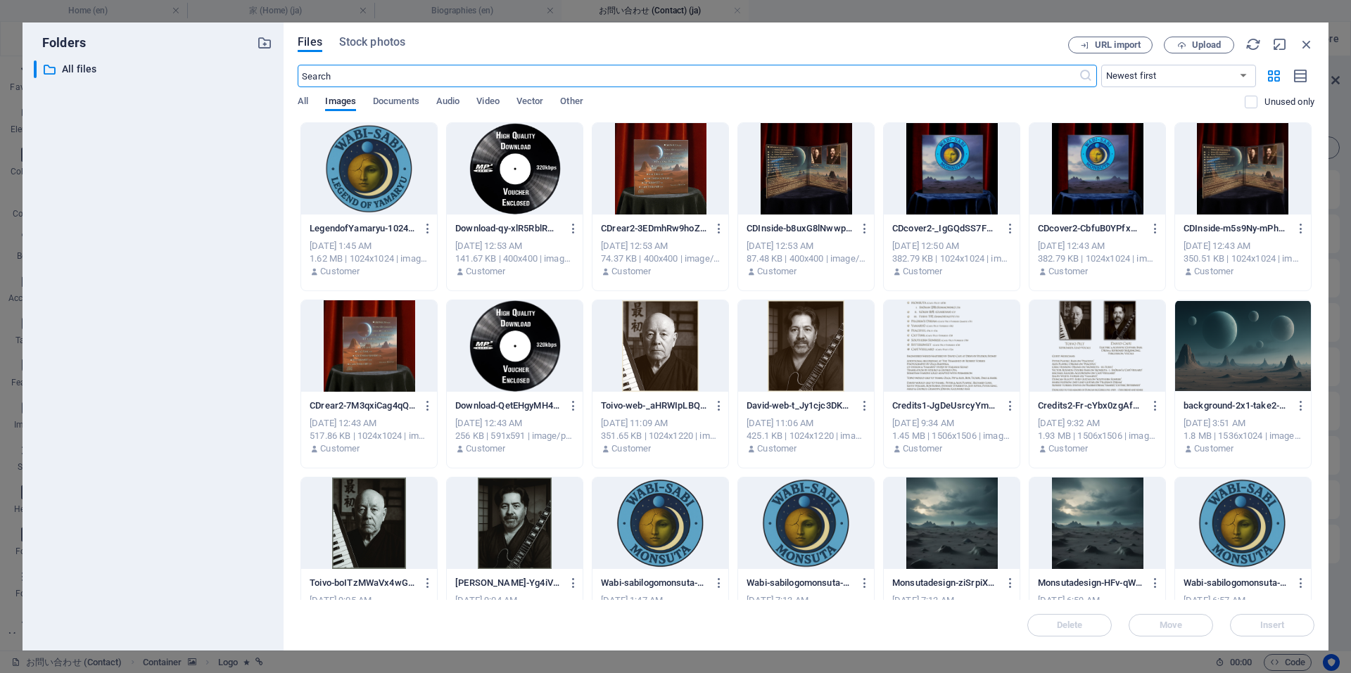
click at [401, 186] on div at bounding box center [369, 168] width 136 height 91
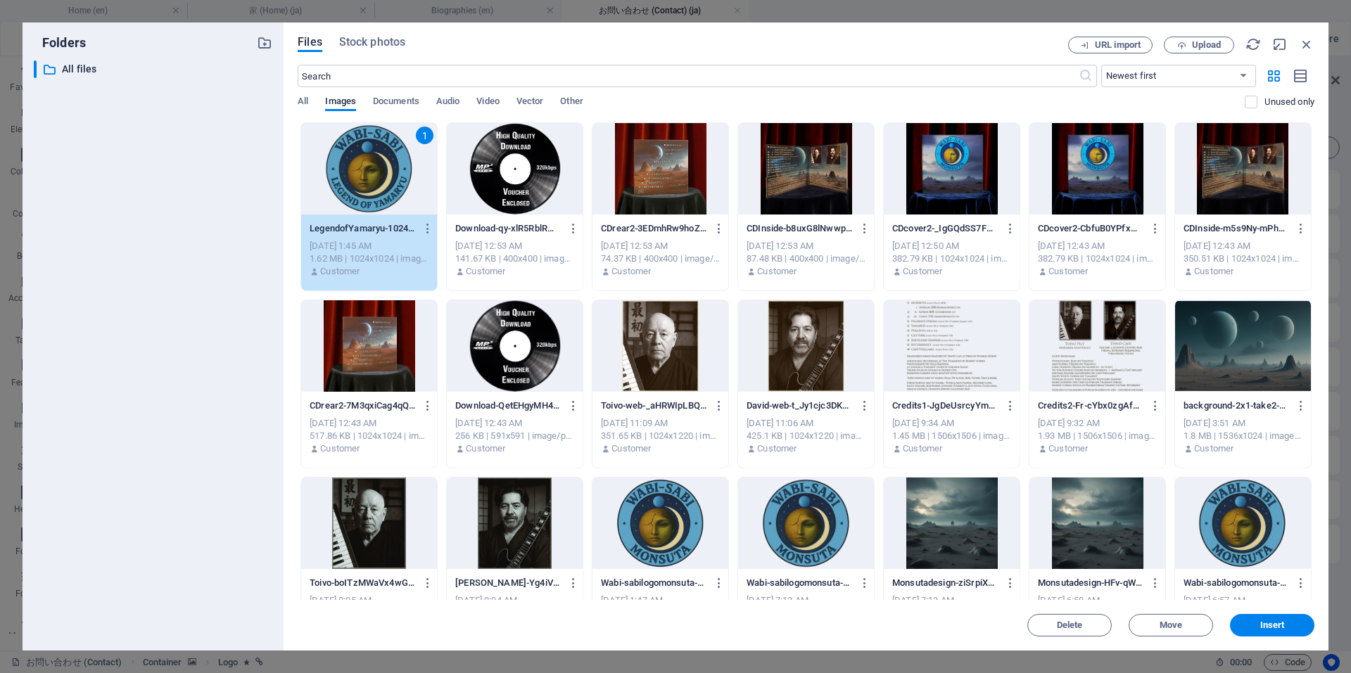
click at [401, 186] on div "1" at bounding box center [369, 168] width 136 height 91
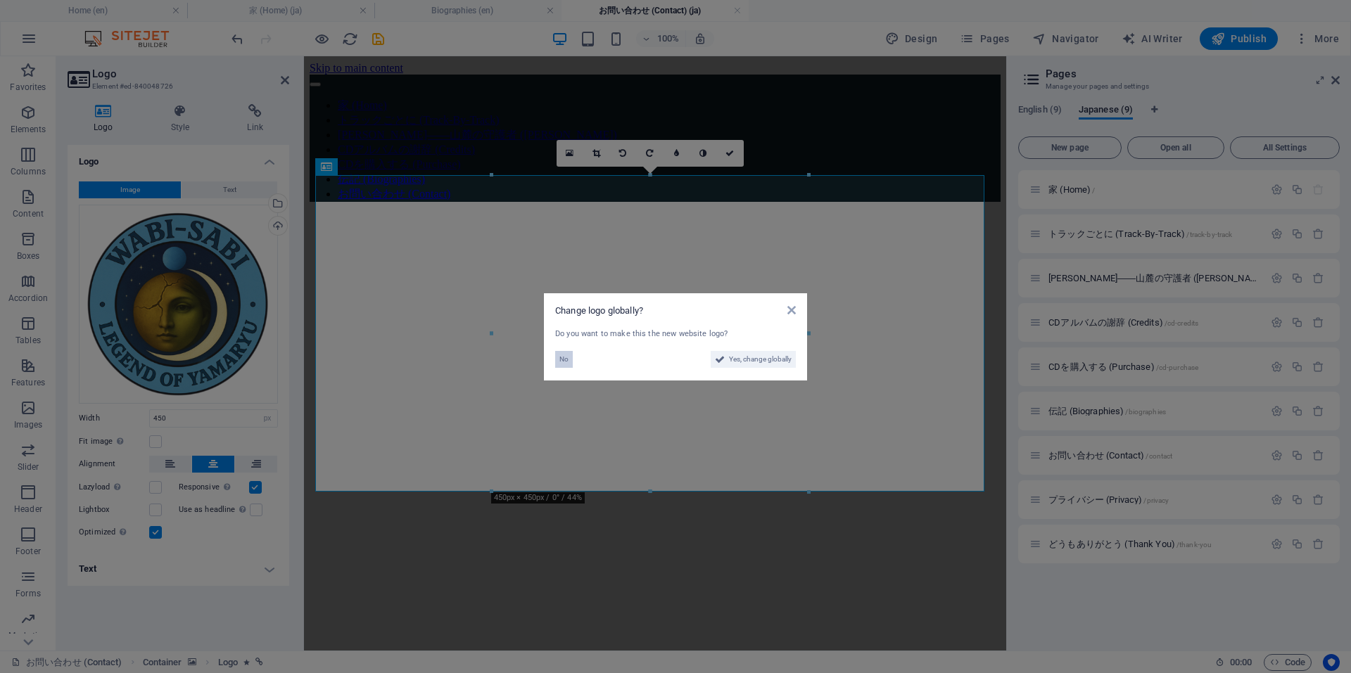
click at [556, 359] on button "No" at bounding box center [564, 359] width 18 height 17
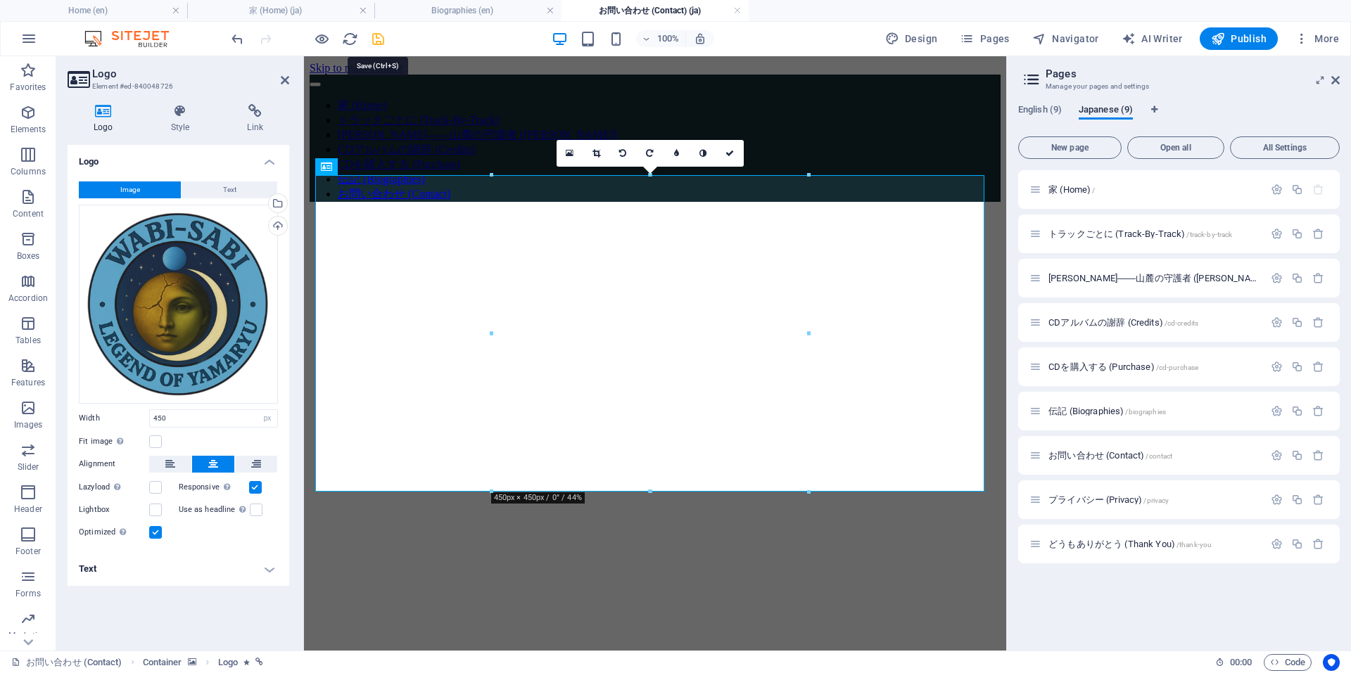
click at [384, 37] on icon "save" at bounding box center [378, 39] width 16 height 16
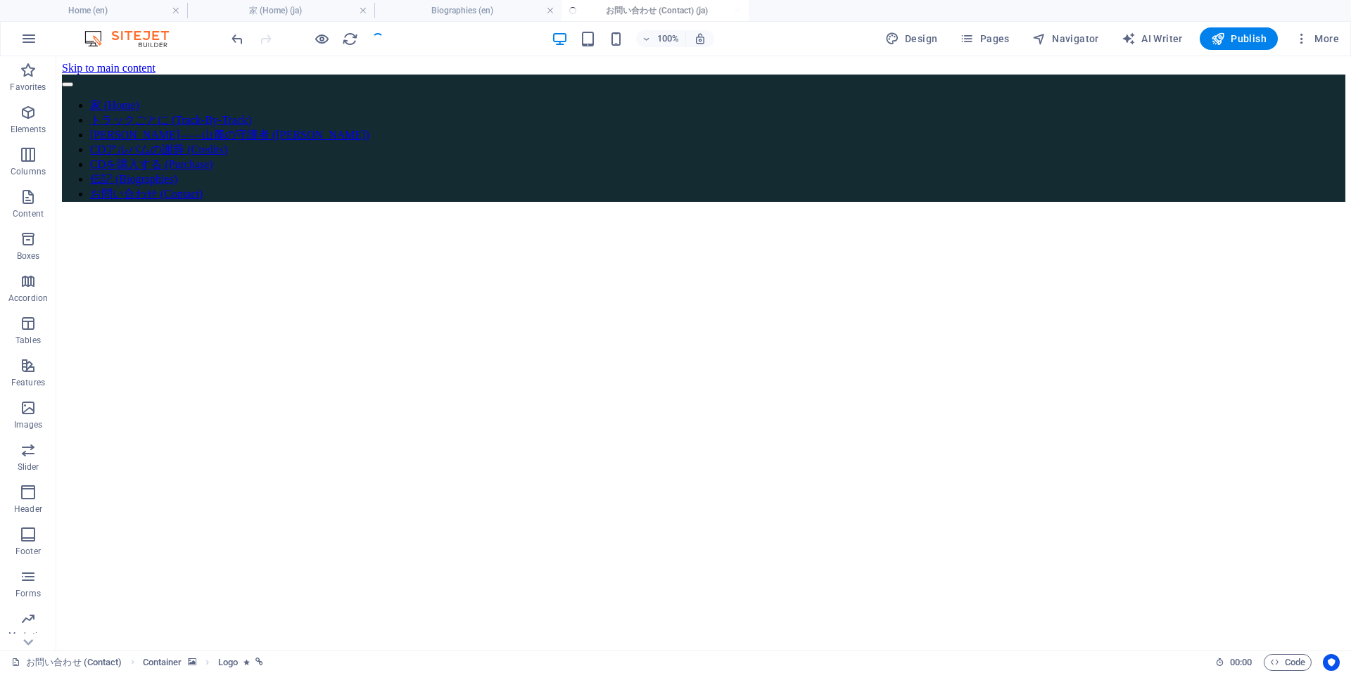
checkbox input "false"
click at [736, 12] on link at bounding box center [737, 10] width 8 height 13
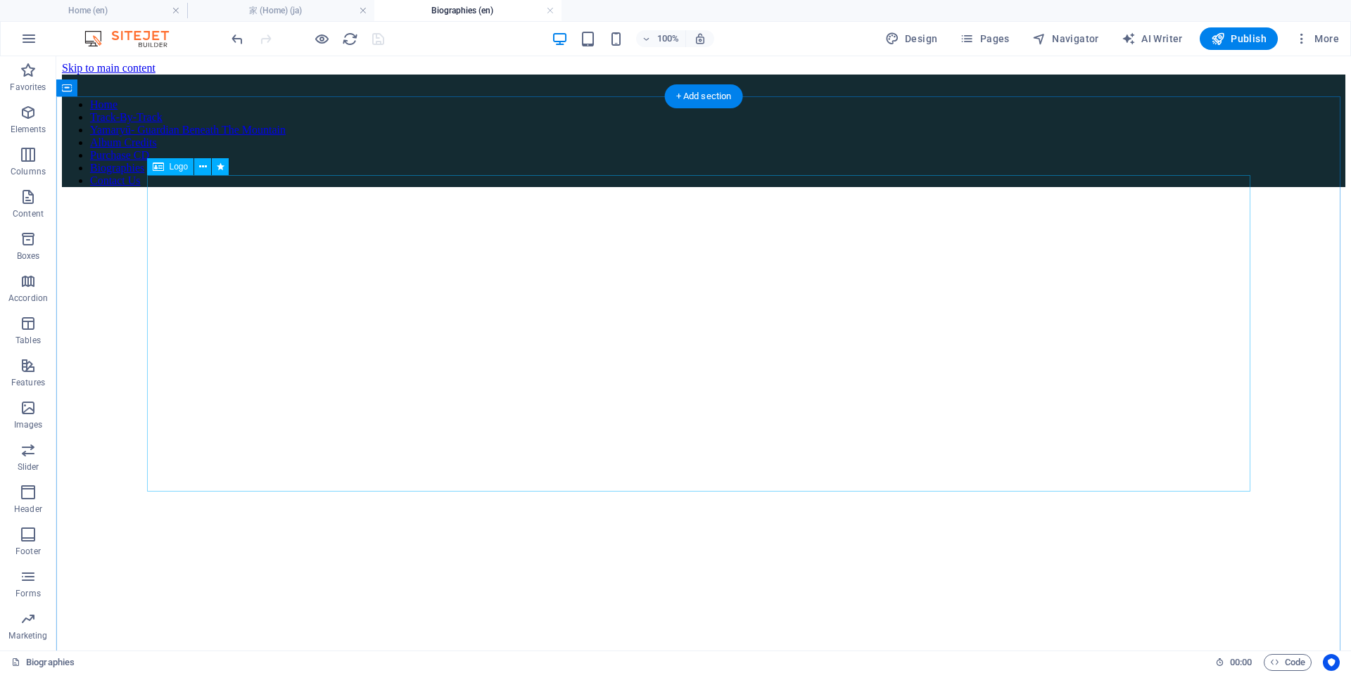
select select "px"
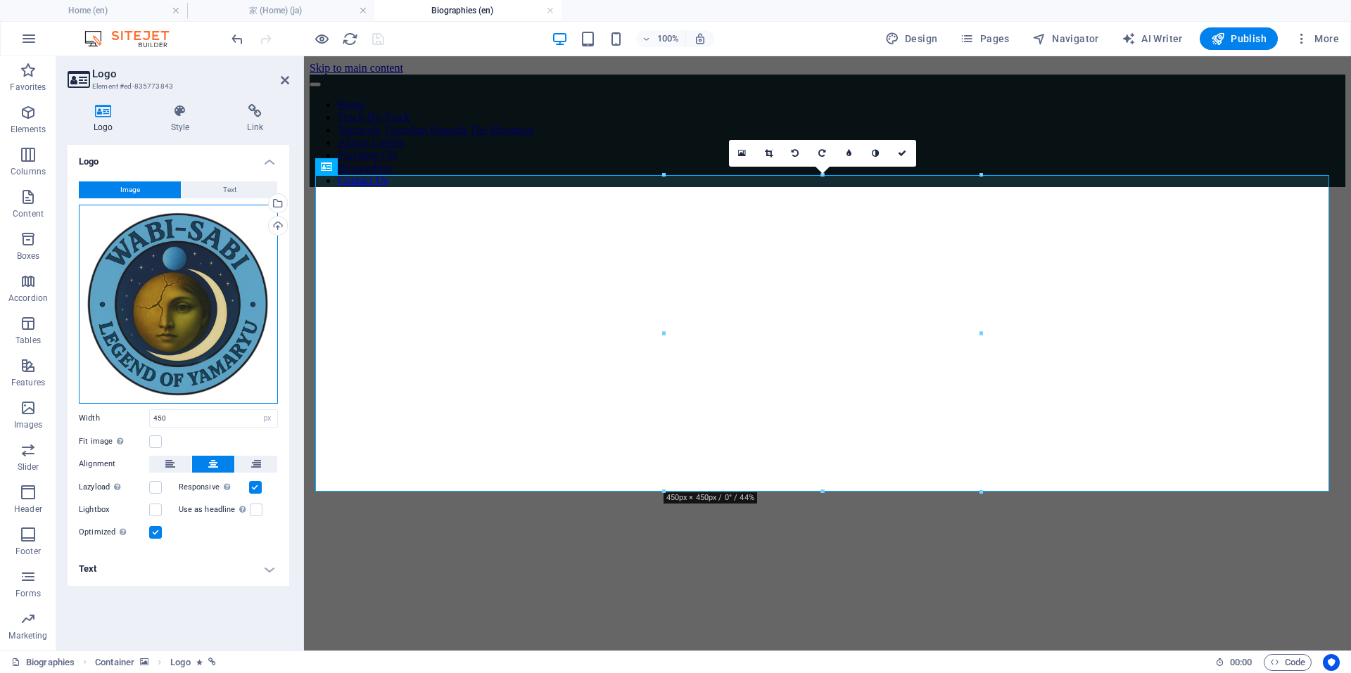
click at [174, 314] on div "Drag files here, click to choose files or select files from Files or our free s…" at bounding box center [178, 304] width 199 height 199
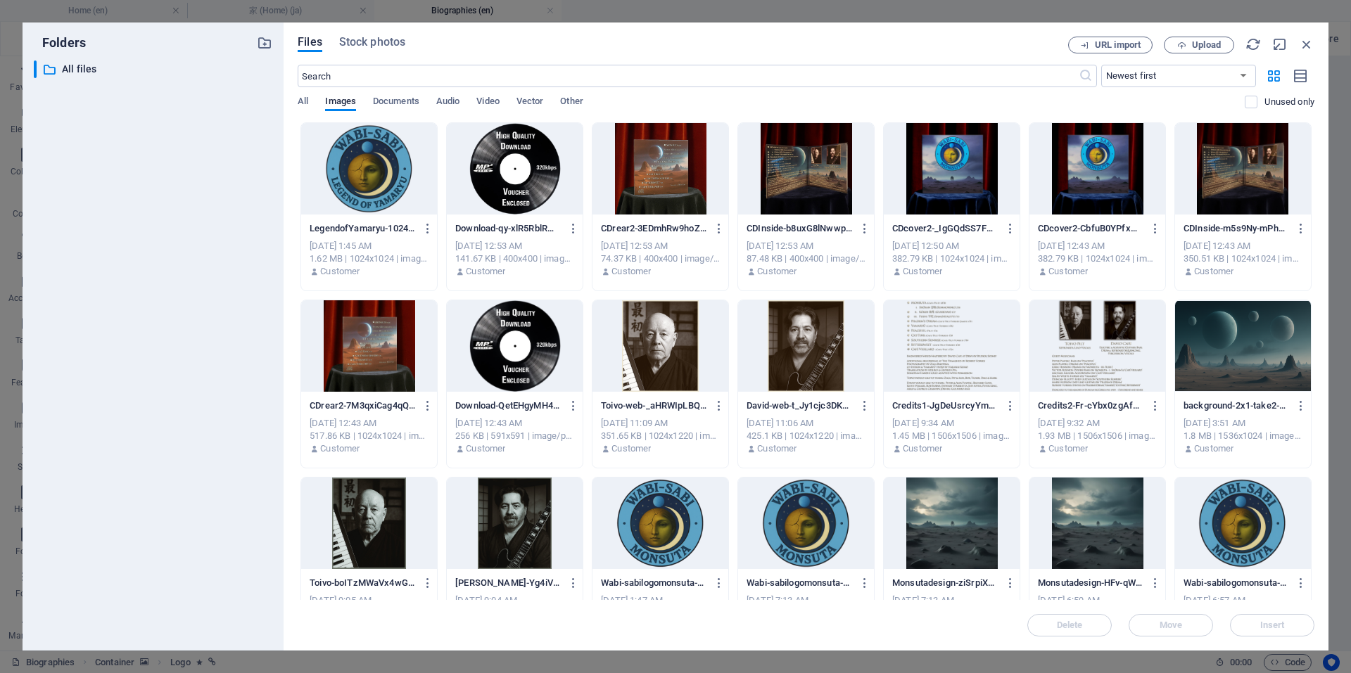
click at [1240, 529] on div at bounding box center [1243, 523] width 136 height 91
click at [1240, 529] on div "1" at bounding box center [1243, 523] width 136 height 91
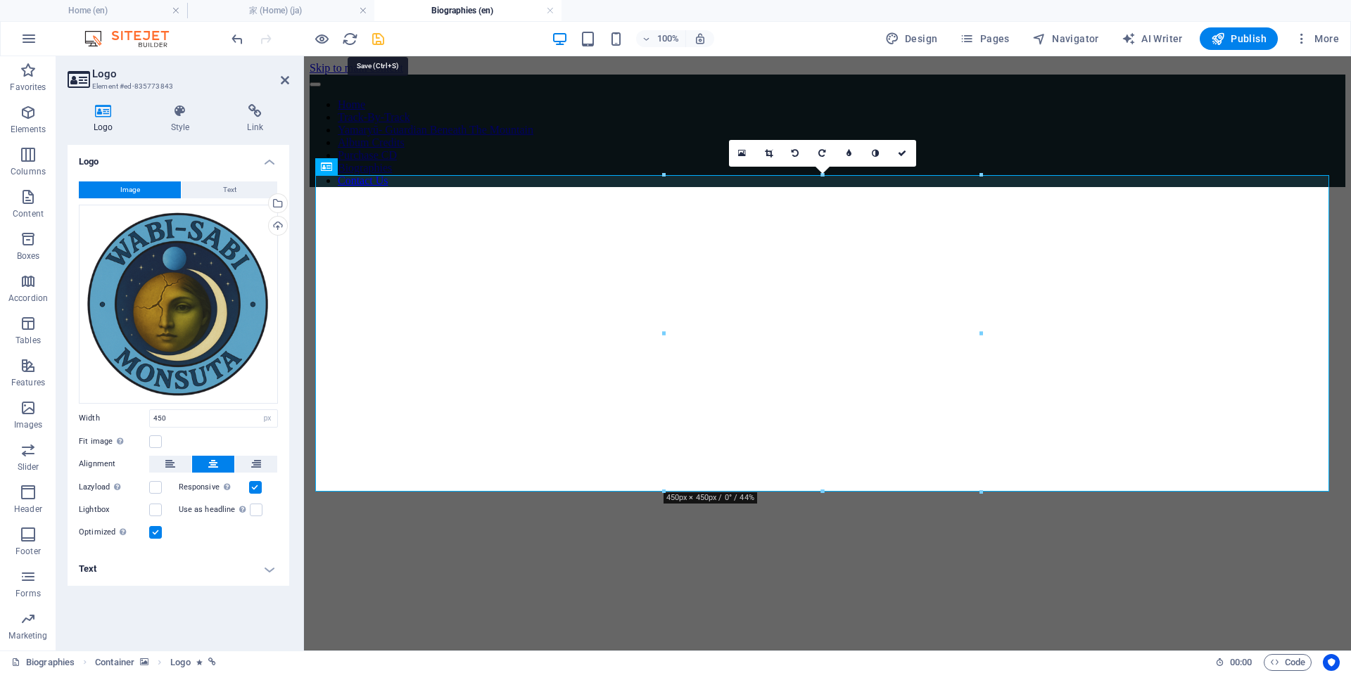
click at [378, 42] on icon "save" at bounding box center [378, 39] width 16 height 16
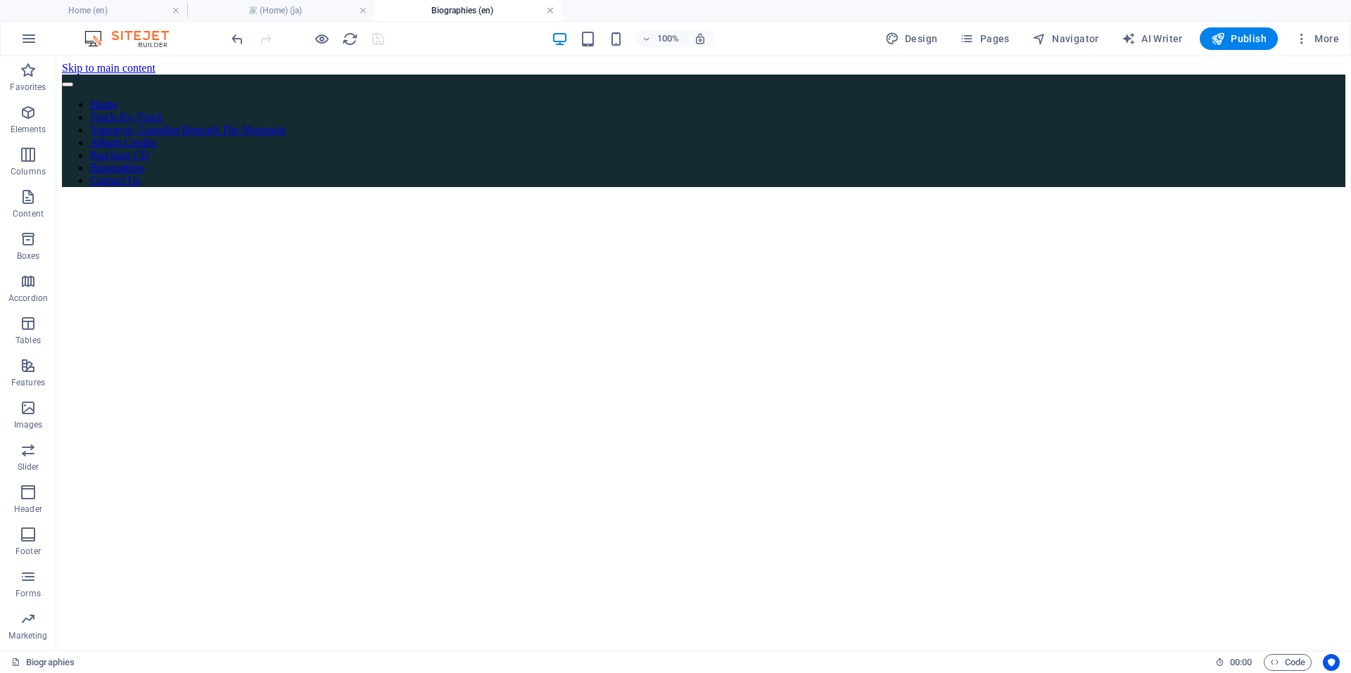
click at [547, 12] on link at bounding box center [550, 10] width 8 height 13
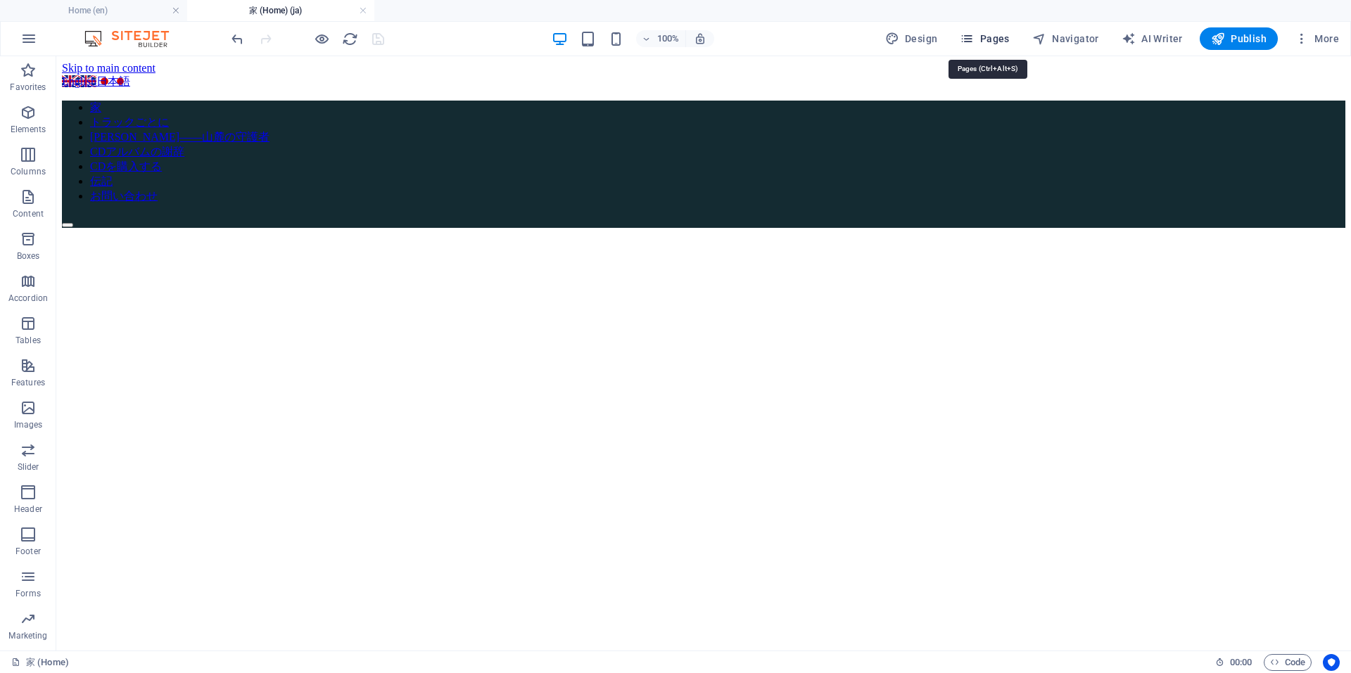
click at [1004, 38] on span "Pages" at bounding box center [983, 39] width 49 height 14
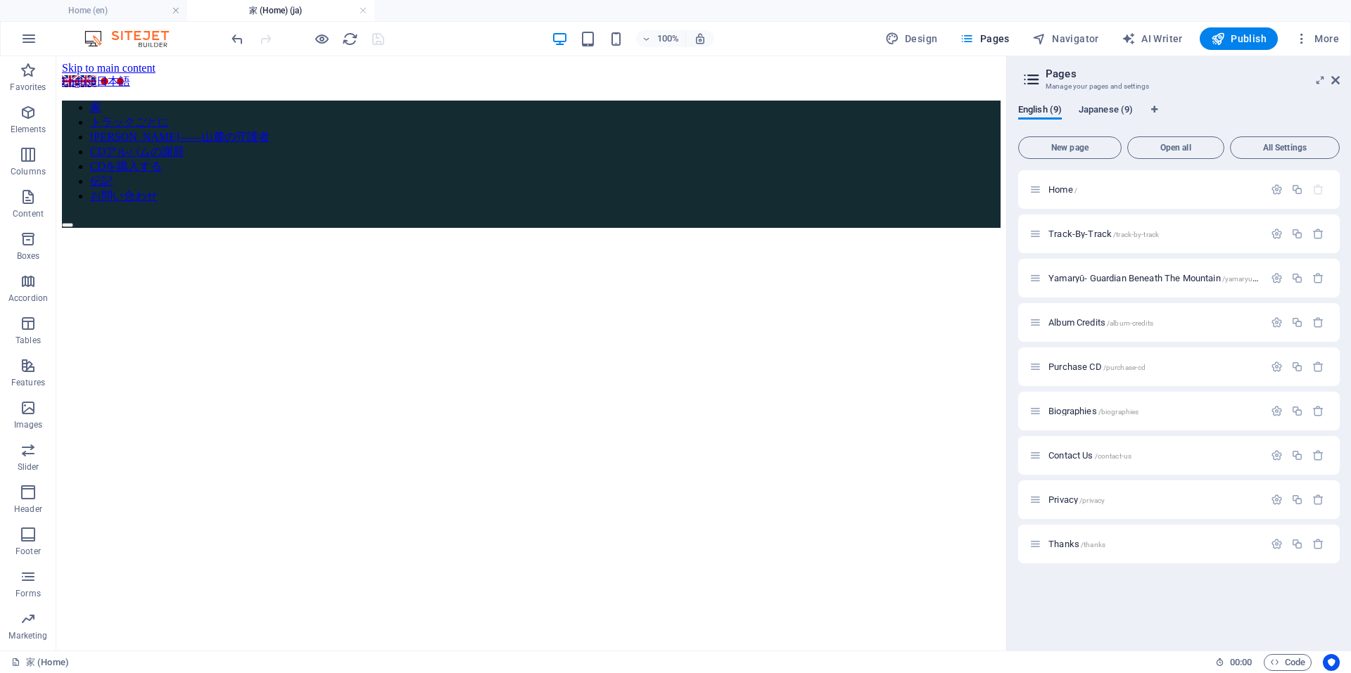
click at [1110, 107] on span "Japanese (9)" at bounding box center [1105, 111] width 54 height 20
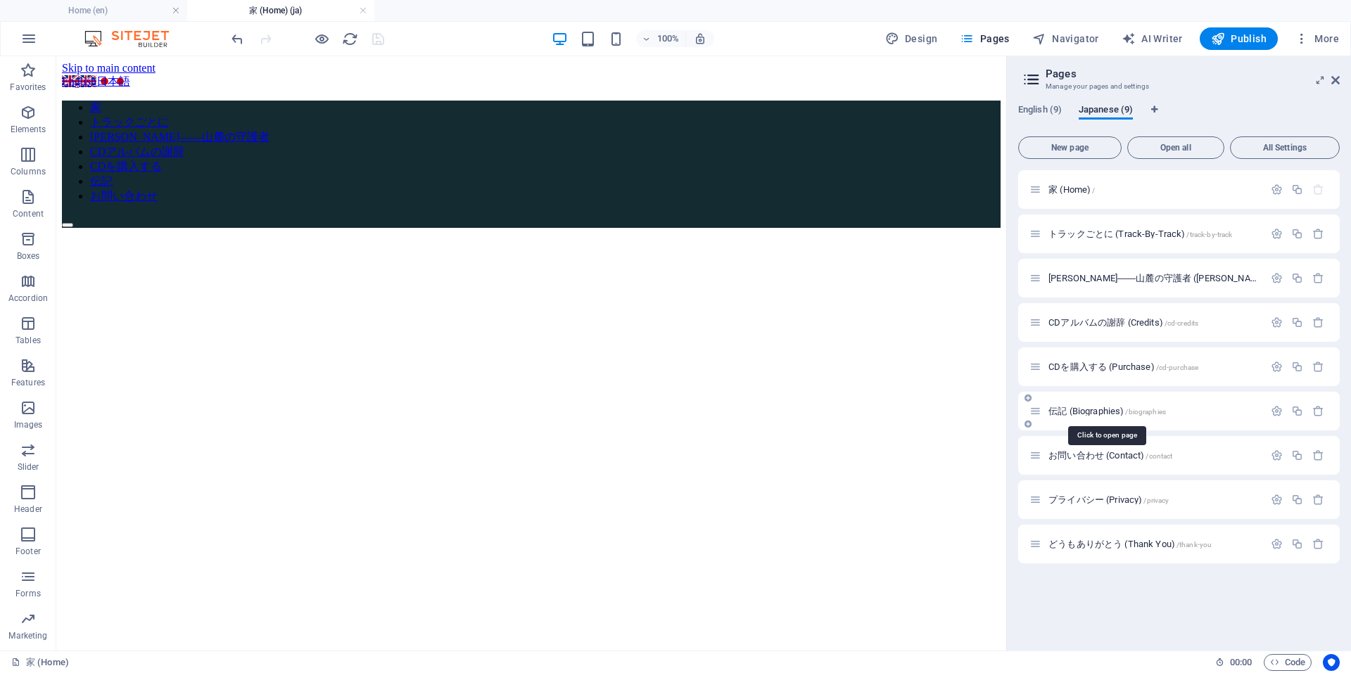
click at [1102, 411] on span "伝記 (Biographies) /biographies" at bounding box center [1106, 411] width 117 height 11
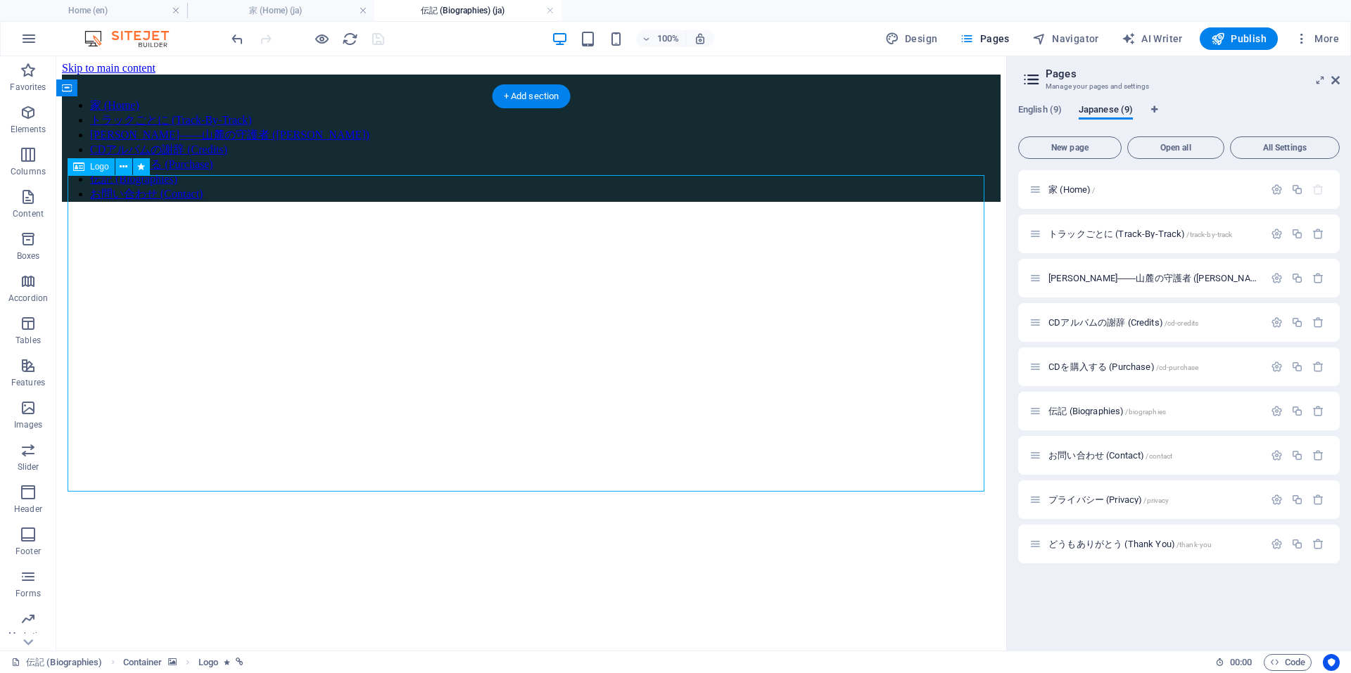
select select "px"
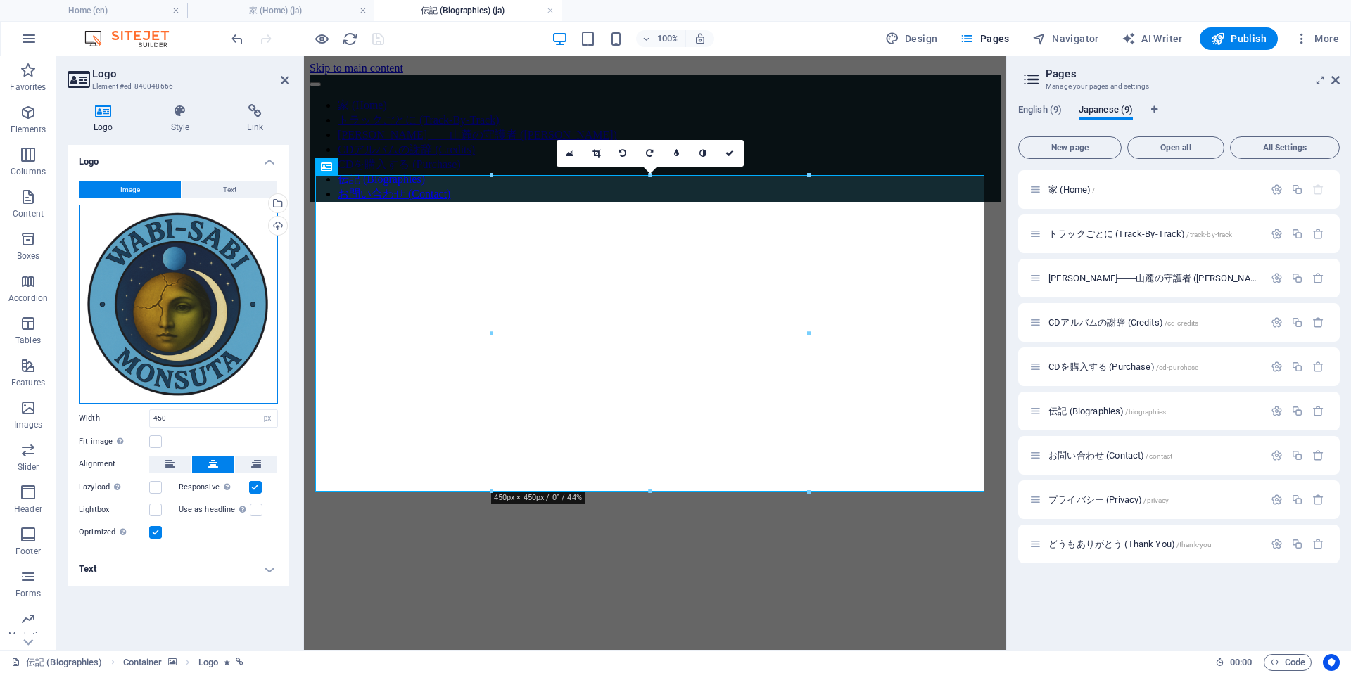
click at [178, 302] on div "Drag files here, click to choose files or select files from Files or our free s…" at bounding box center [178, 304] width 199 height 199
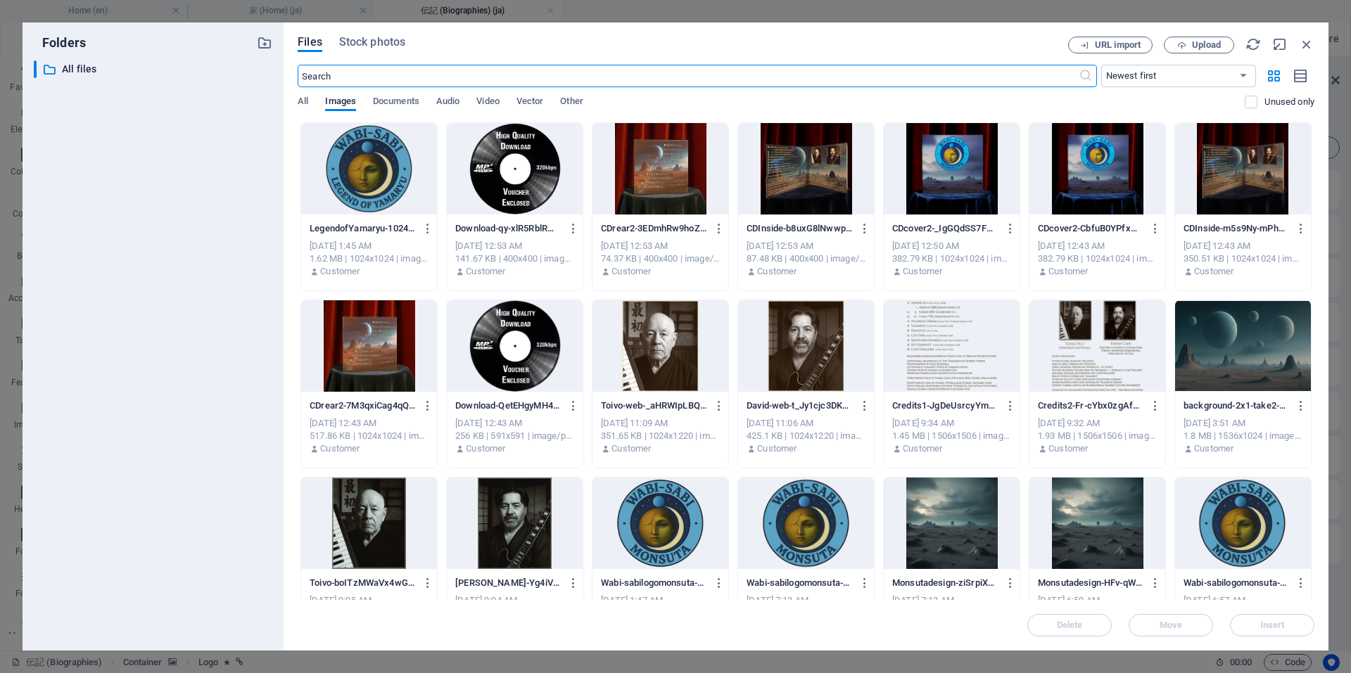
click at [381, 164] on div at bounding box center [369, 168] width 136 height 91
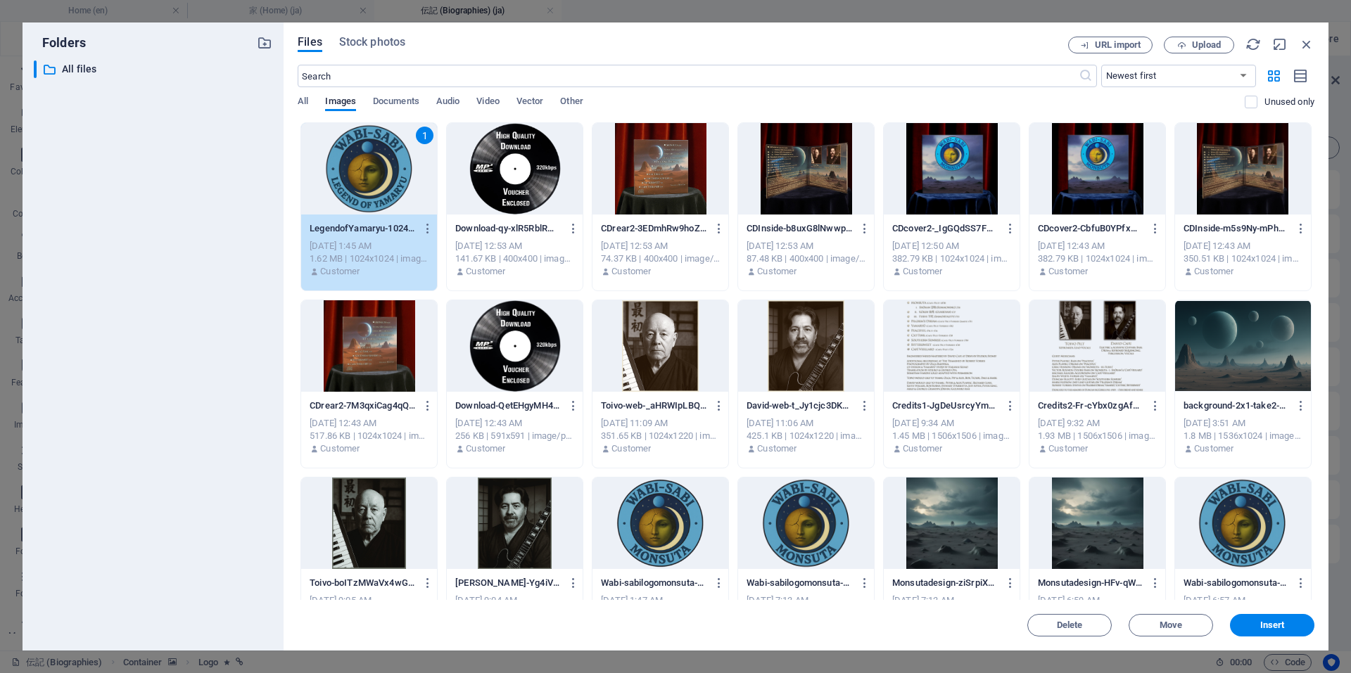
click at [381, 164] on div "1" at bounding box center [369, 168] width 136 height 91
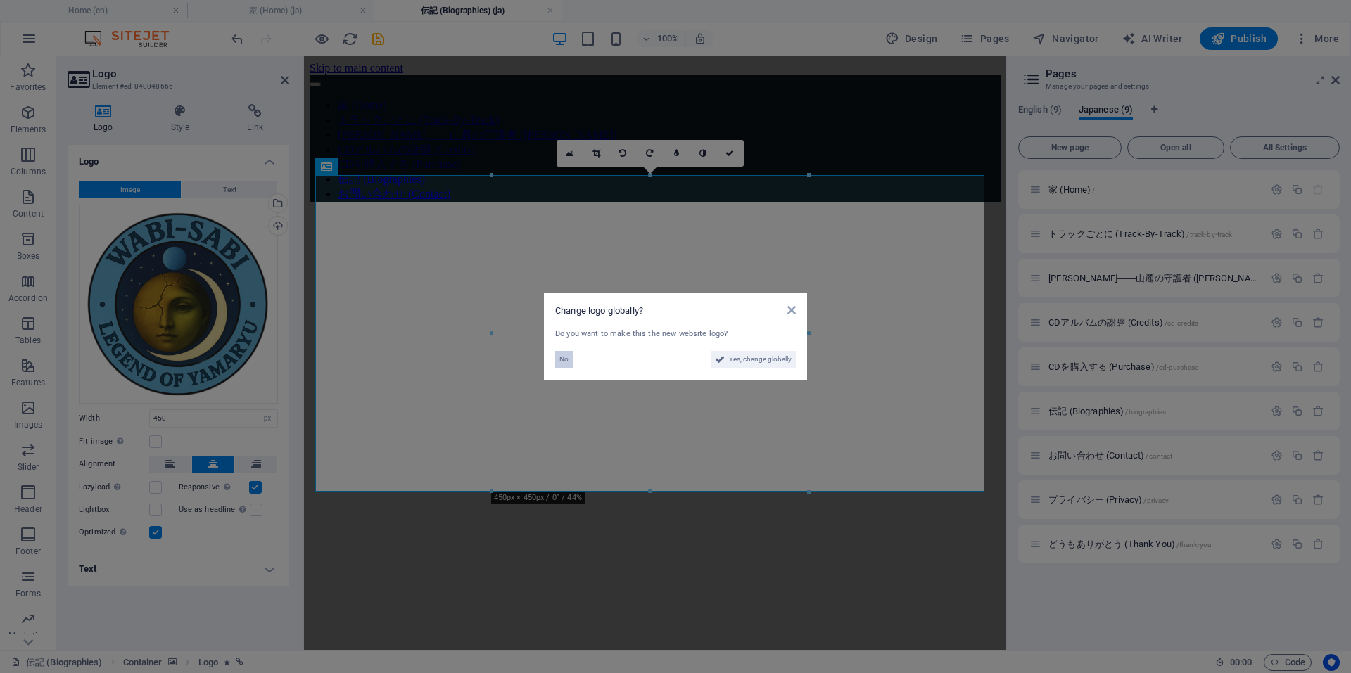
drag, startPoint x: 561, startPoint y: 358, endPoint x: 257, endPoint y: 299, distance: 309.6
click at [561, 358] on span "No" at bounding box center [563, 359] width 9 height 17
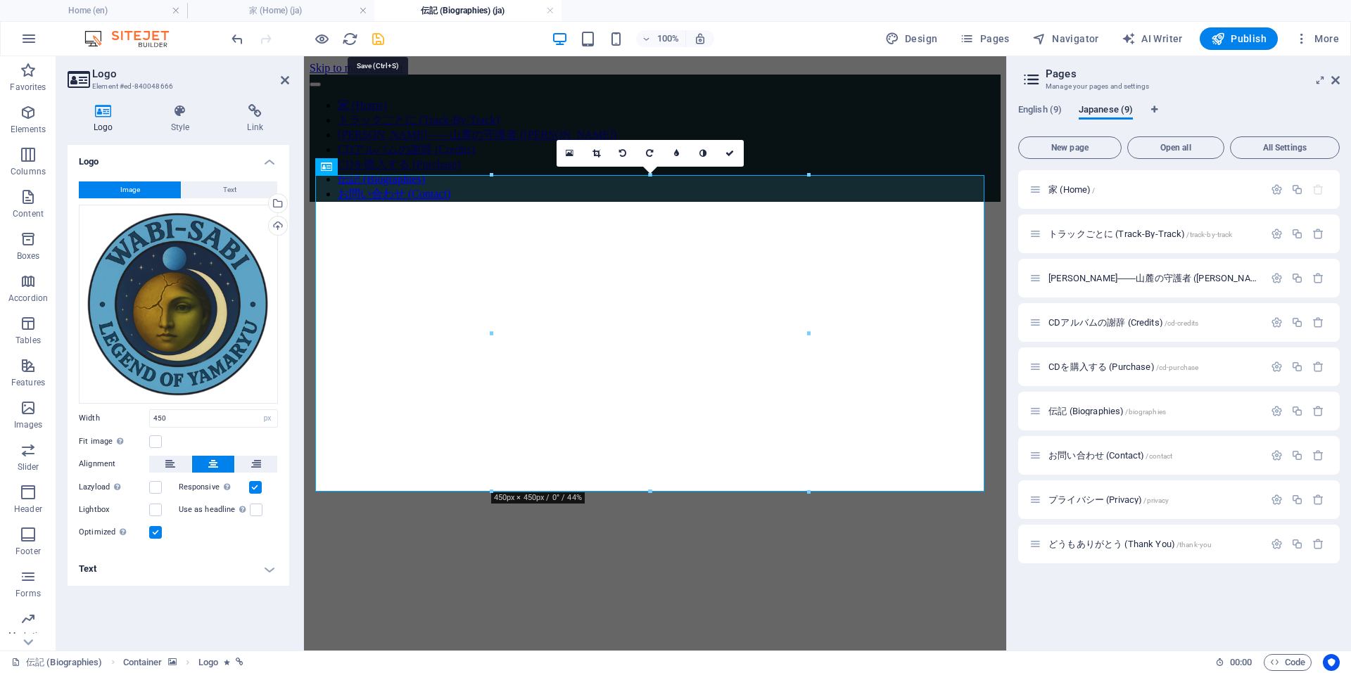
click at [381, 39] on icon "save" at bounding box center [378, 39] width 16 height 16
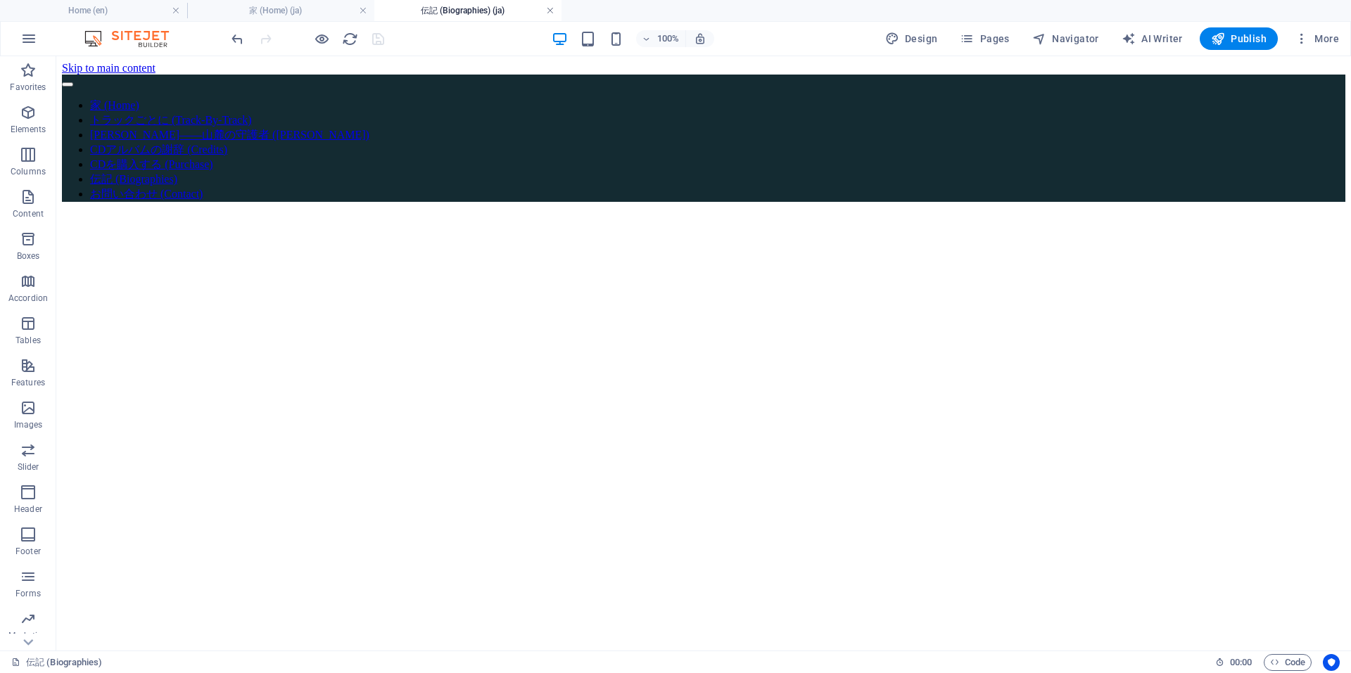
click at [548, 11] on link at bounding box center [550, 10] width 8 height 13
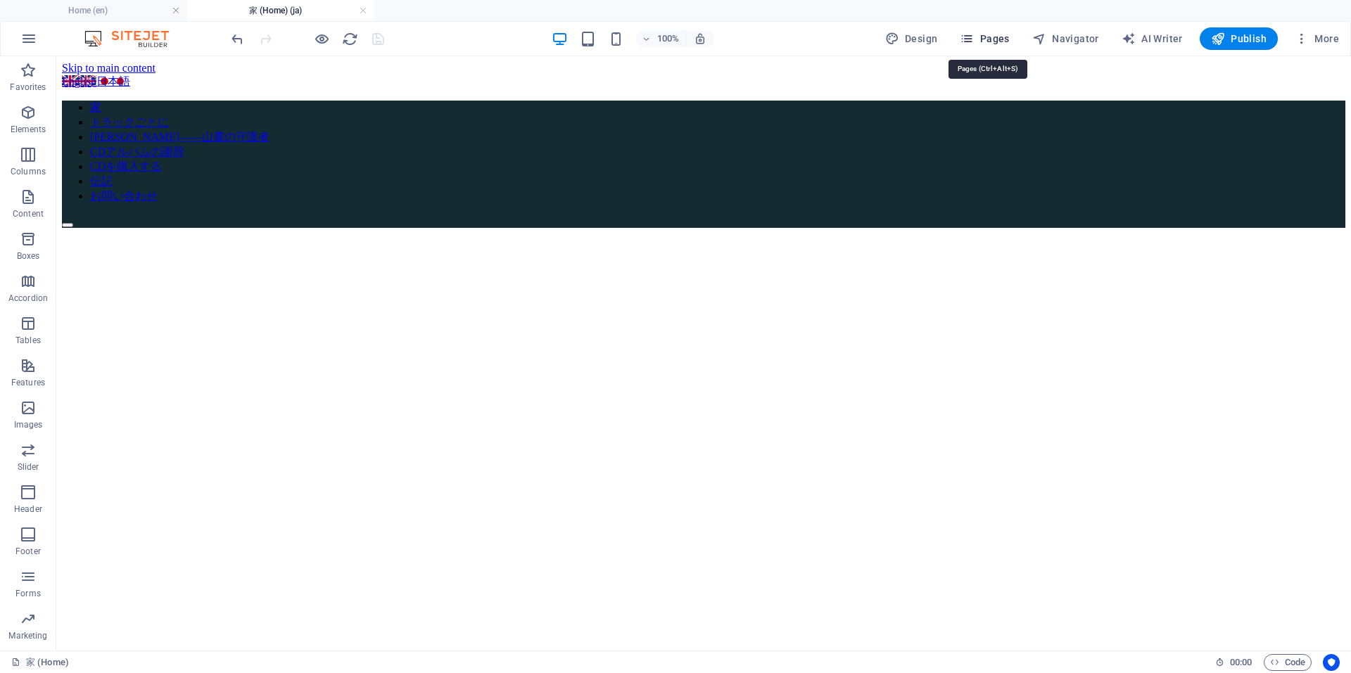
click at [997, 35] on span "Pages" at bounding box center [983, 39] width 49 height 14
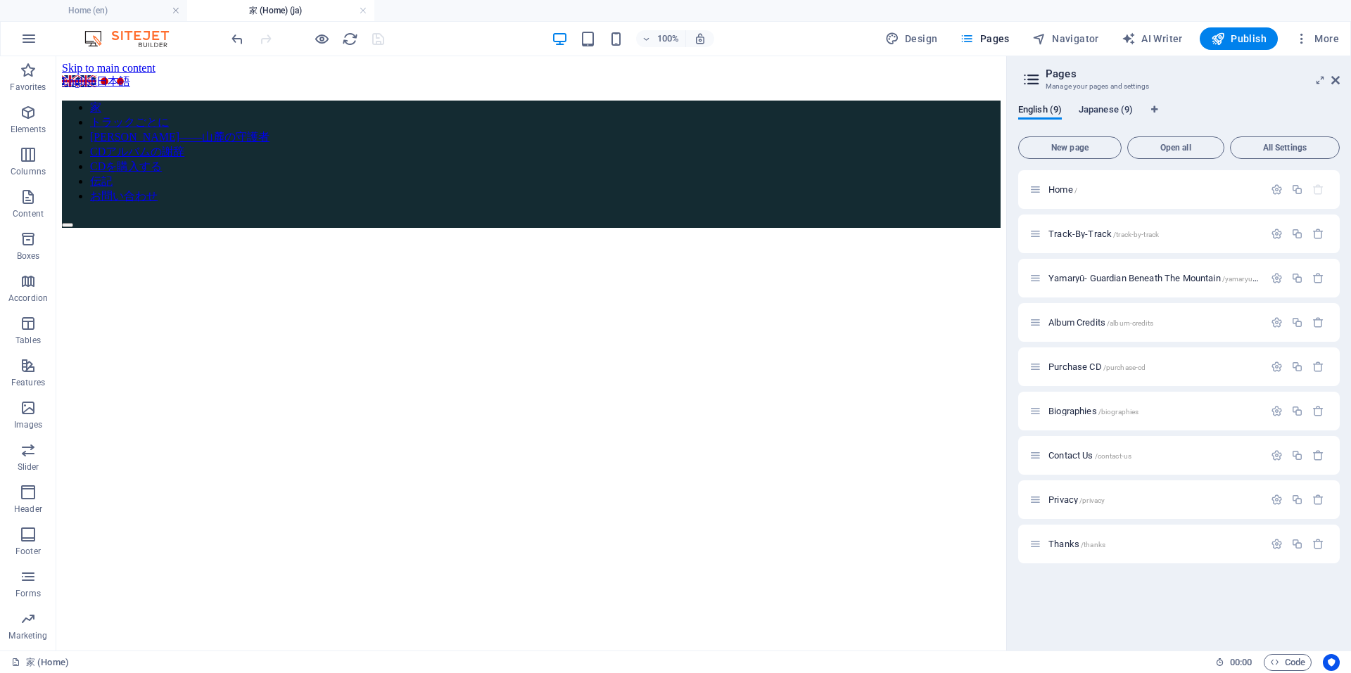
click at [1113, 110] on span "Japanese (9)" at bounding box center [1105, 111] width 54 height 20
click at [1099, 456] on span "お問い合わせ (Contact) /contact" at bounding box center [1110, 455] width 124 height 11
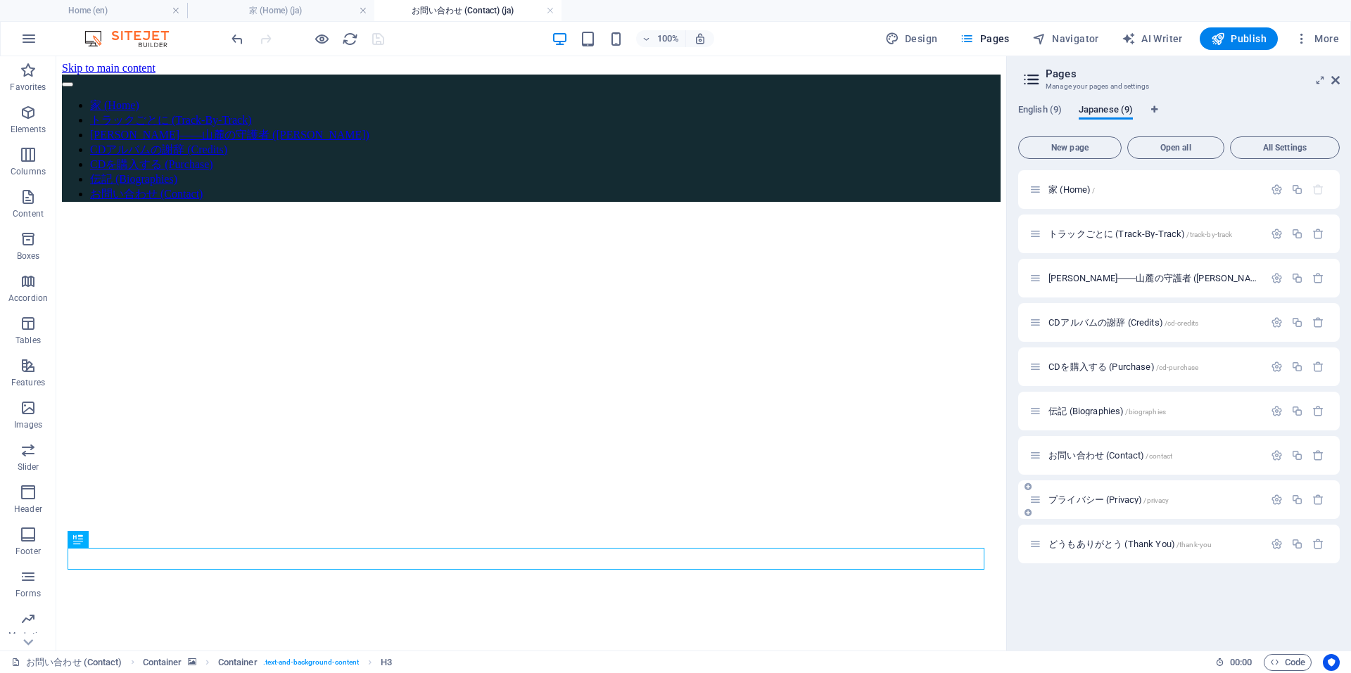
click at [1083, 497] on span "プライバシー (Privacy) /privacy" at bounding box center [1108, 499] width 120 height 11
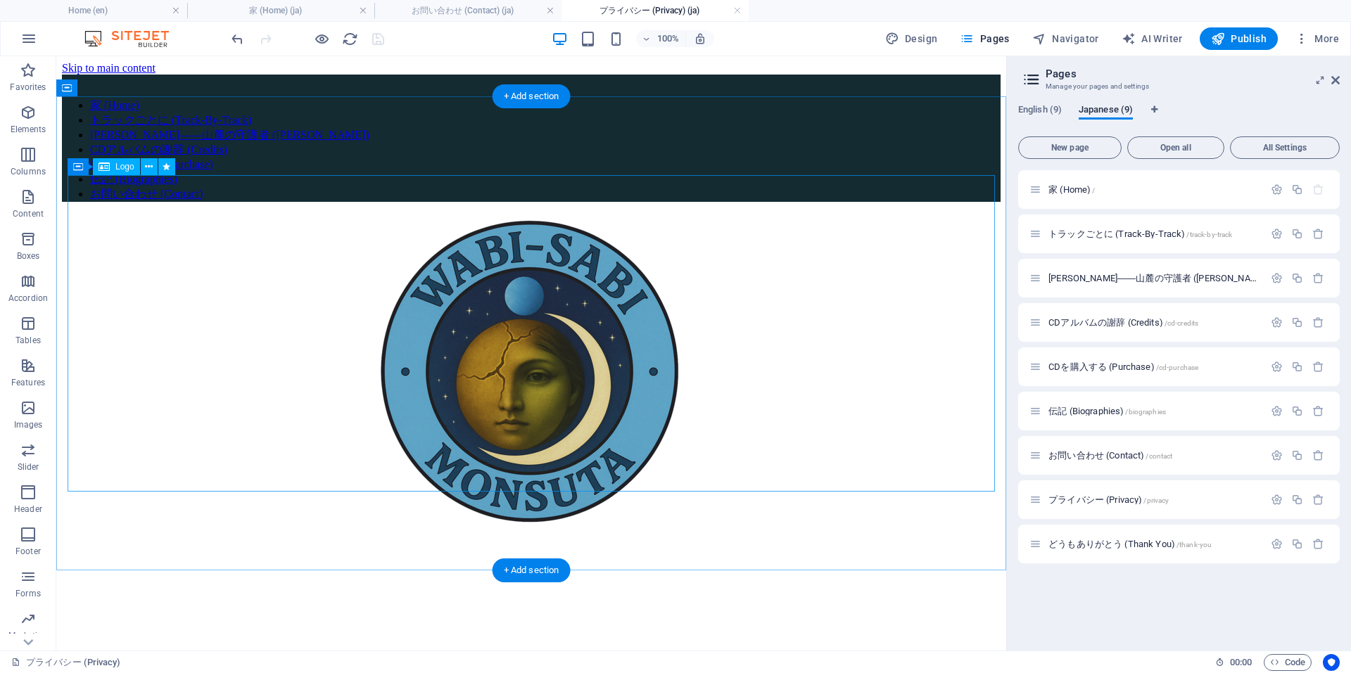
click at [492, 314] on div at bounding box center [531, 372] width 938 height 319
select select "px"
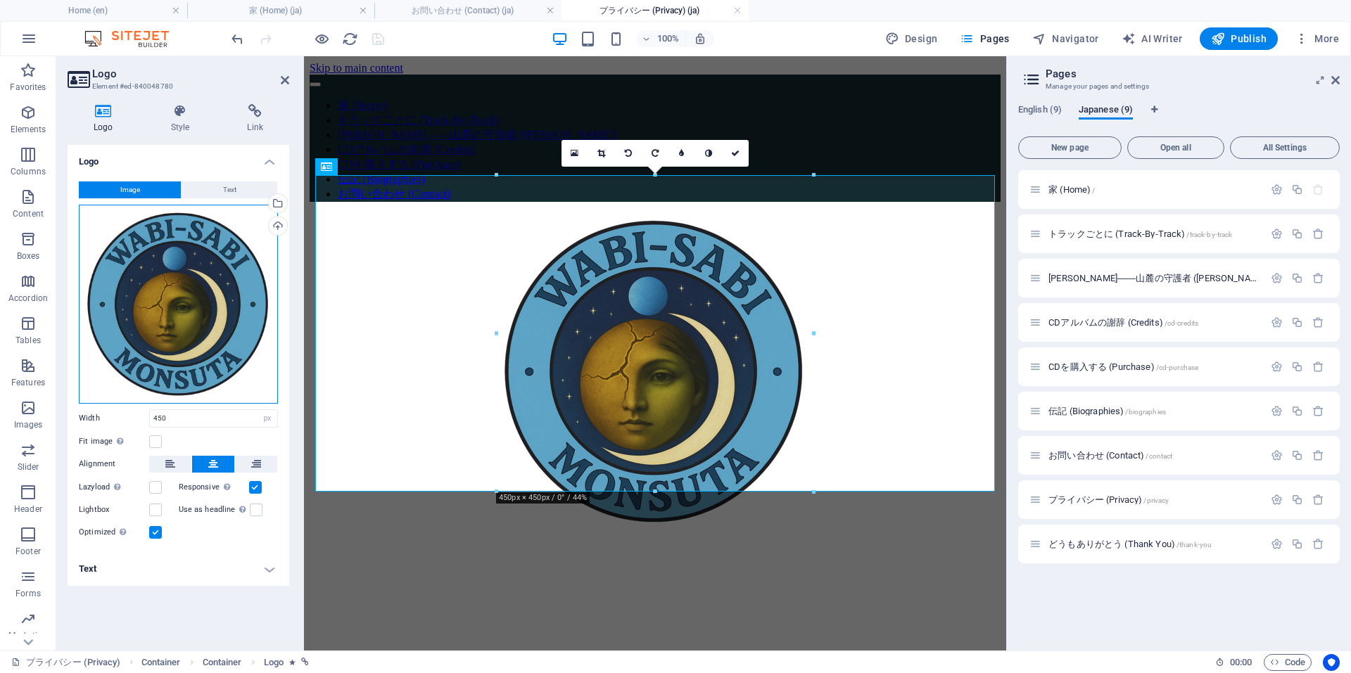
click at [210, 302] on div "Drag files here, click to choose files or select files from Files or our free s…" at bounding box center [178, 304] width 199 height 199
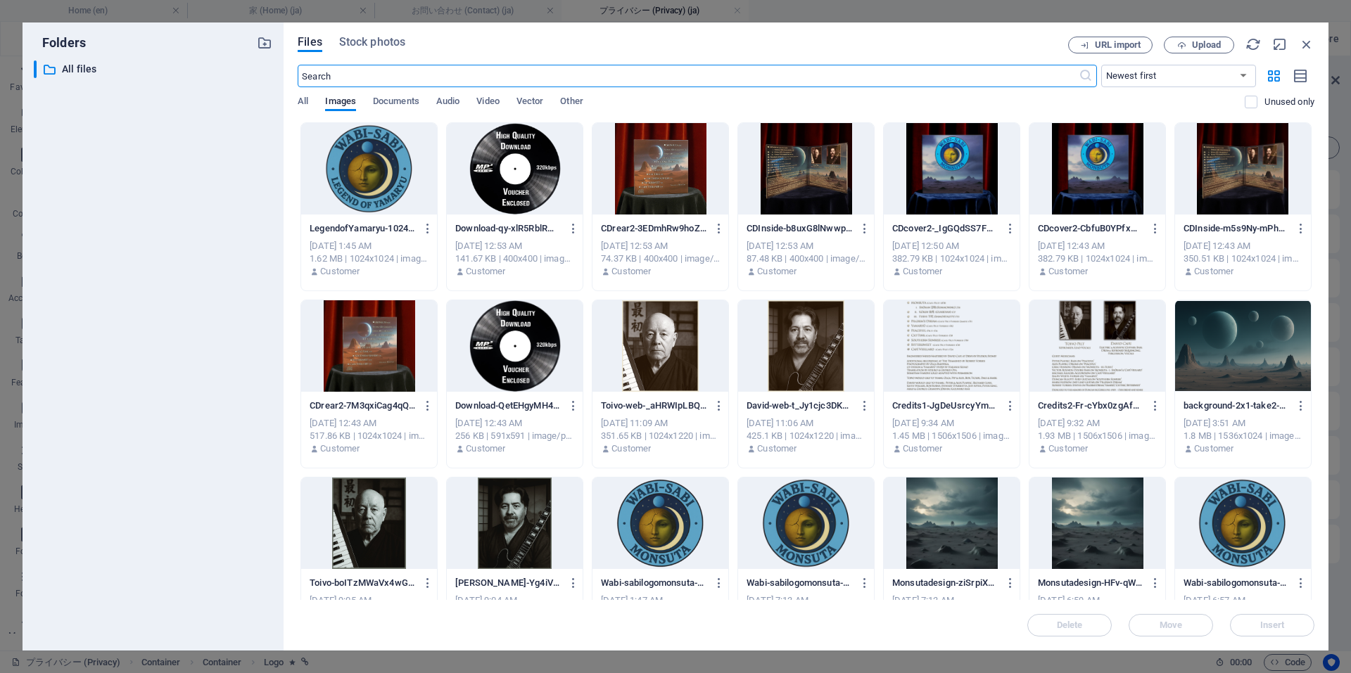
click at [361, 191] on div at bounding box center [369, 168] width 136 height 91
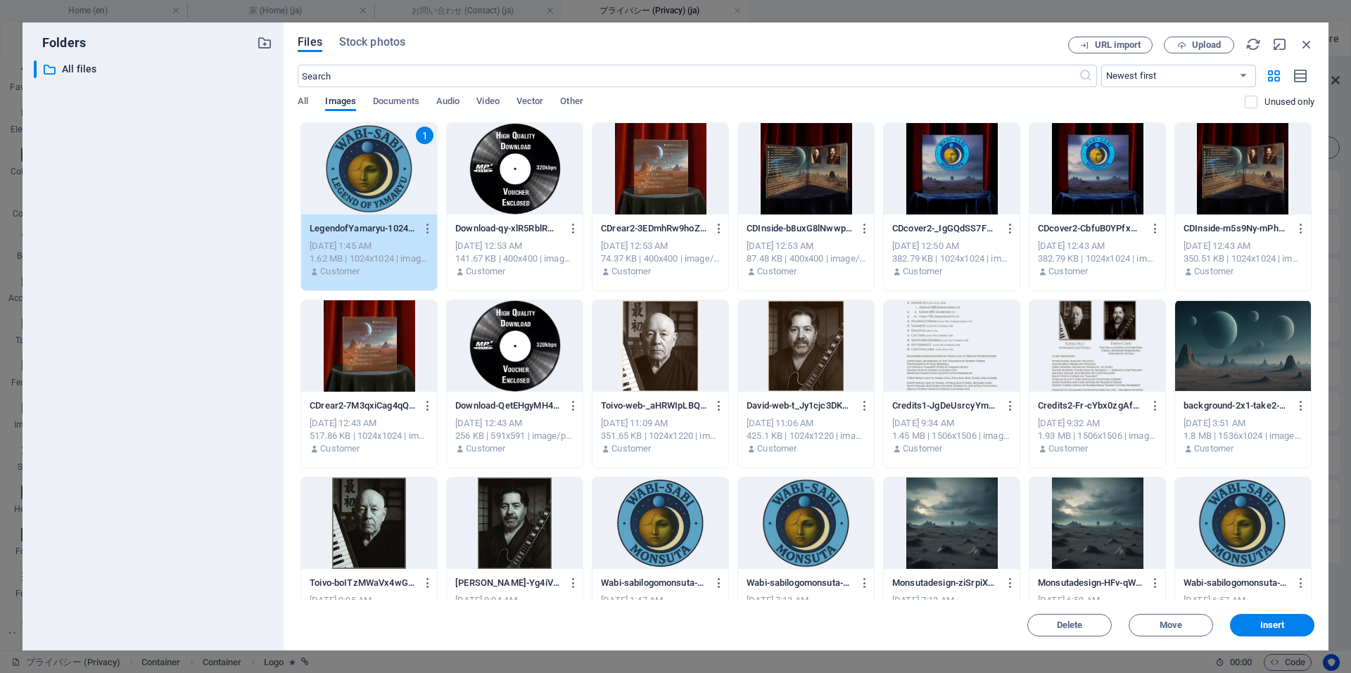
click at [361, 193] on div "1" at bounding box center [369, 168] width 136 height 91
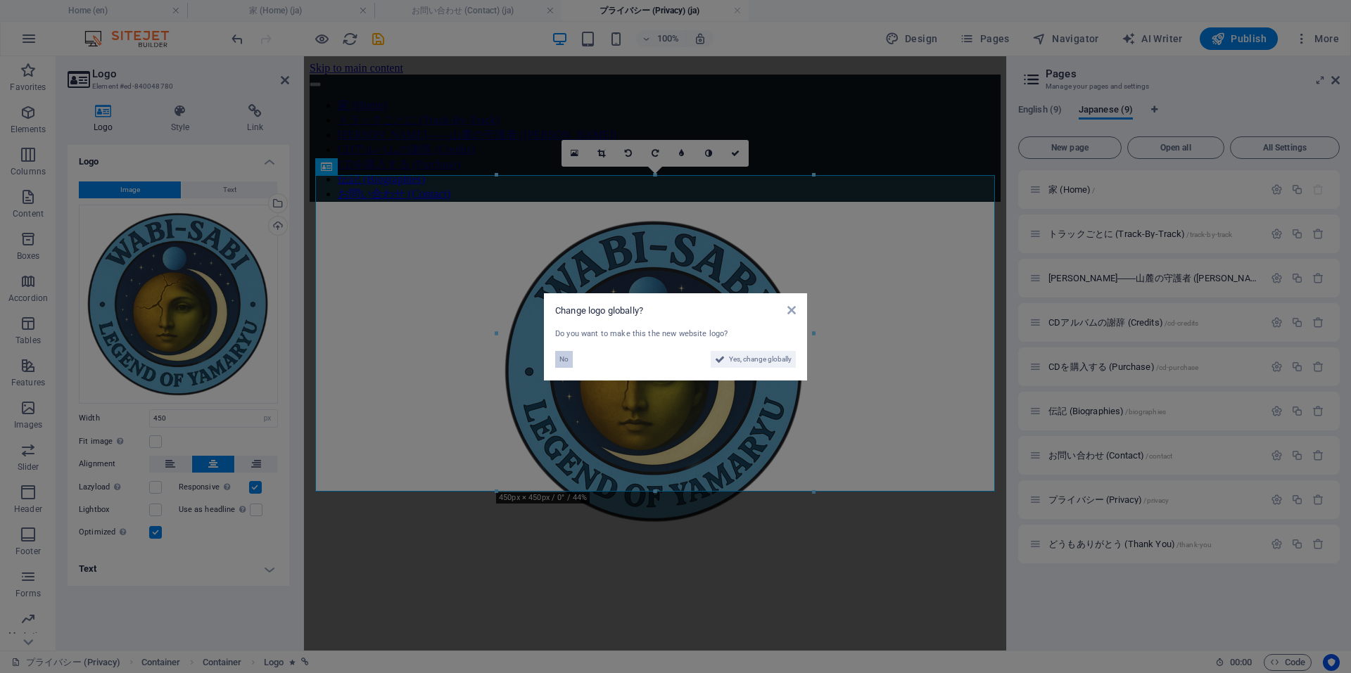
click at [566, 357] on span "No" at bounding box center [563, 359] width 9 height 17
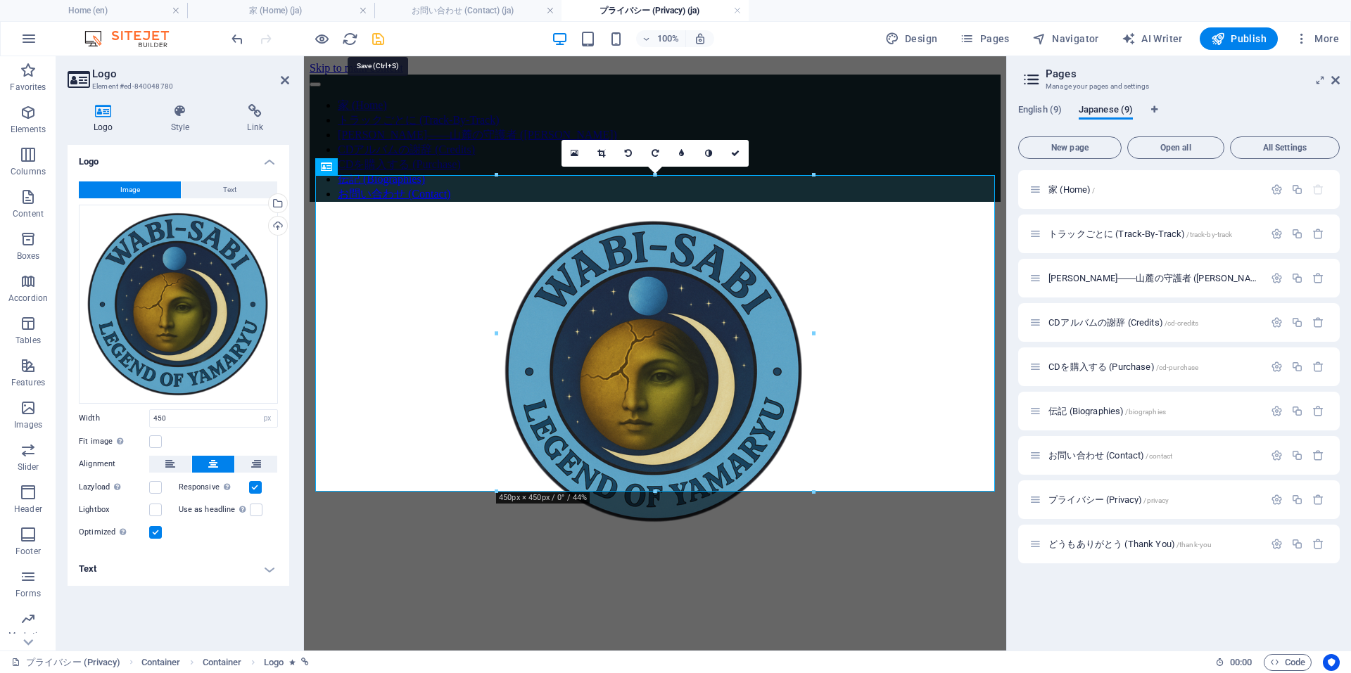
click at [381, 35] on icon "save" at bounding box center [378, 39] width 16 height 16
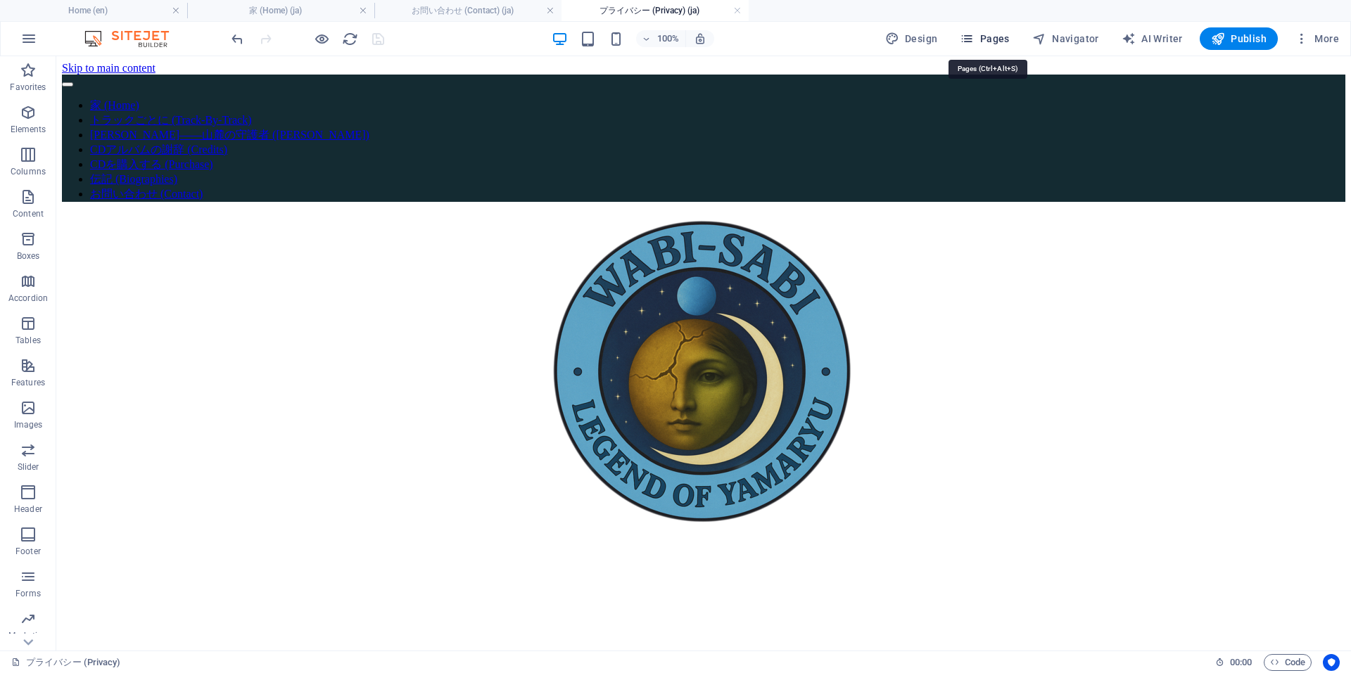
click at [992, 40] on span "Pages" at bounding box center [983, 39] width 49 height 14
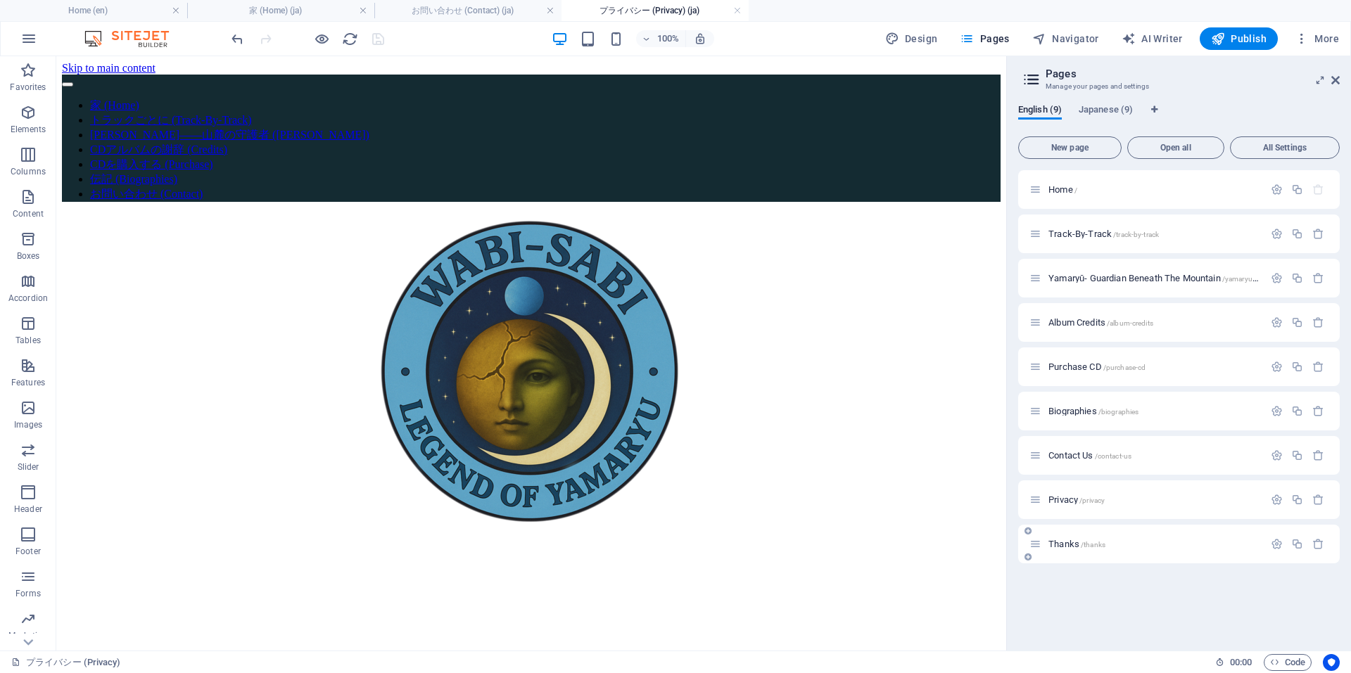
click at [1062, 544] on span "Thanks /thanks" at bounding box center [1076, 544] width 57 height 11
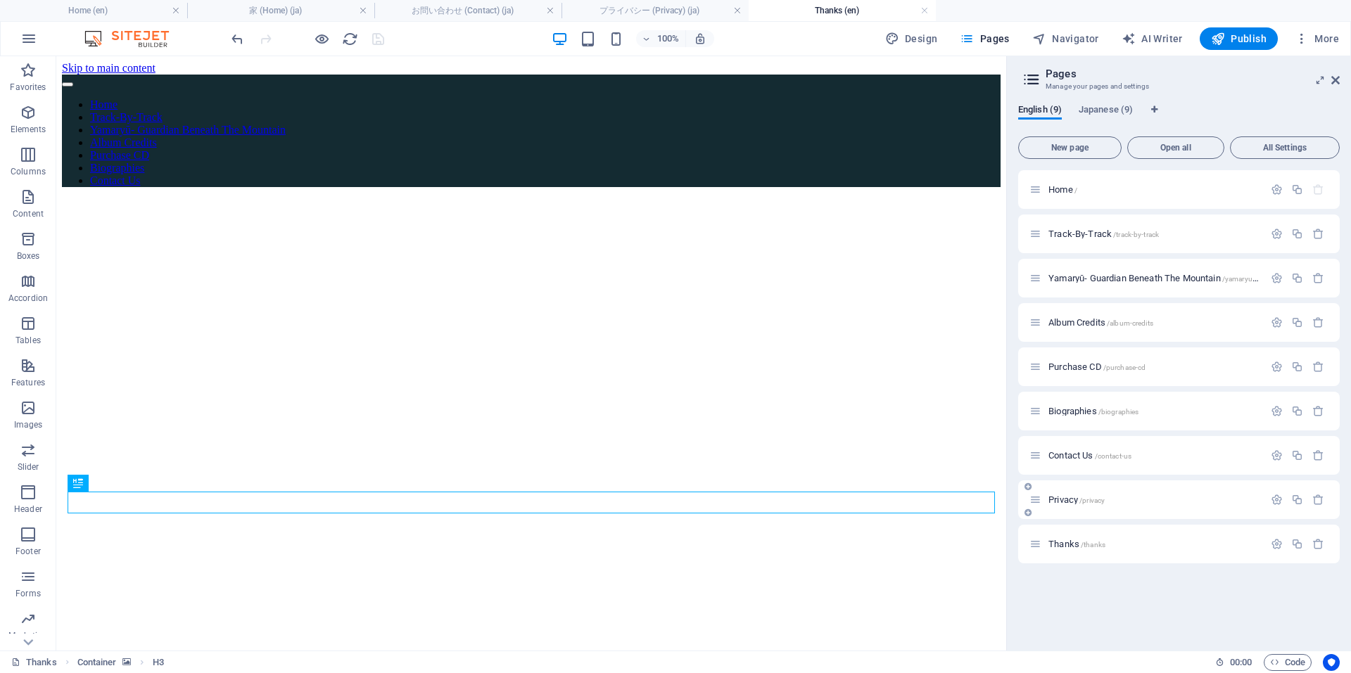
click at [1059, 497] on span "Privacy /privacy" at bounding box center [1076, 499] width 56 height 11
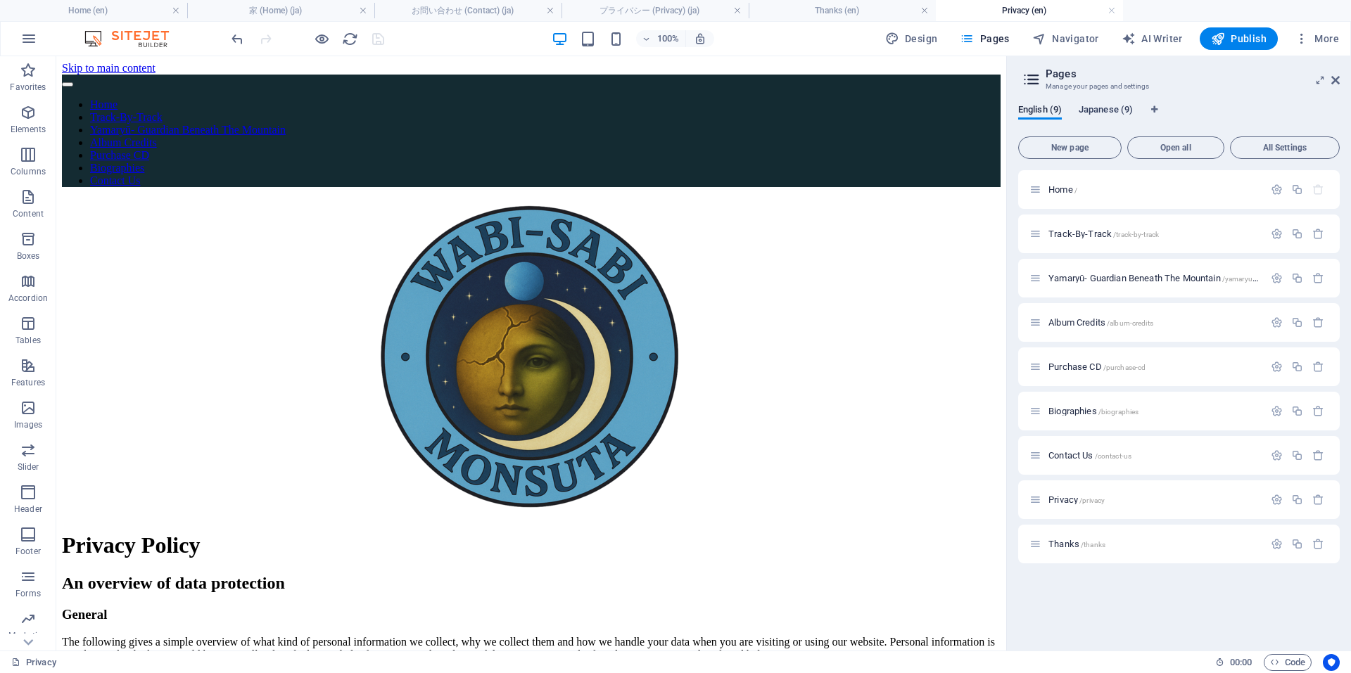
click at [1097, 106] on span "Japanese (9)" at bounding box center [1105, 111] width 54 height 20
click at [1147, 502] on span "/privacy" at bounding box center [1155, 501] width 25 height 8
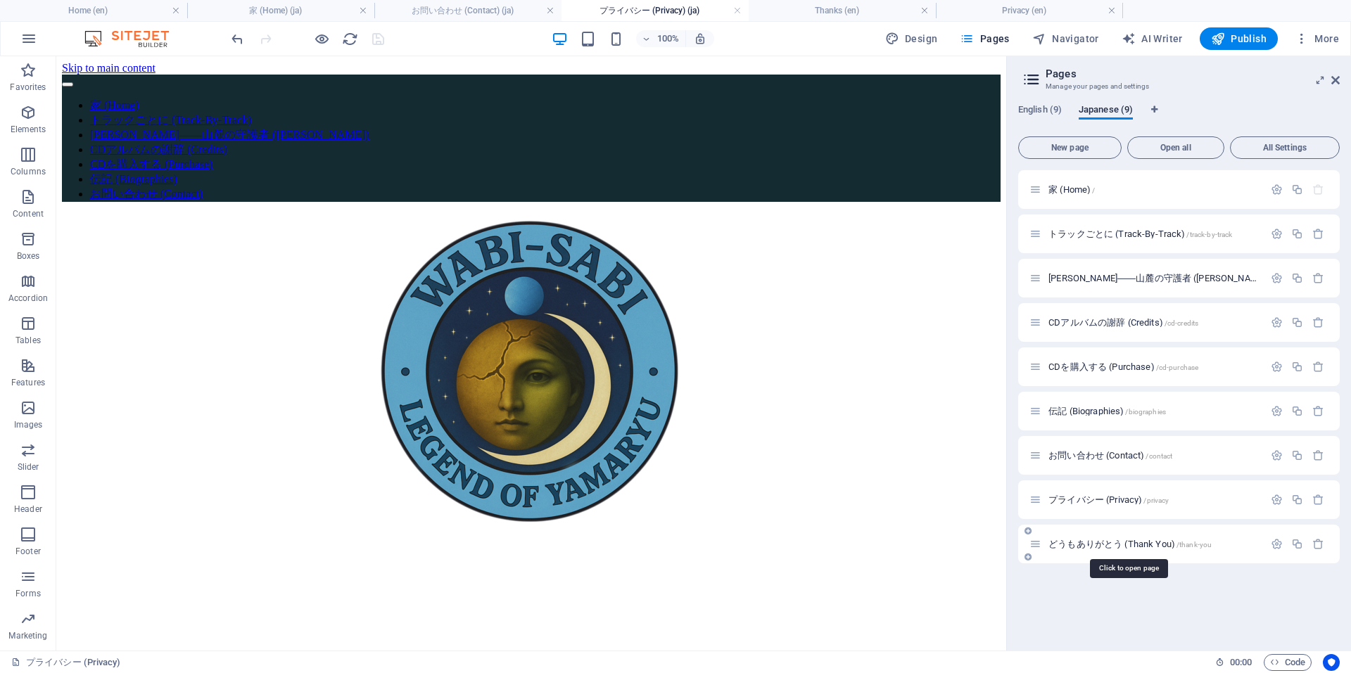
click at [1126, 544] on span "どうもありがとう (Thank You) /thank-you" at bounding box center [1129, 544] width 163 height 11
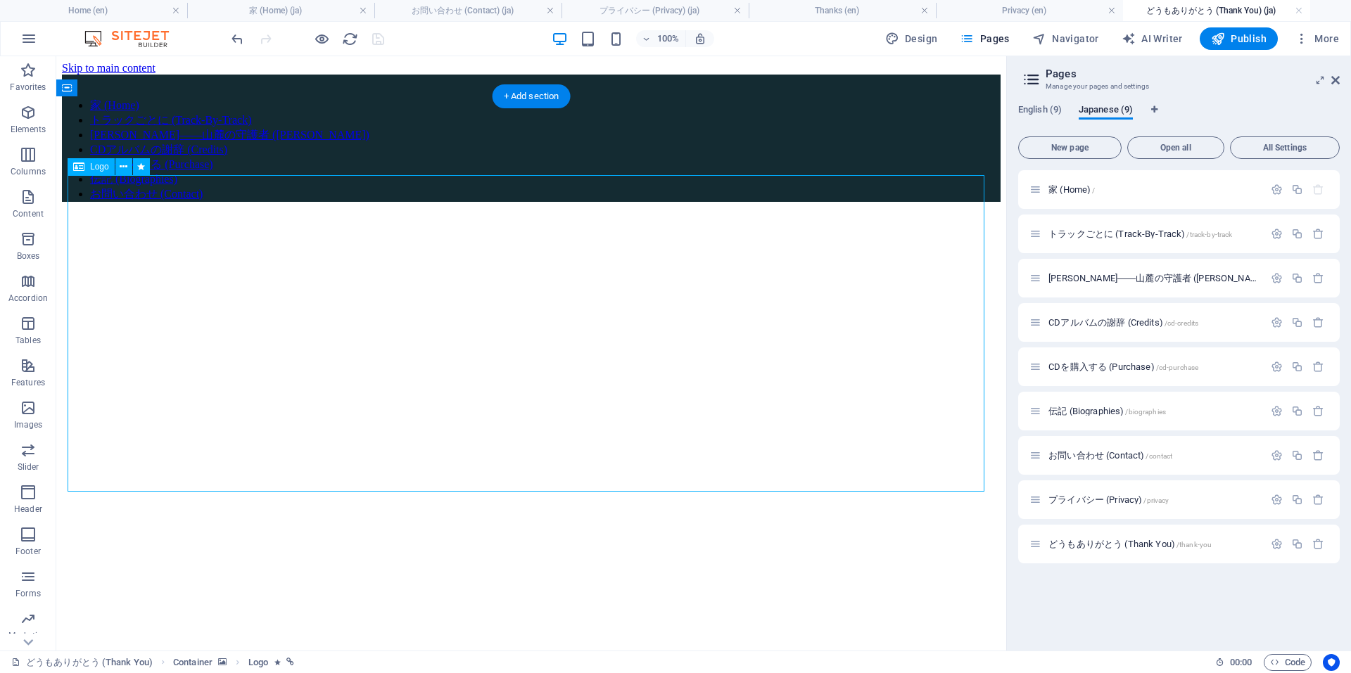
select select "px"
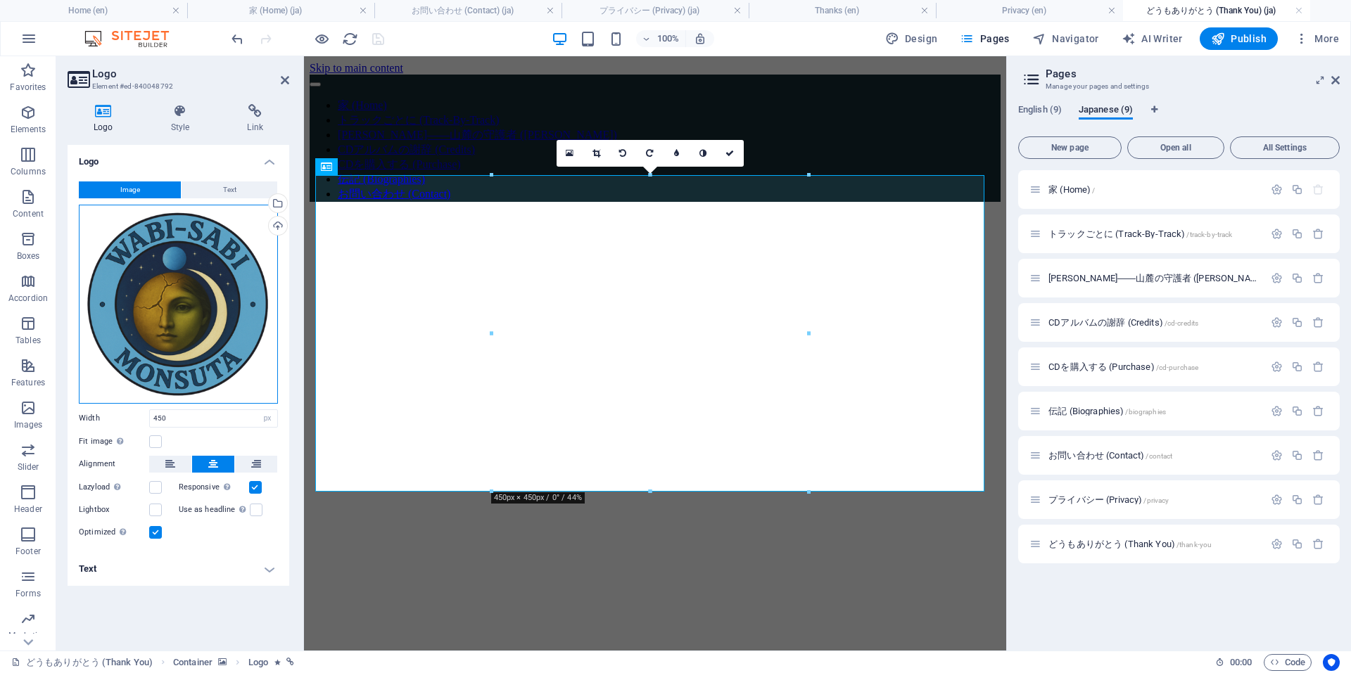
drag, startPoint x: 222, startPoint y: 306, endPoint x: 229, endPoint y: 308, distance: 8.0
click at [229, 308] on div "Drag files here, click to choose files or select files from Files or our free s…" at bounding box center [178, 304] width 199 height 199
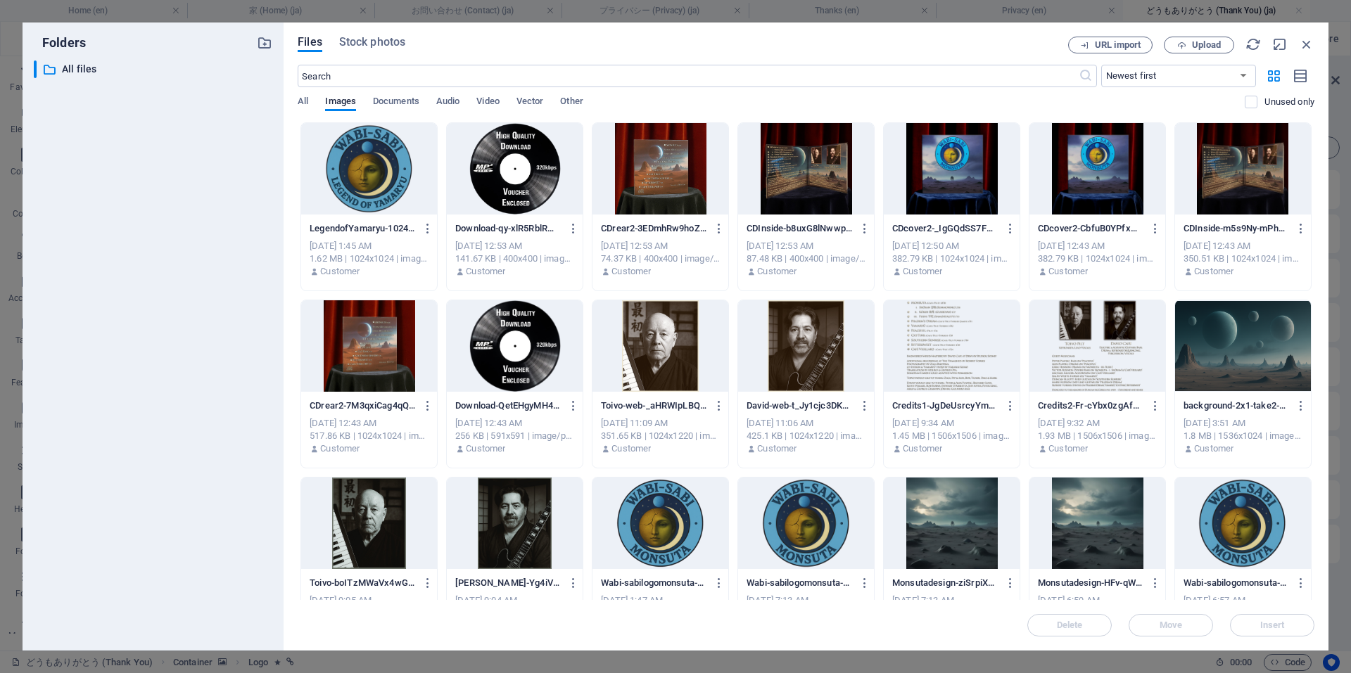
click at [361, 159] on div at bounding box center [369, 168] width 136 height 91
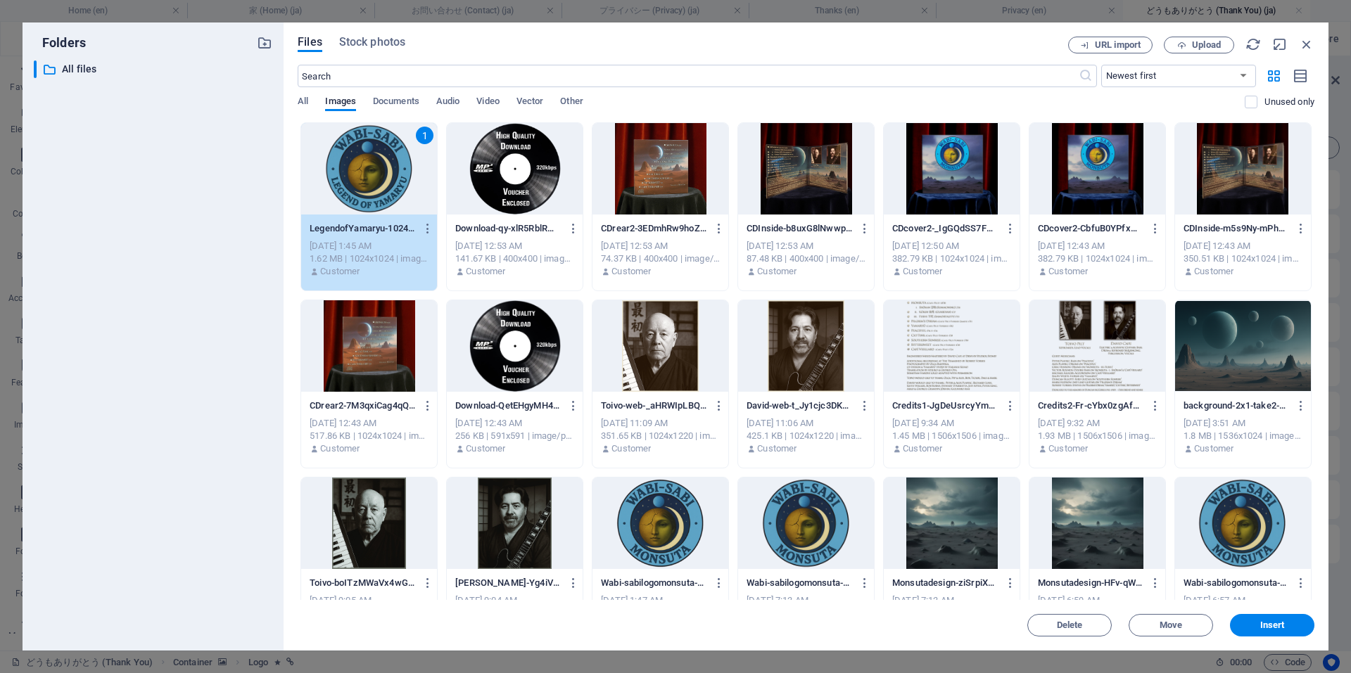
click at [361, 159] on div "1" at bounding box center [369, 168] width 136 height 91
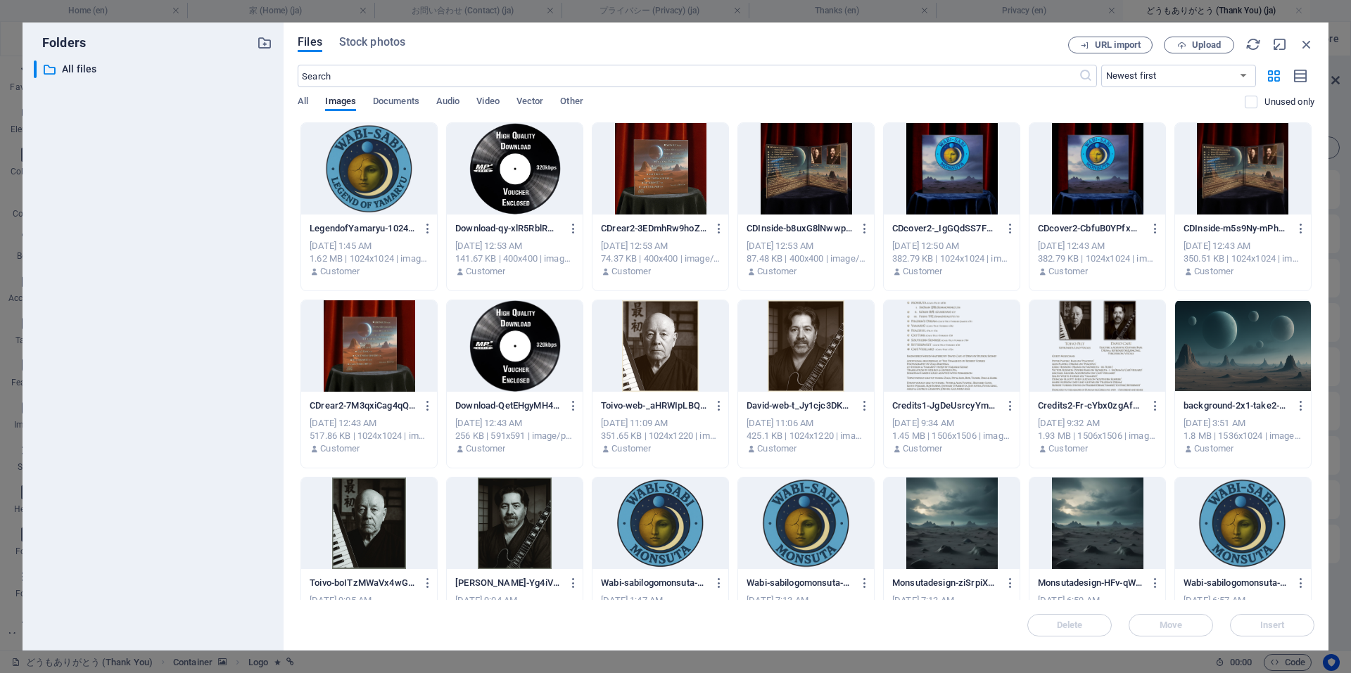
click at [361, 159] on div at bounding box center [369, 168] width 136 height 91
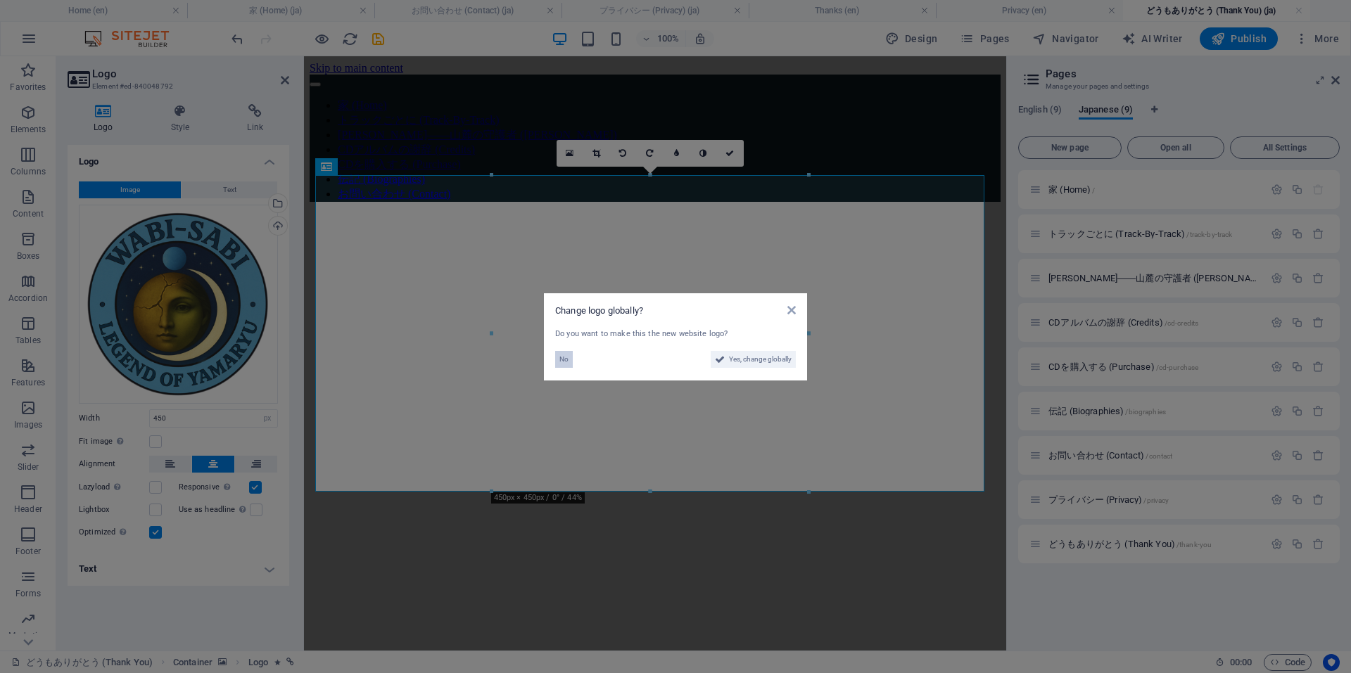
click at [563, 356] on span "No" at bounding box center [563, 359] width 9 height 17
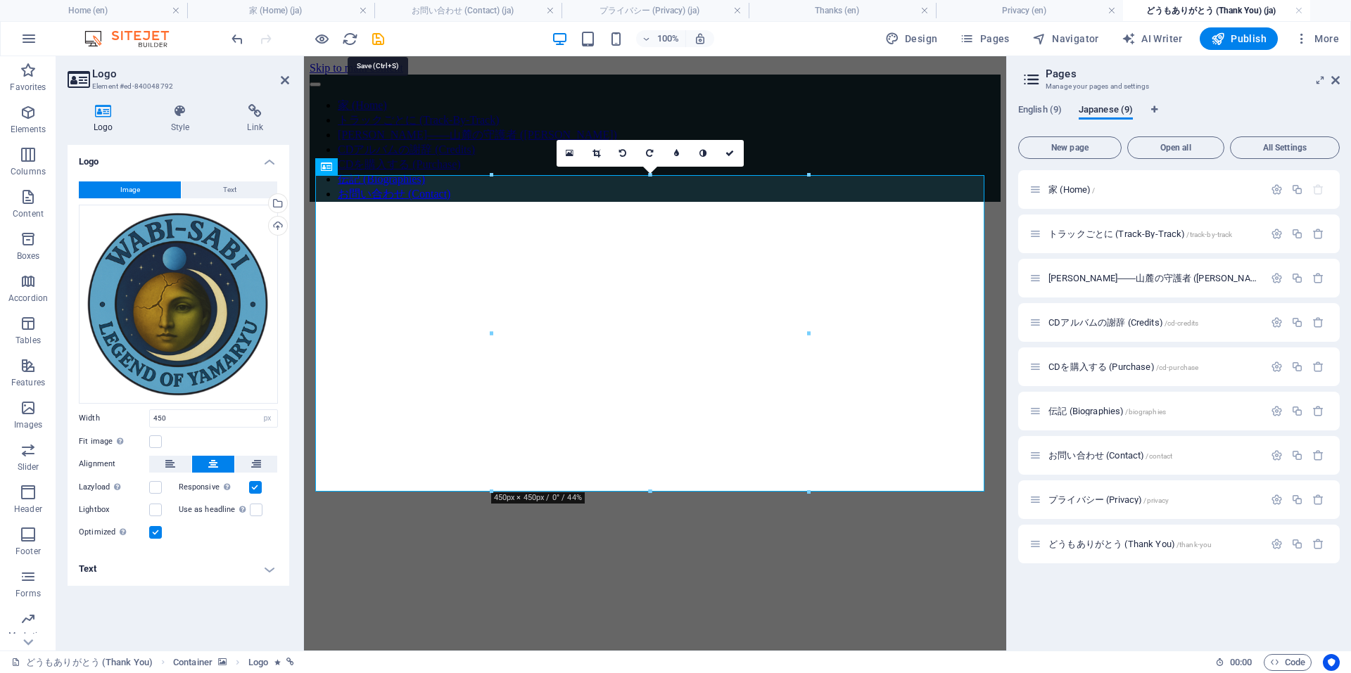
click at [380, 39] on icon "save" at bounding box center [378, 39] width 16 height 16
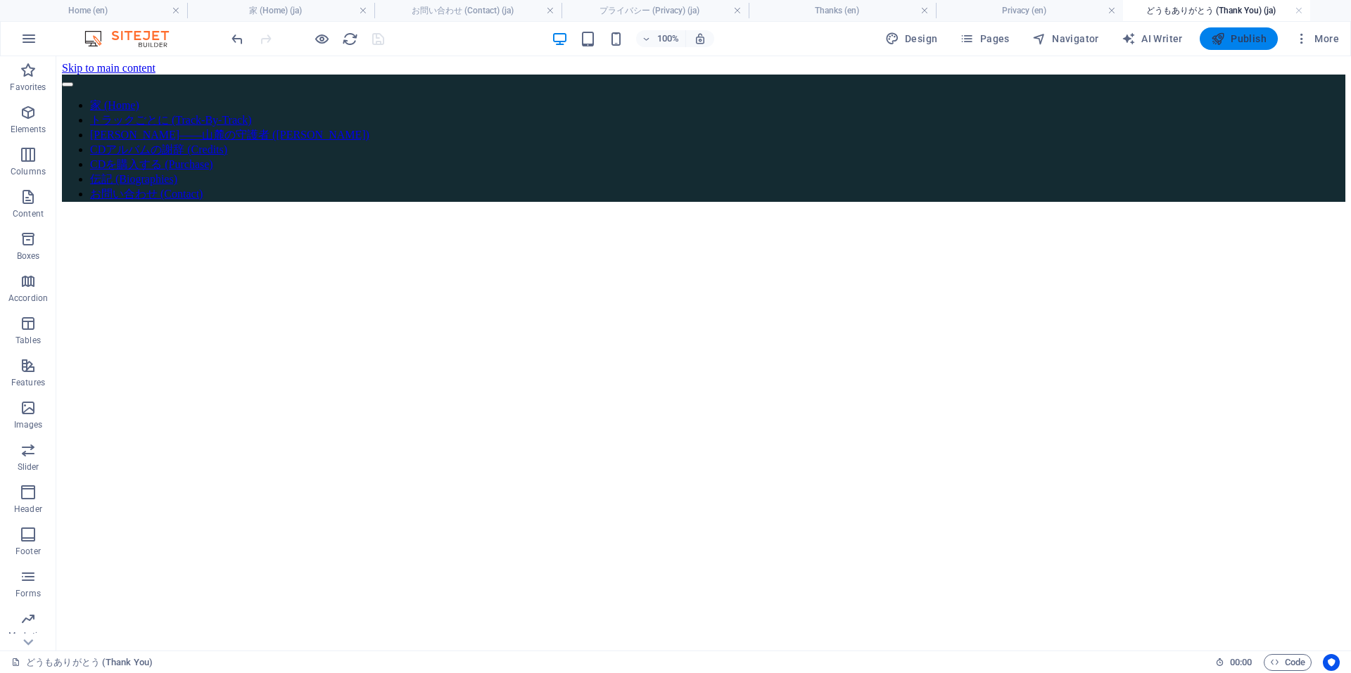
click at [1229, 32] on span "Publish" at bounding box center [1239, 39] width 56 height 14
click at [150, 10] on h4 "Home (en)" at bounding box center [93, 10] width 187 height 15
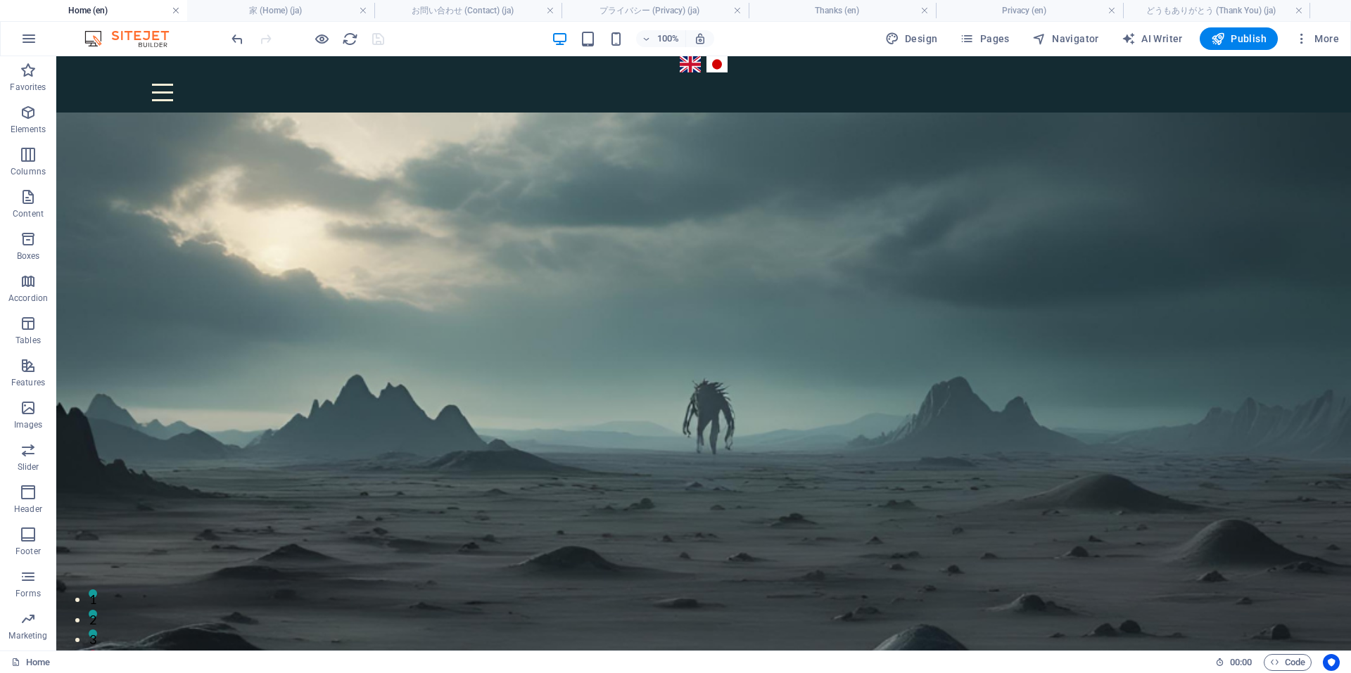
click at [179, 10] on link at bounding box center [176, 10] width 8 height 13
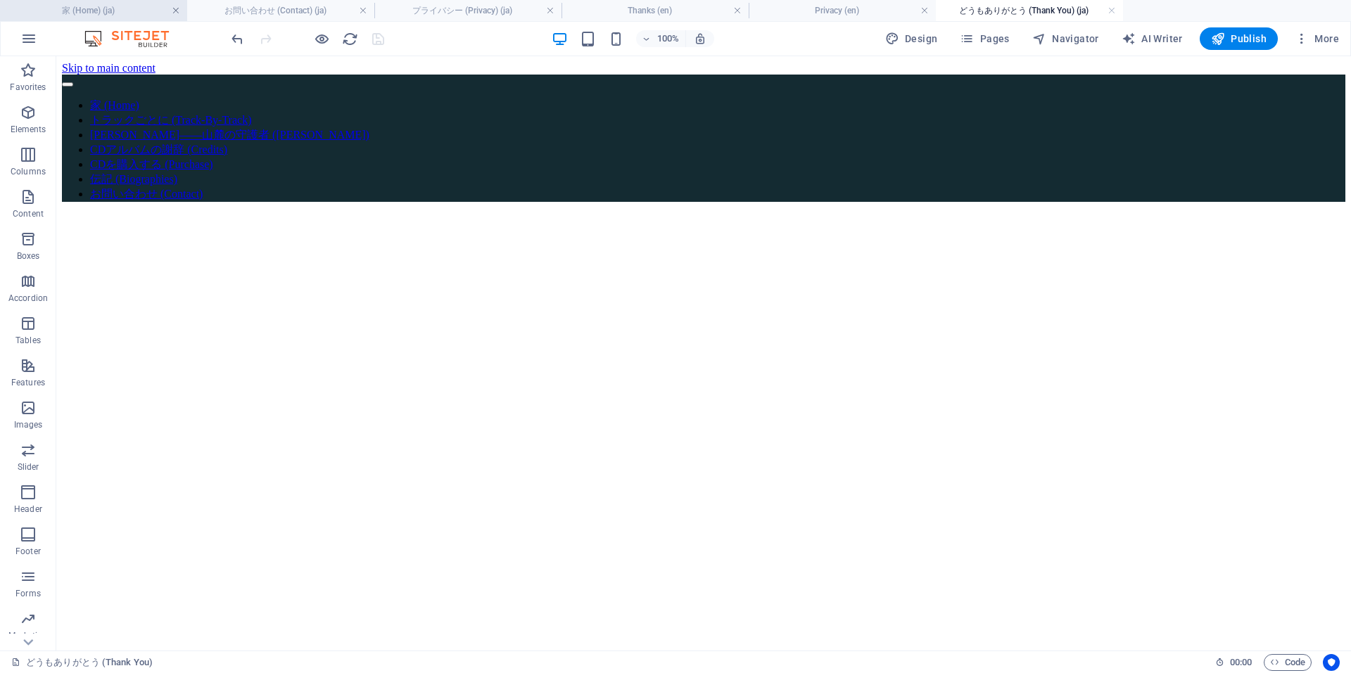
click at [176, 6] on link at bounding box center [176, 10] width 8 height 13
click at [176, 11] on link at bounding box center [176, 10] width 8 height 13
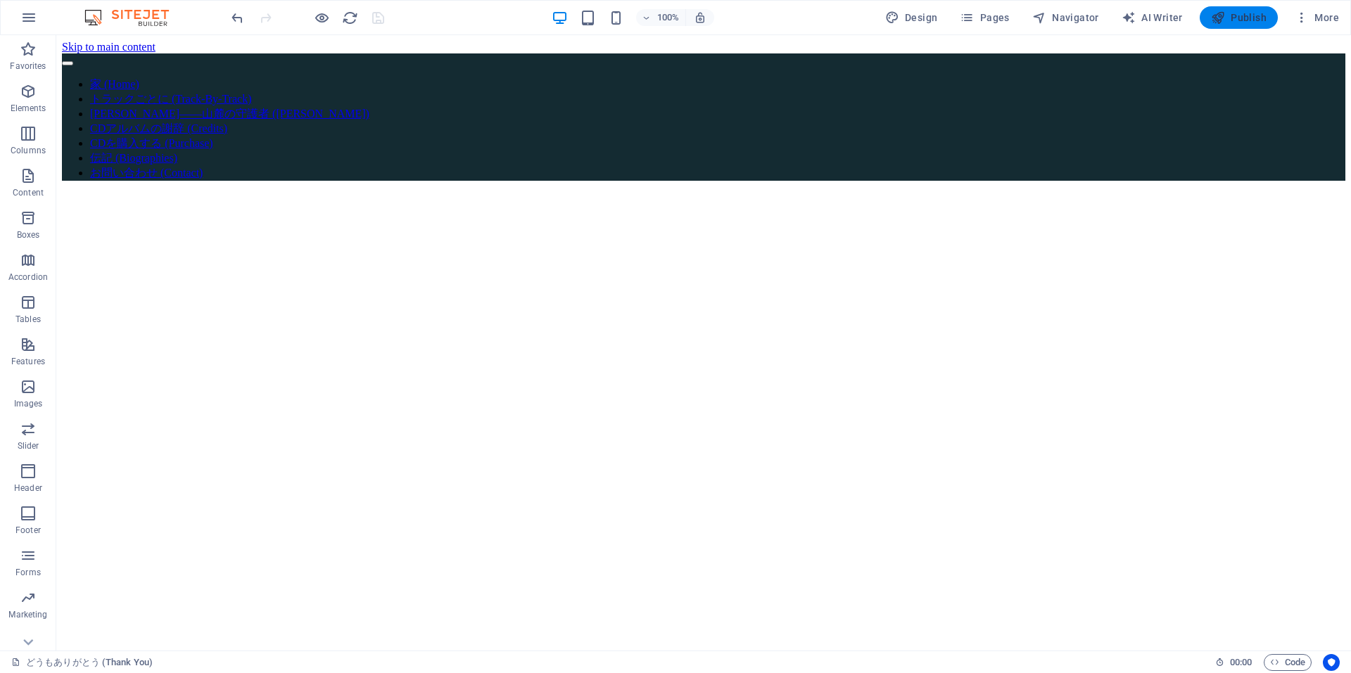
click at [1249, 13] on span "Publish" at bounding box center [1239, 18] width 56 height 14
click at [1256, 17] on span "Publish" at bounding box center [1239, 18] width 56 height 14
